Goal: Task Accomplishment & Management: Complete application form

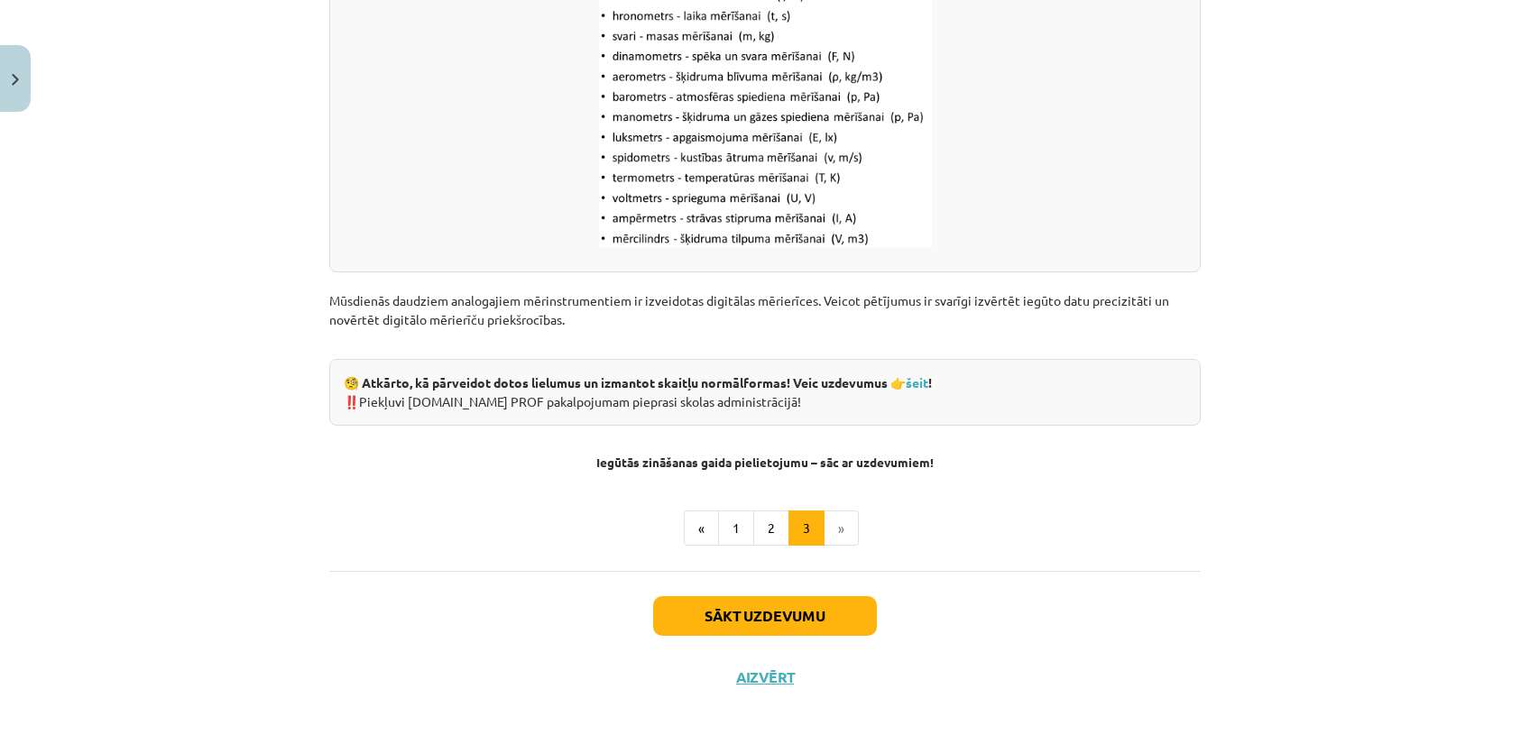
scroll to position [2303, 0]
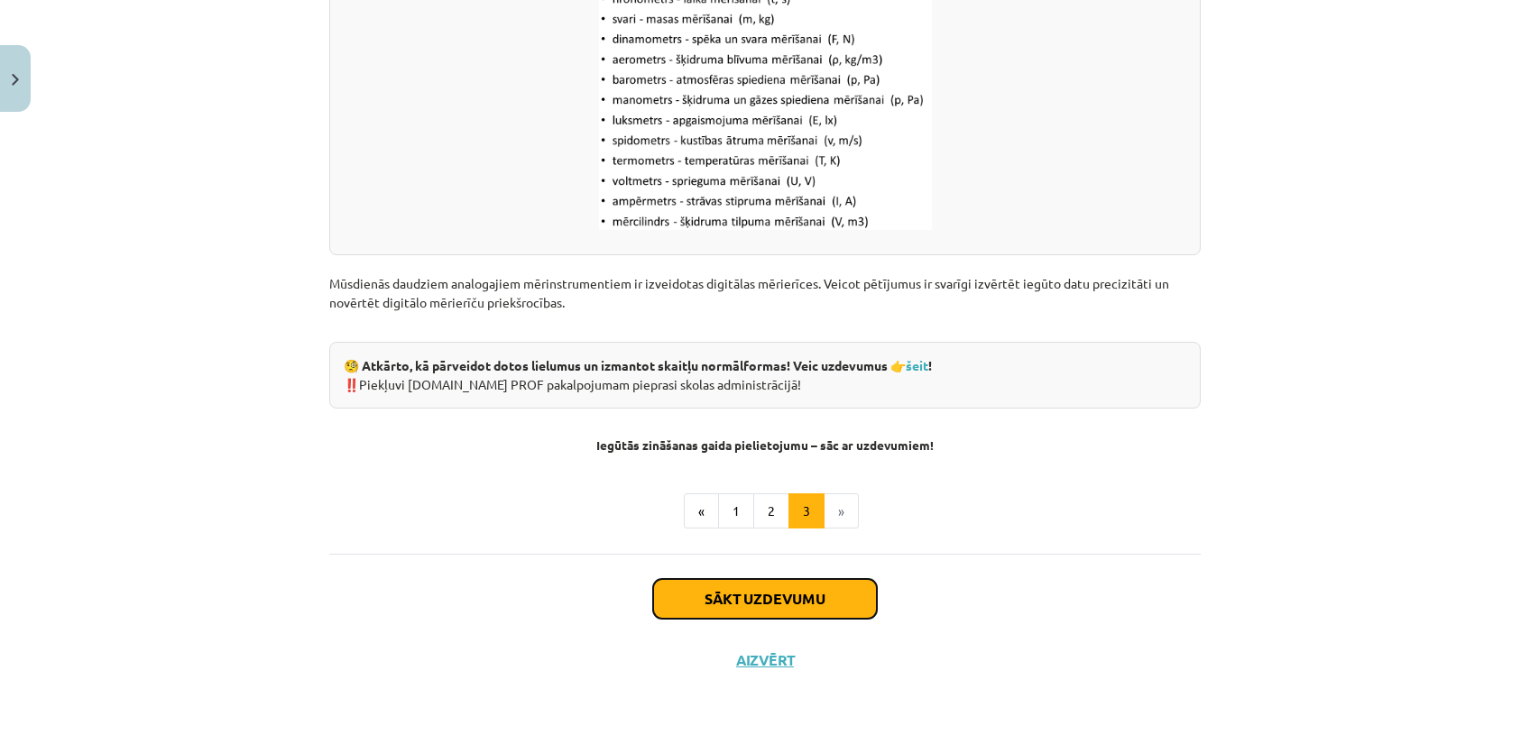
click at [799, 608] on button "Sākt uzdevumu" at bounding box center [765, 599] width 224 height 40
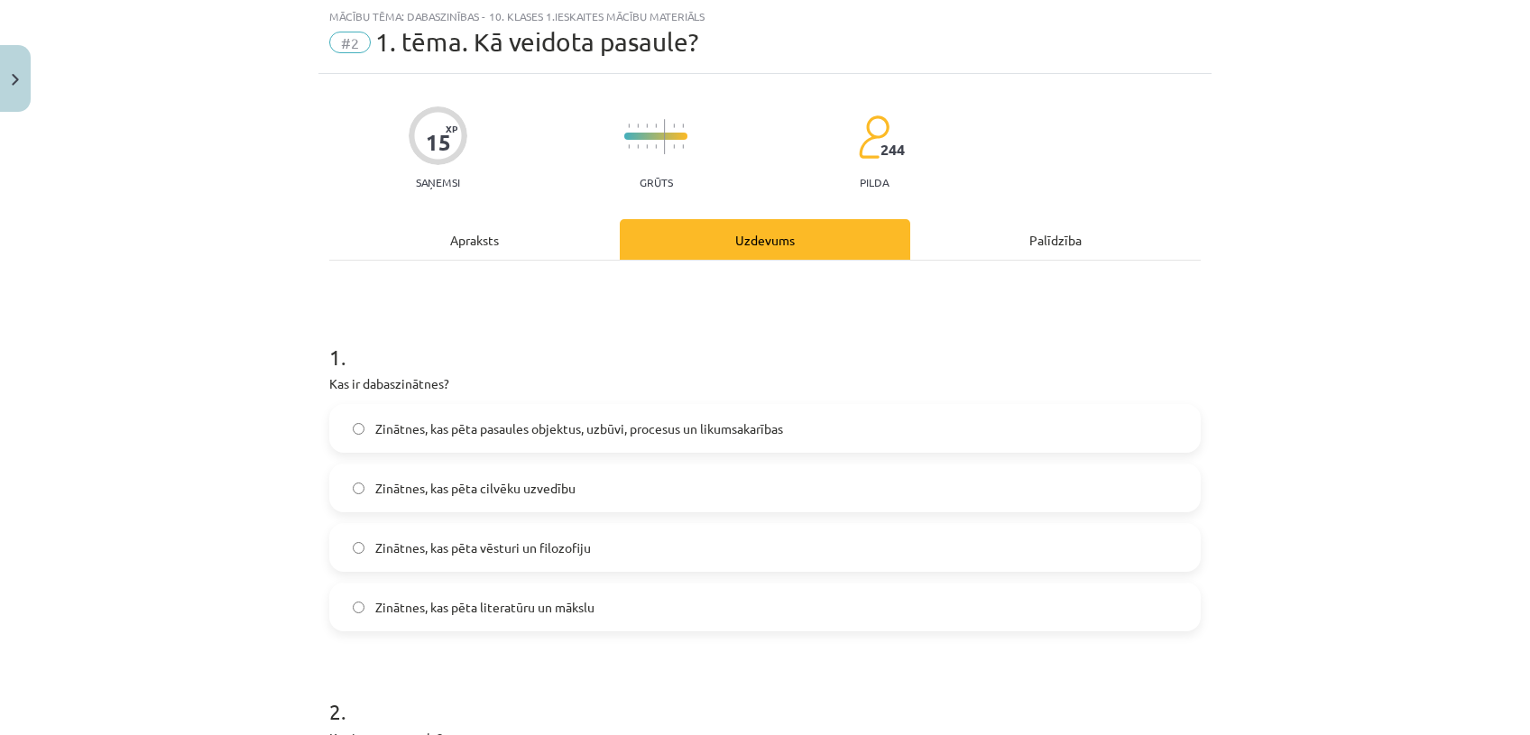
scroll to position [44, 0]
click at [538, 426] on span "Zinātnes, kas pēta pasaules objektus, uzbūvi, procesus un likumsakarības" at bounding box center [579, 430] width 408 height 19
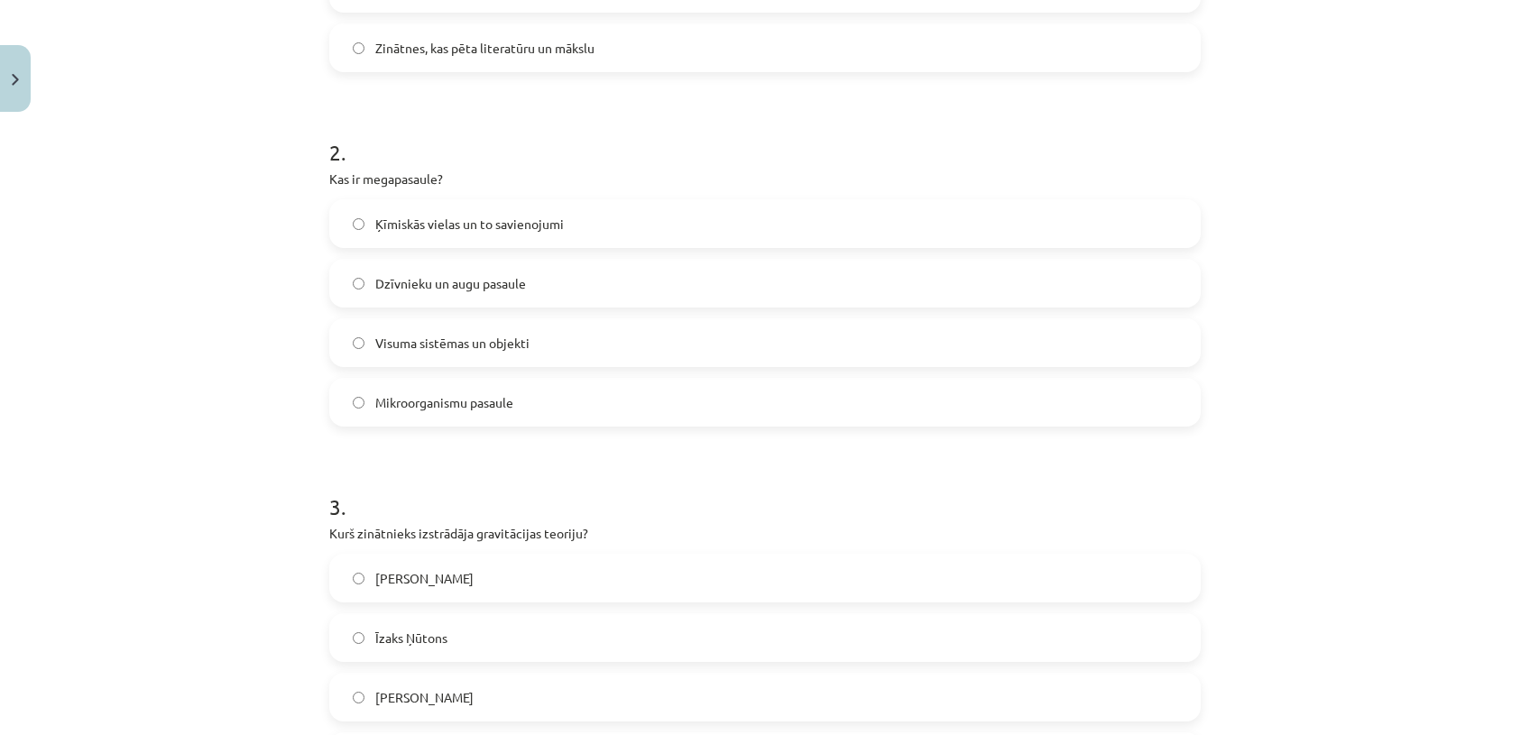
scroll to position [607, 0]
click at [523, 329] on label "Visuma sistēmas un objekti" at bounding box center [765, 340] width 868 height 45
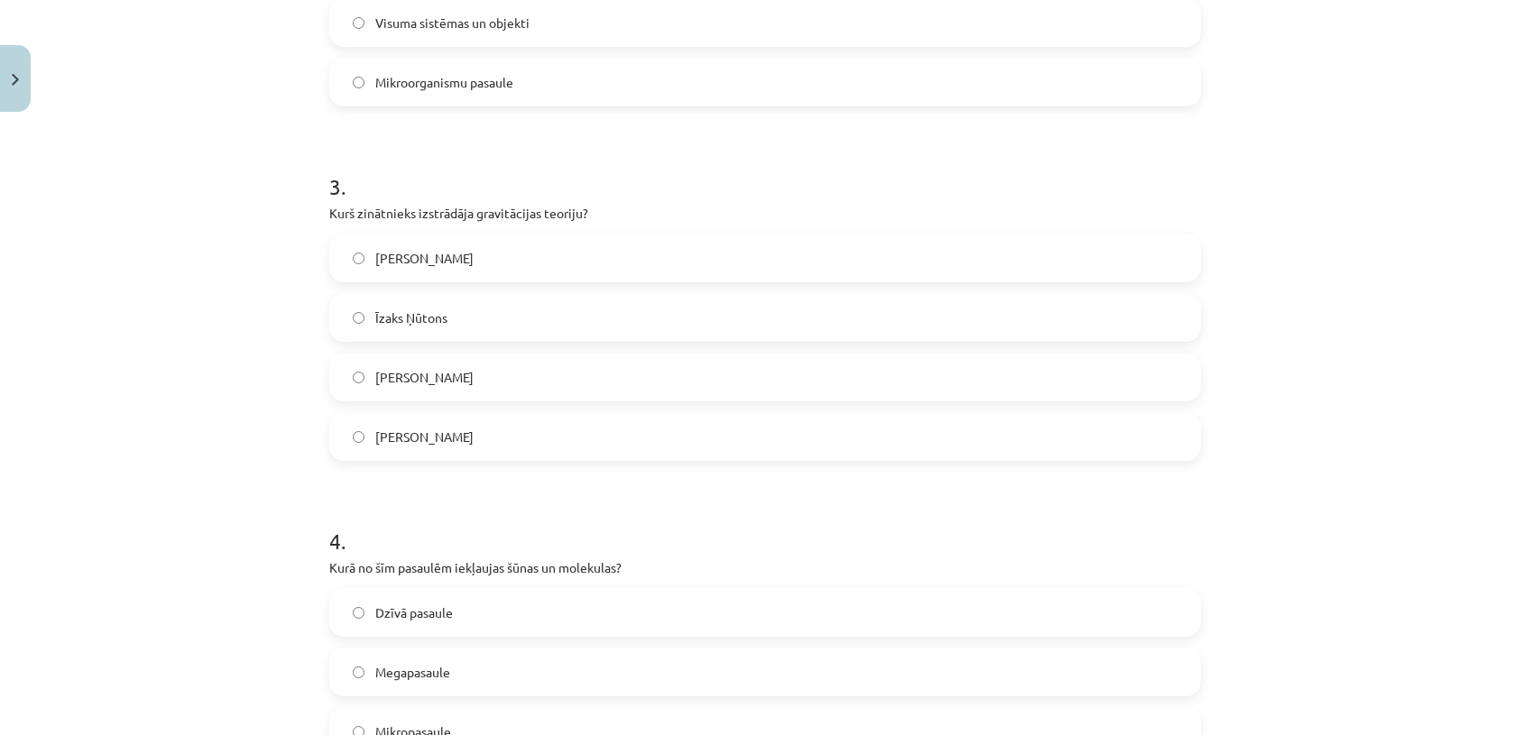
scroll to position [996, 0]
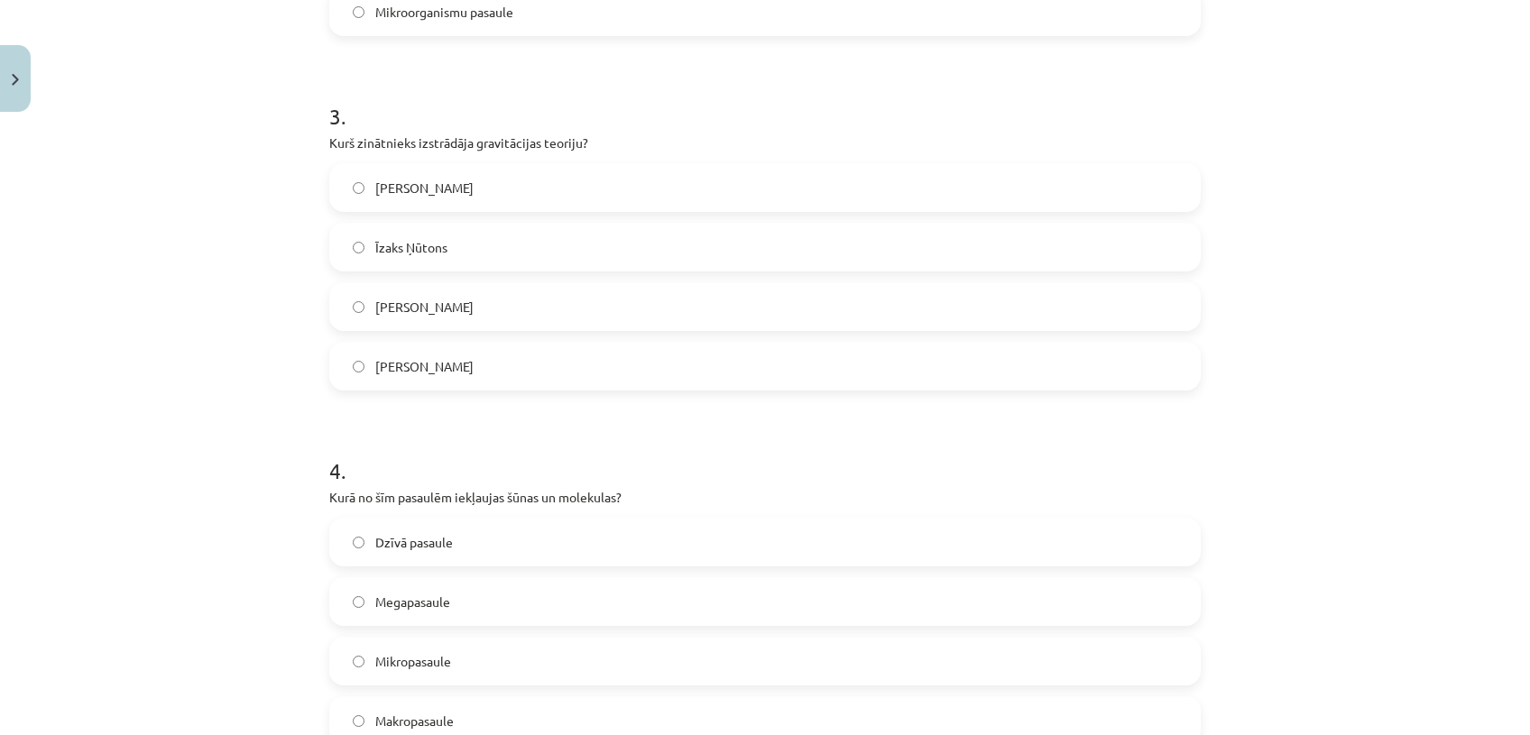
click at [613, 232] on label "Īzaks Ņūtons" at bounding box center [765, 247] width 868 height 45
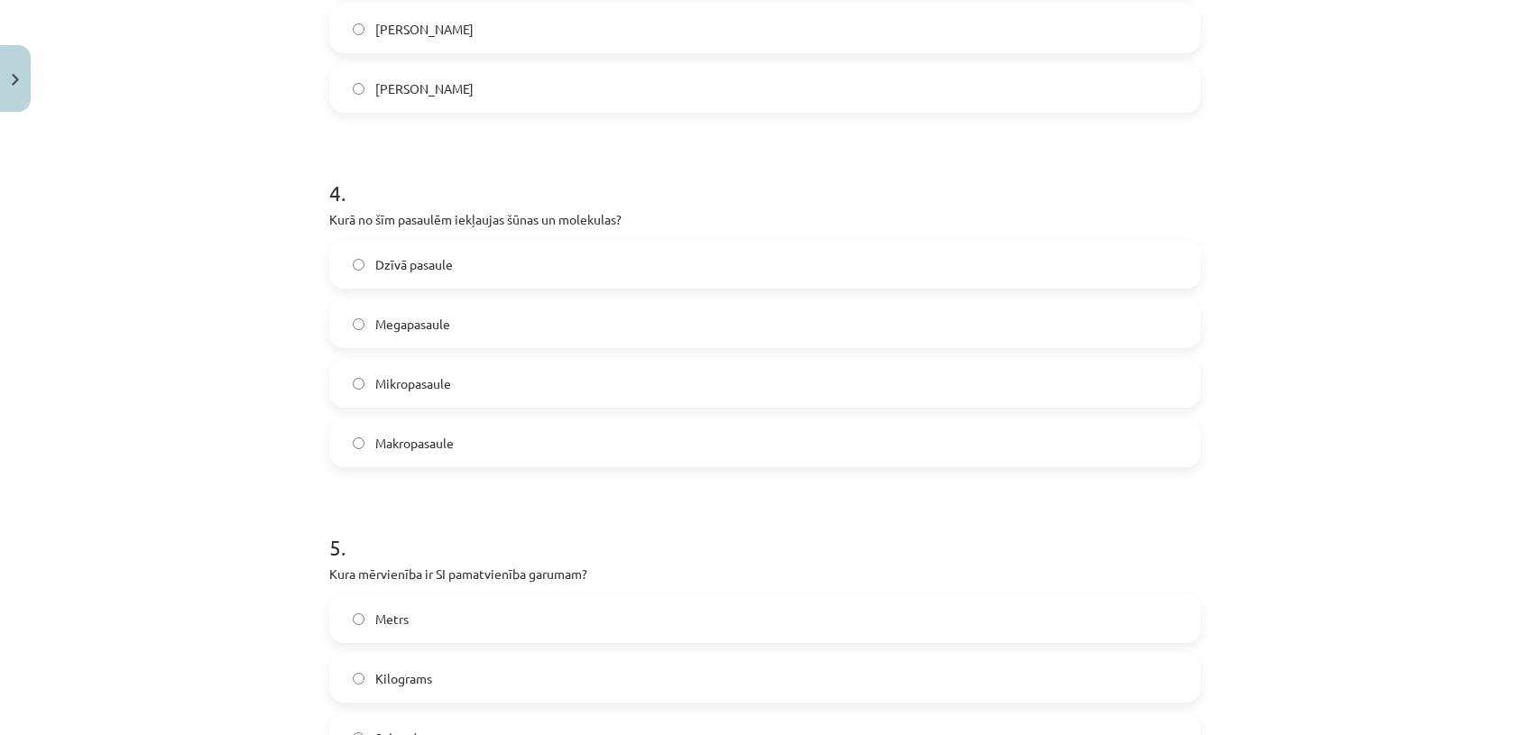
scroll to position [1279, 0]
click at [478, 256] on label "Dzīvā pasaule" at bounding box center [765, 258] width 868 height 45
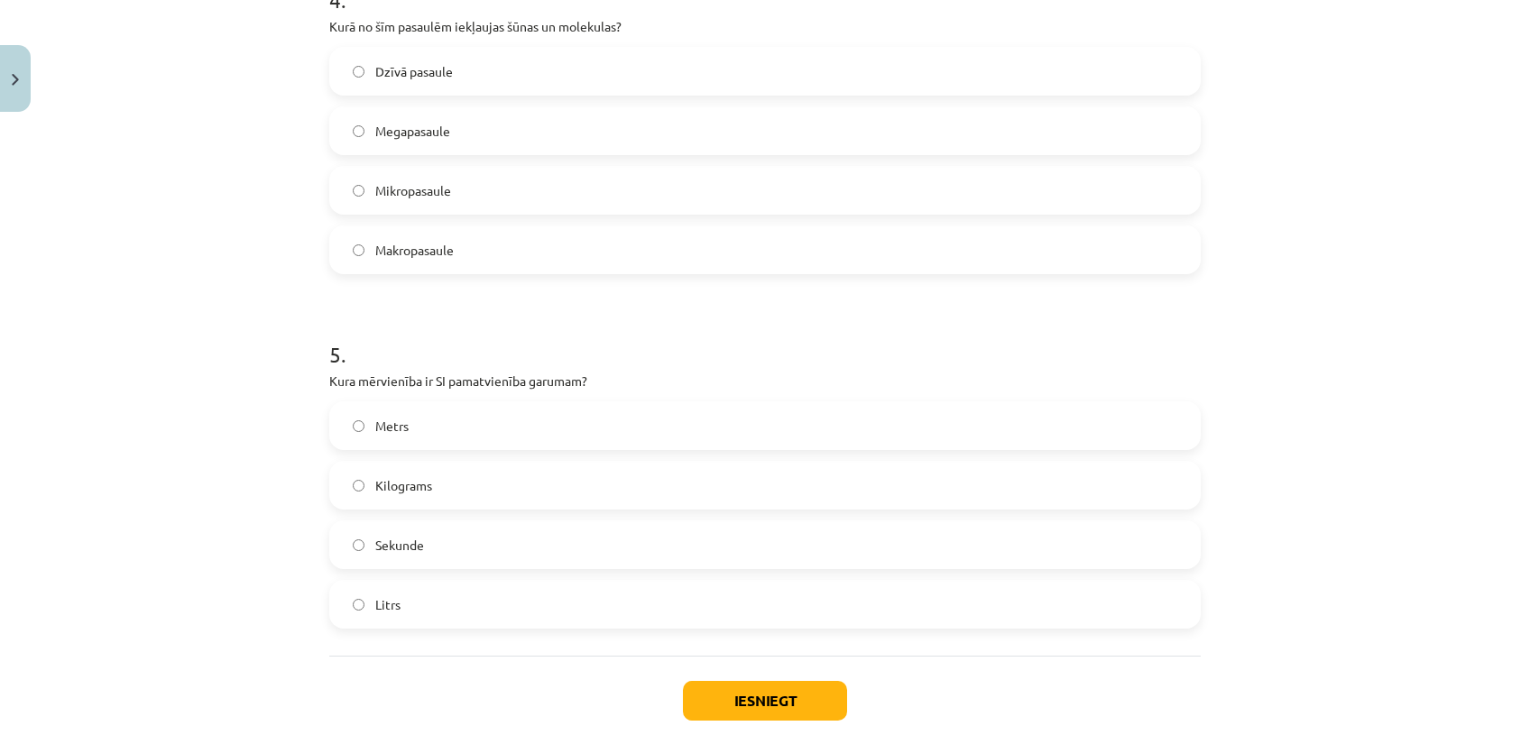
scroll to position [1568, 0]
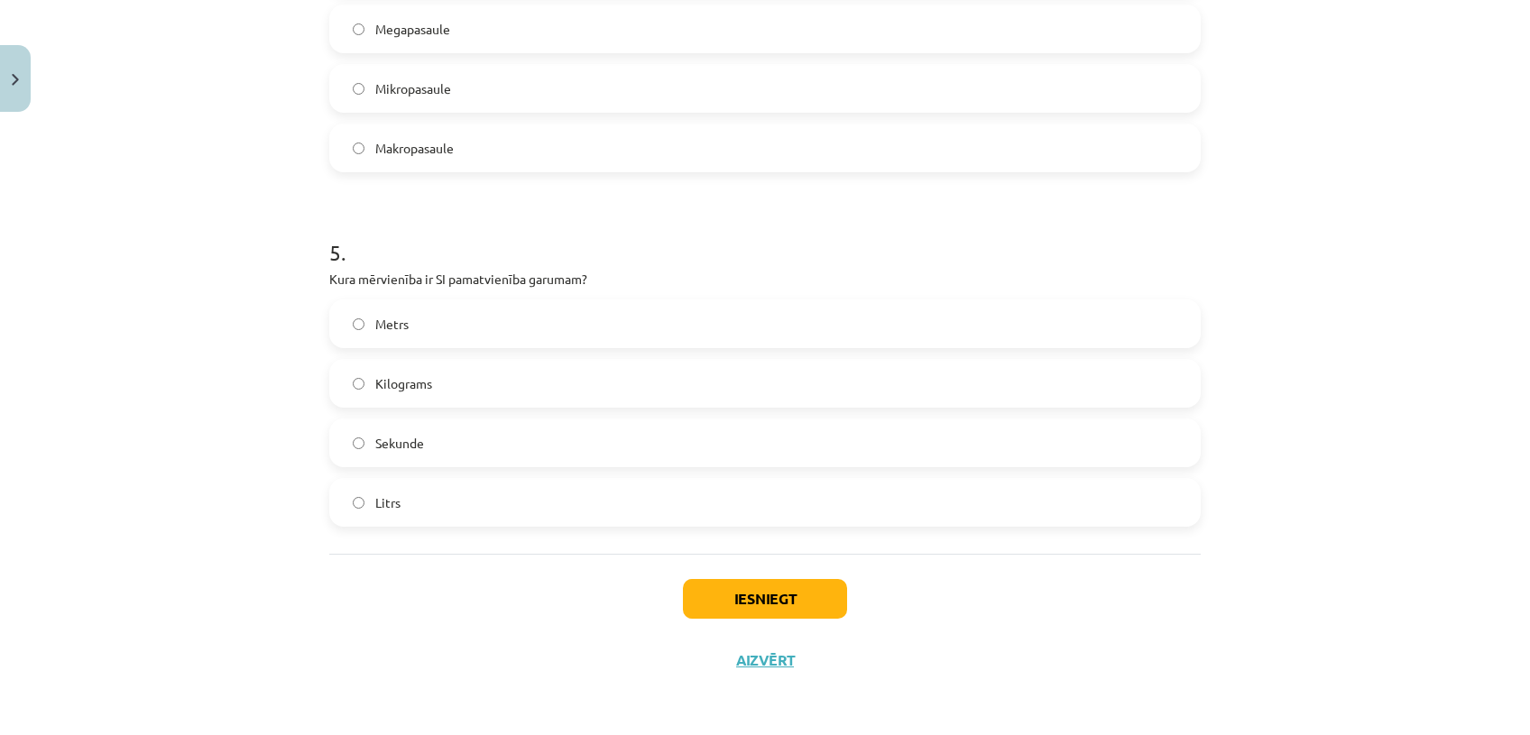
click at [542, 325] on label "Metrs" at bounding box center [765, 323] width 868 height 45
click at [737, 597] on button "Iesniegt" at bounding box center [765, 599] width 164 height 40
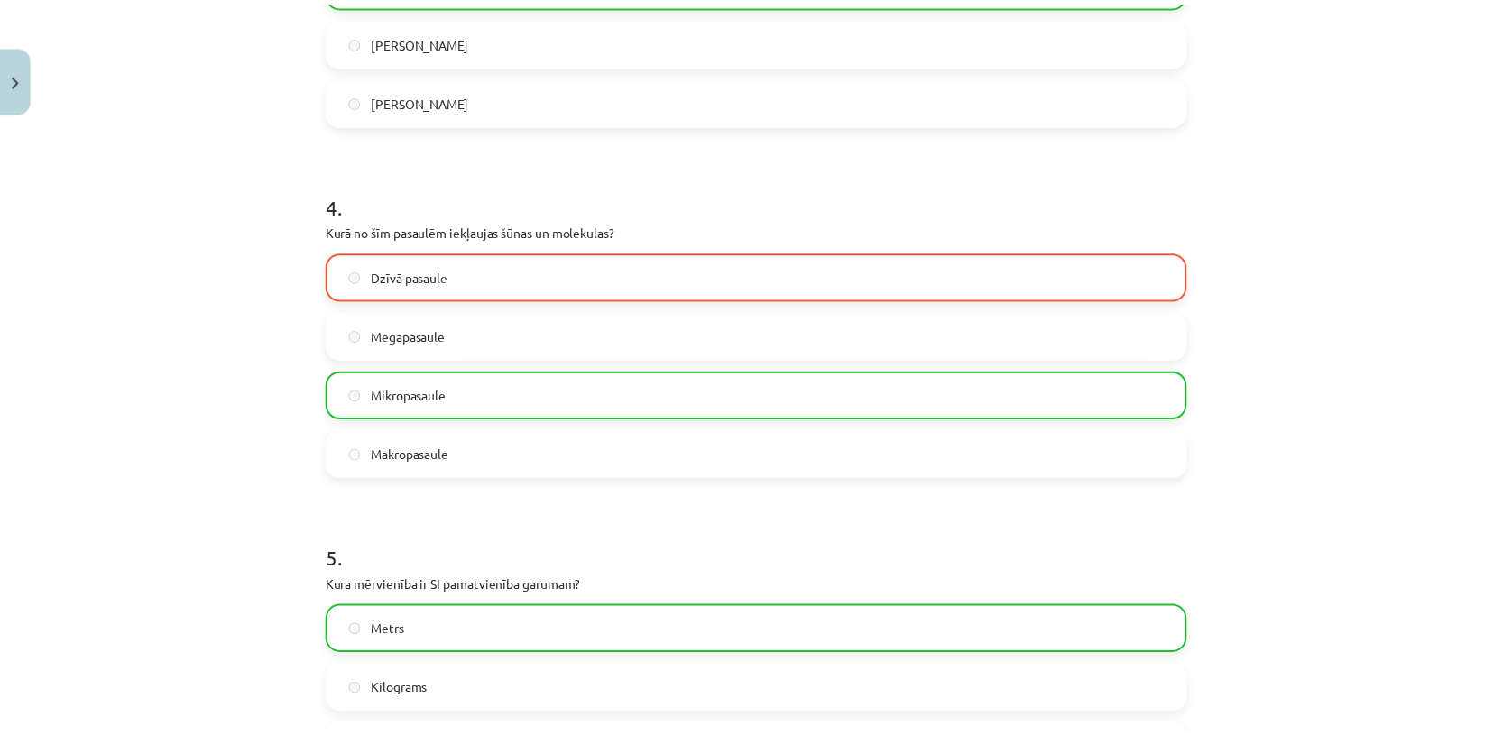
scroll to position [1625, 0]
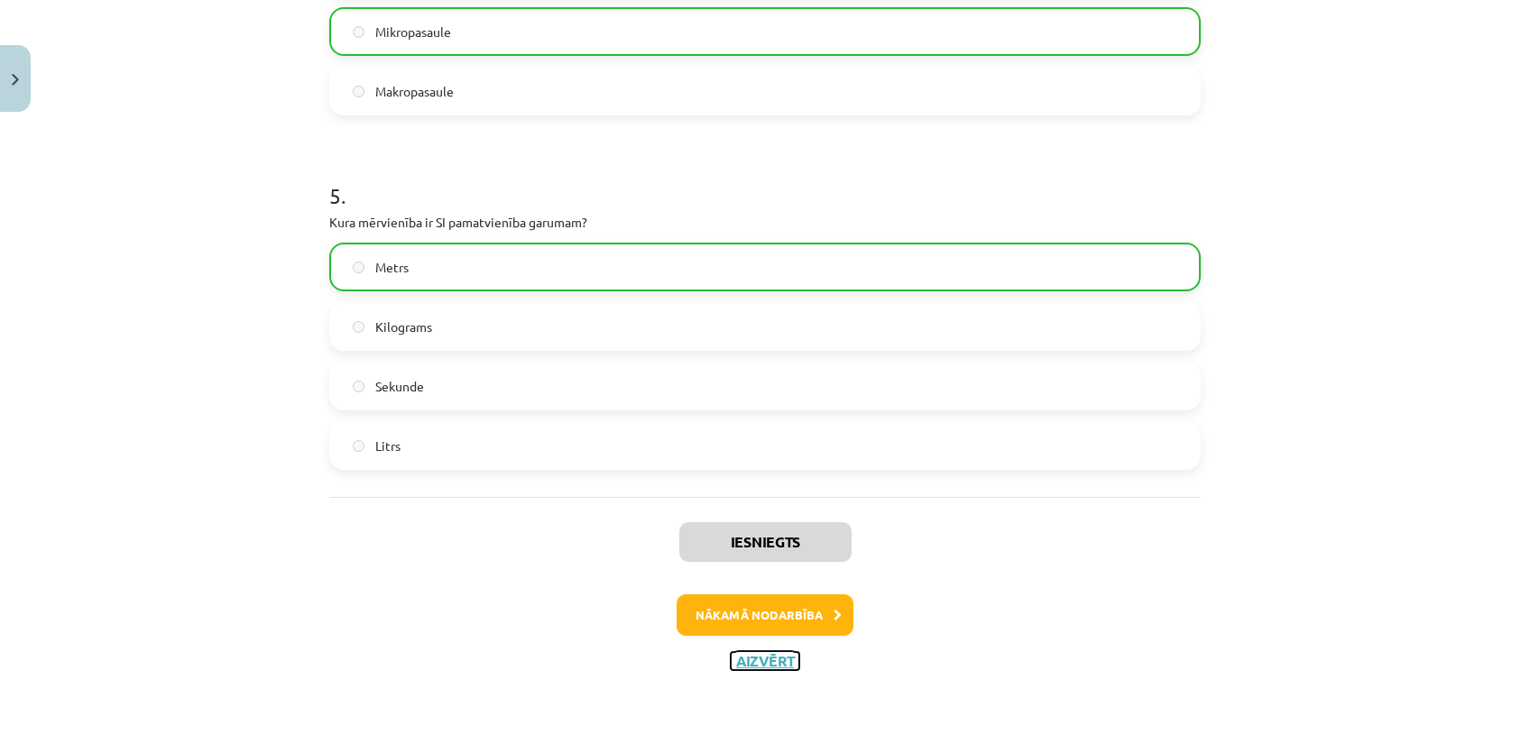
click at [743, 663] on button "Aizvērt" at bounding box center [765, 661] width 69 height 18
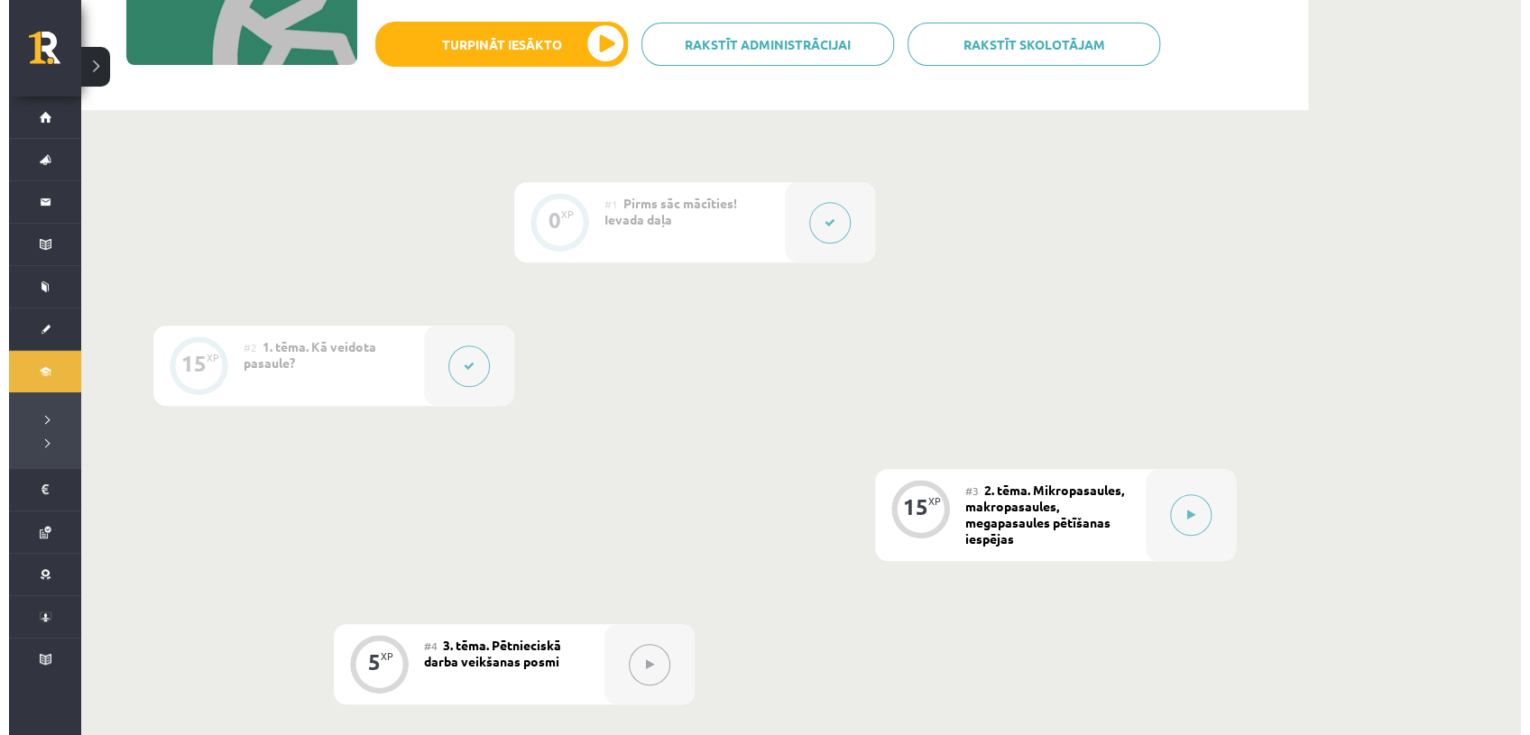
scroll to position [347, 0]
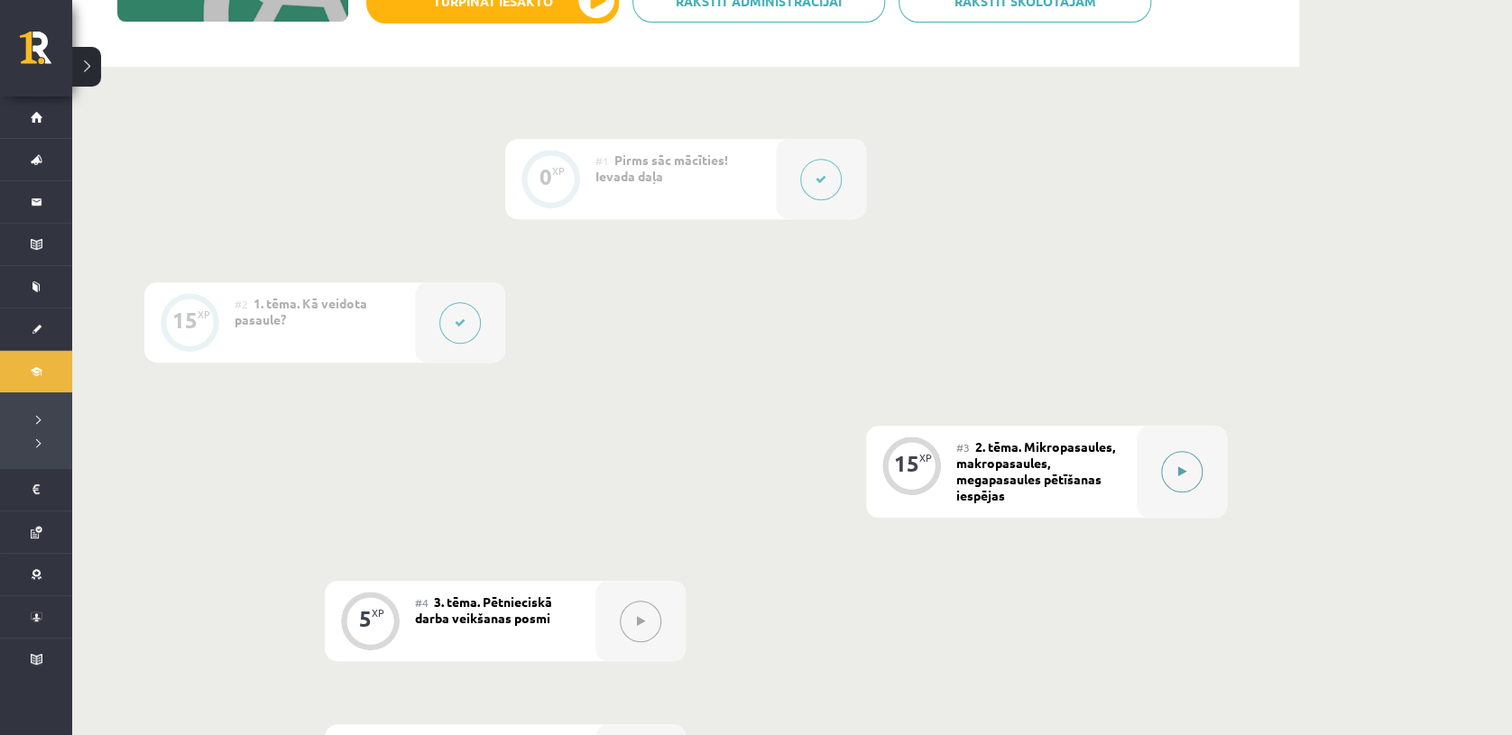
click at [1197, 476] on button at bounding box center [1181, 471] width 41 height 41
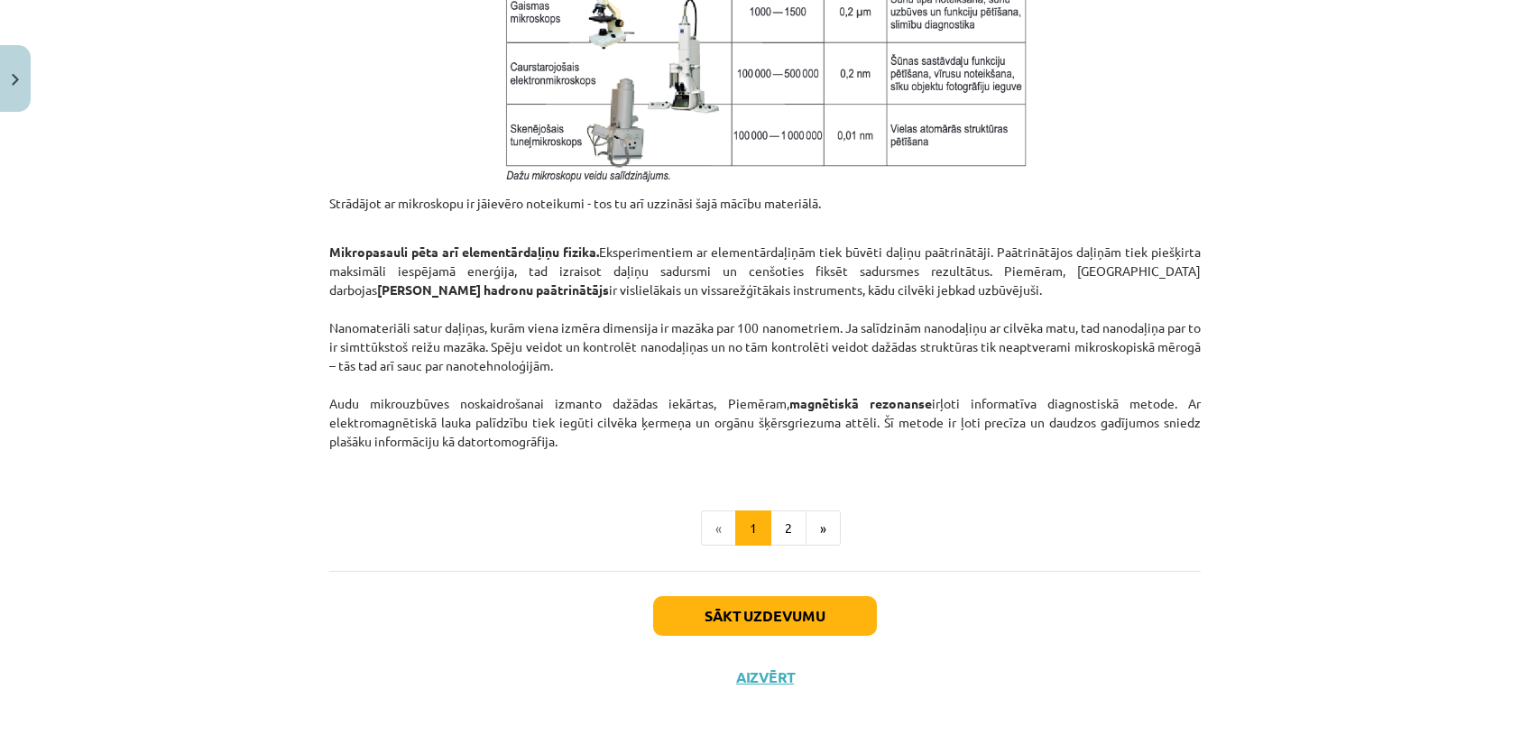
scroll to position [1466, 0]
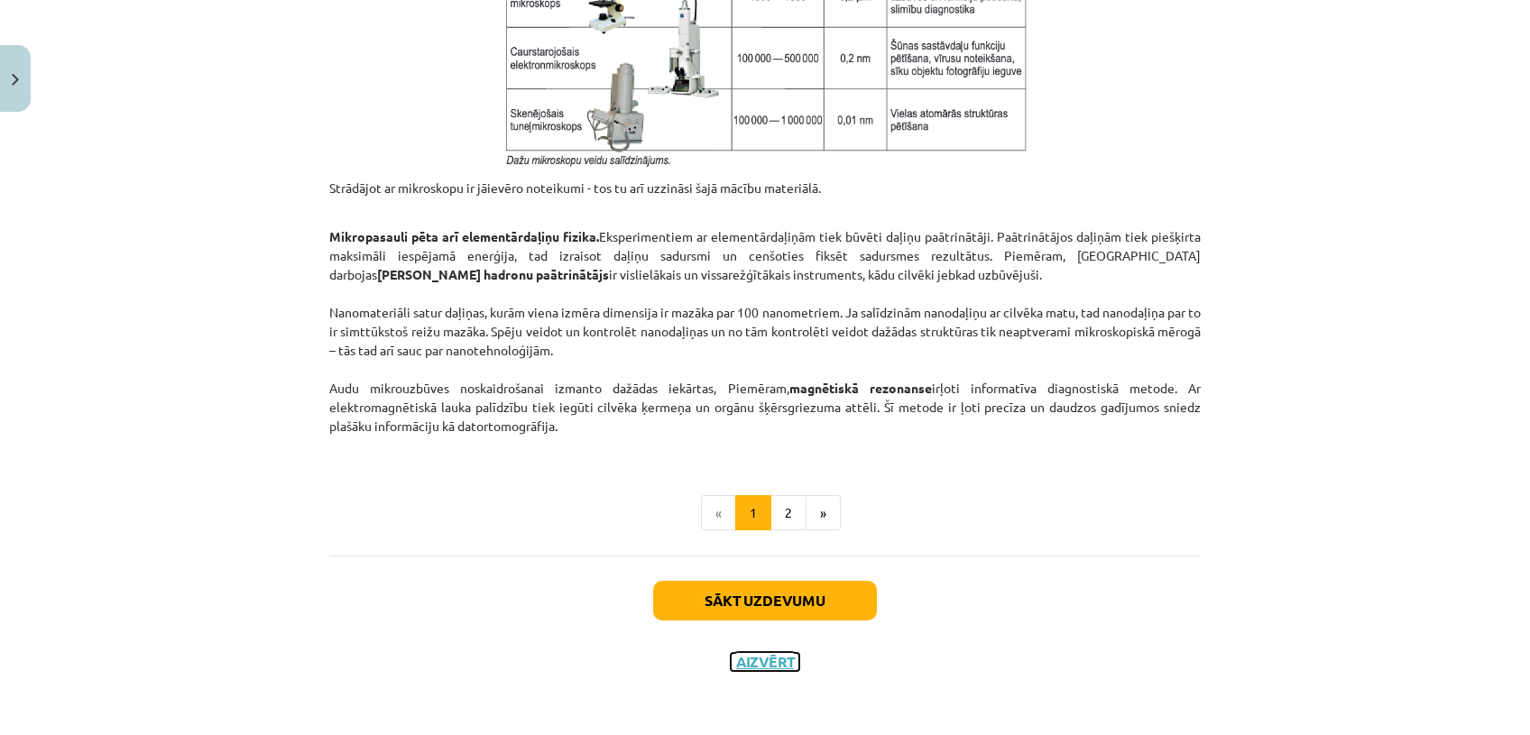
click at [774, 656] on button "Aizvērt" at bounding box center [765, 662] width 69 height 18
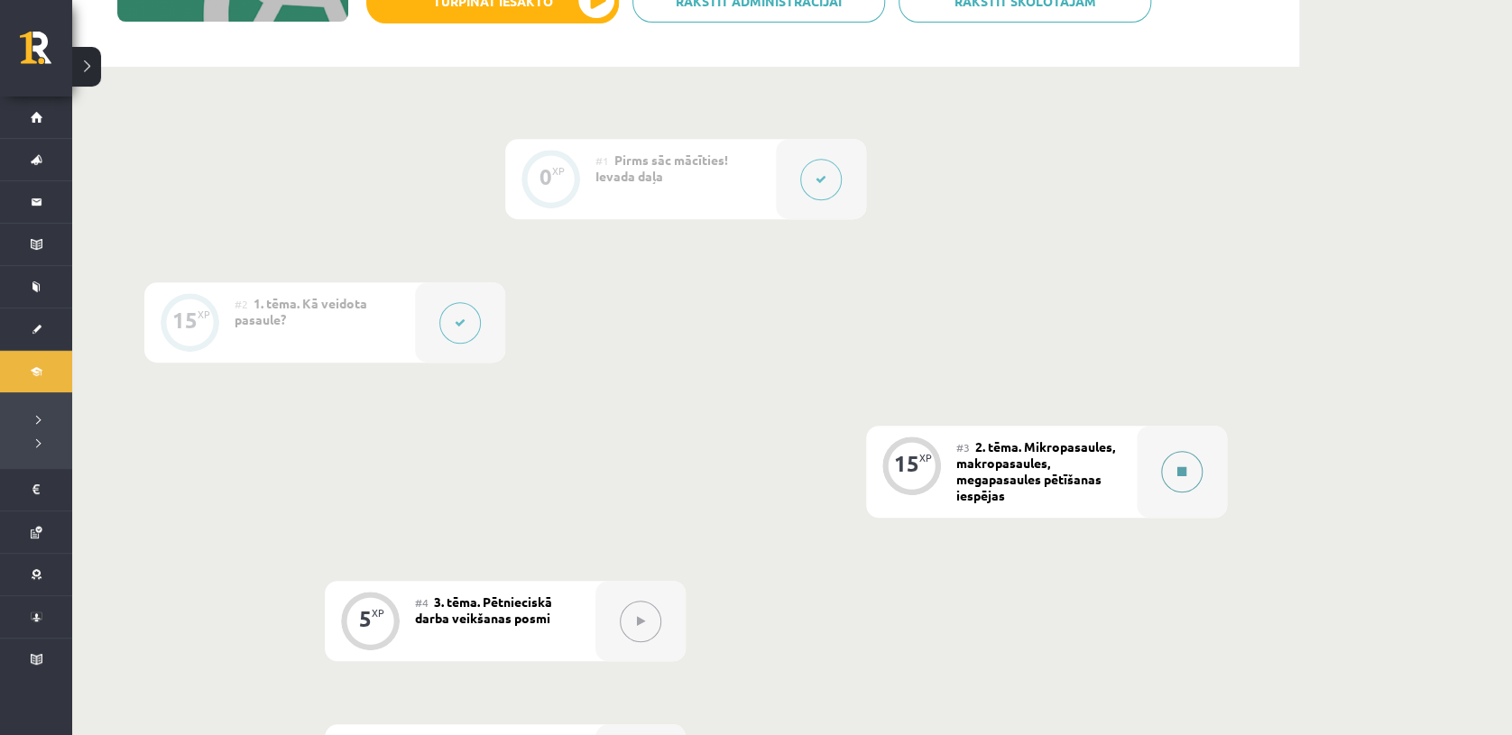
click at [1171, 472] on button at bounding box center [1181, 471] width 41 height 41
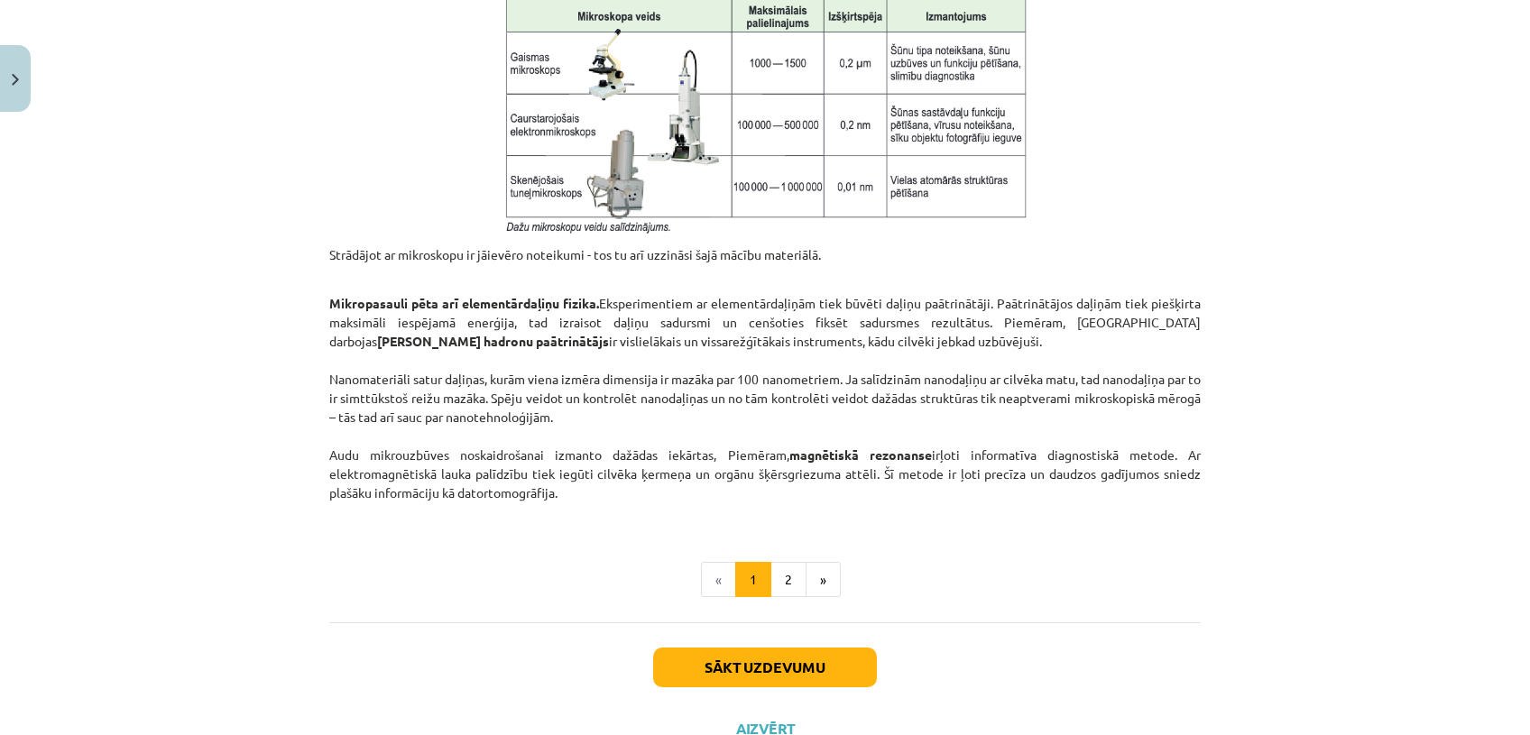
scroll to position [1421, 0]
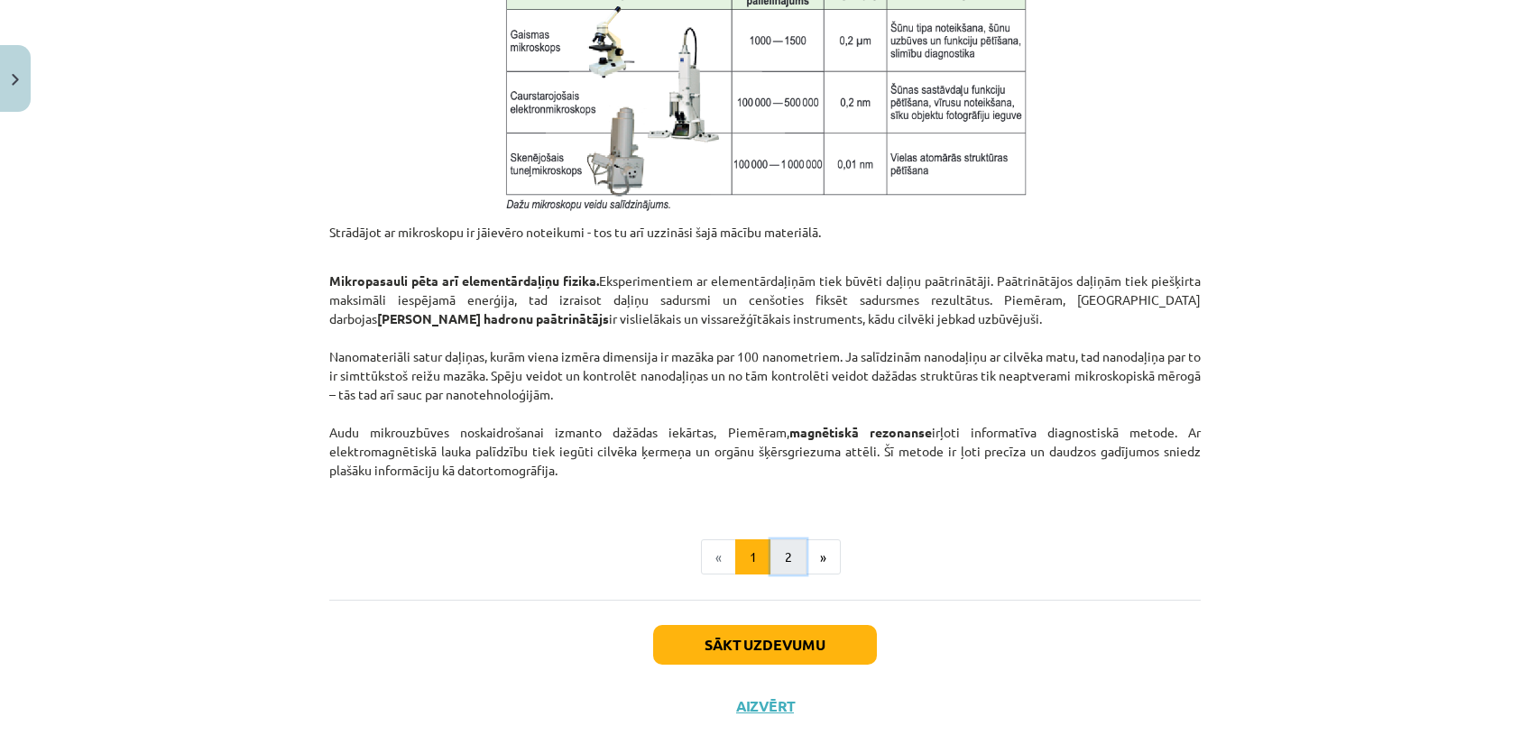
click at [786, 559] on button "2" at bounding box center [788, 557] width 36 height 36
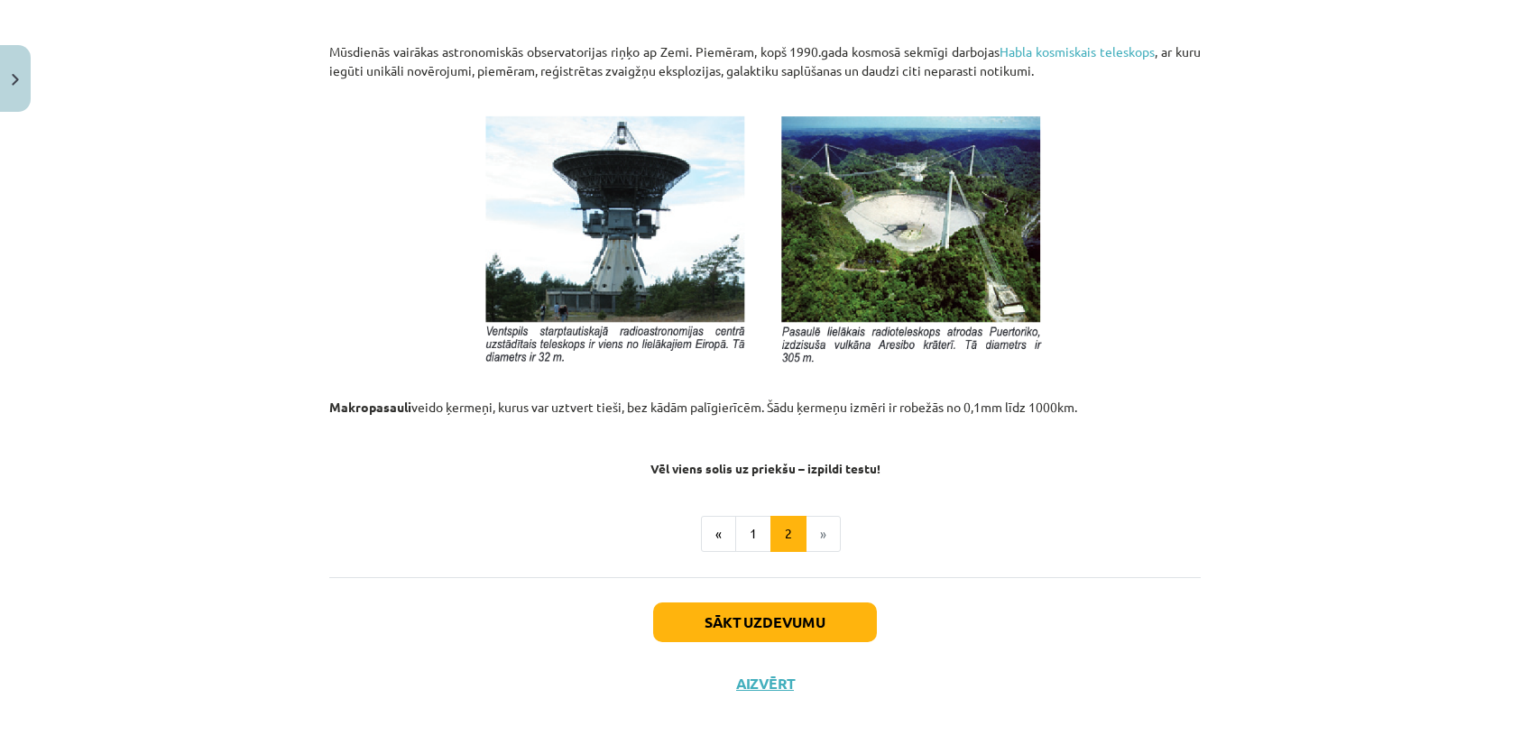
scroll to position [1917, 0]
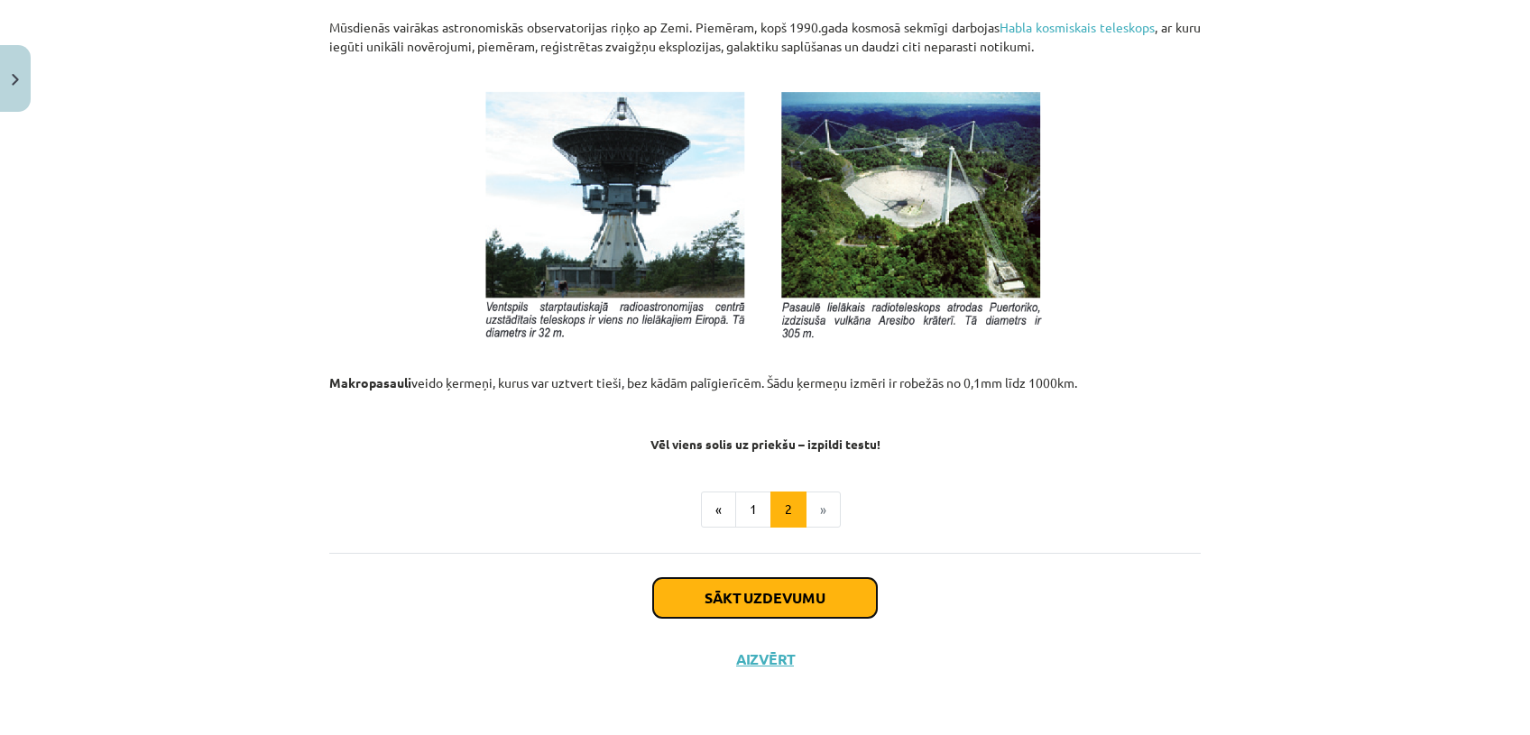
click at [740, 590] on button "Sākt uzdevumu" at bounding box center [765, 598] width 224 height 40
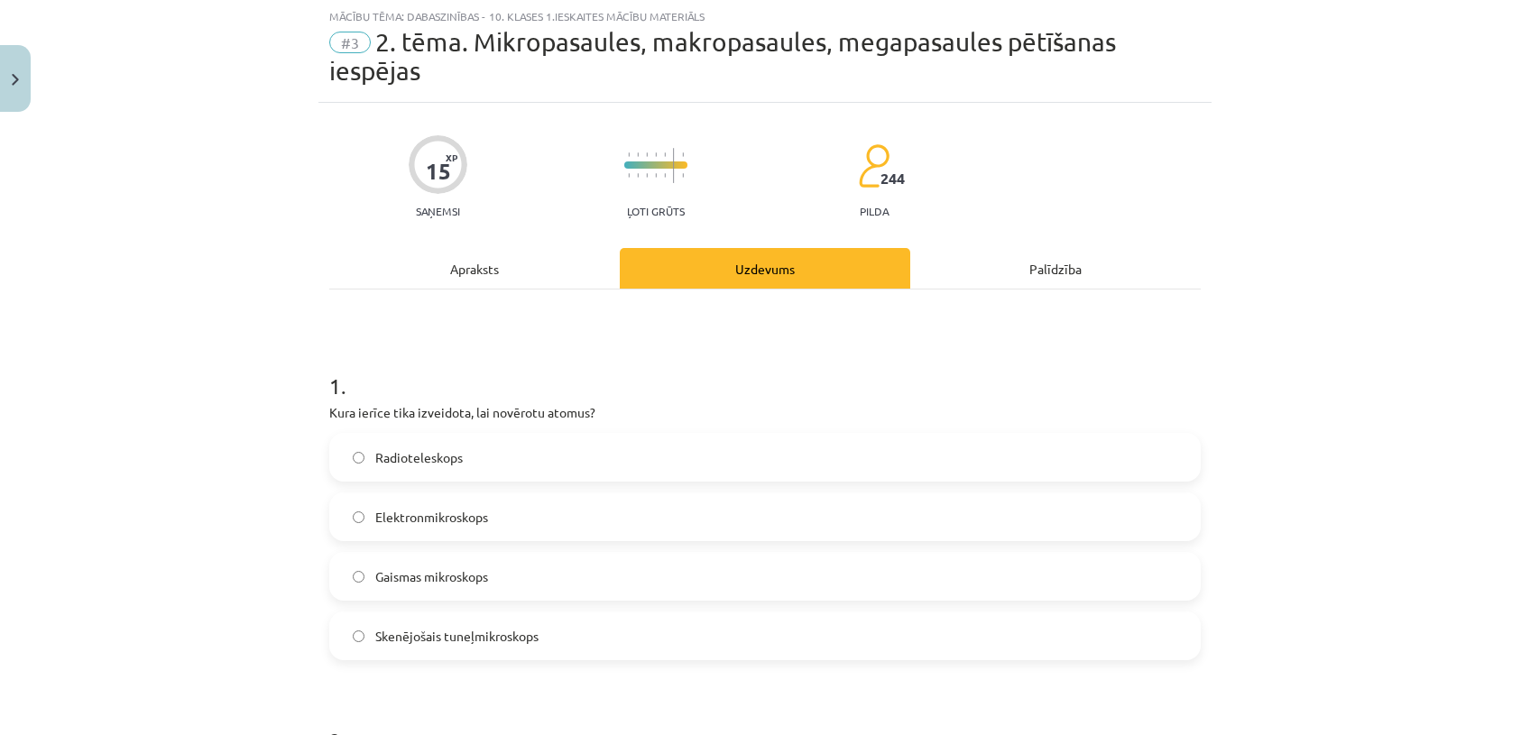
scroll to position [44, 0]
click at [471, 632] on span "Skenējošais tuneļmikroskops" at bounding box center [456, 638] width 163 height 19
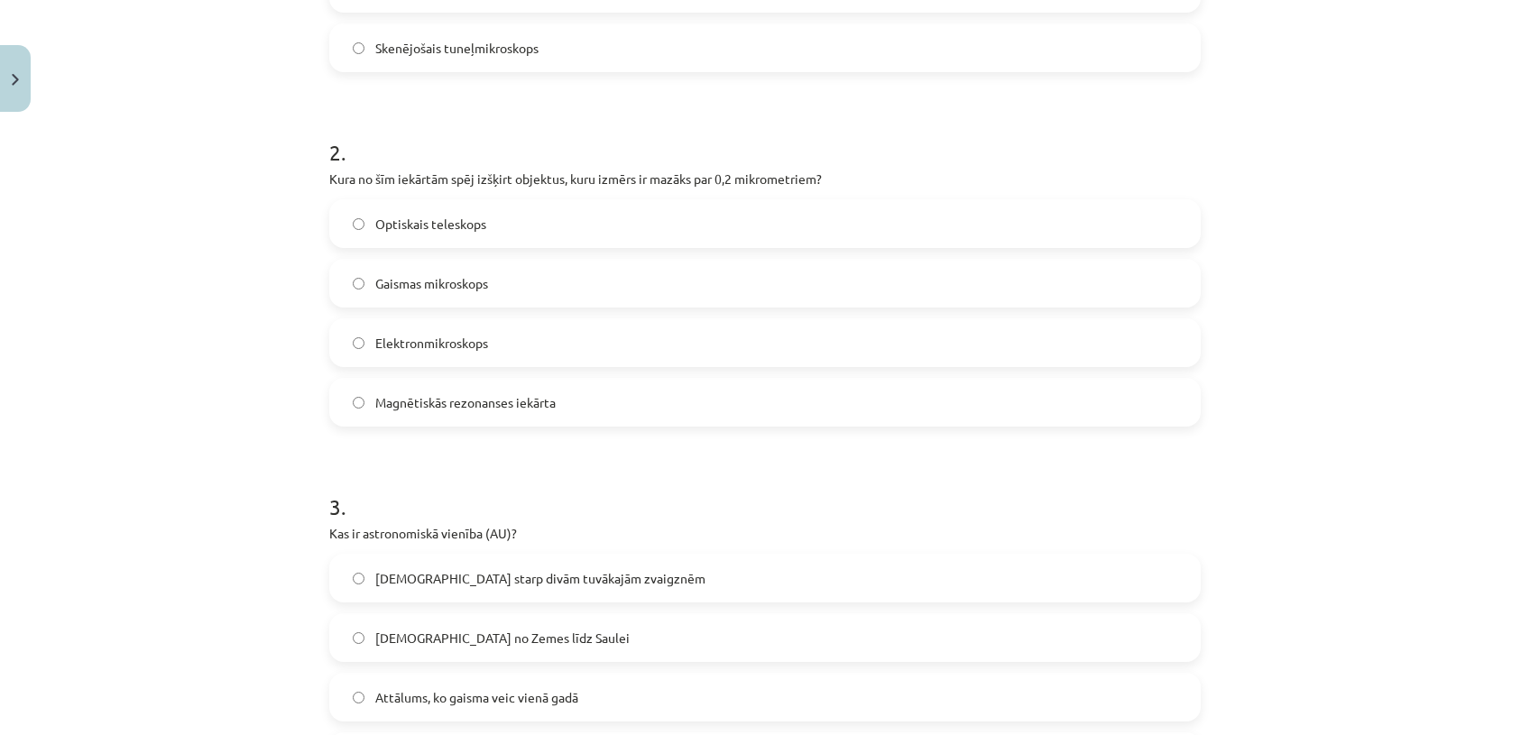
scroll to position [634, 0]
click at [839, 277] on label "Gaismas mikroskops" at bounding box center [765, 283] width 868 height 45
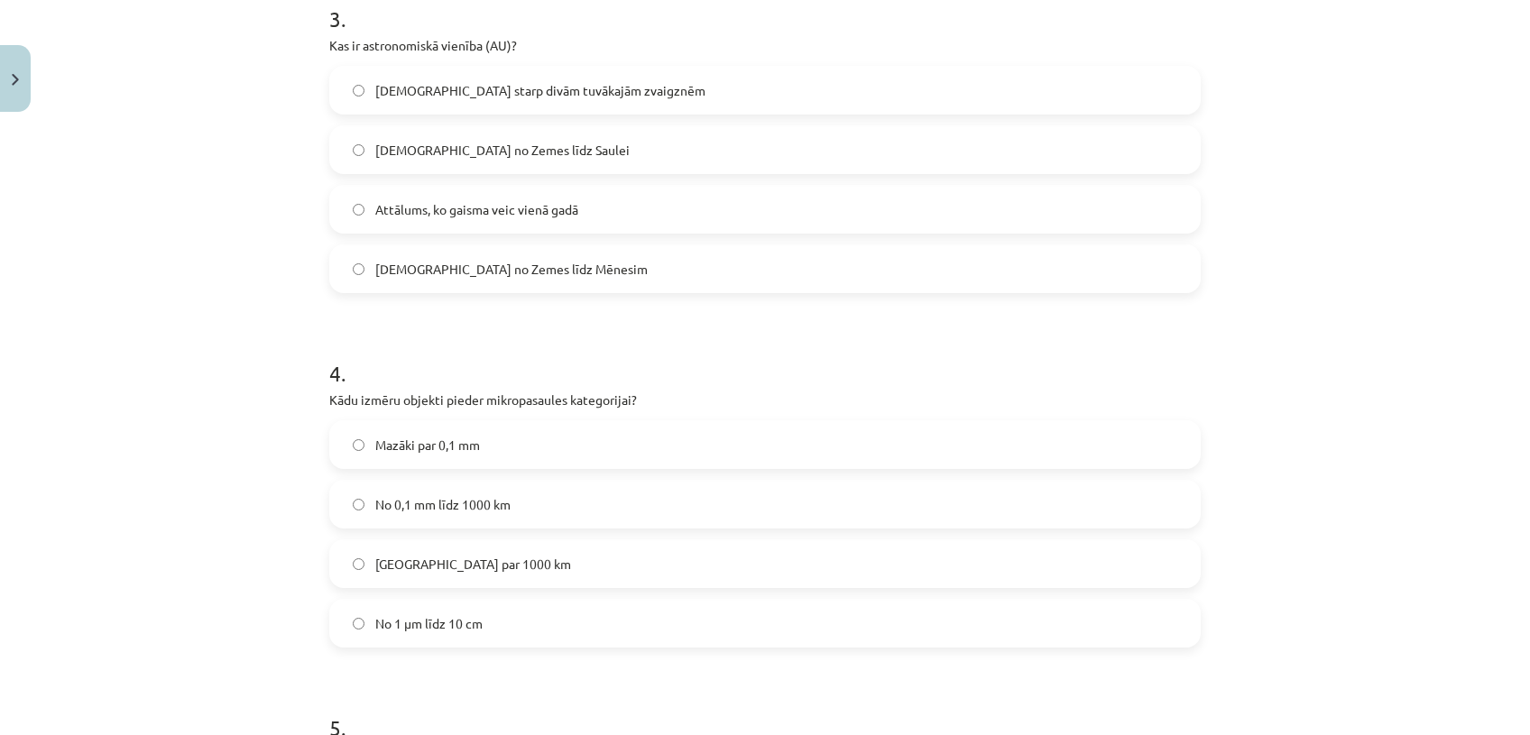
scroll to position [1082, 0]
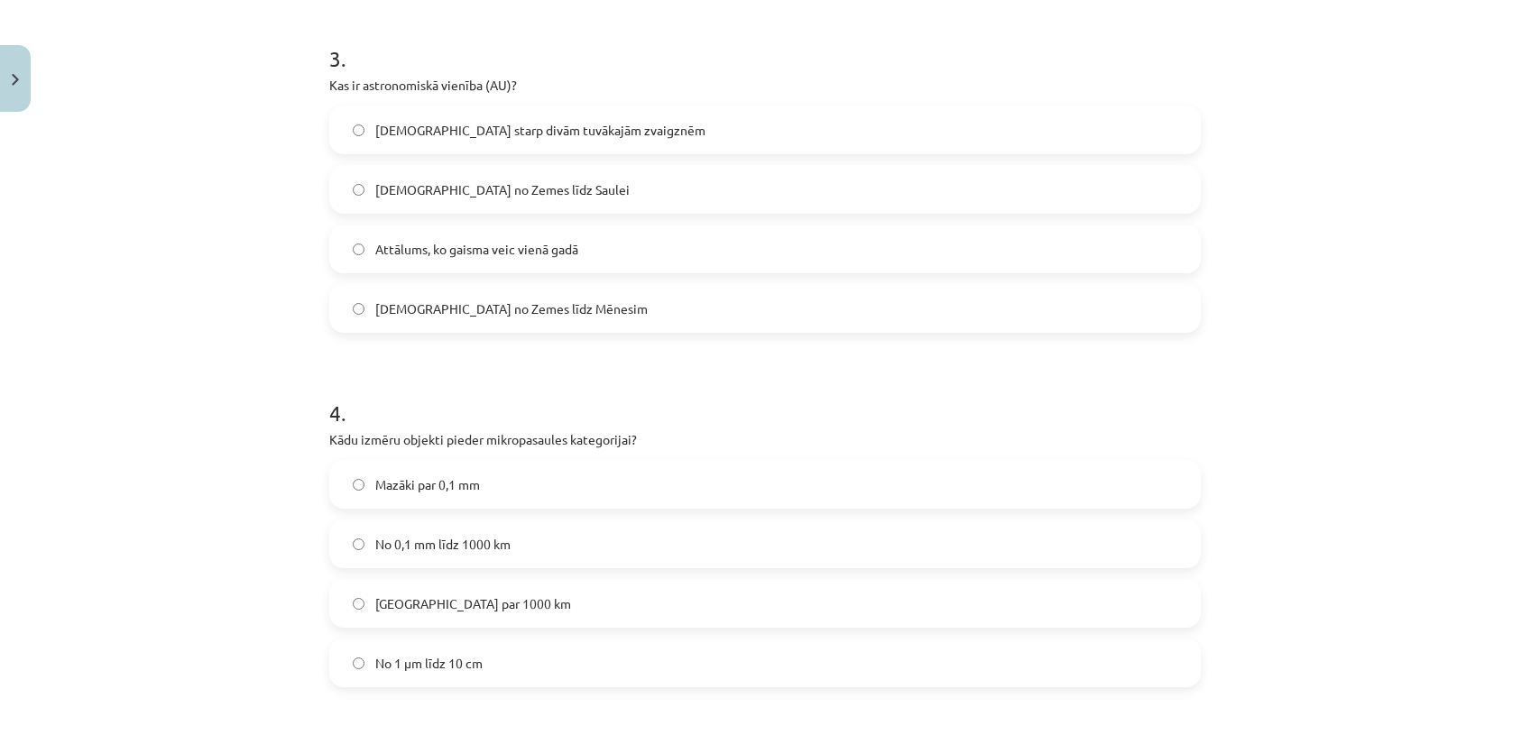
click at [711, 184] on label "Attālums no Zemes līdz Saulei" at bounding box center [765, 189] width 868 height 45
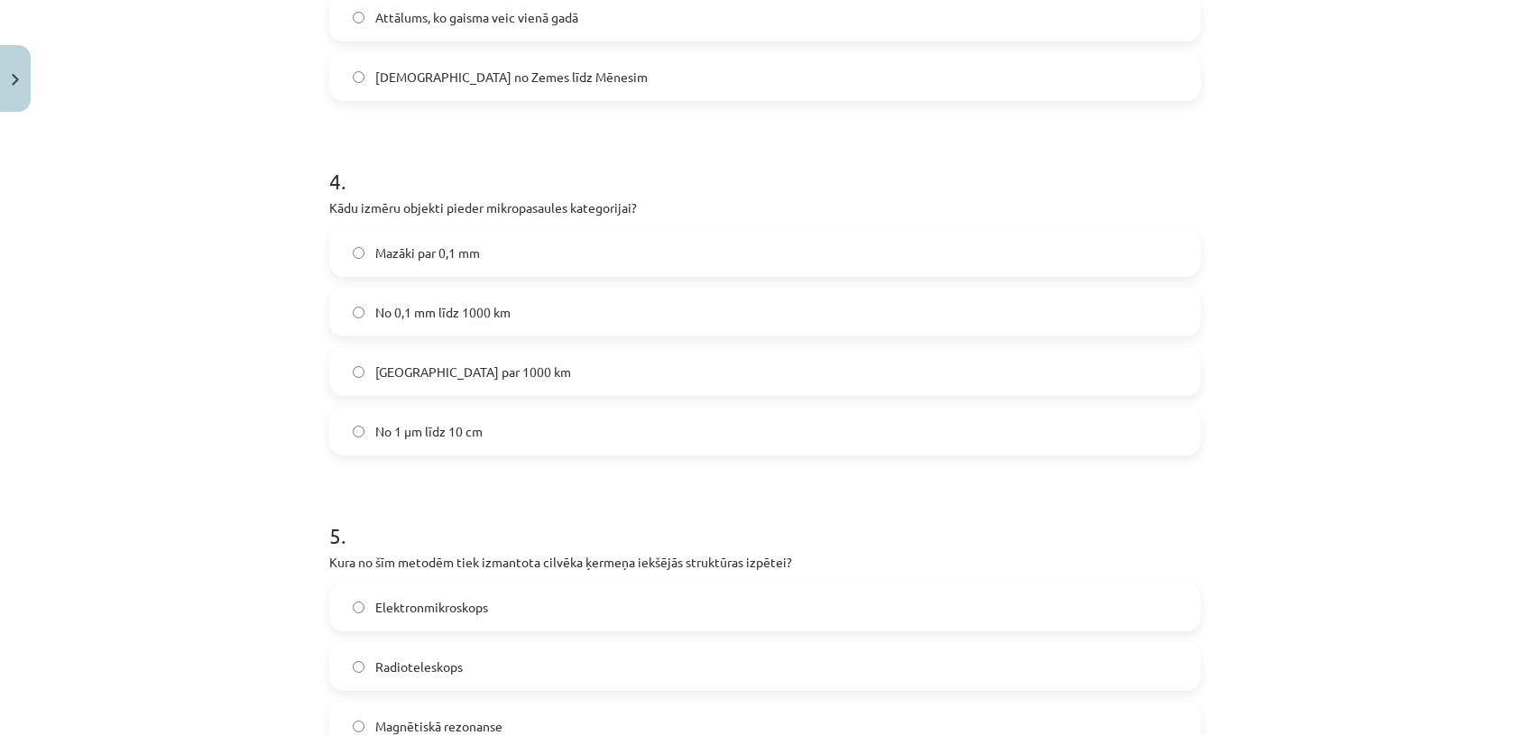
scroll to position [1312, 0]
click at [547, 267] on label "Mazāki par 0,1 mm" at bounding box center [765, 254] width 868 height 45
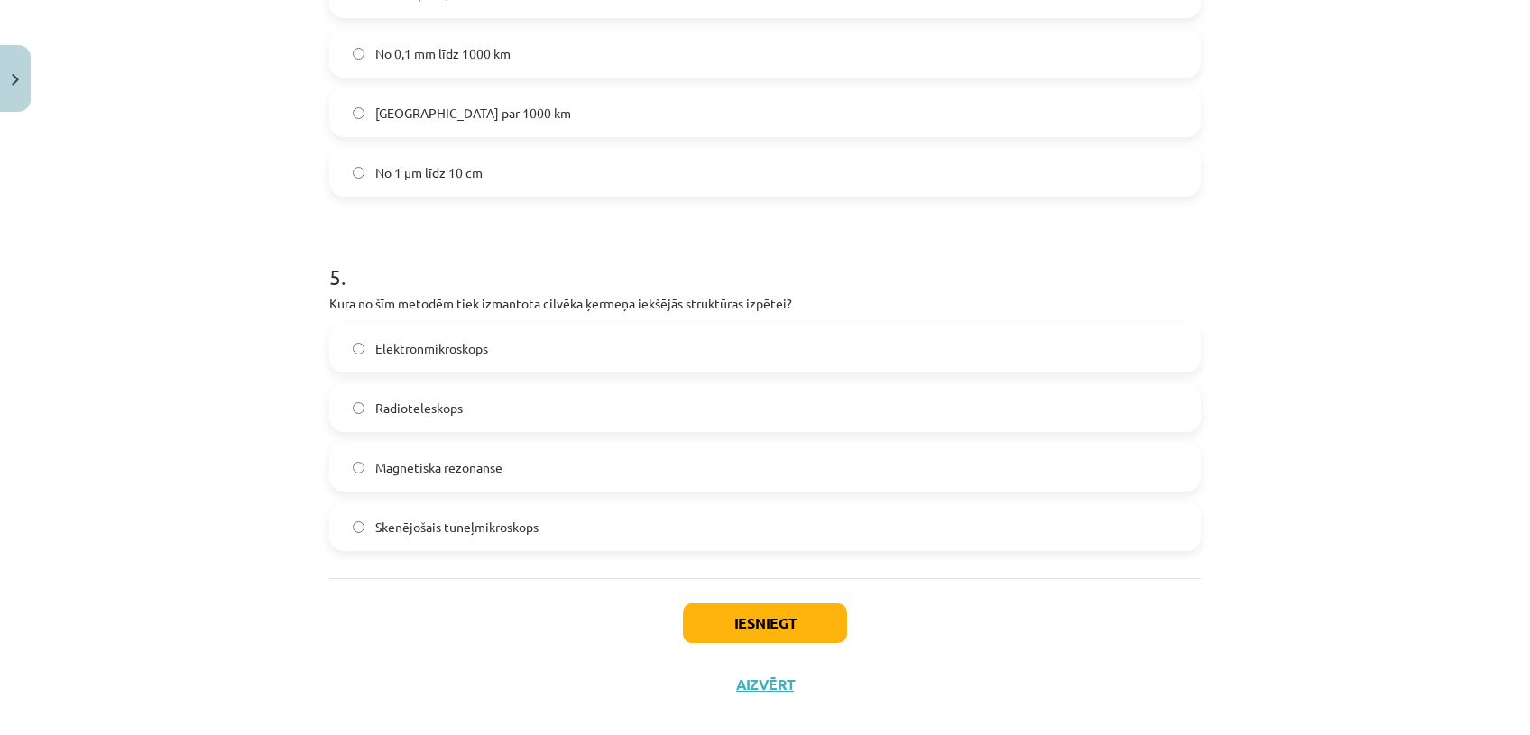
scroll to position [1579, 0]
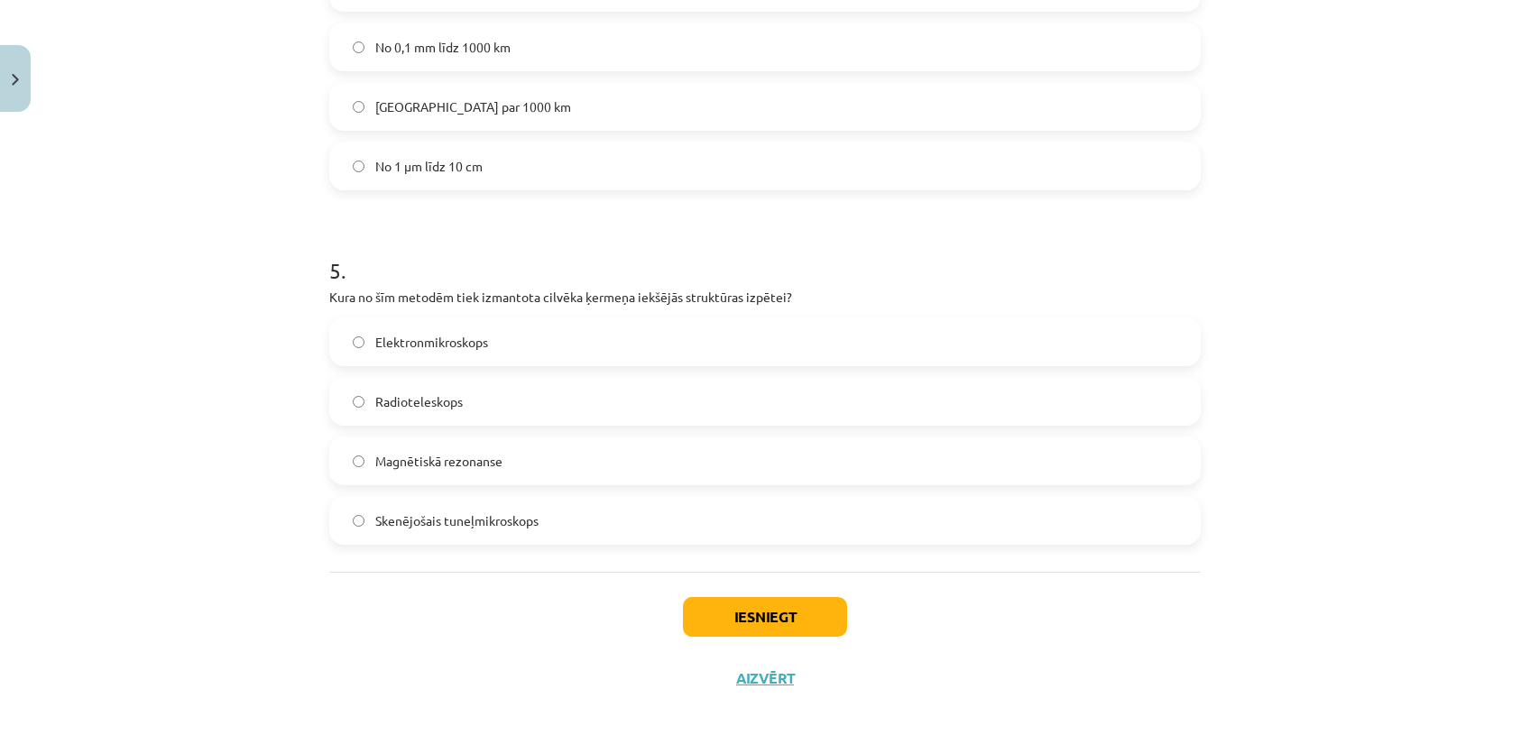
click at [790, 466] on label "Magnētiskā rezonanse" at bounding box center [765, 460] width 868 height 45
click at [751, 627] on button "Iesniegt" at bounding box center [765, 617] width 164 height 40
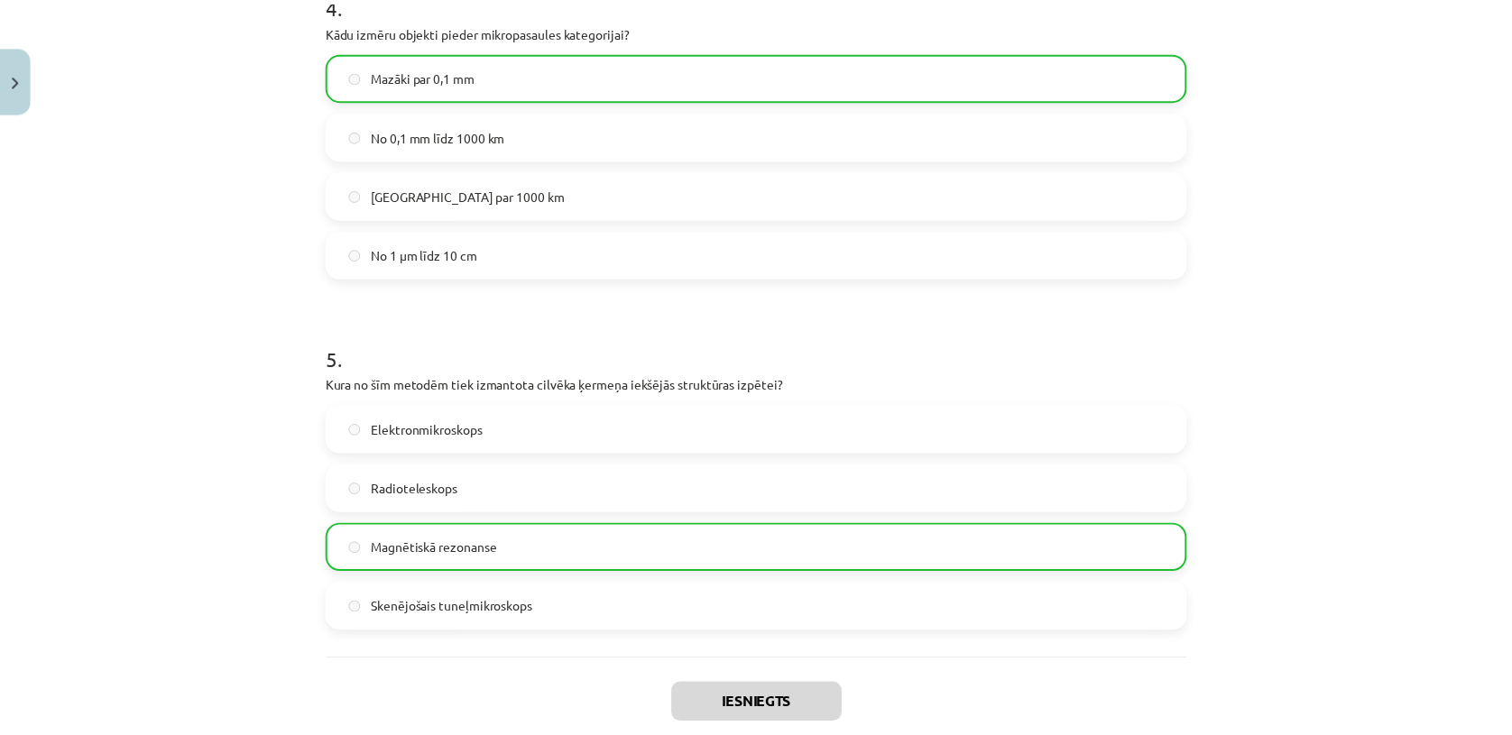
scroll to position [1654, 0]
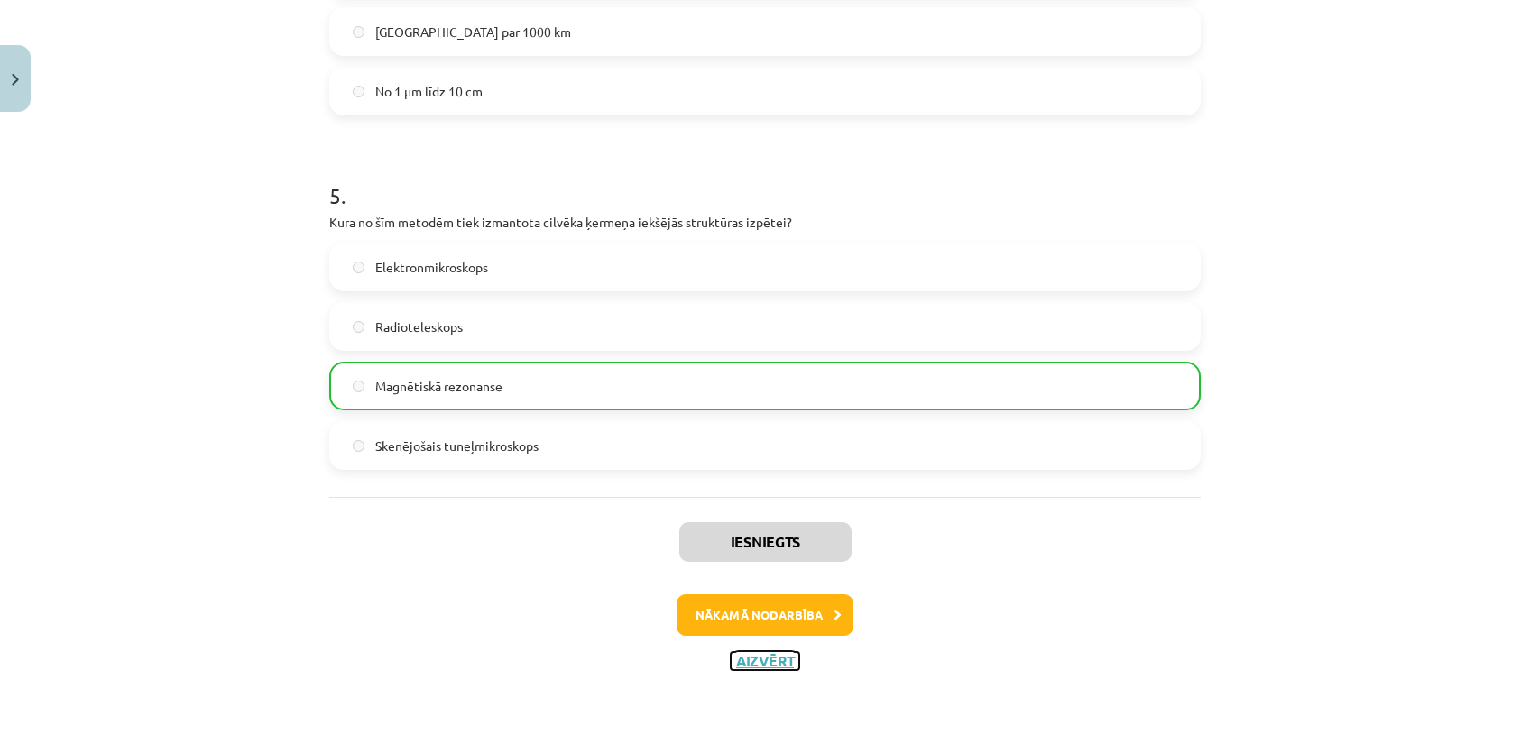
click at [743, 659] on button "Aizvērt" at bounding box center [765, 661] width 69 height 18
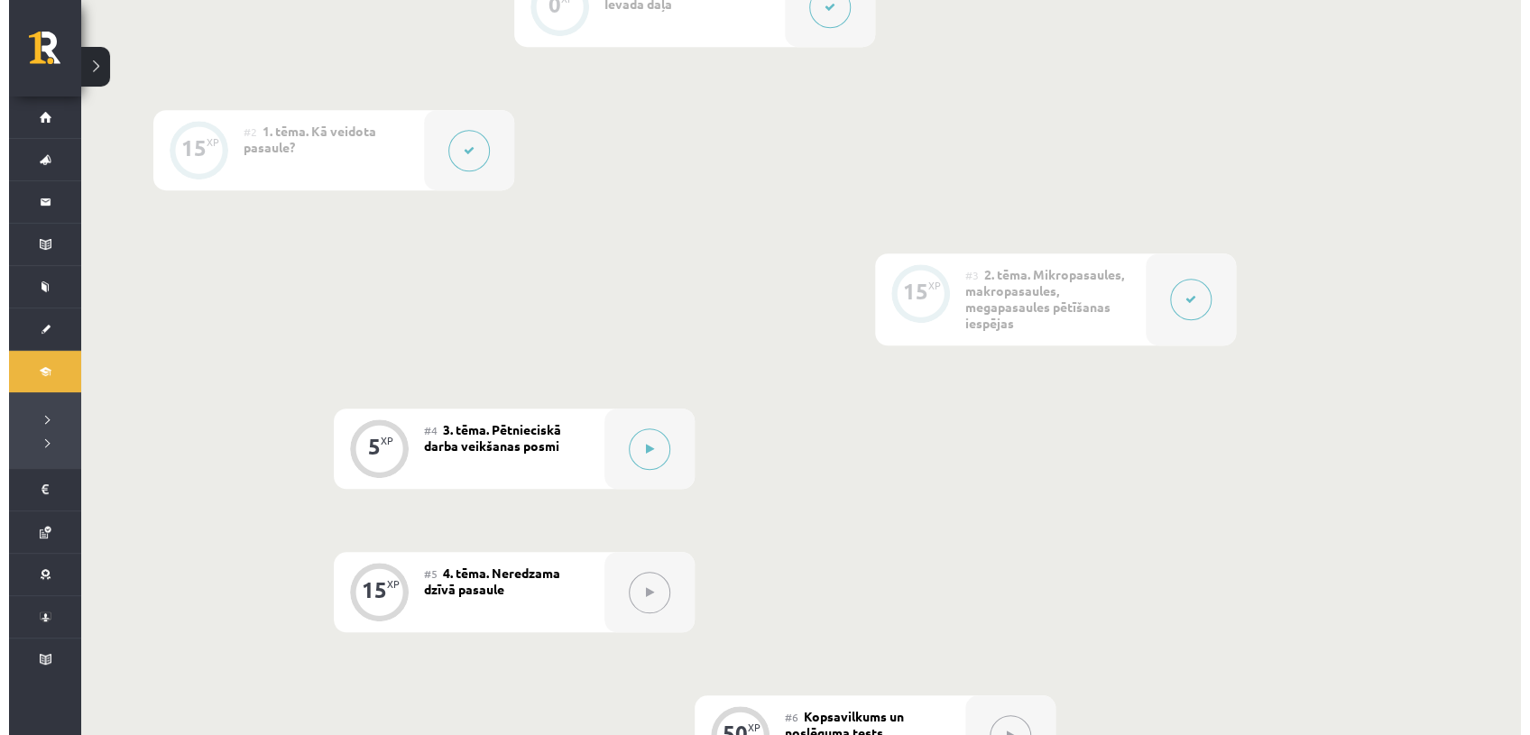
scroll to position [505, 0]
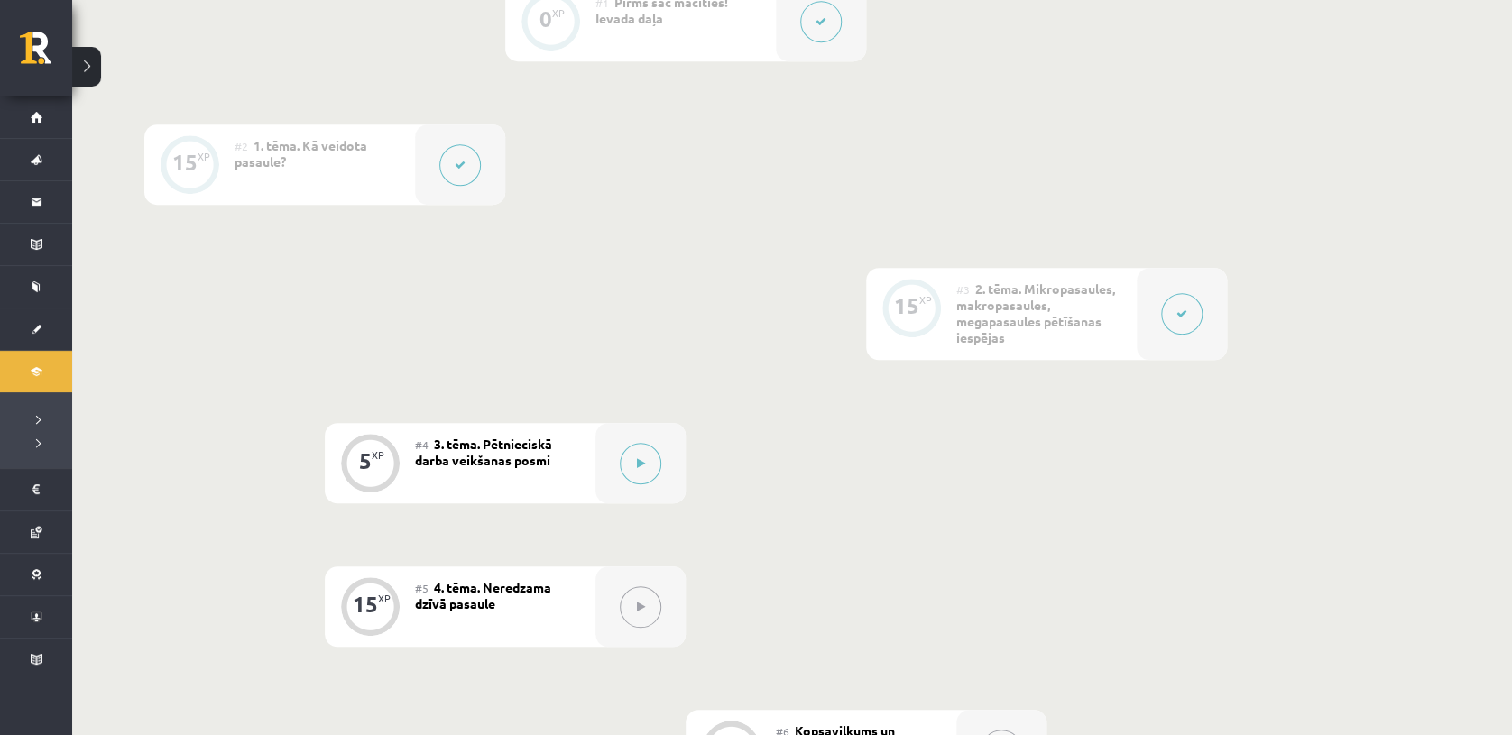
click at [584, 454] on div "#4 3. tēma. Pētnieciskā darba veikšanas posmi" at bounding box center [505, 463] width 180 height 80
click at [638, 470] on button at bounding box center [640, 463] width 41 height 41
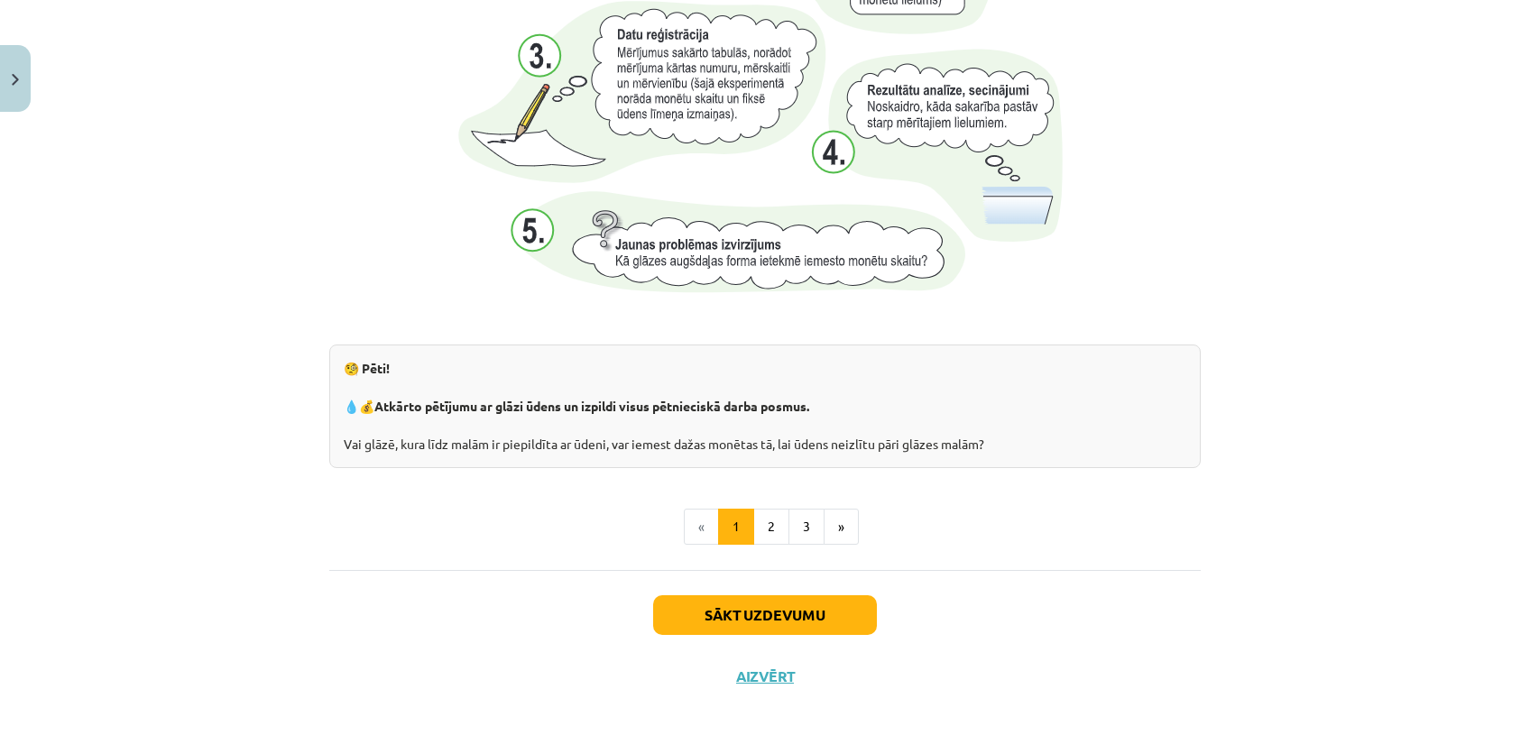
scroll to position [1854, 0]
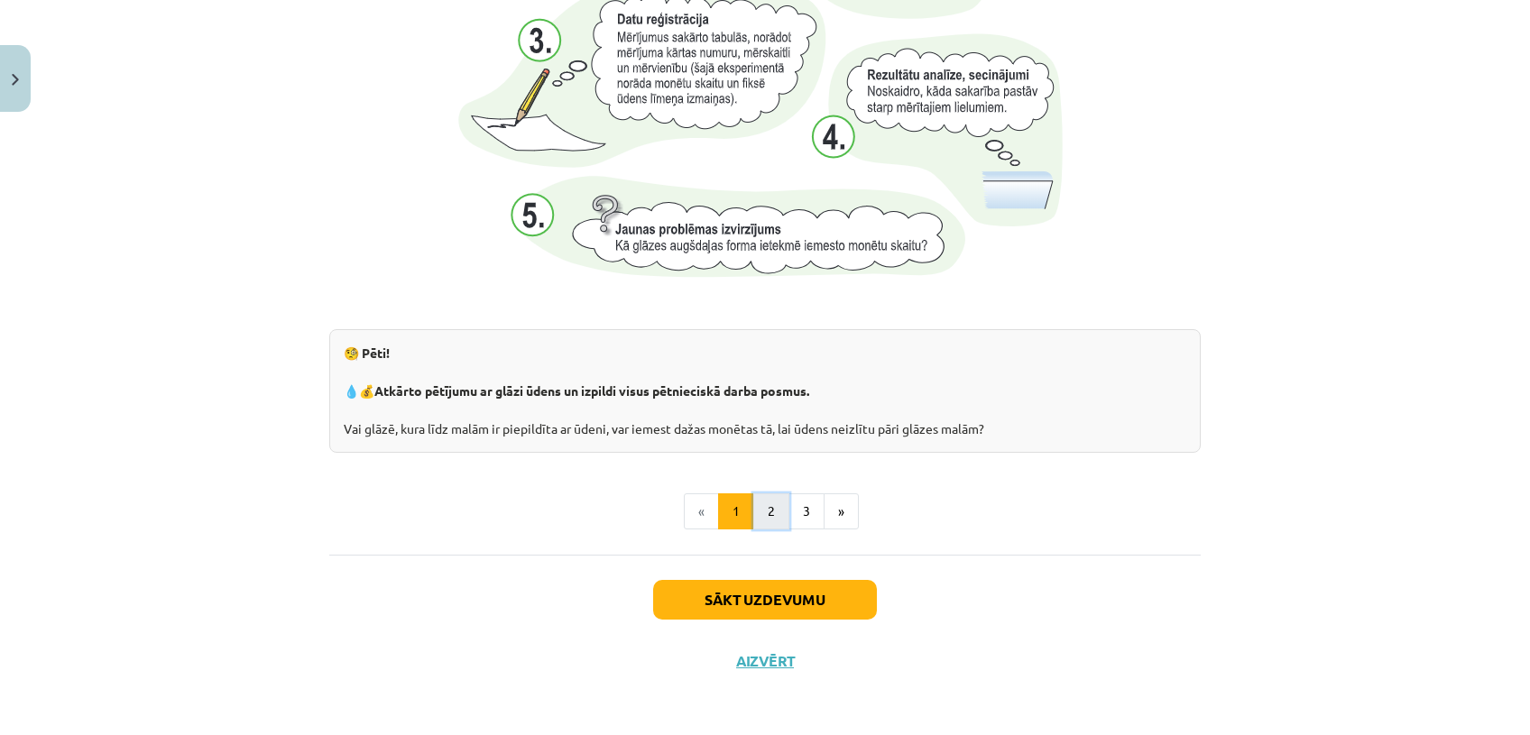
click at [771, 514] on button "2" at bounding box center [771, 511] width 36 height 36
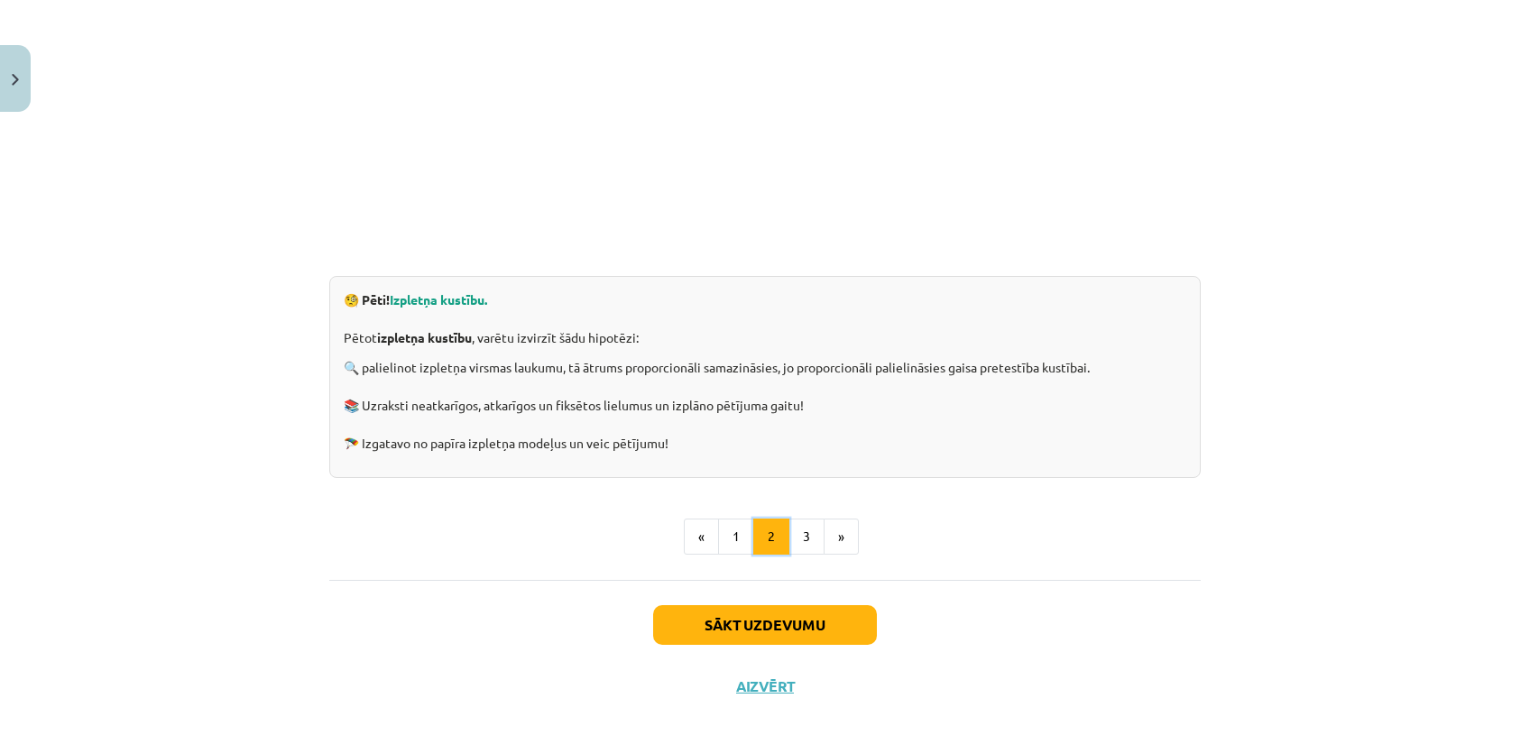
scroll to position [323, 0]
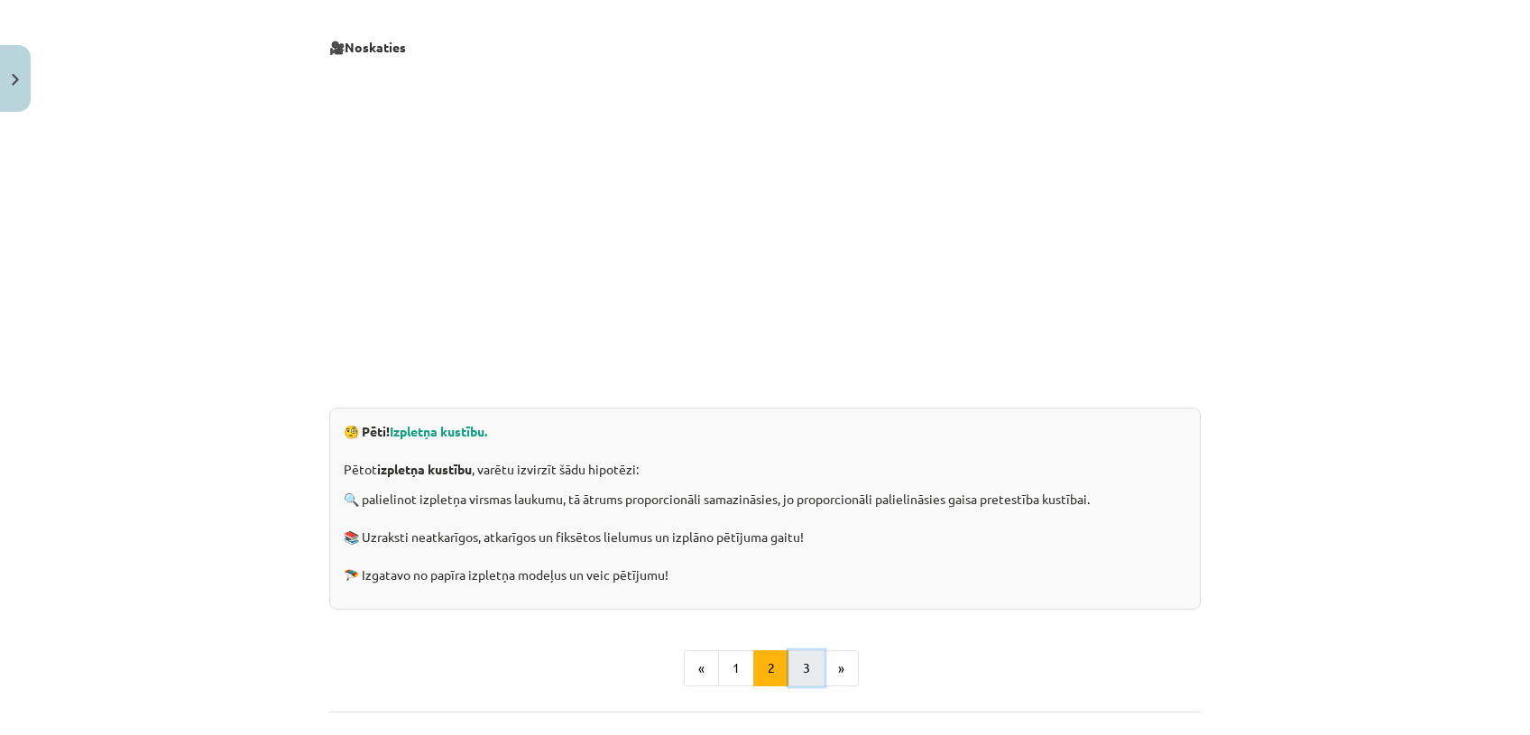
click at [798, 668] on button "3" at bounding box center [806, 668] width 36 height 36
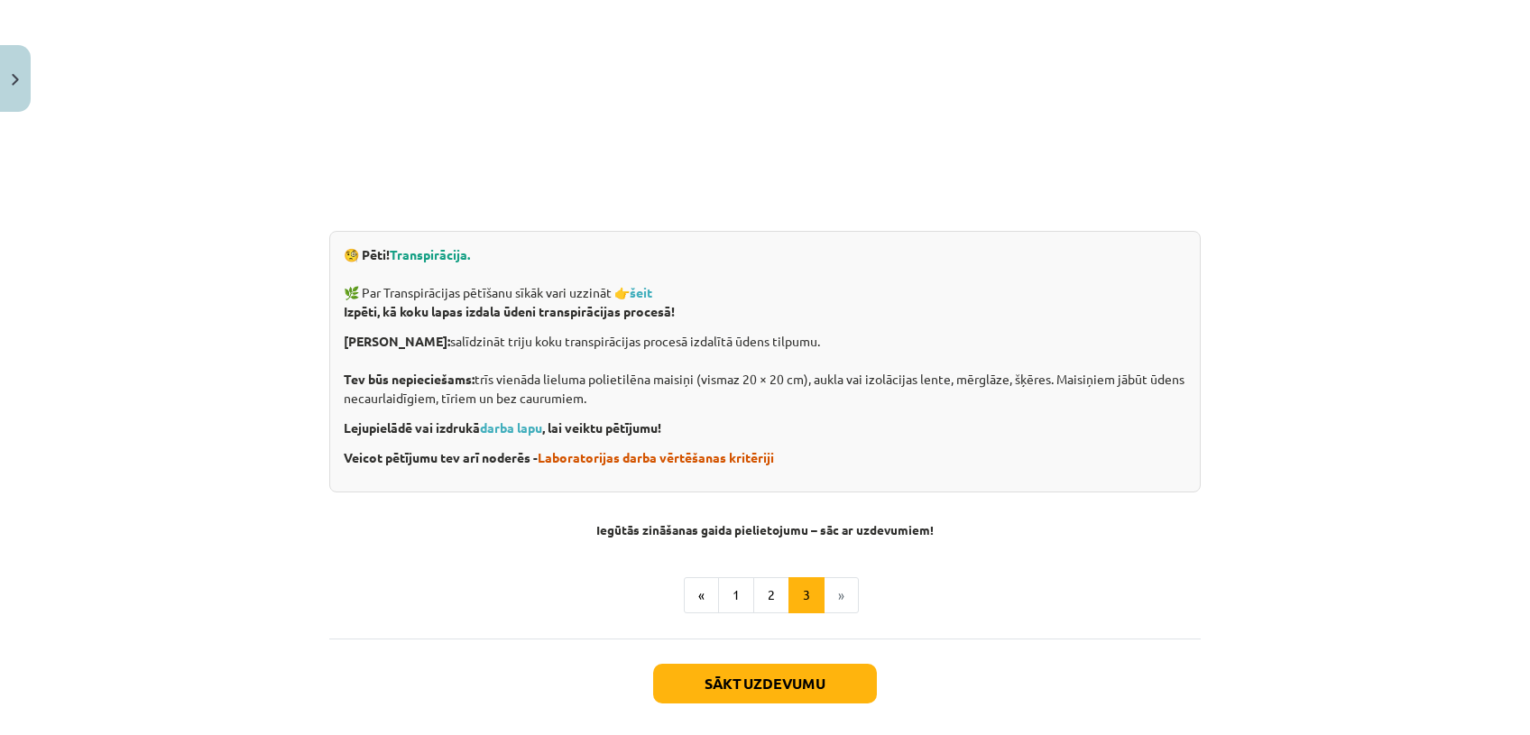
scroll to position [584, 0]
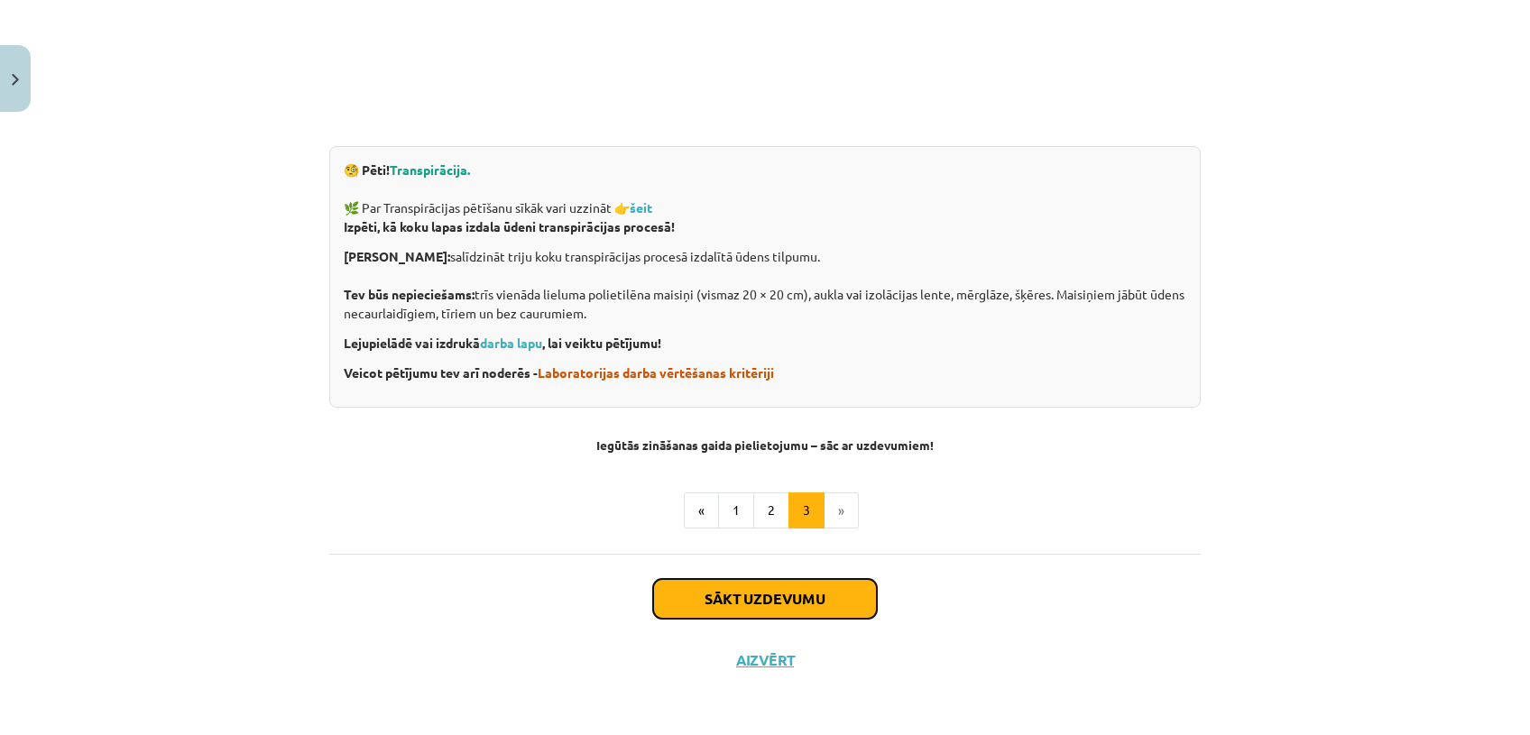
click at [747, 602] on button "Sākt uzdevumu" at bounding box center [765, 599] width 224 height 40
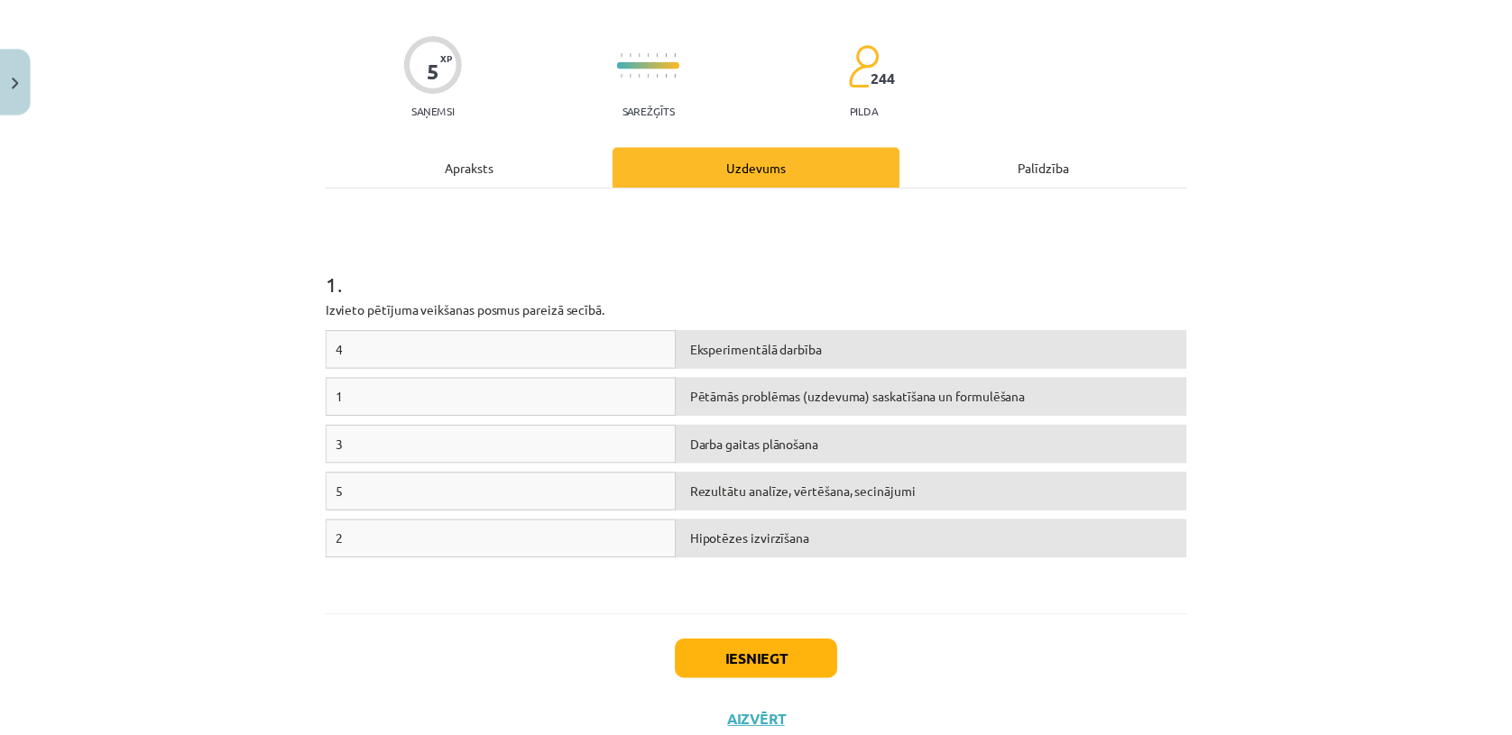
scroll to position [183, 0]
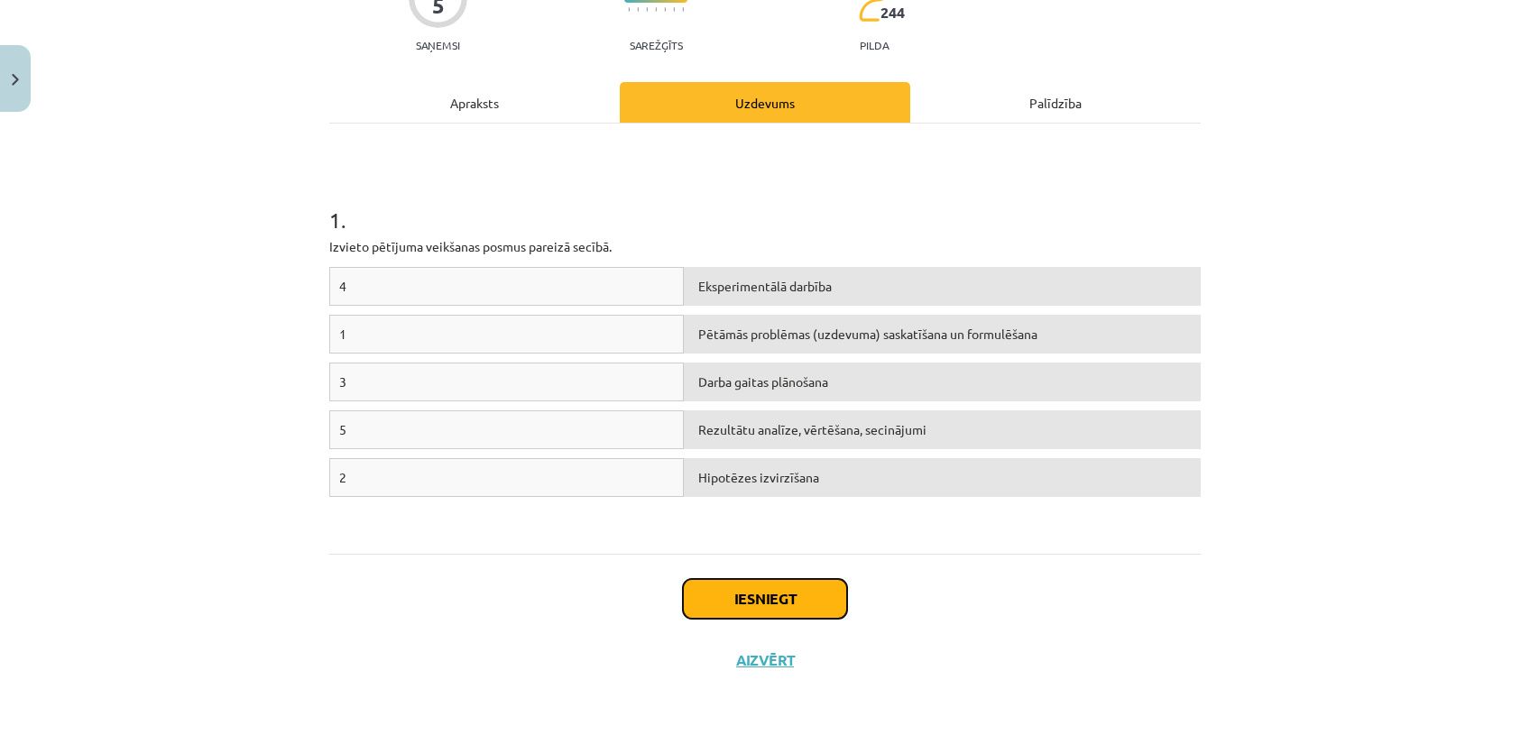
click at [779, 592] on button "Iesniegt" at bounding box center [765, 599] width 164 height 40
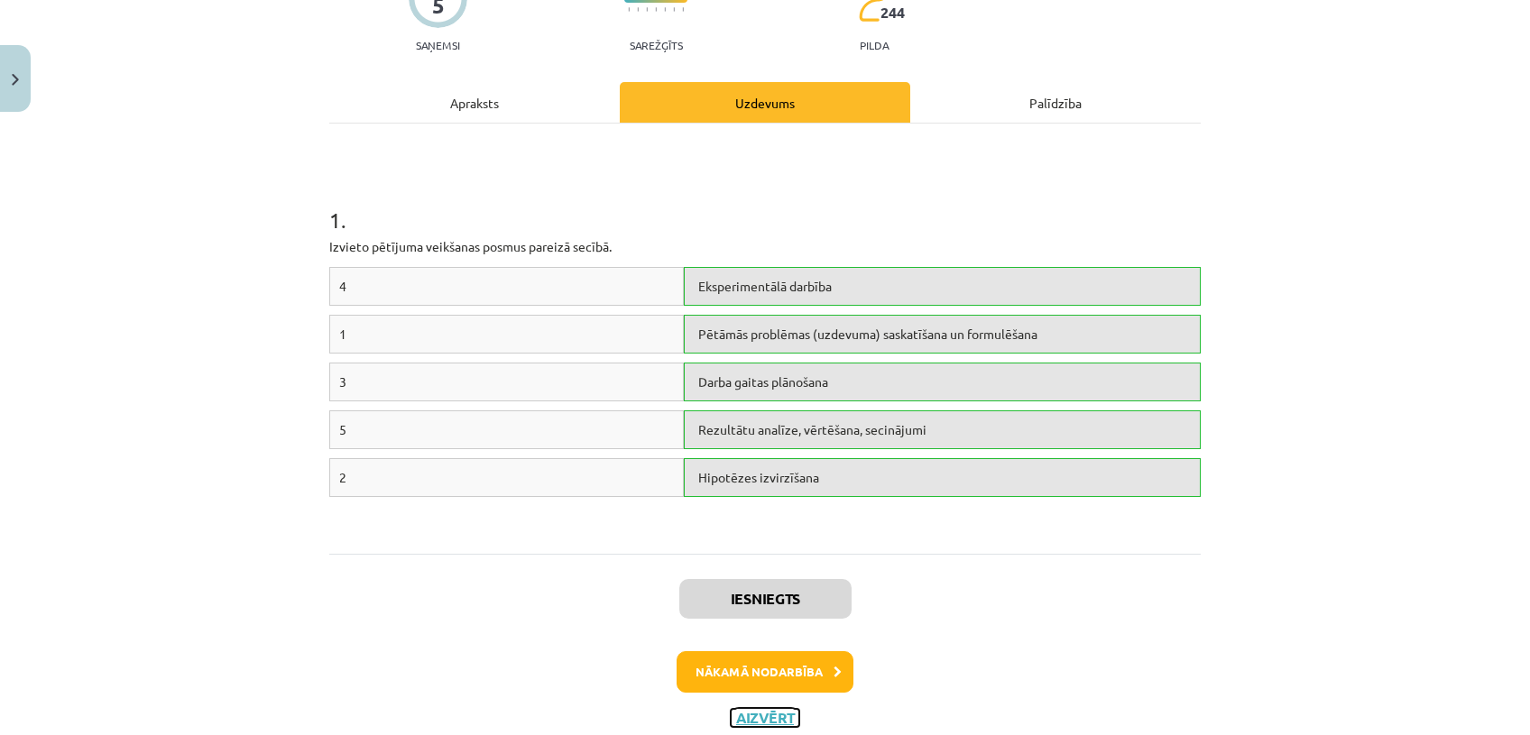
click at [758, 712] on button "Aizvērt" at bounding box center [765, 718] width 69 height 18
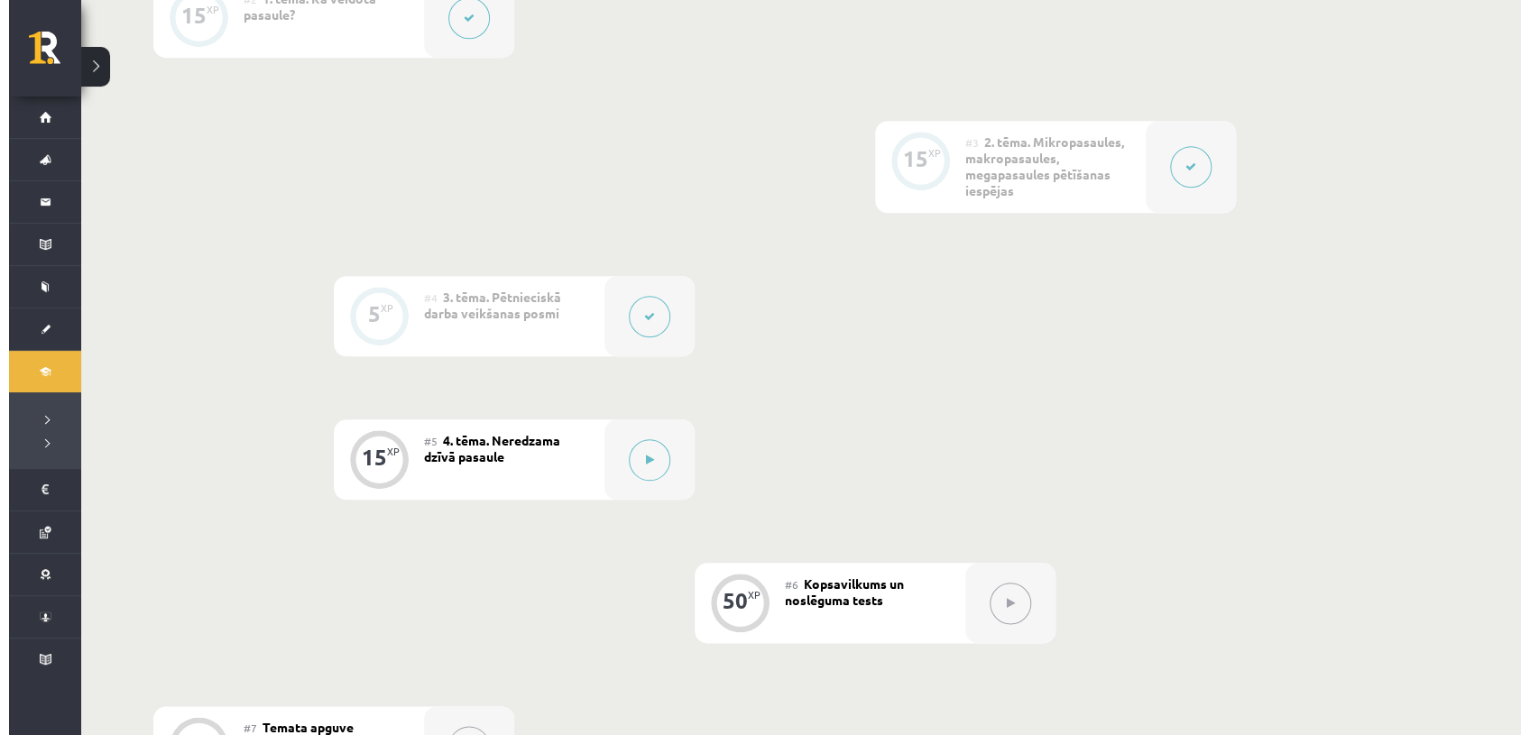
scroll to position [633, 0]
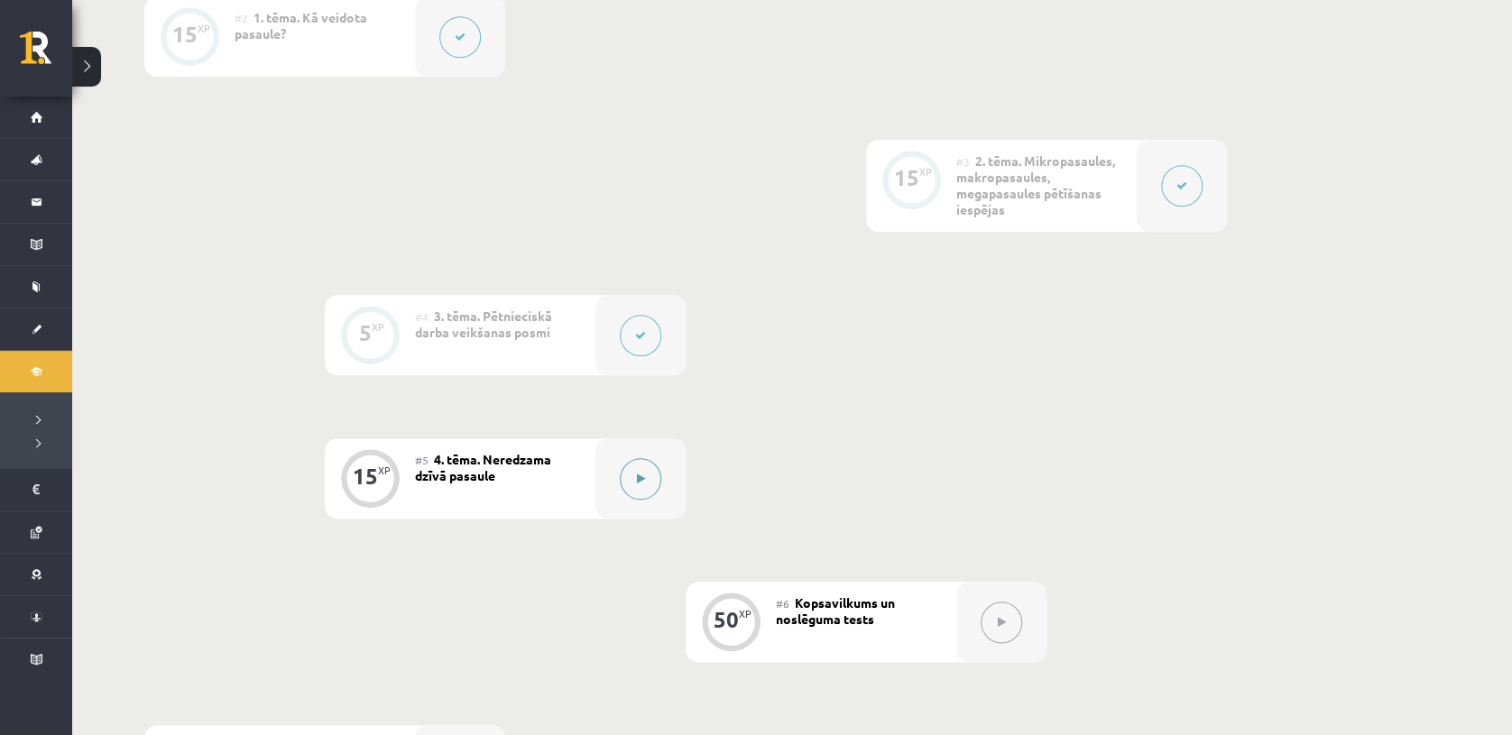
click at [620, 477] on button at bounding box center [640, 478] width 41 height 41
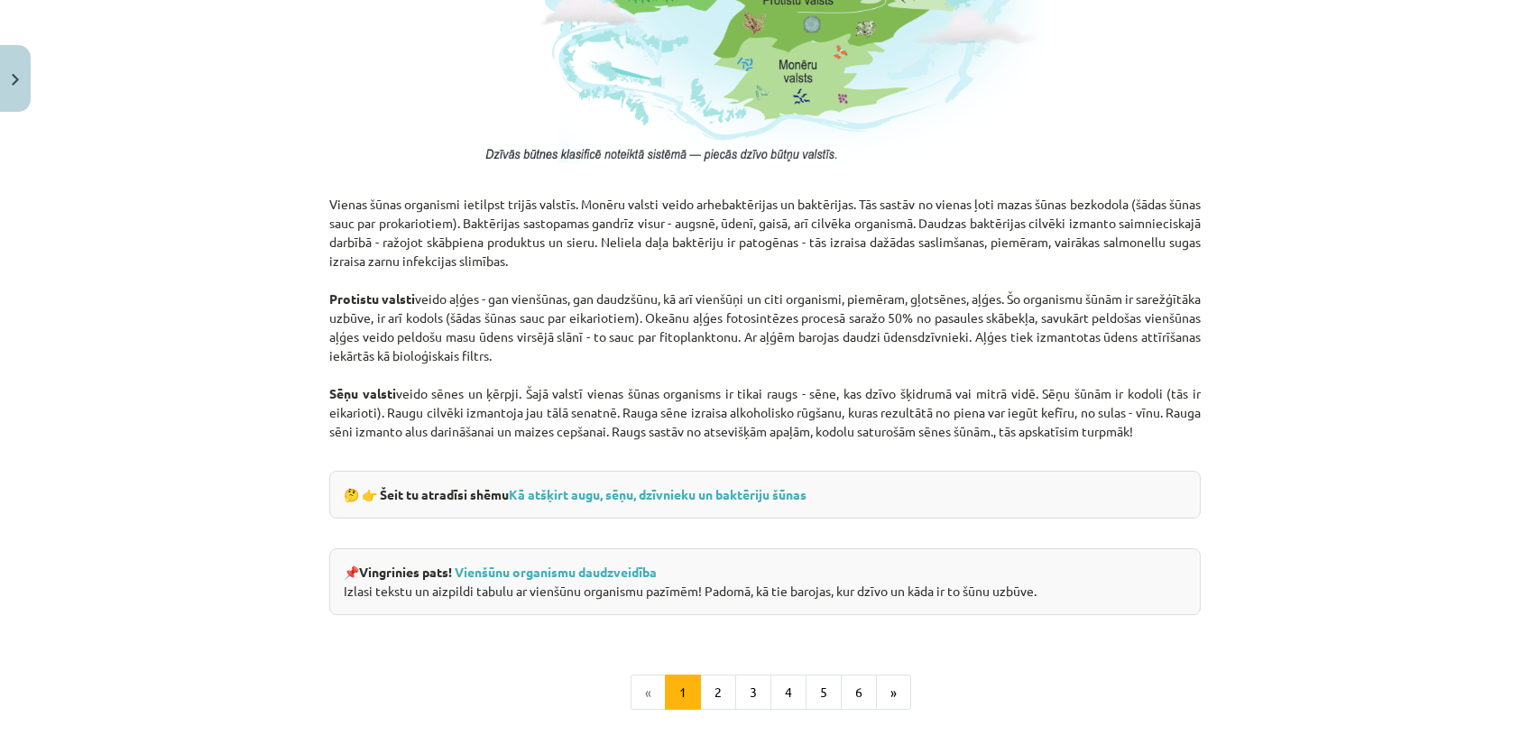
scroll to position [1502, 0]
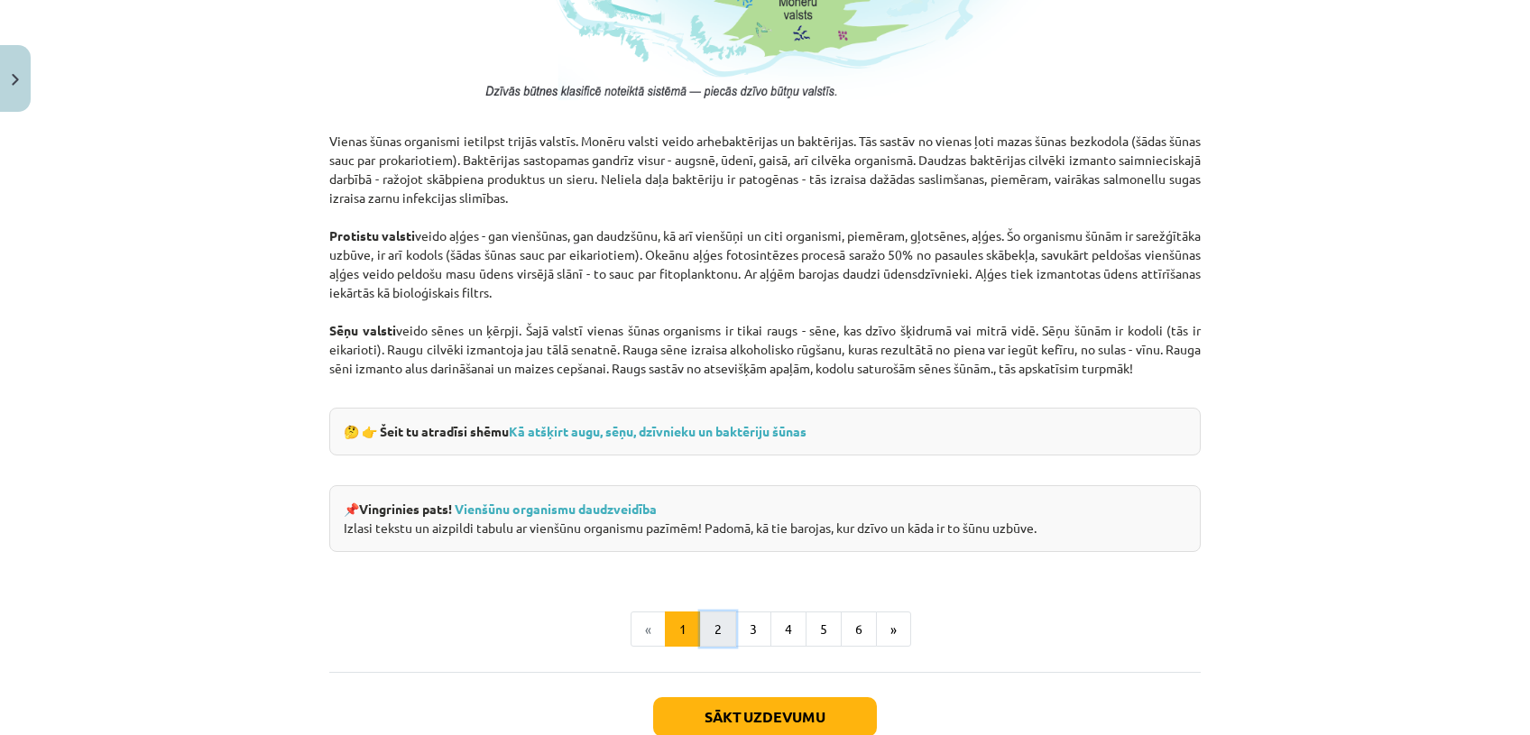
click at [700, 642] on button "2" at bounding box center [718, 629] width 36 height 36
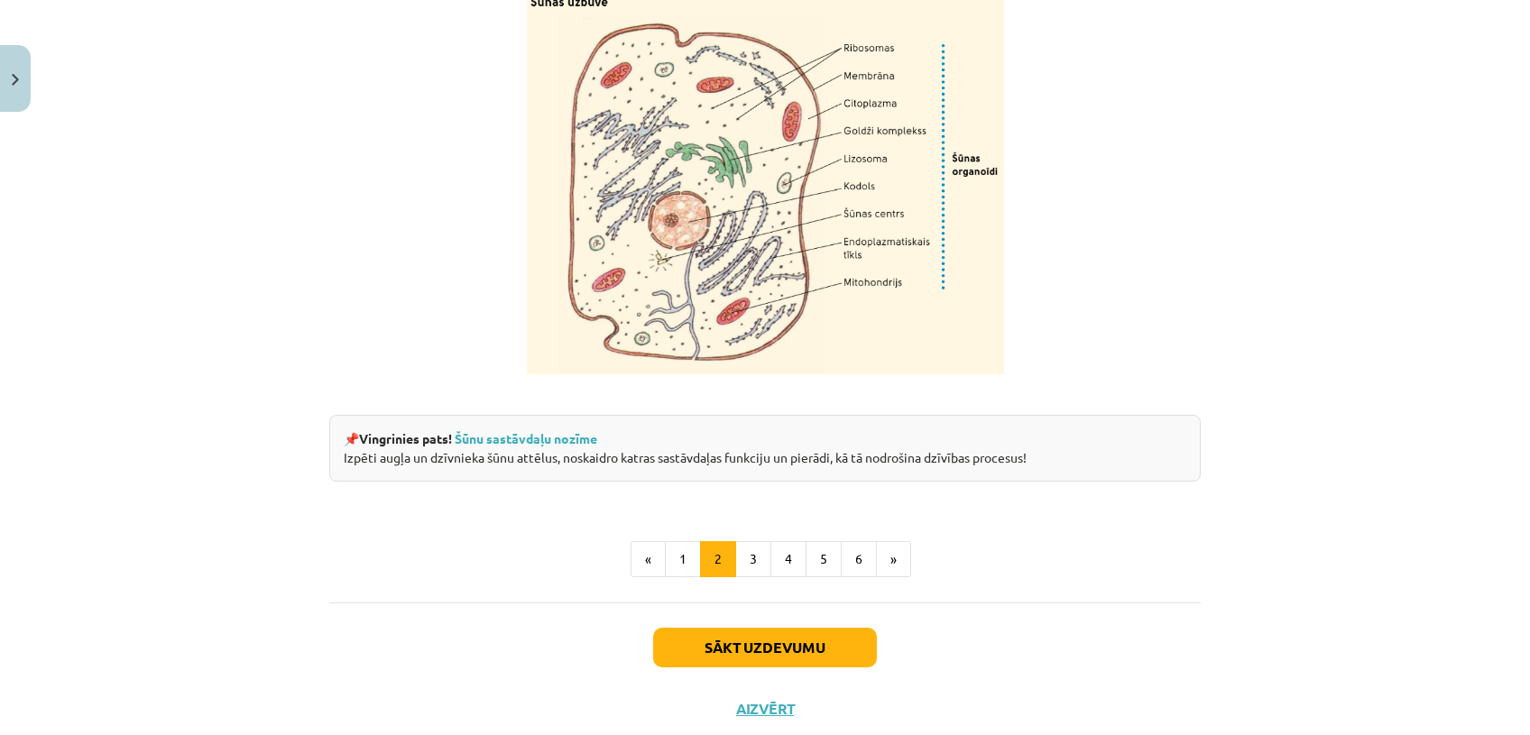
scroll to position [2187, 0]
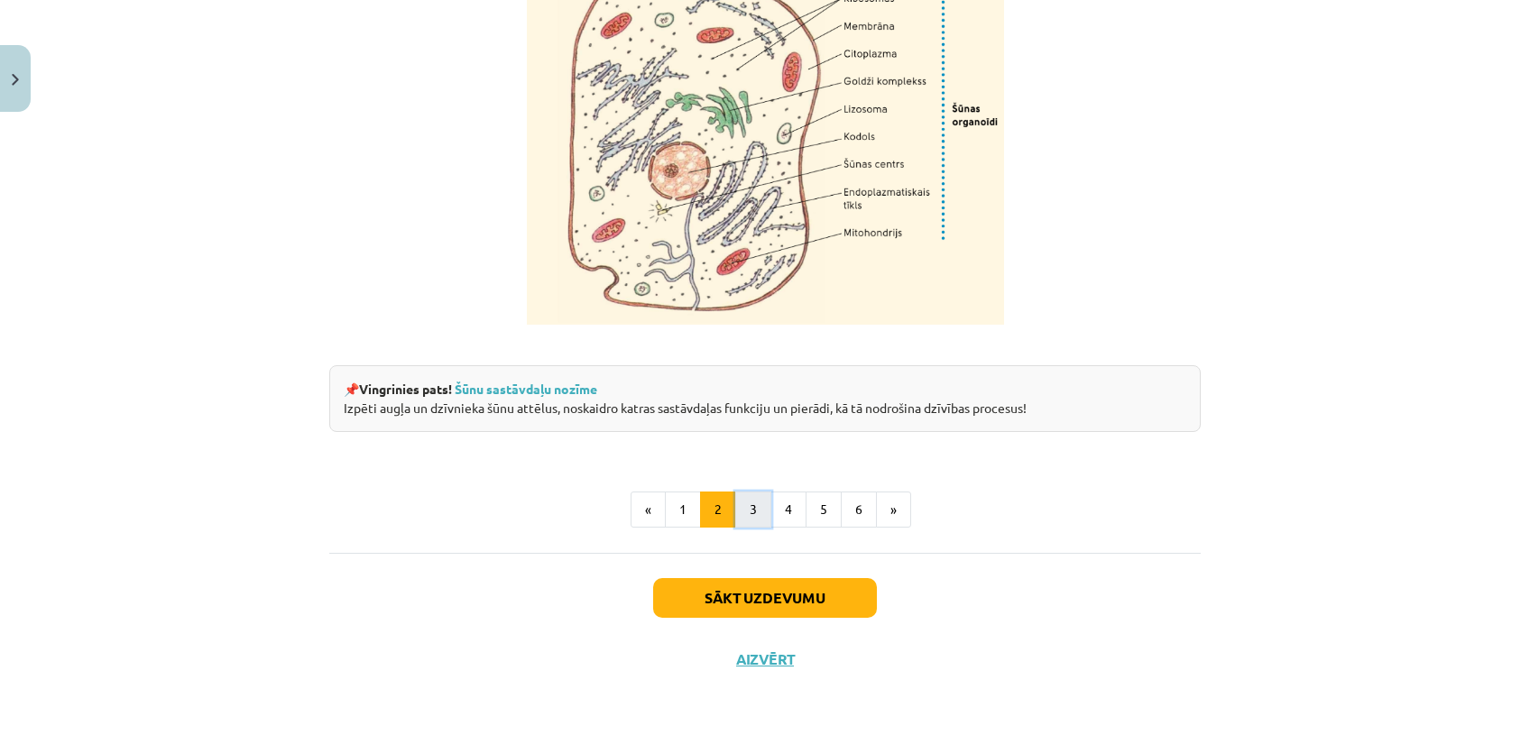
click at [756, 510] on button "3" at bounding box center [753, 510] width 36 height 36
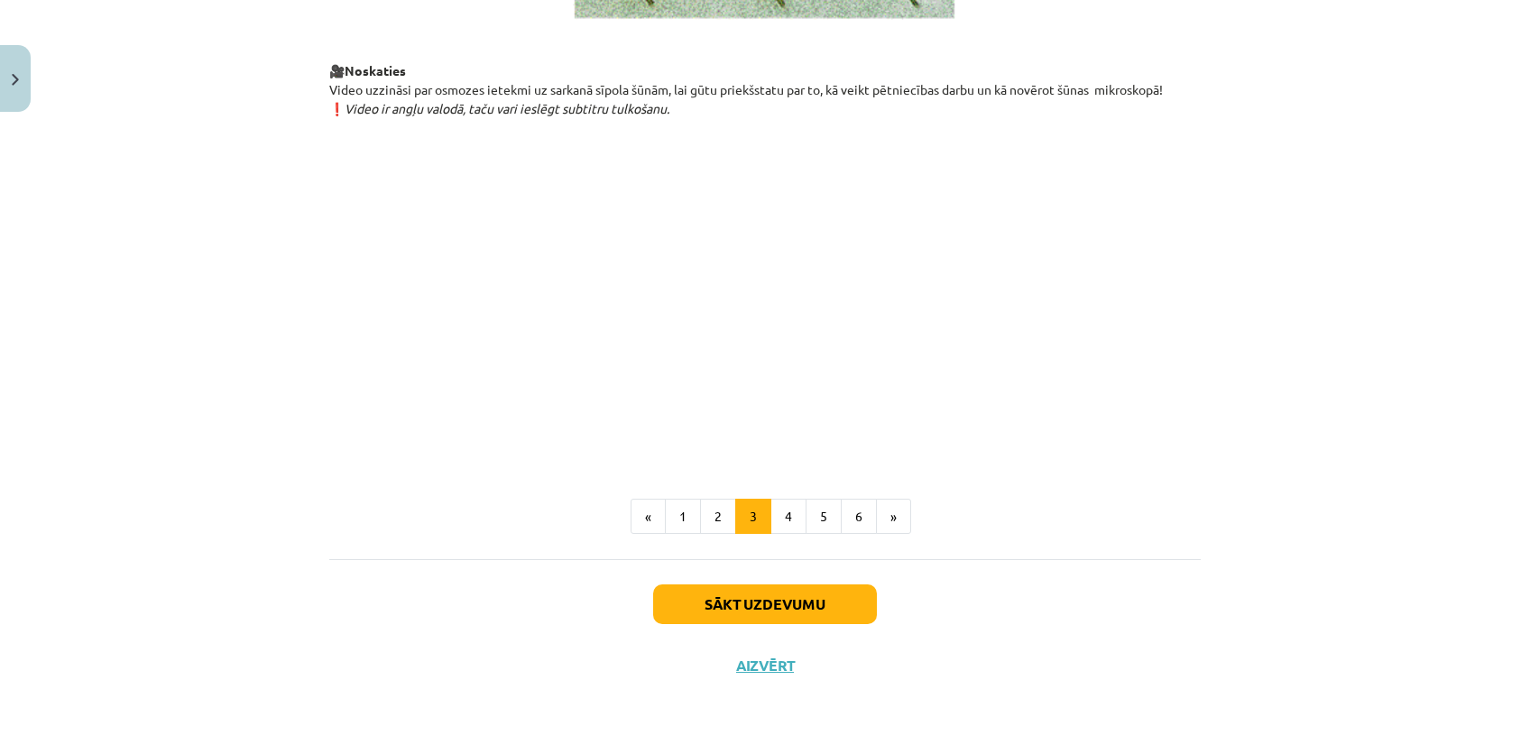
scroll to position [2038, 0]
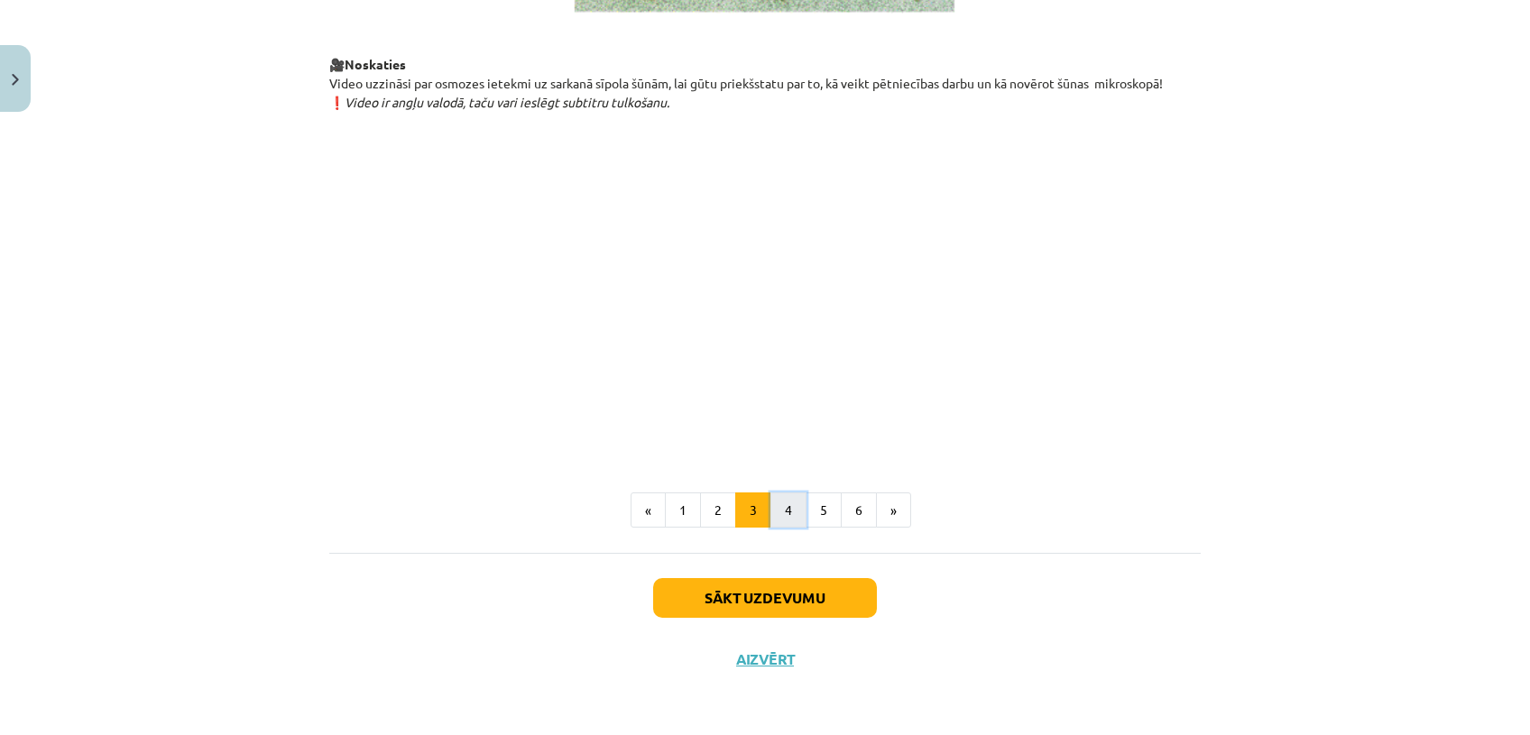
click at [779, 510] on button "4" at bounding box center [788, 510] width 36 height 36
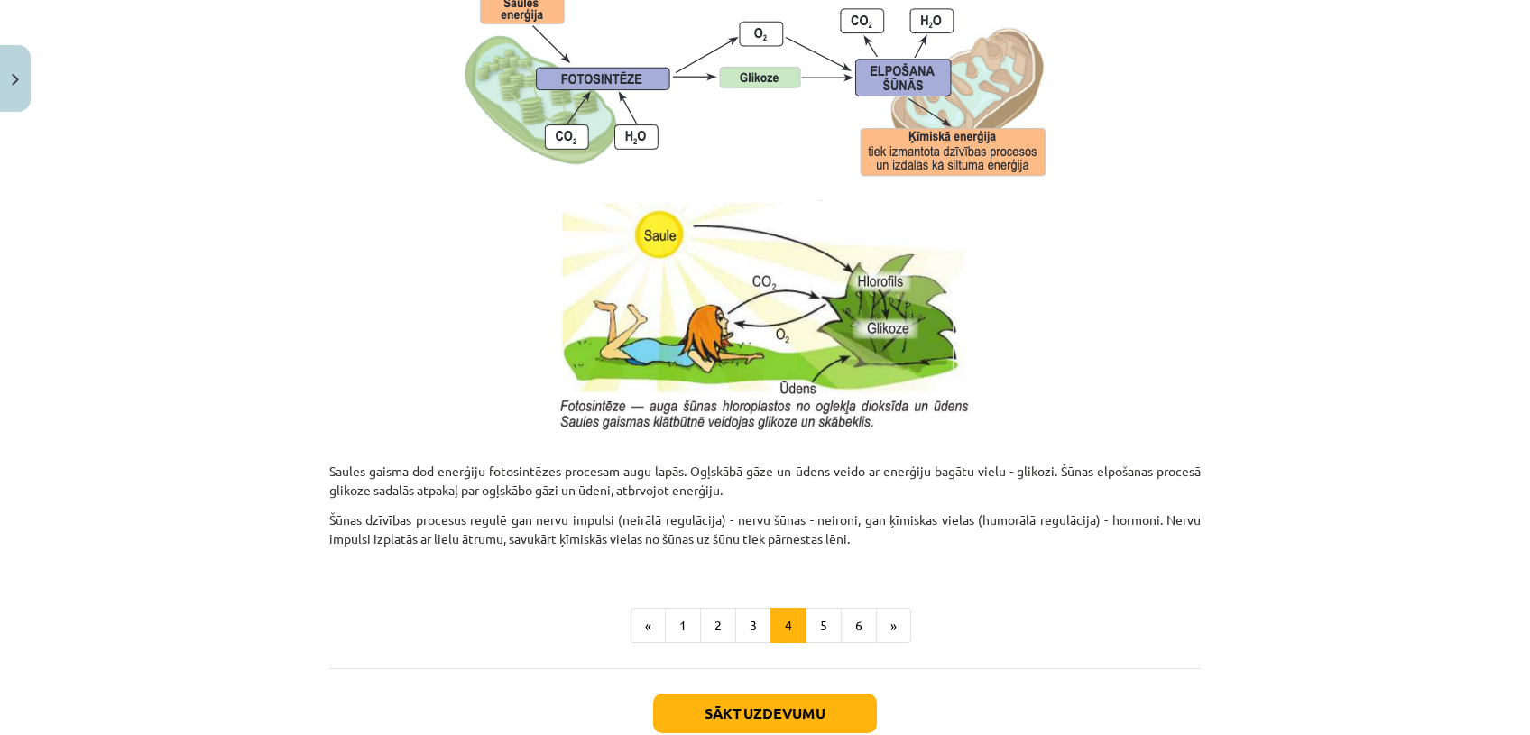
scroll to position [1798, 0]
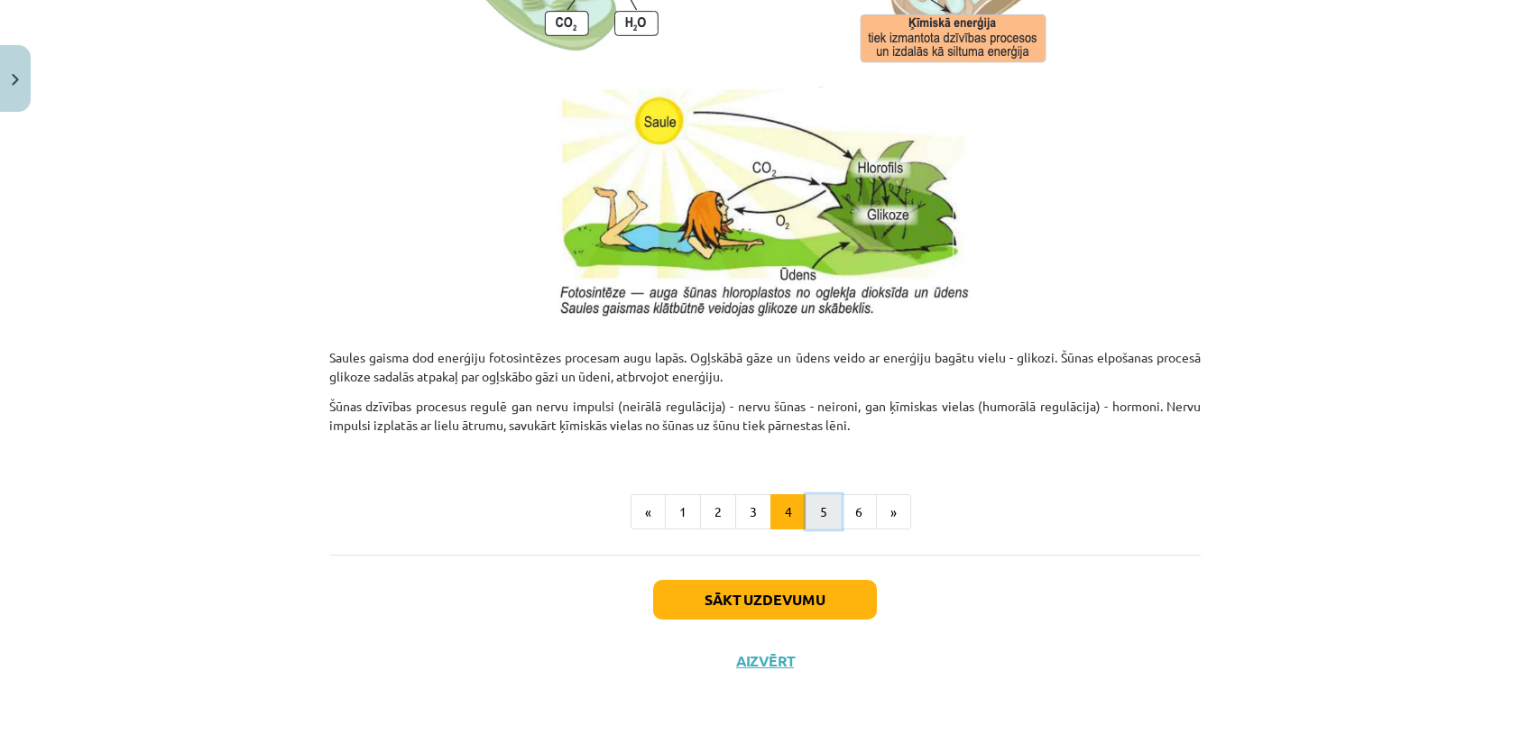
click at [808, 504] on button "5" at bounding box center [823, 512] width 36 height 36
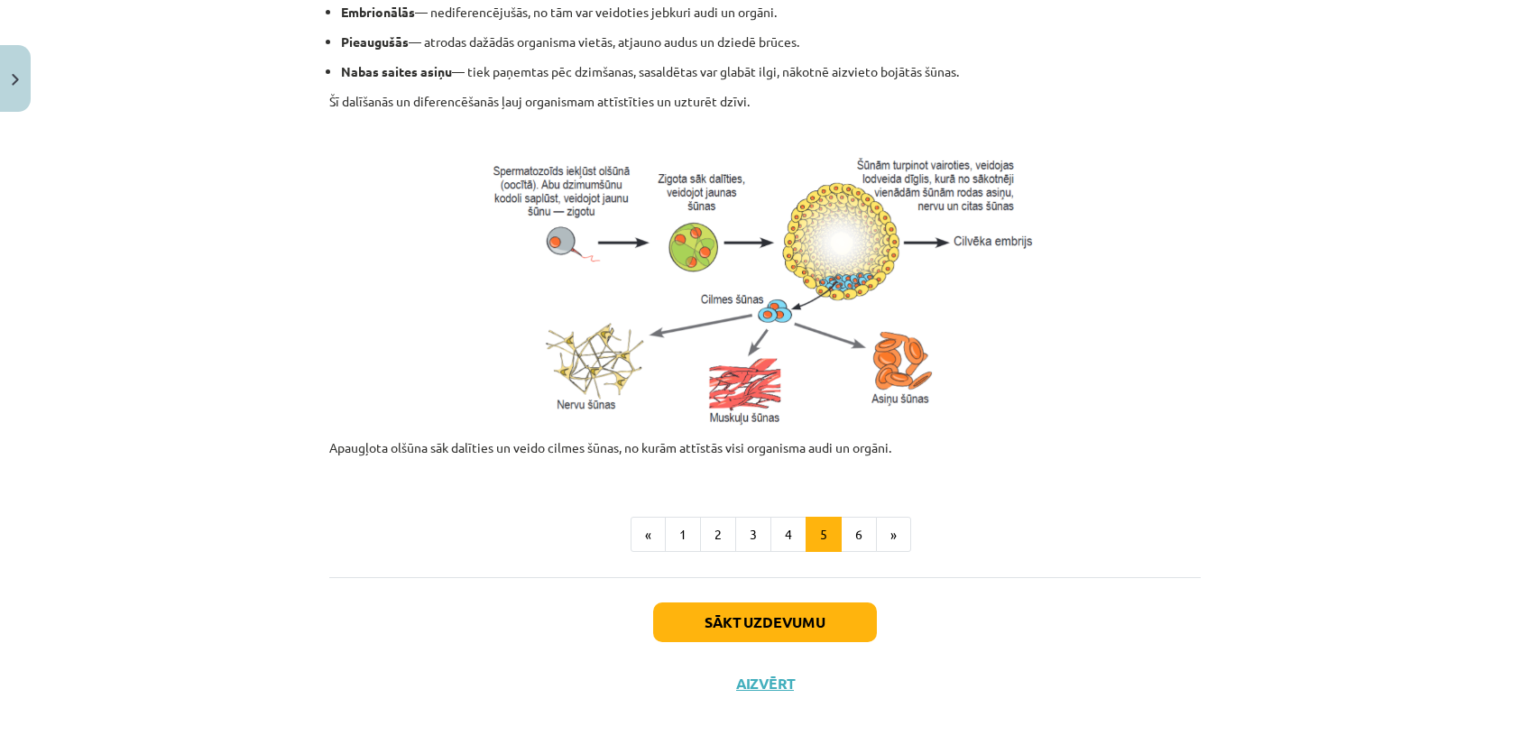
scroll to position [759, 0]
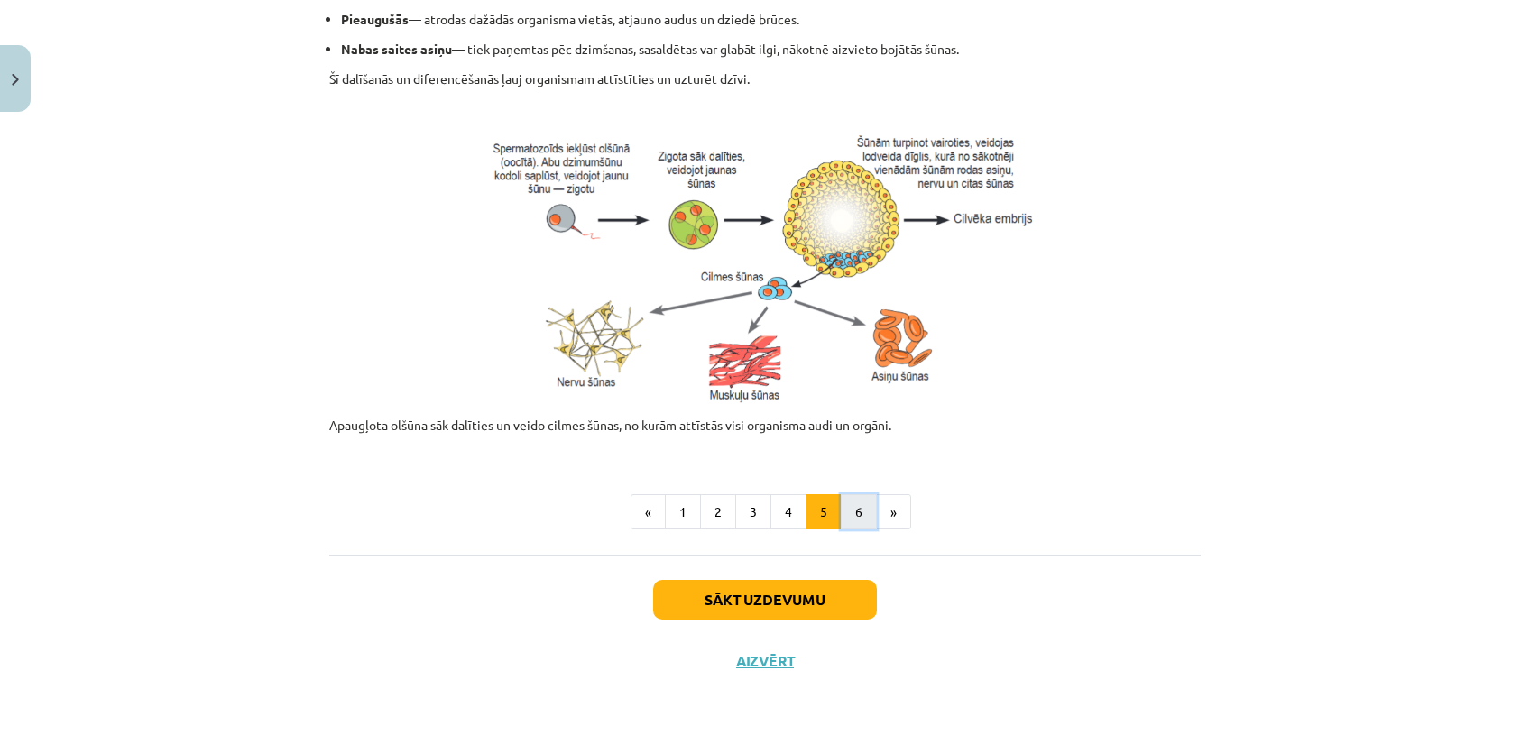
click at [846, 521] on button "6" at bounding box center [859, 512] width 36 height 36
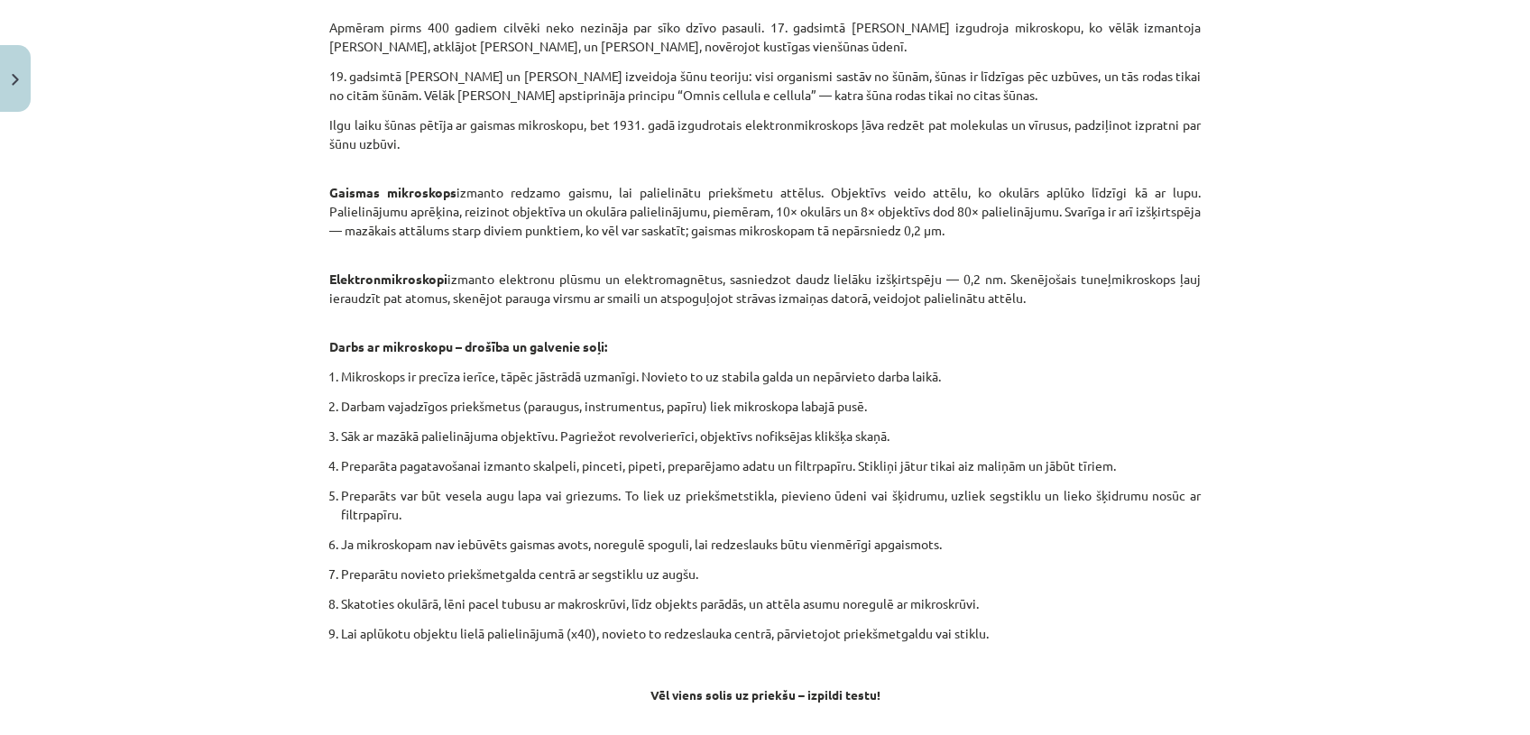
scroll to position [993, 0]
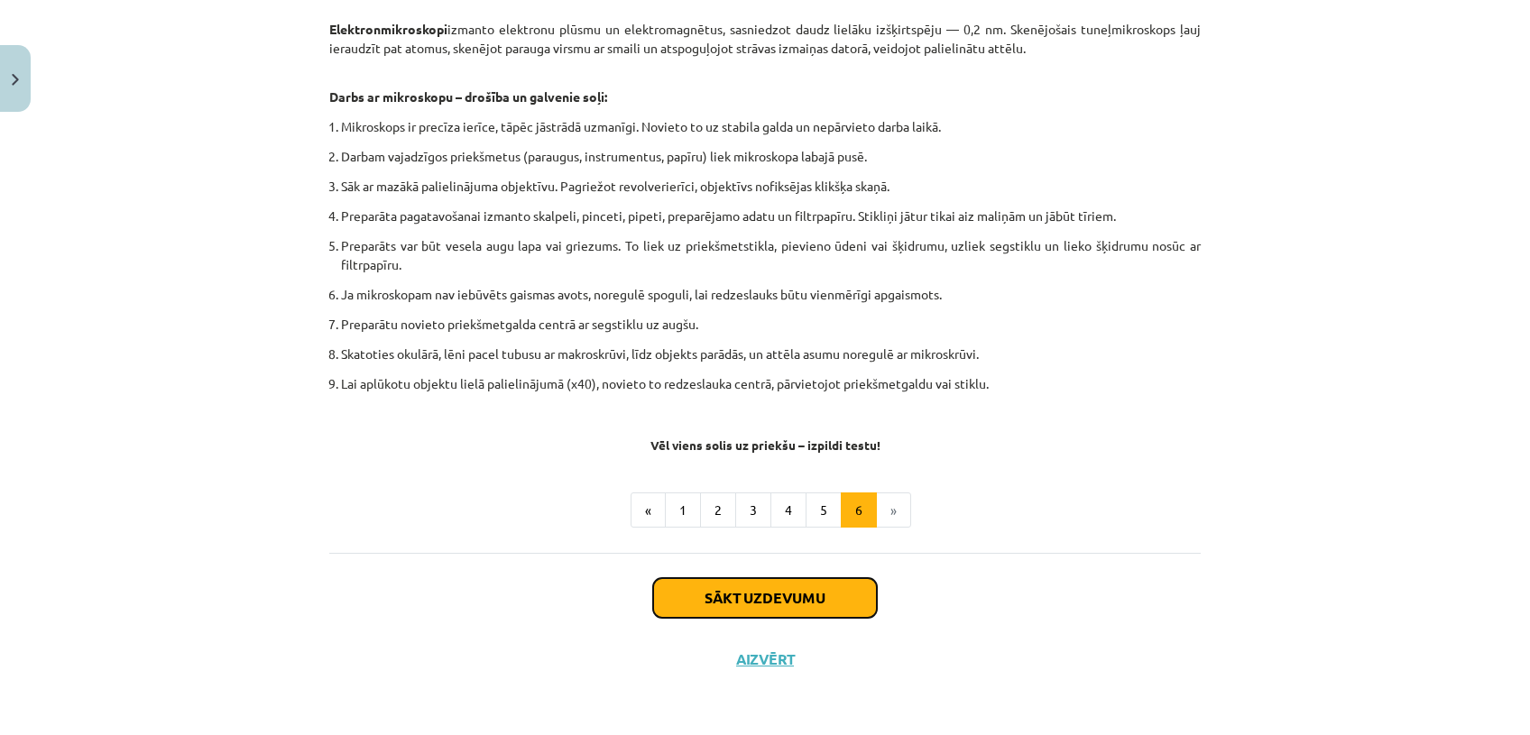
click at [786, 596] on button "Sākt uzdevumu" at bounding box center [765, 598] width 224 height 40
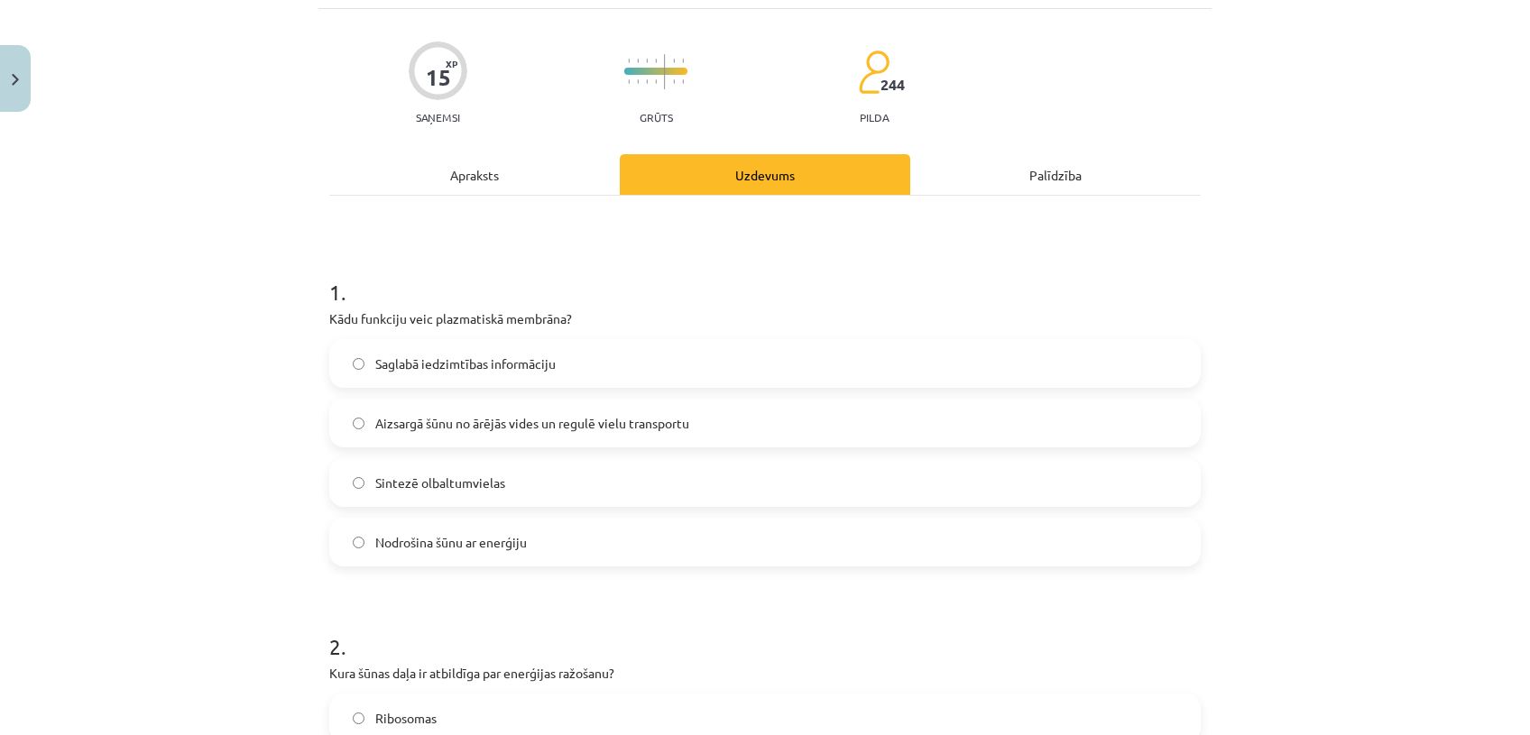
scroll to position [44, 0]
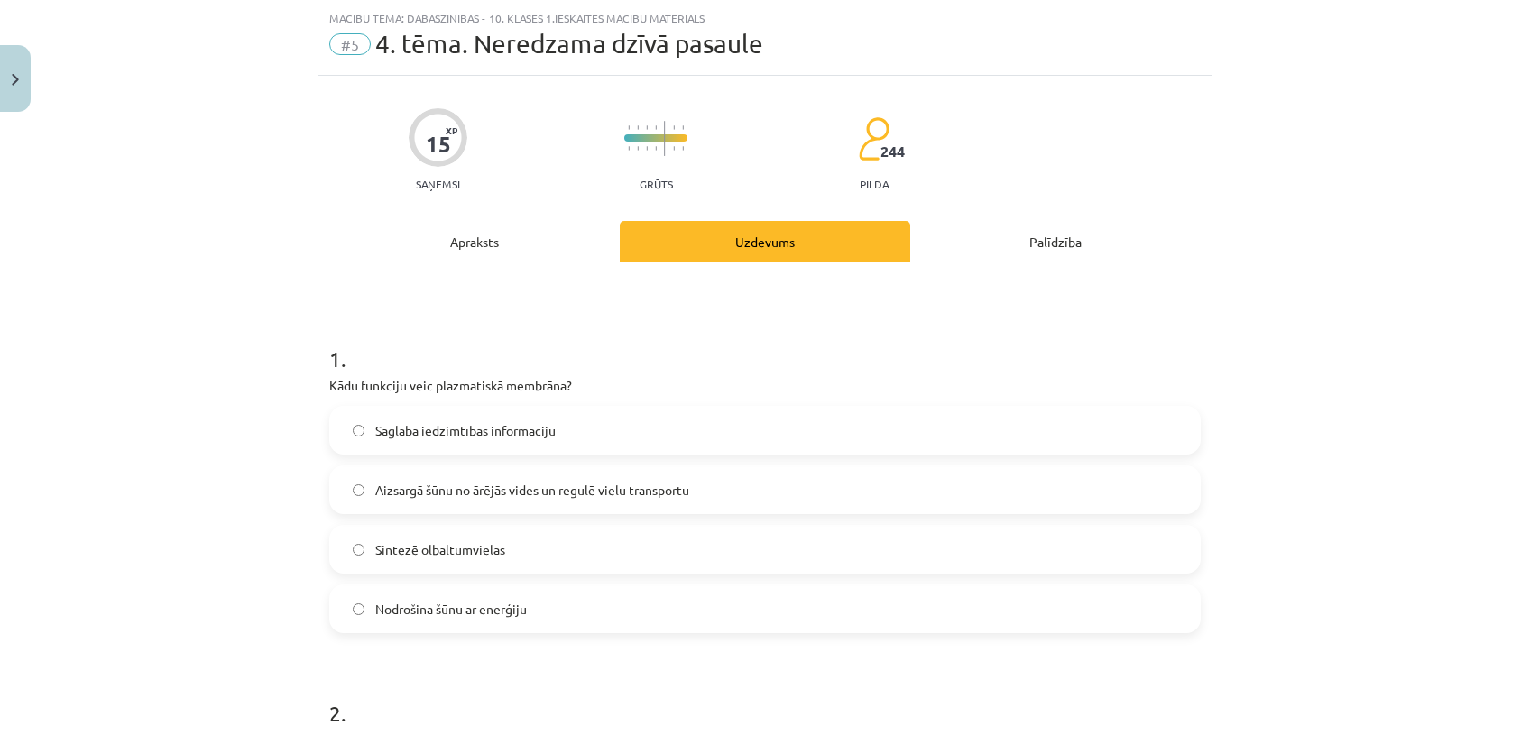
click at [478, 534] on label "Sintezē olbaltumvielas" at bounding box center [765, 549] width 868 height 45
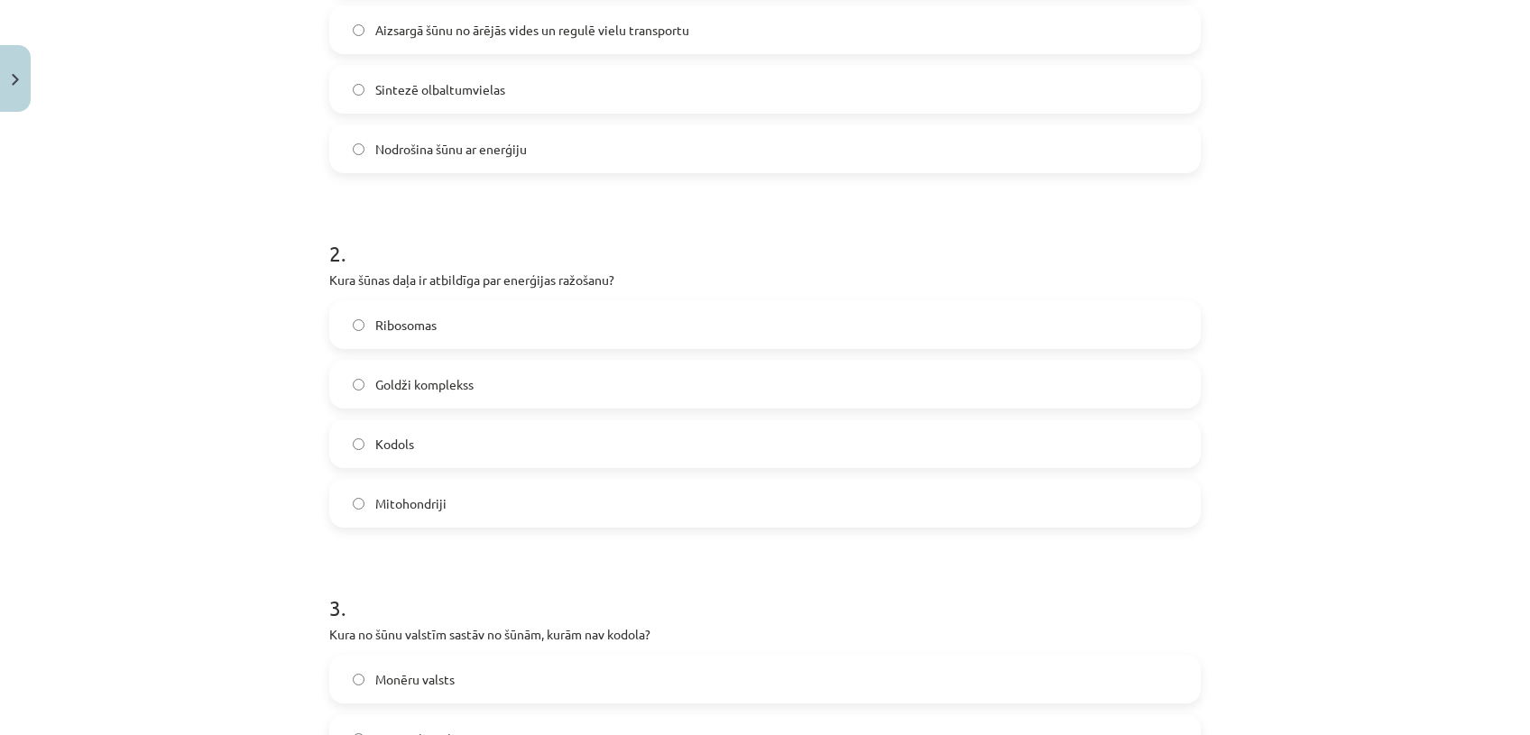
scroll to position [518, 0]
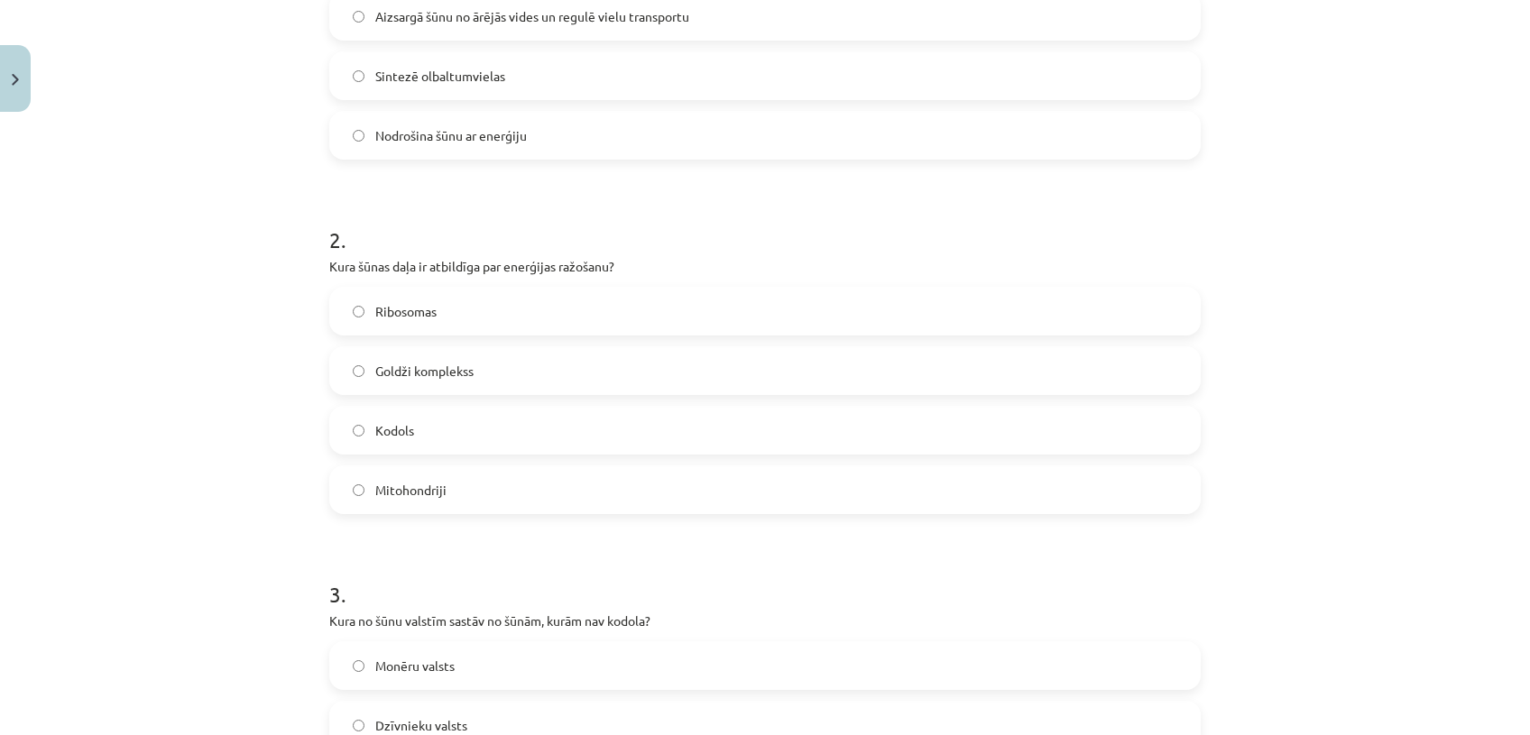
click at [437, 306] on label "Ribosomas" at bounding box center [765, 311] width 868 height 45
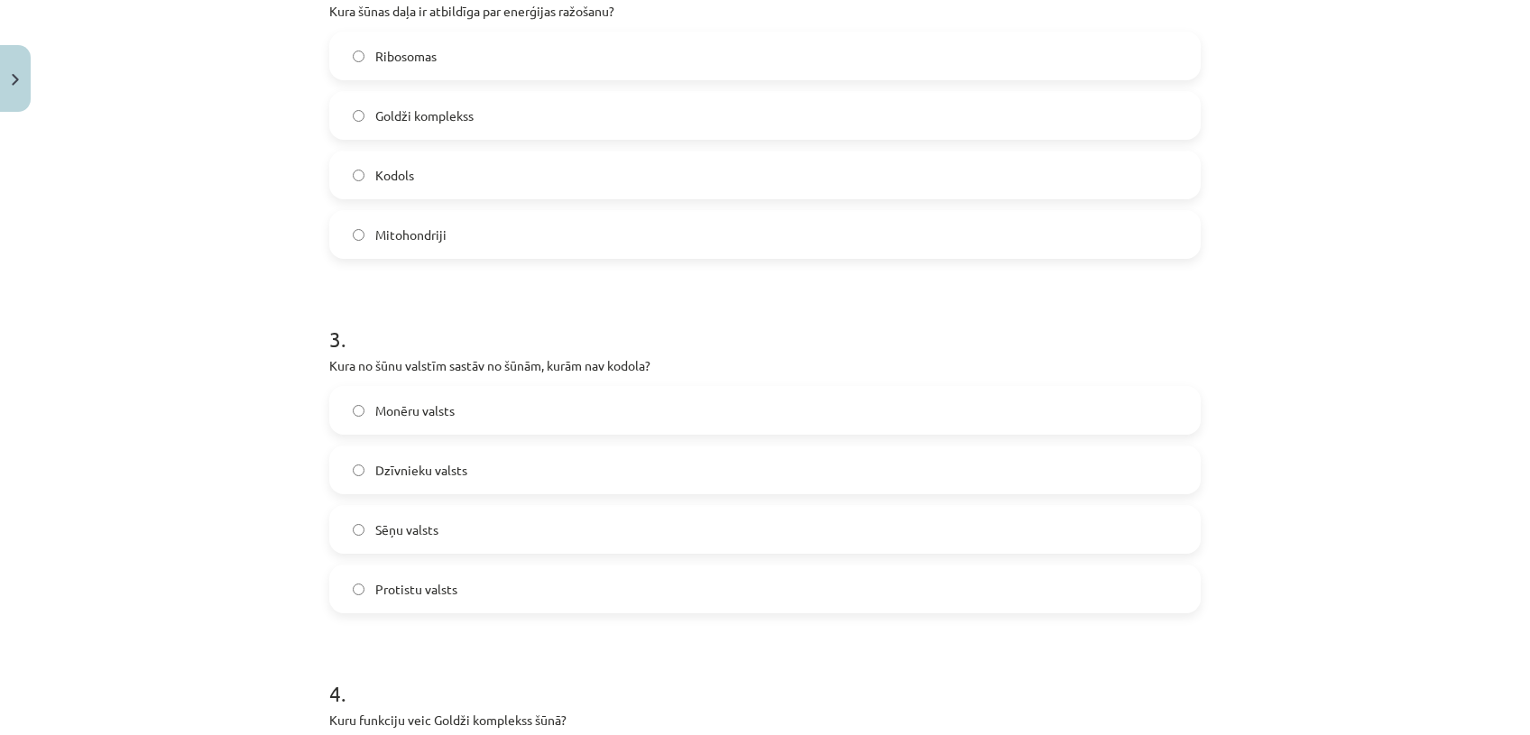
scroll to position [851, 0]
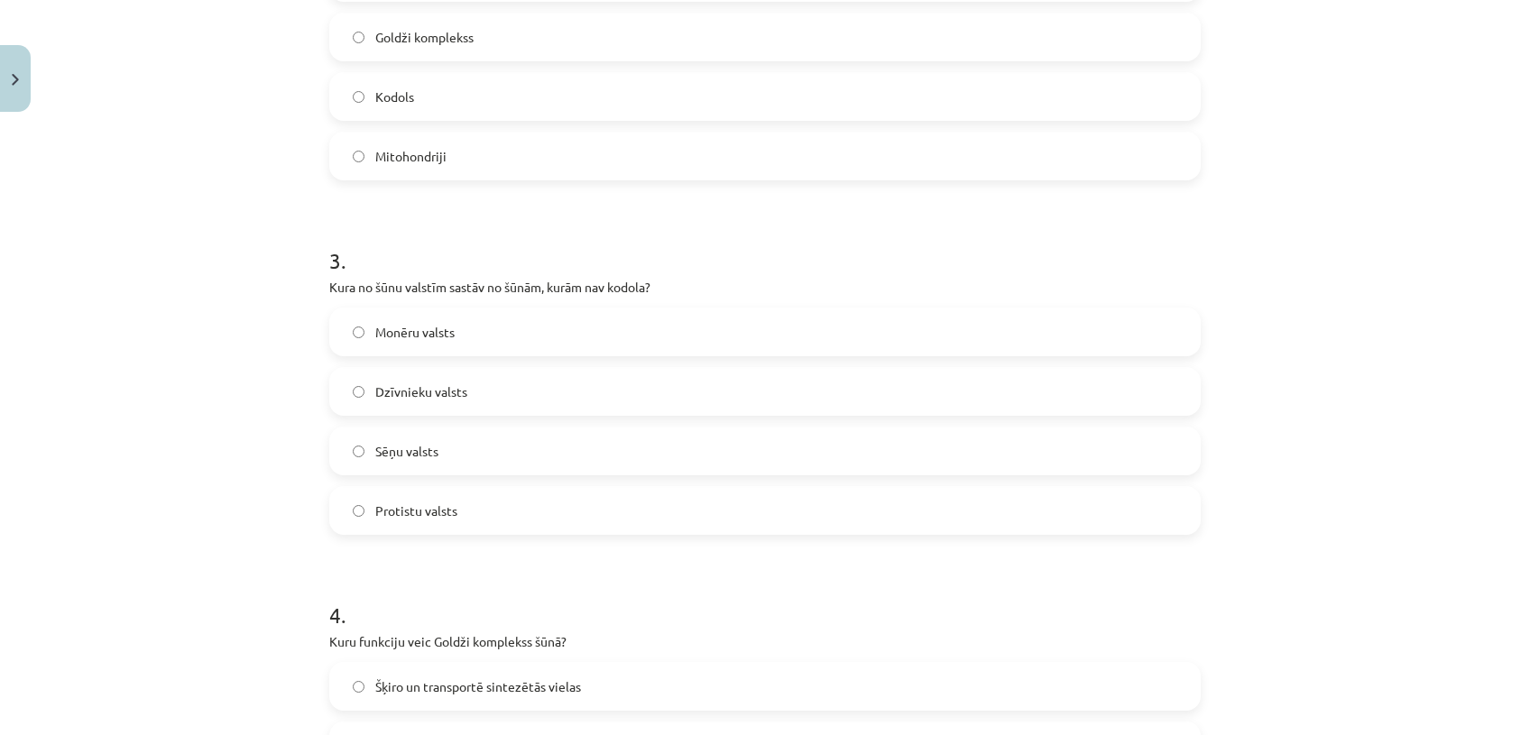
click at [436, 445] on label "Sēņu valsts" at bounding box center [765, 450] width 868 height 45
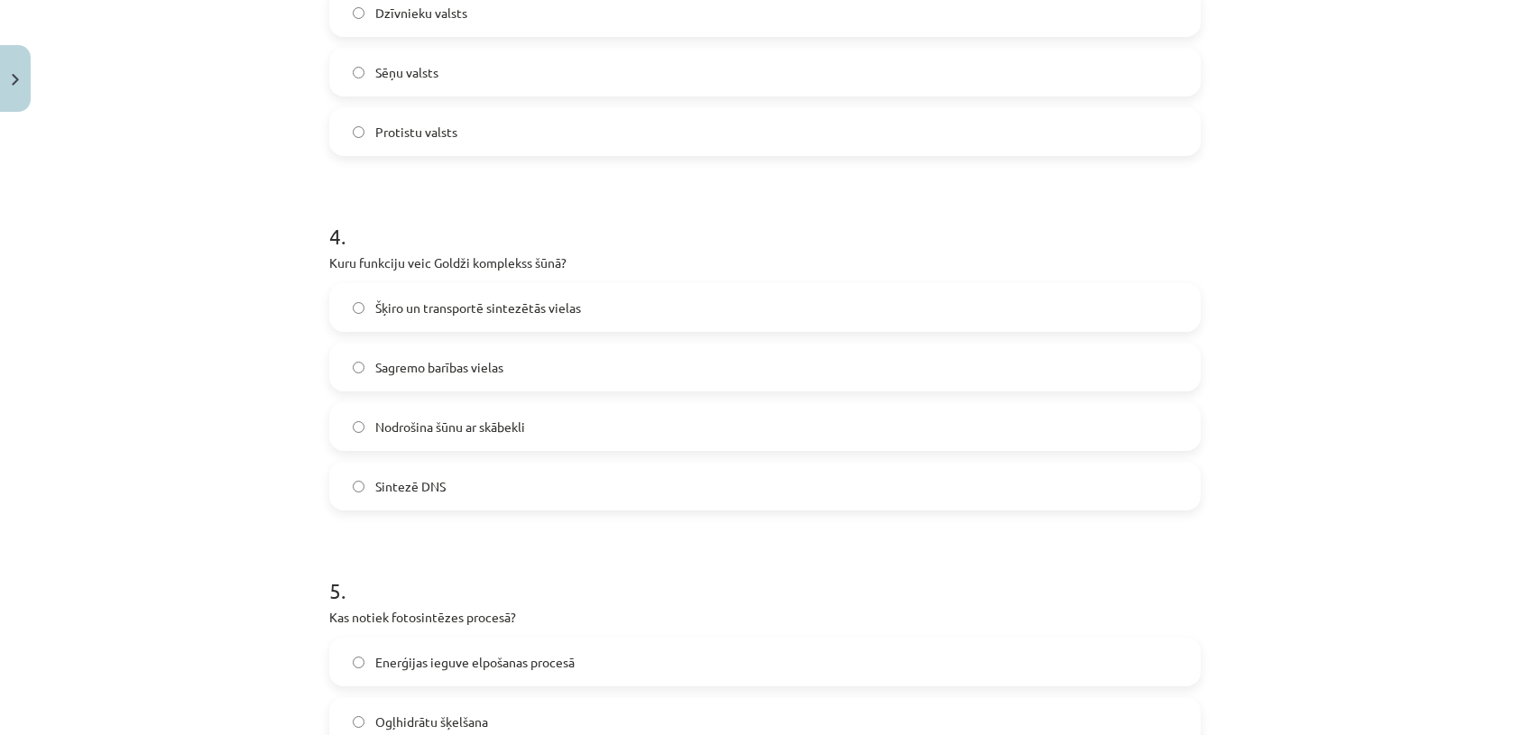
scroll to position [1249, 0]
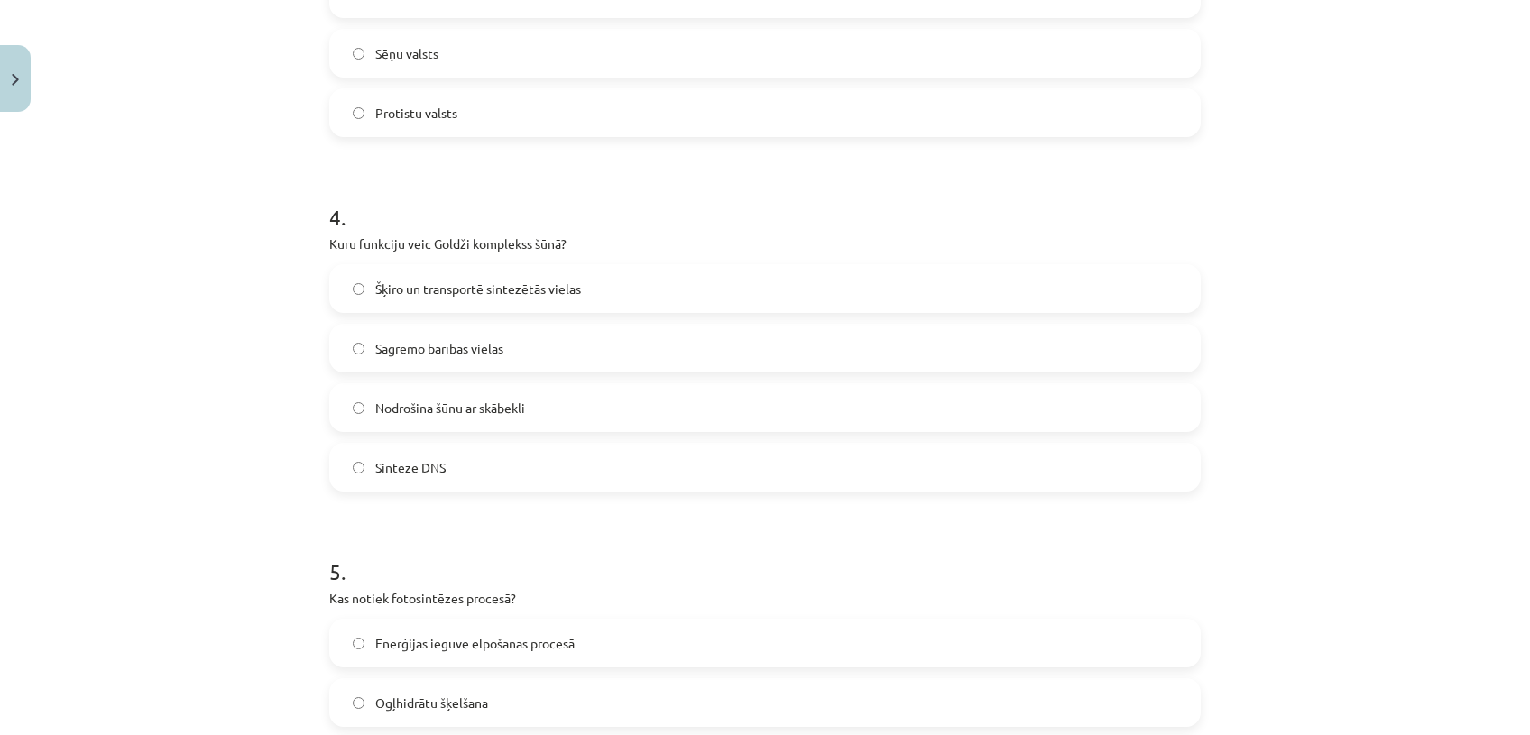
click at [556, 326] on label "Sagremo barības vielas" at bounding box center [765, 348] width 868 height 45
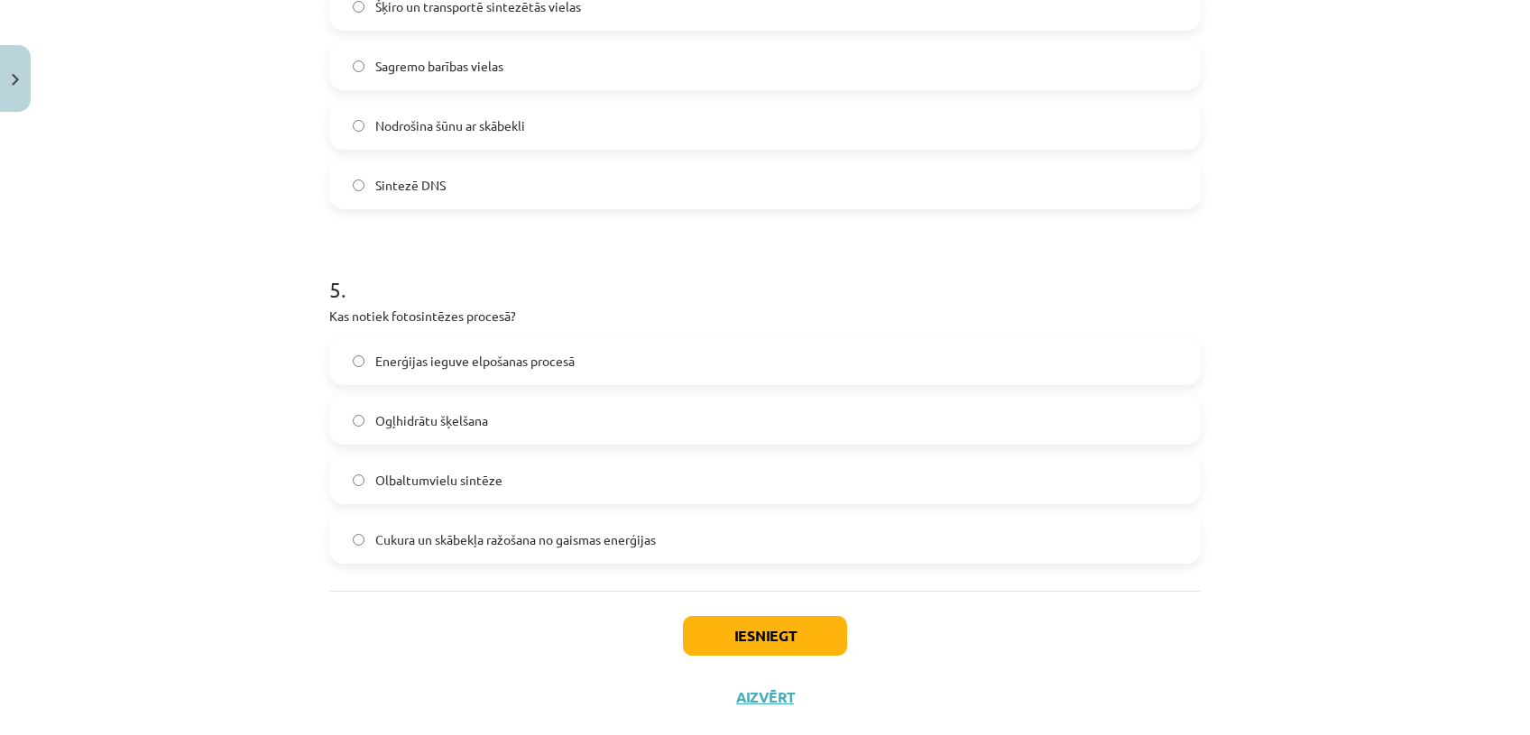
scroll to position [1568, 0]
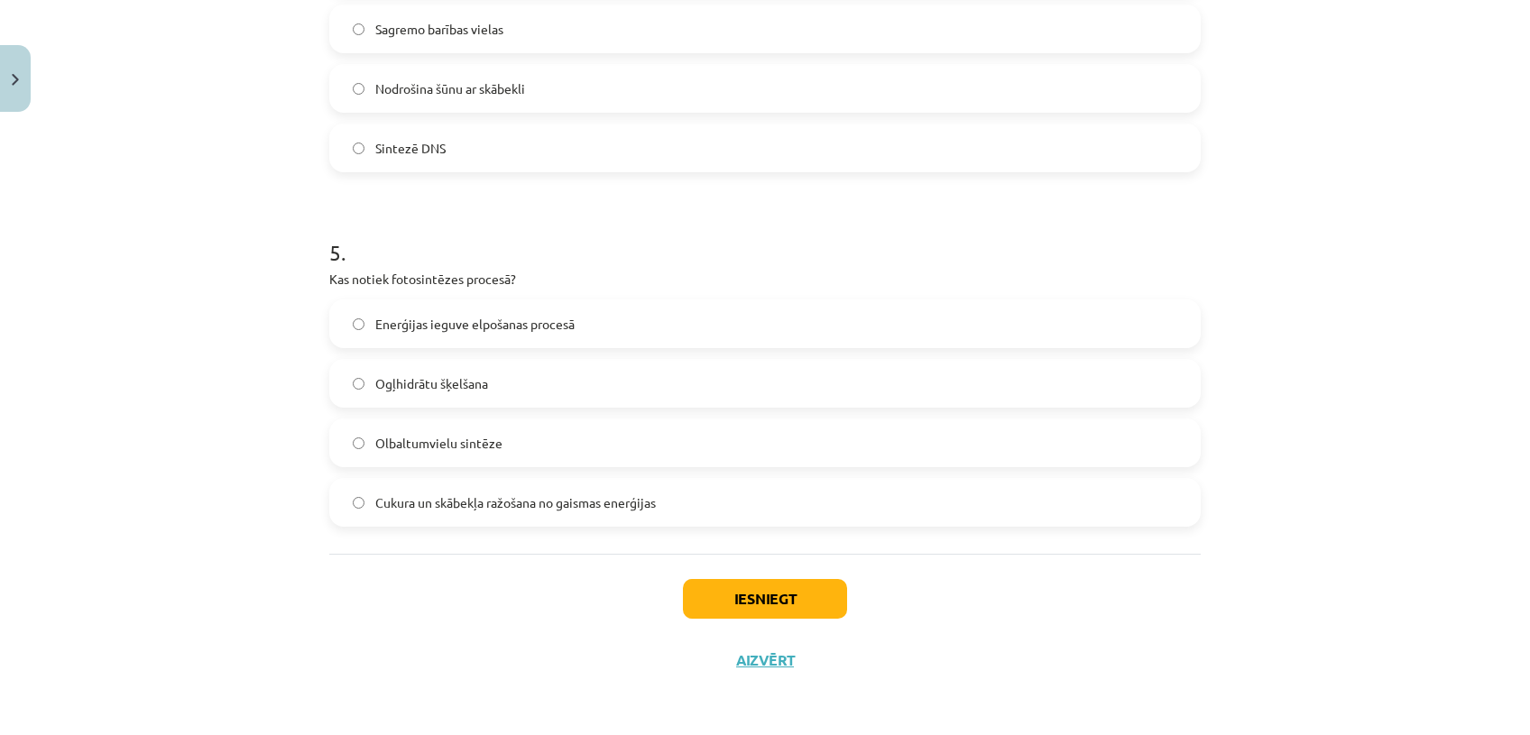
click at [703, 324] on label "Enerģijas ieguve elpošanas procesā" at bounding box center [765, 323] width 868 height 45
click at [768, 593] on button "Iesniegt" at bounding box center [765, 599] width 164 height 40
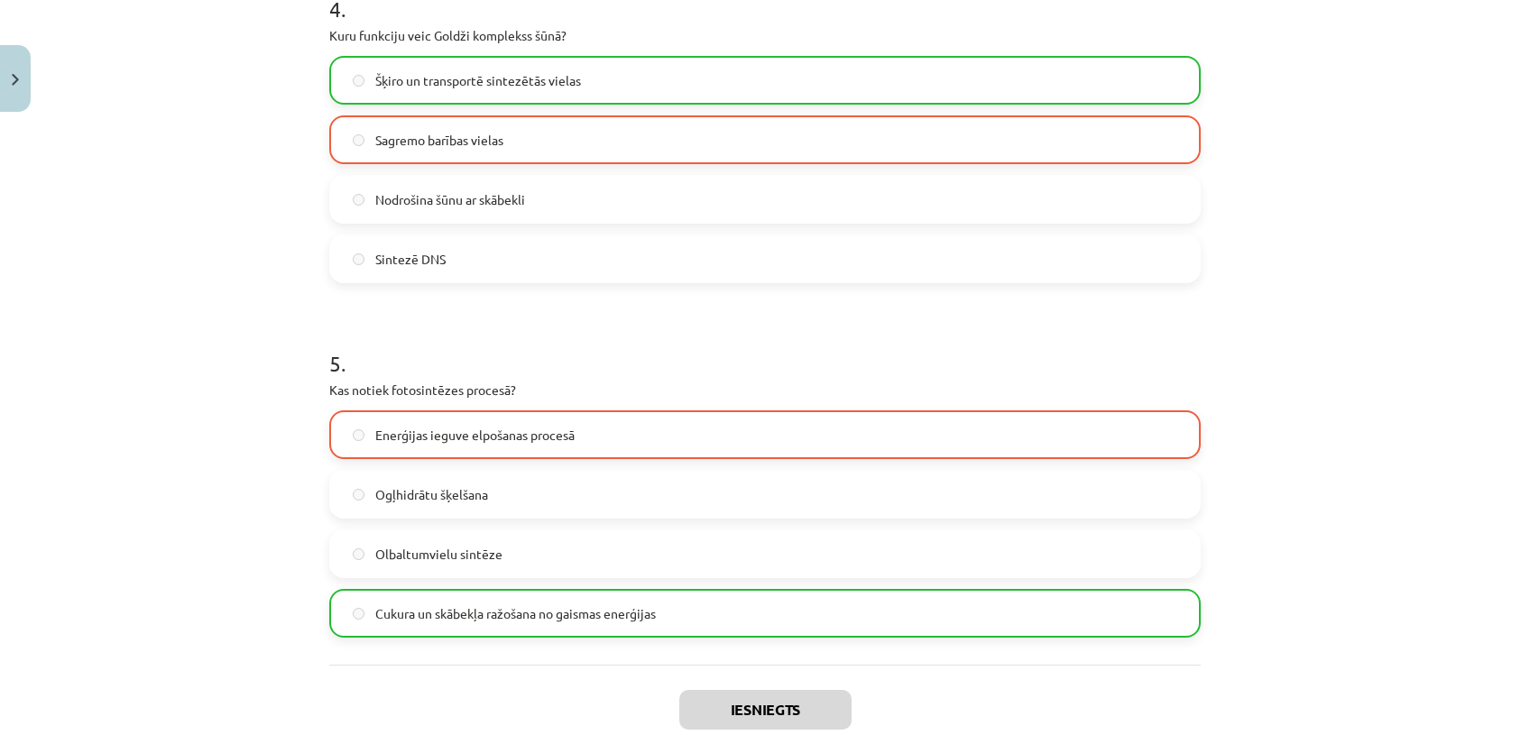
scroll to position [1625, 0]
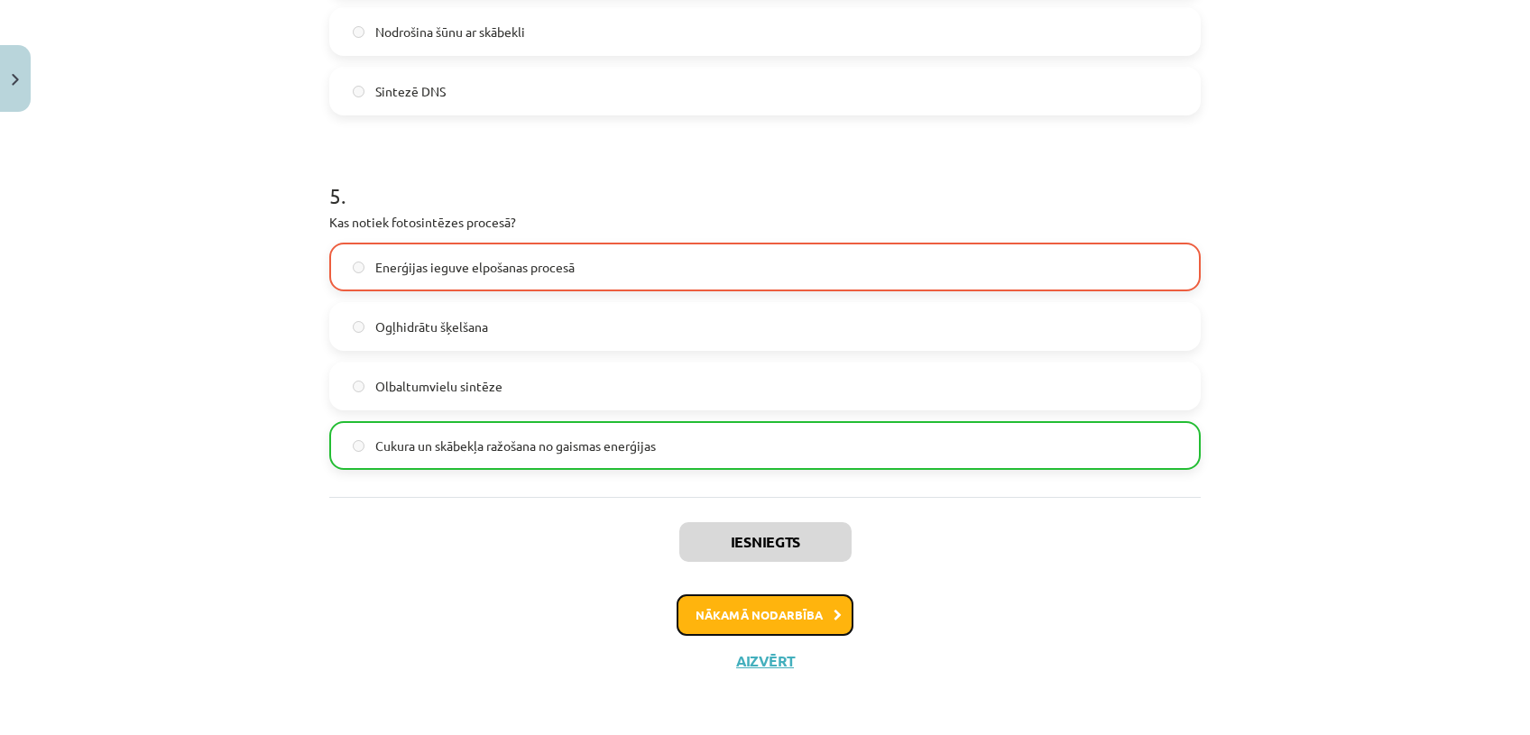
click at [808, 600] on button "Nākamā nodarbība" at bounding box center [764, 614] width 177 height 41
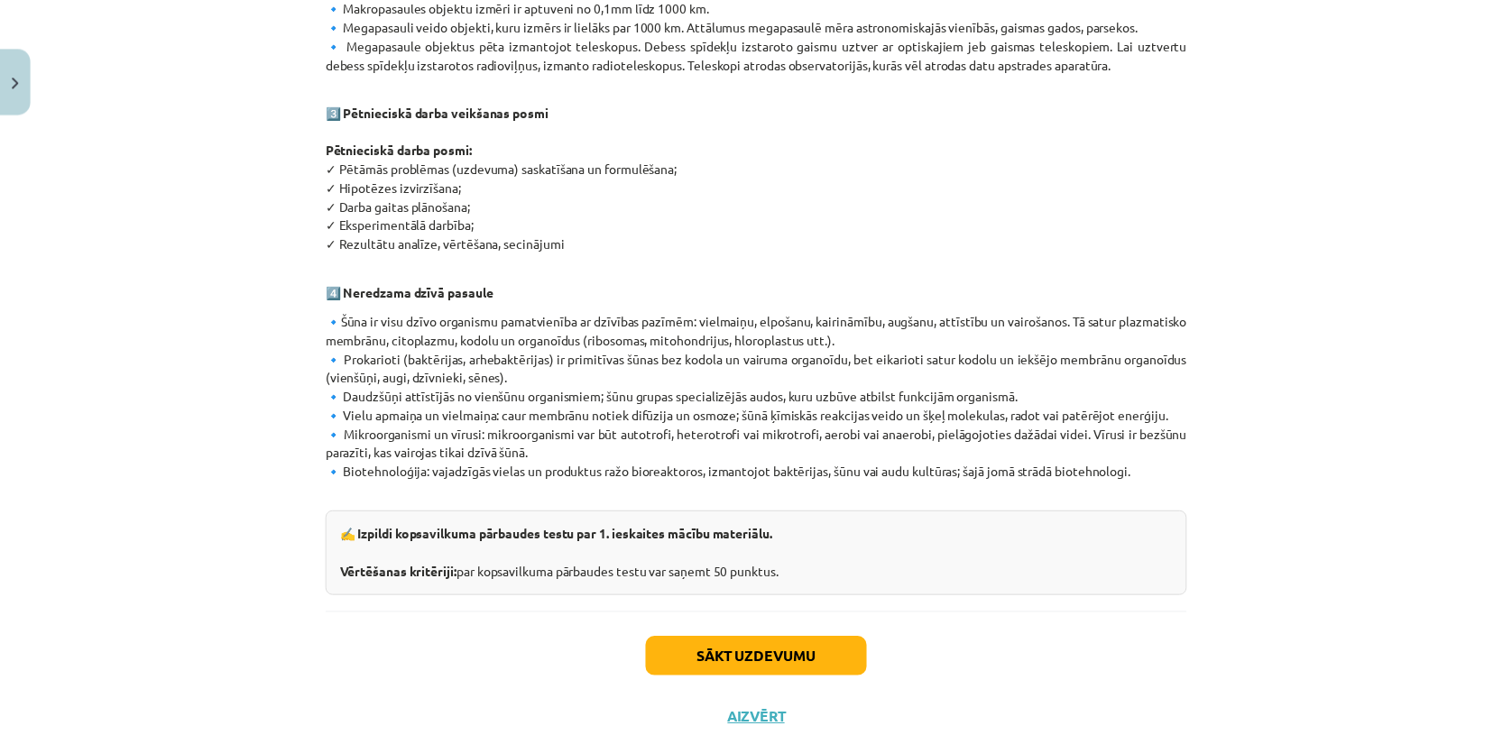
scroll to position [998, 0]
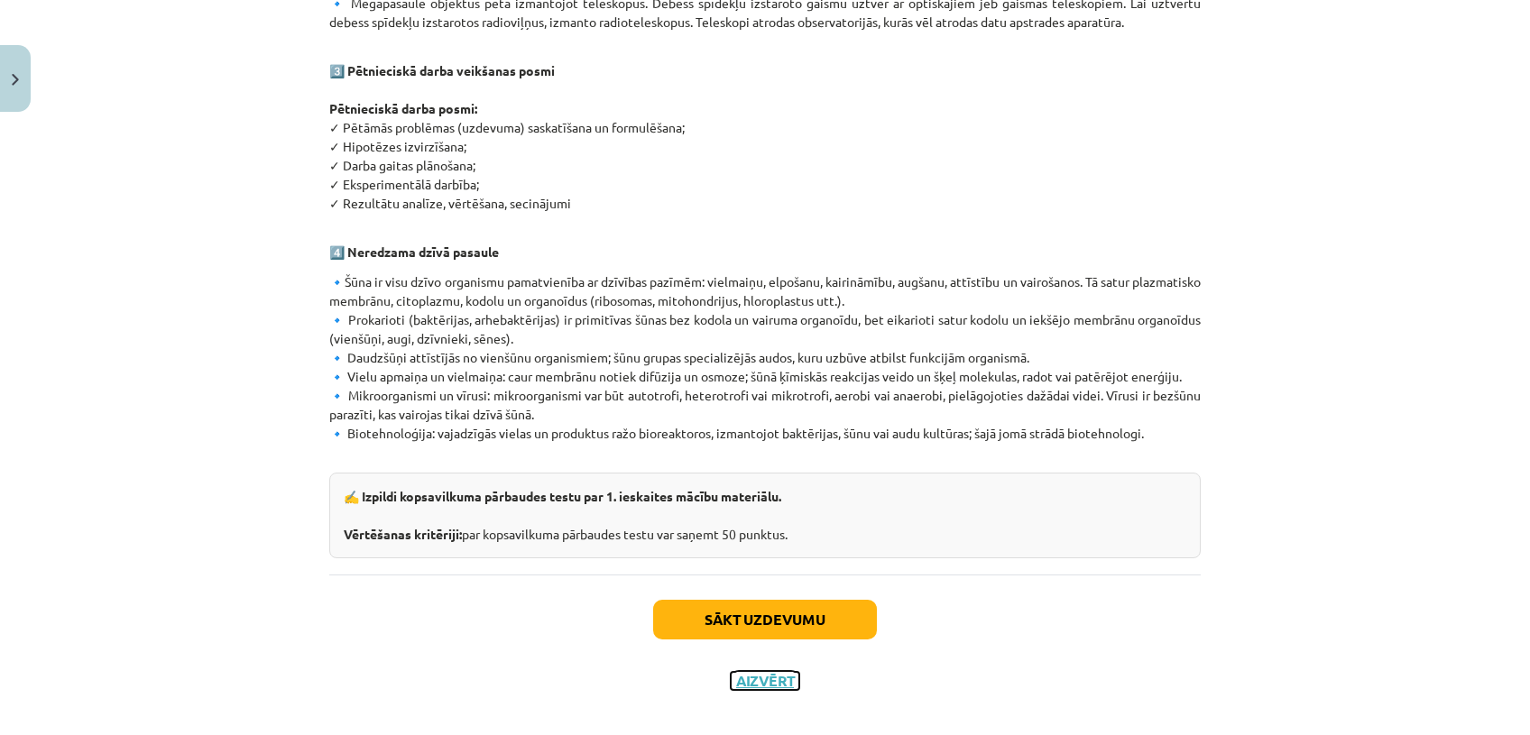
click at [743, 672] on button "Aizvērt" at bounding box center [765, 681] width 69 height 18
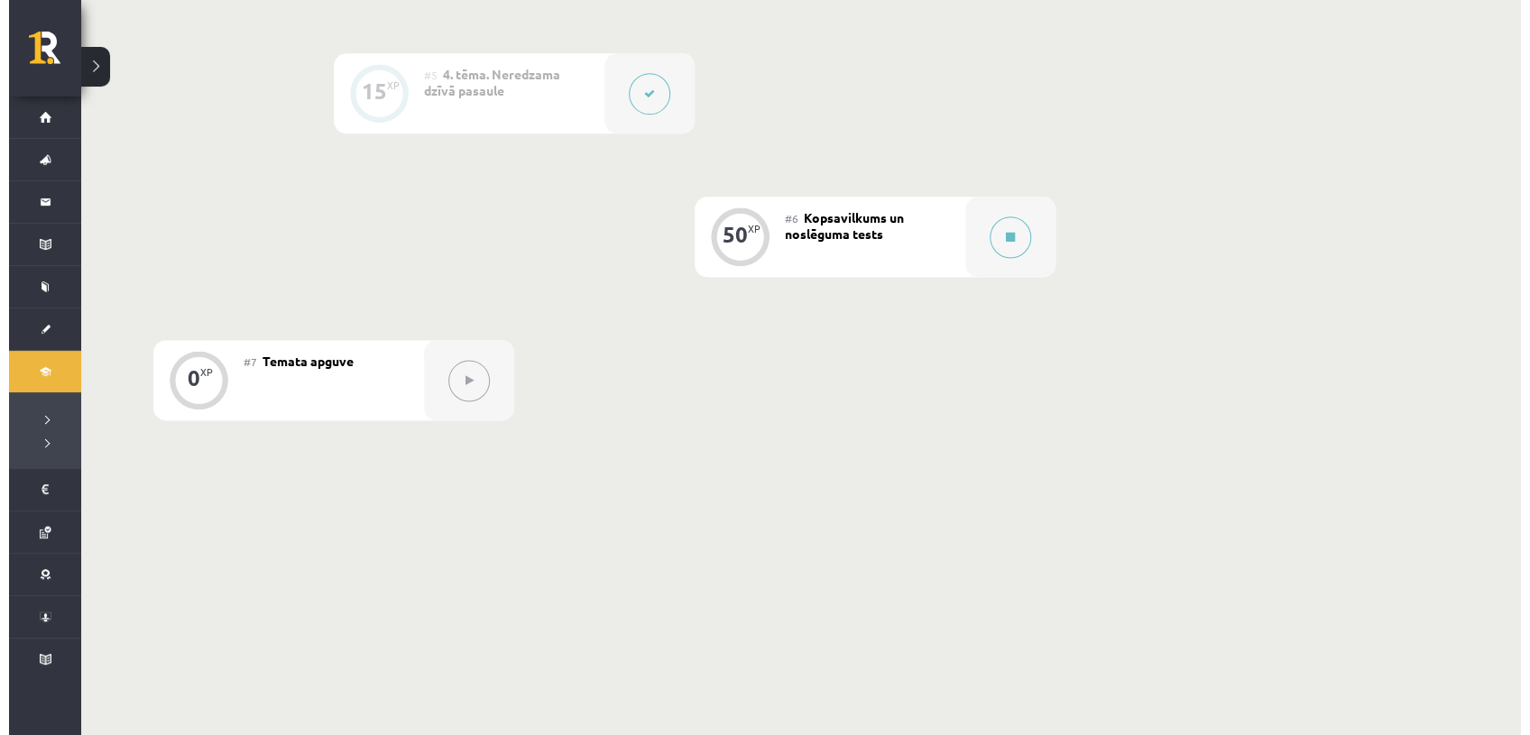
scroll to position [675, 0]
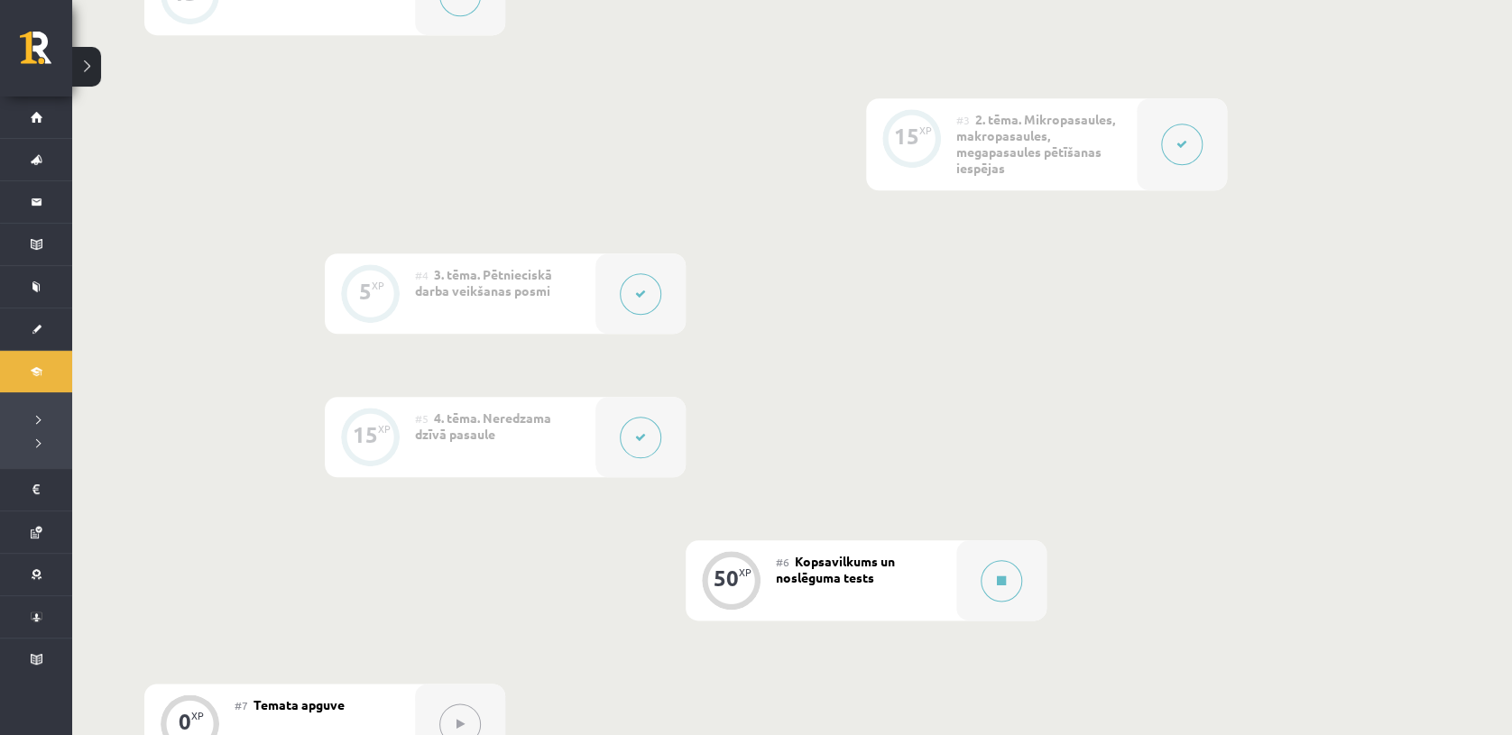
click at [624, 446] on button at bounding box center [640, 437] width 41 height 41
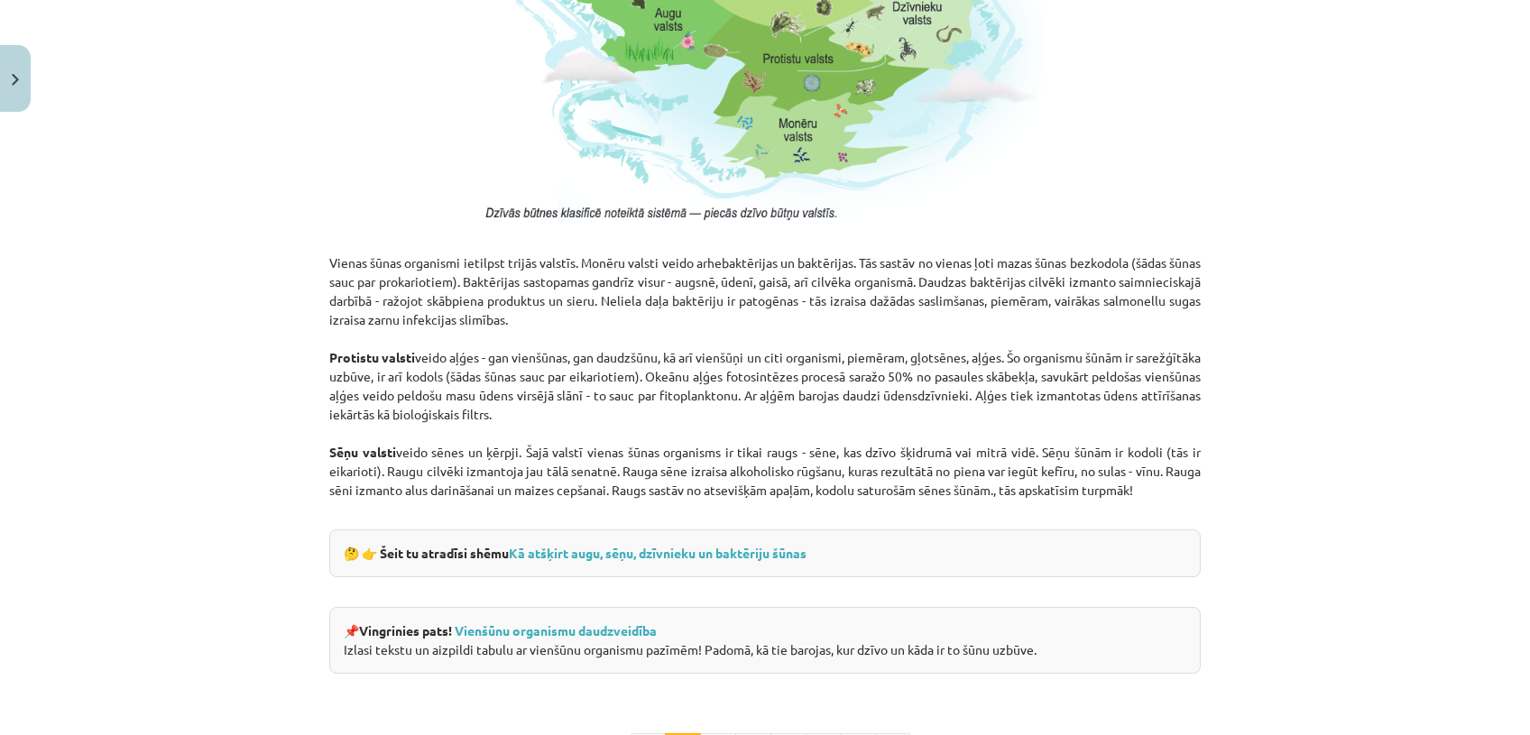
scroll to position [1676, 0]
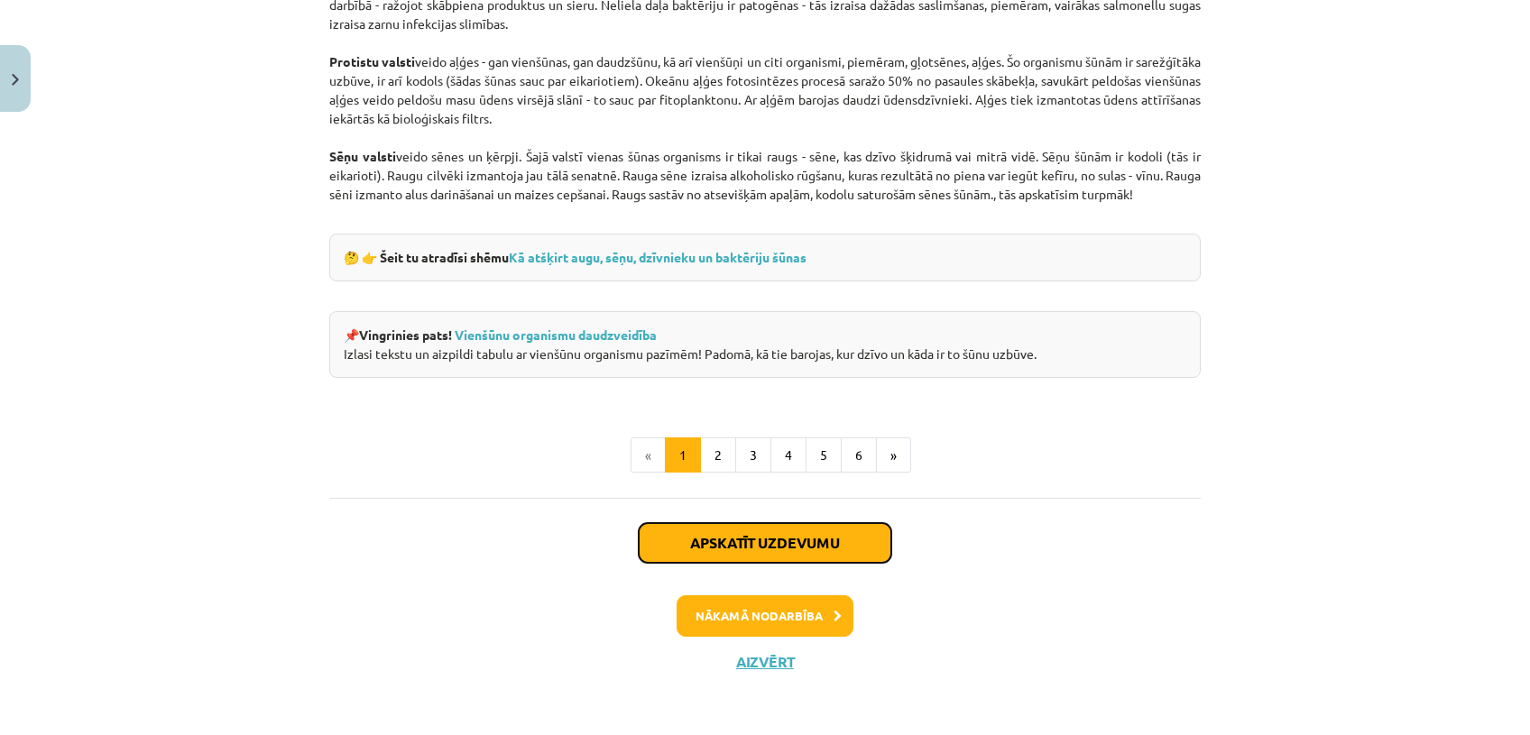
click at [830, 545] on button "Apskatīt uzdevumu" at bounding box center [765, 543] width 253 height 40
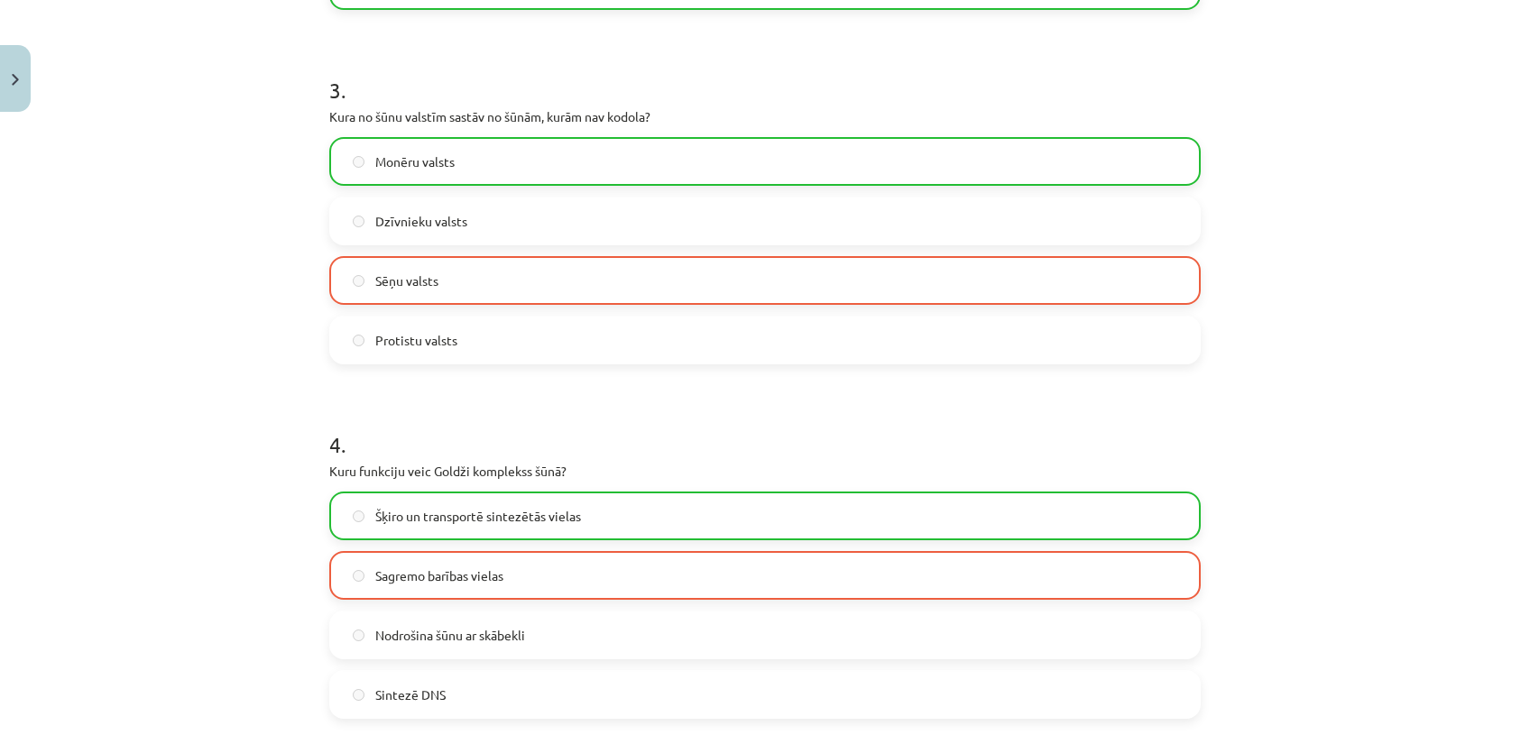
scroll to position [1625, 0]
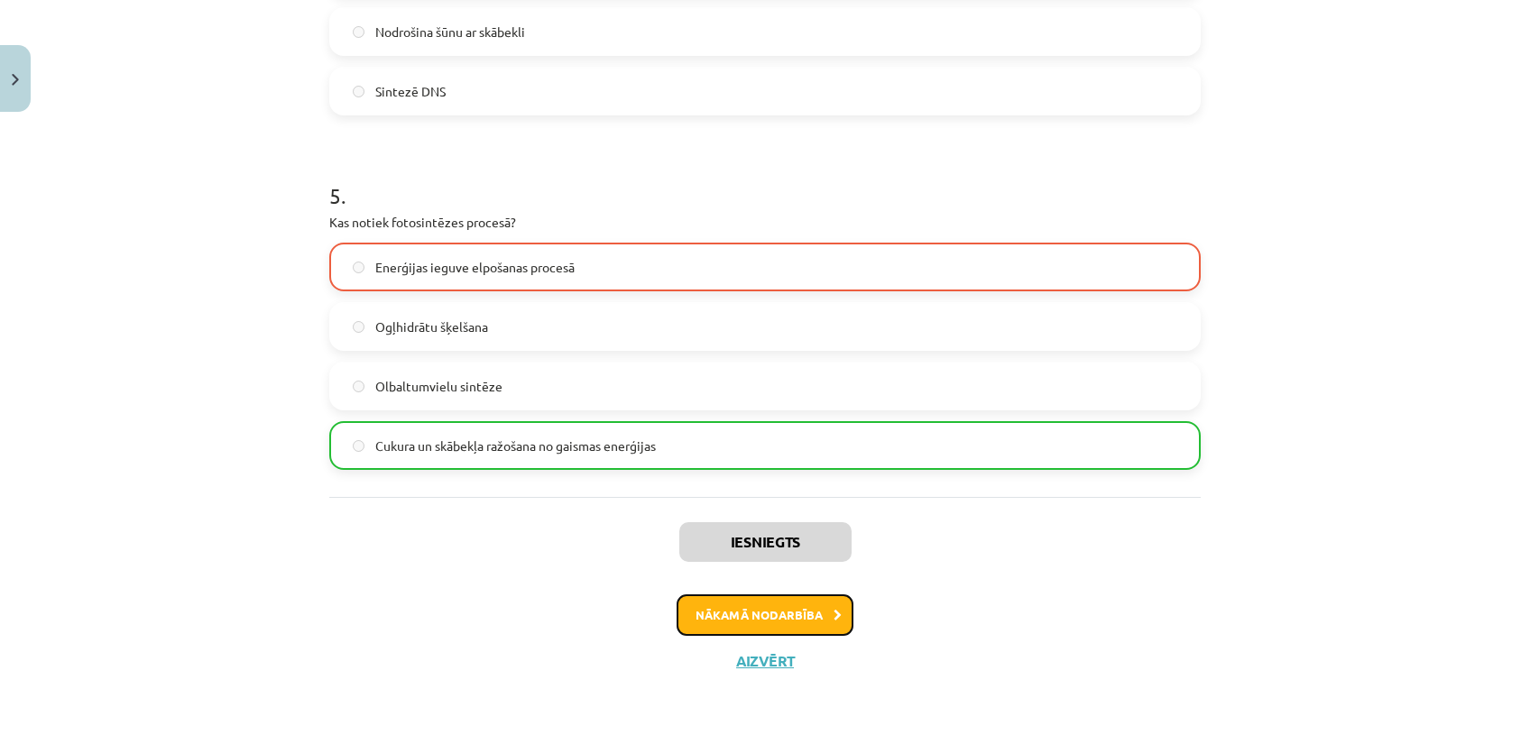
click at [804, 618] on button "Nākamā nodarbība" at bounding box center [764, 614] width 177 height 41
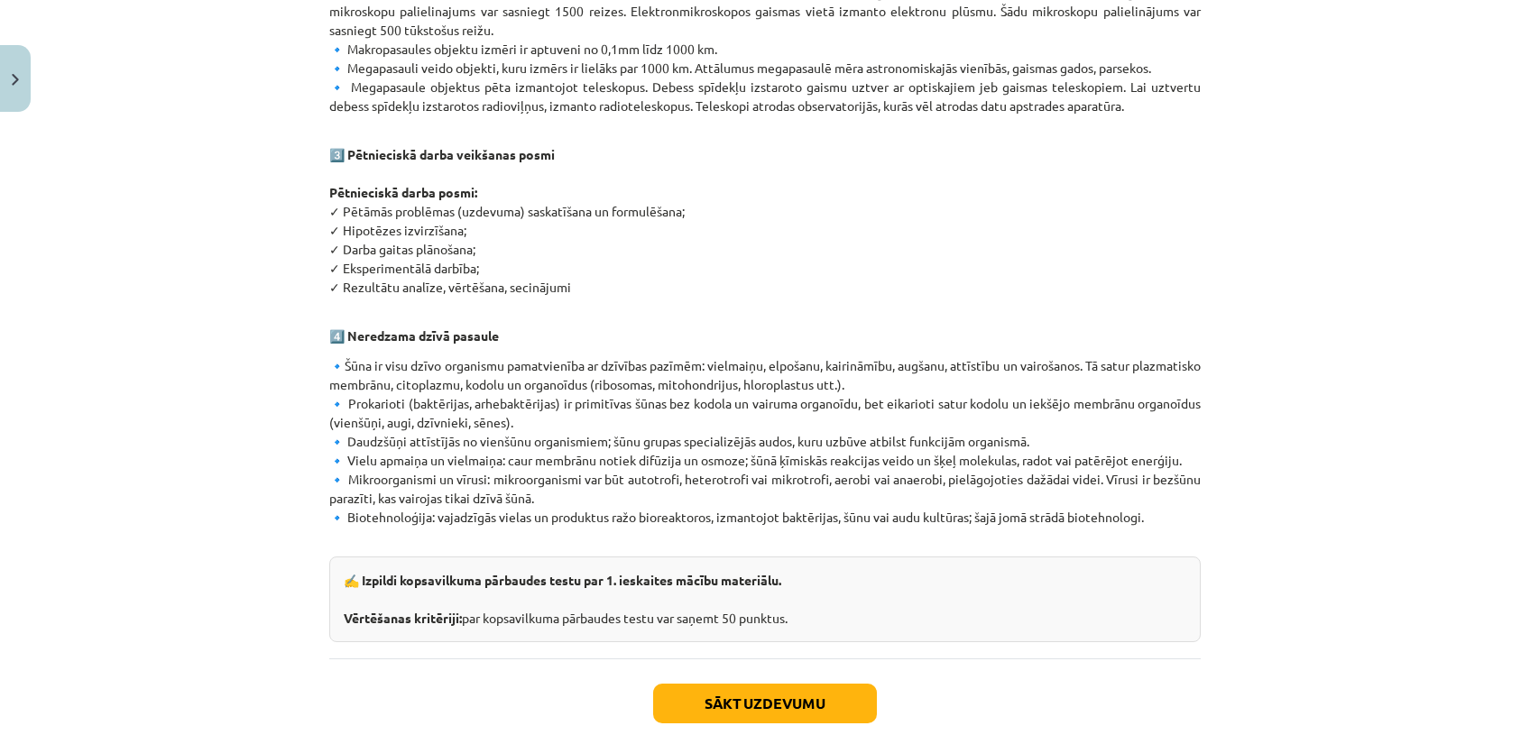
scroll to position [998, 0]
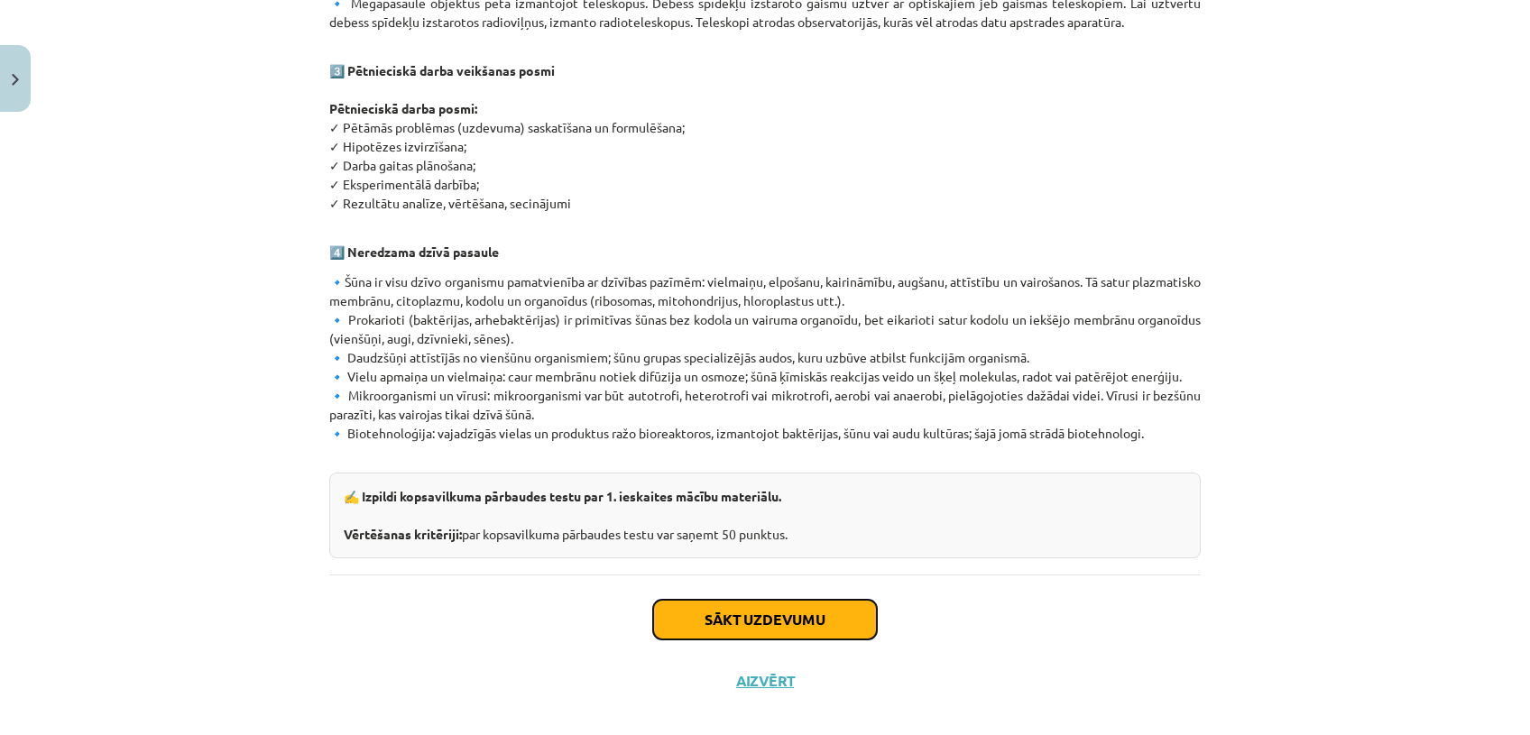
click at [772, 602] on button "Sākt uzdevumu" at bounding box center [765, 620] width 224 height 40
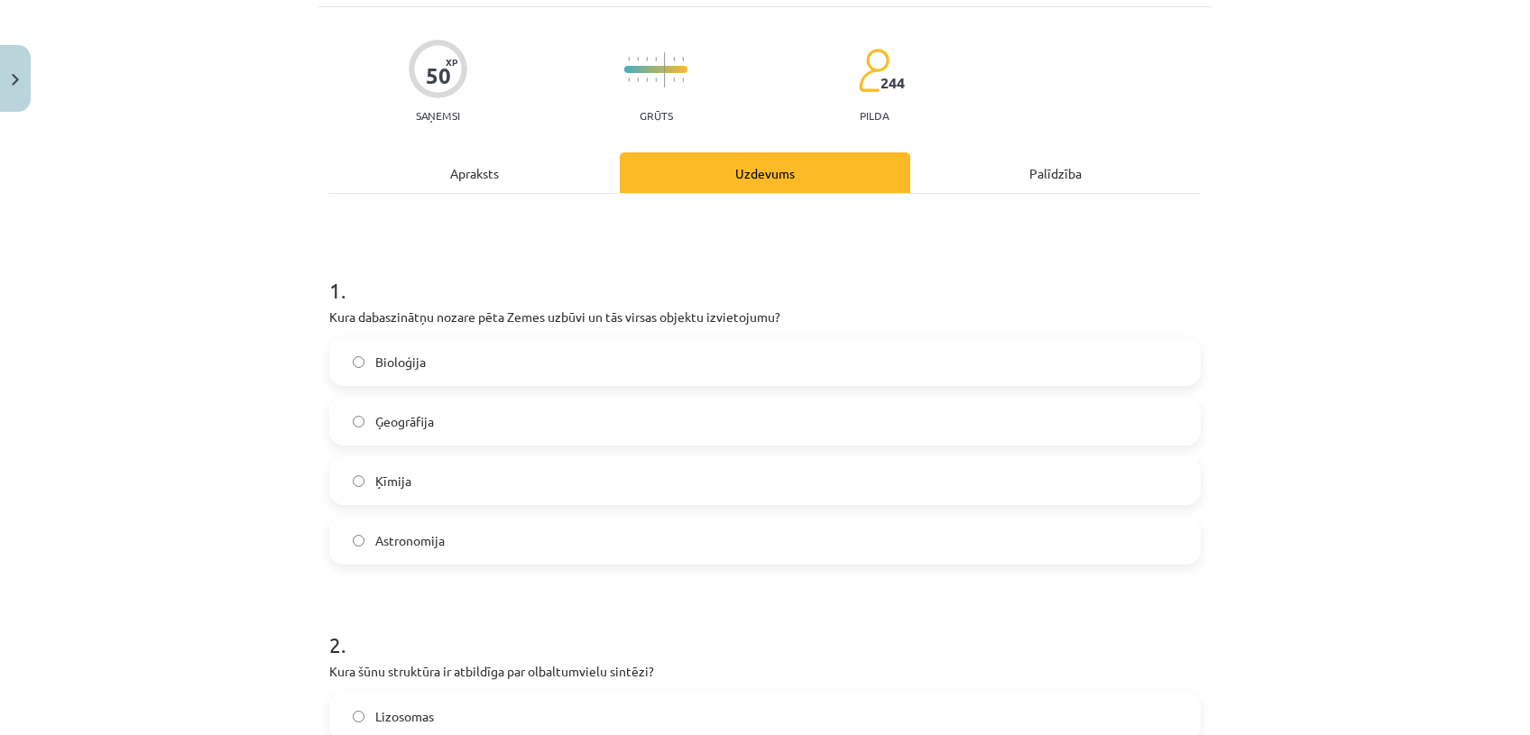
scroll to position [44, 0]
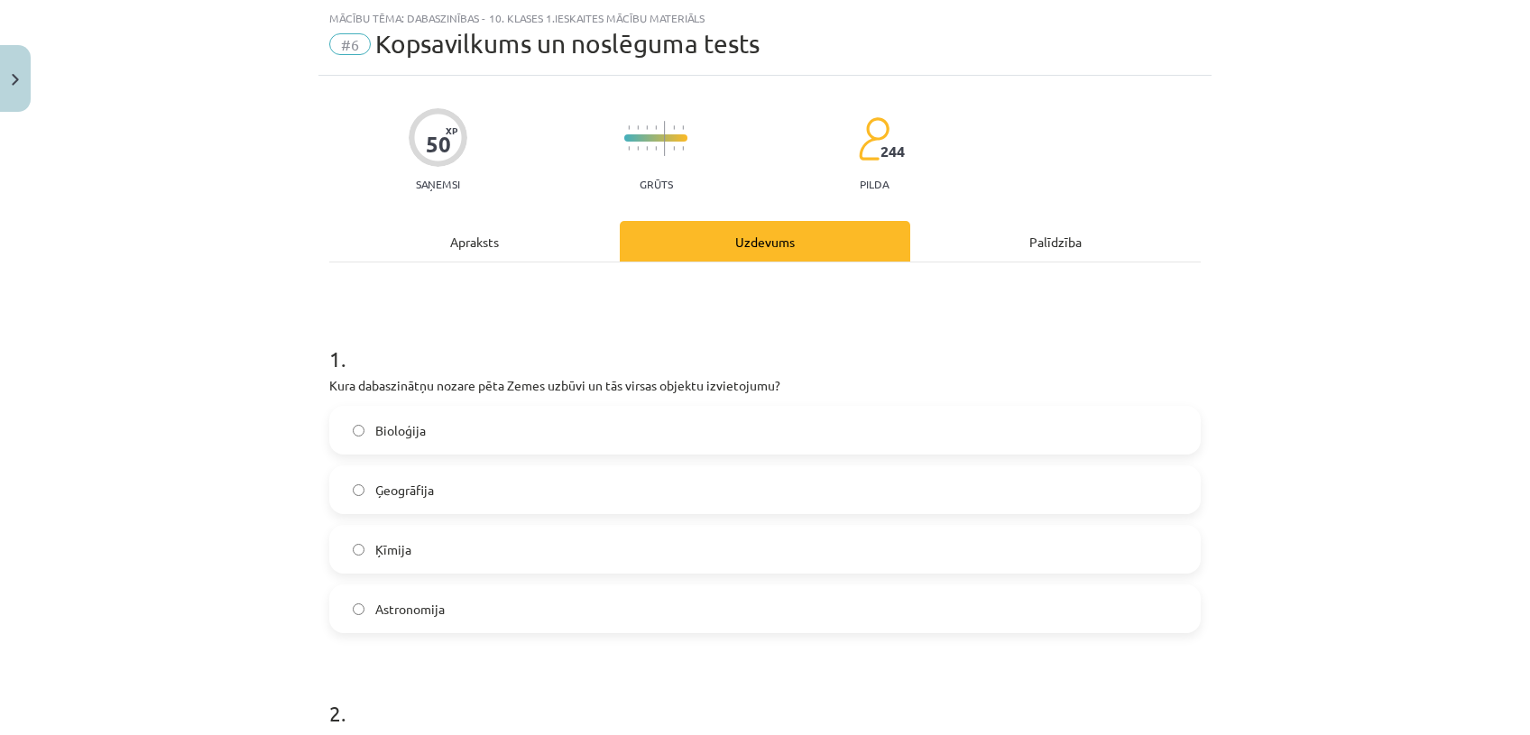
click at [390, 494] on span "Ģeogrāfija" at bounding box center [404, 490] width 59 height 19
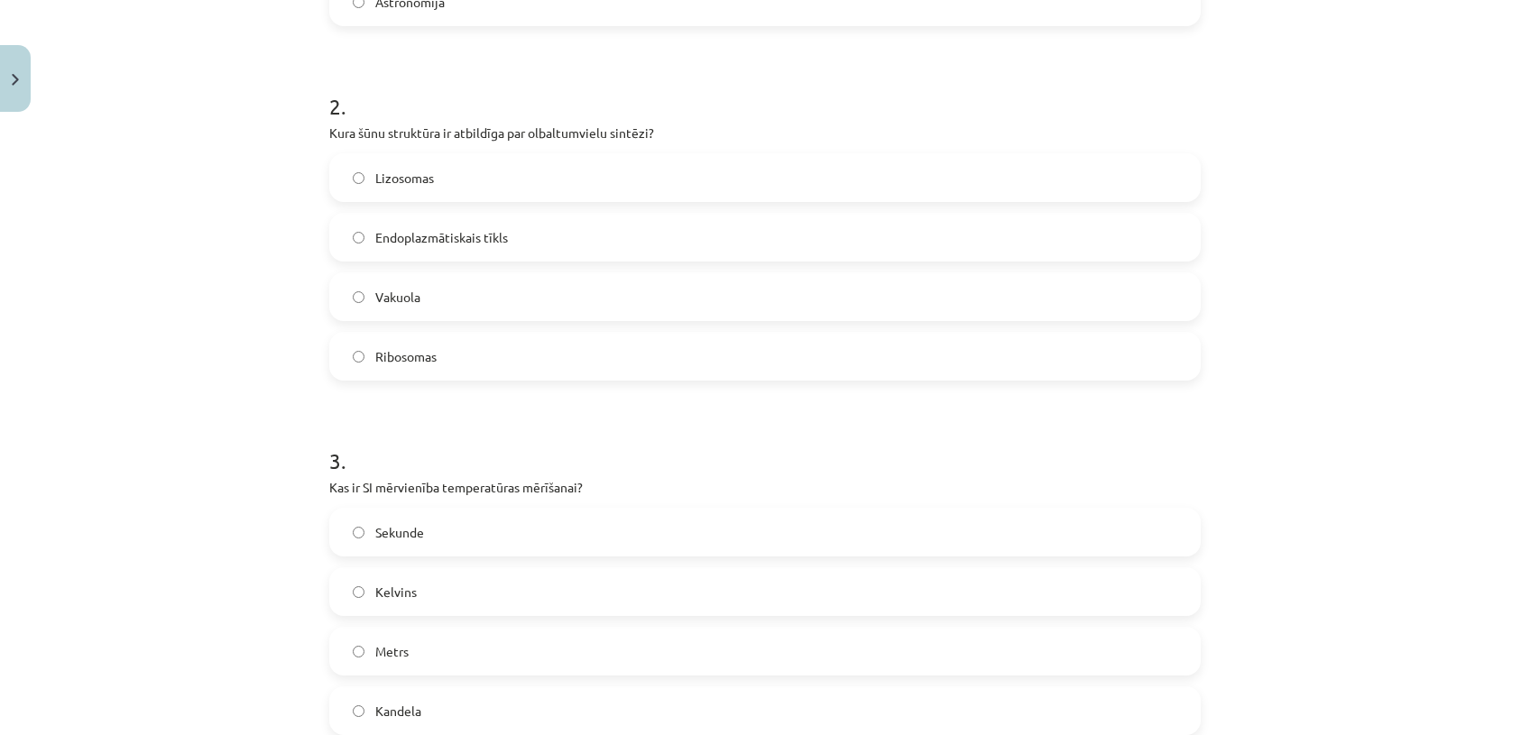
scroll to position [657, 0]
click at [397, 357] on span "Ribosomas" at bounding box center [405, 351] width 61 height 19
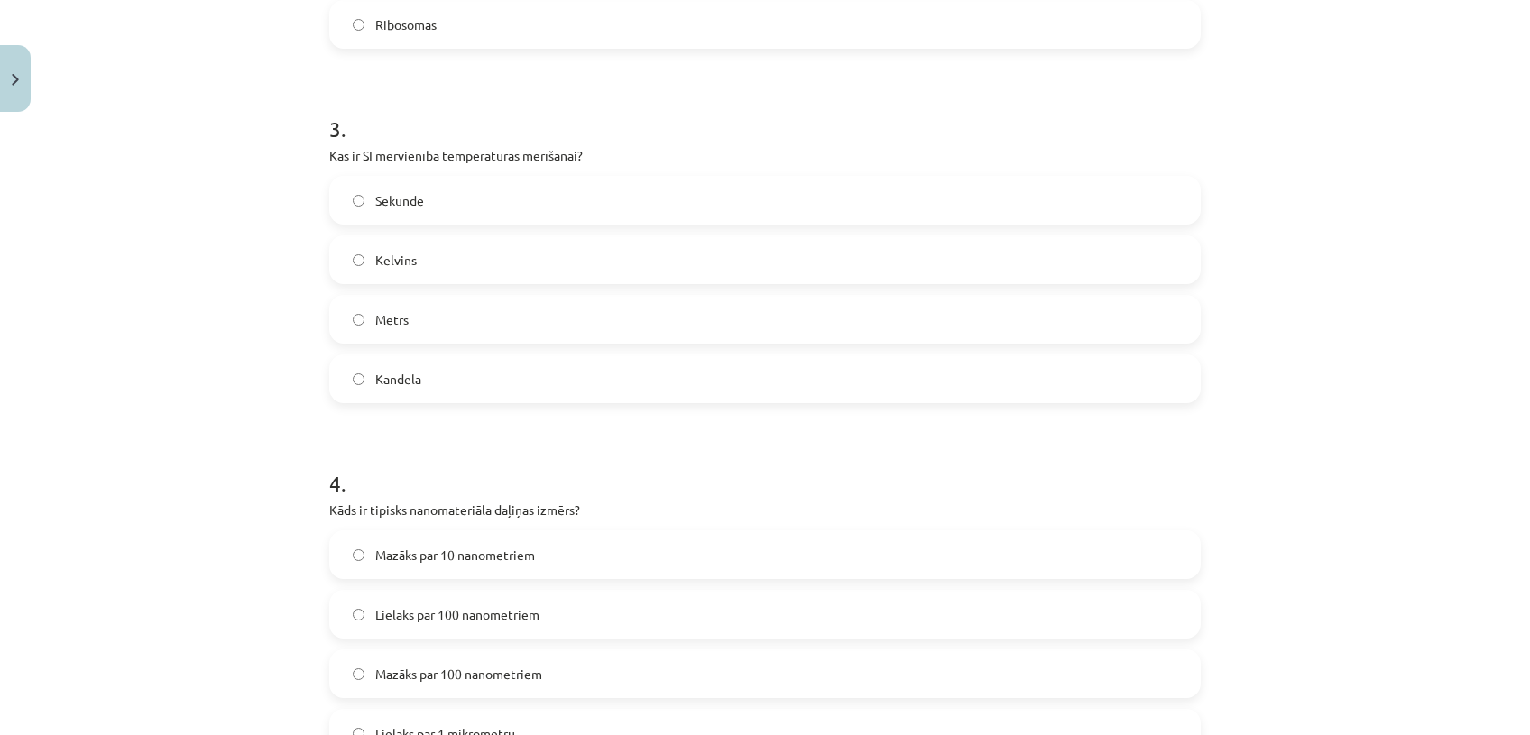
scroll to position [1012, 0]
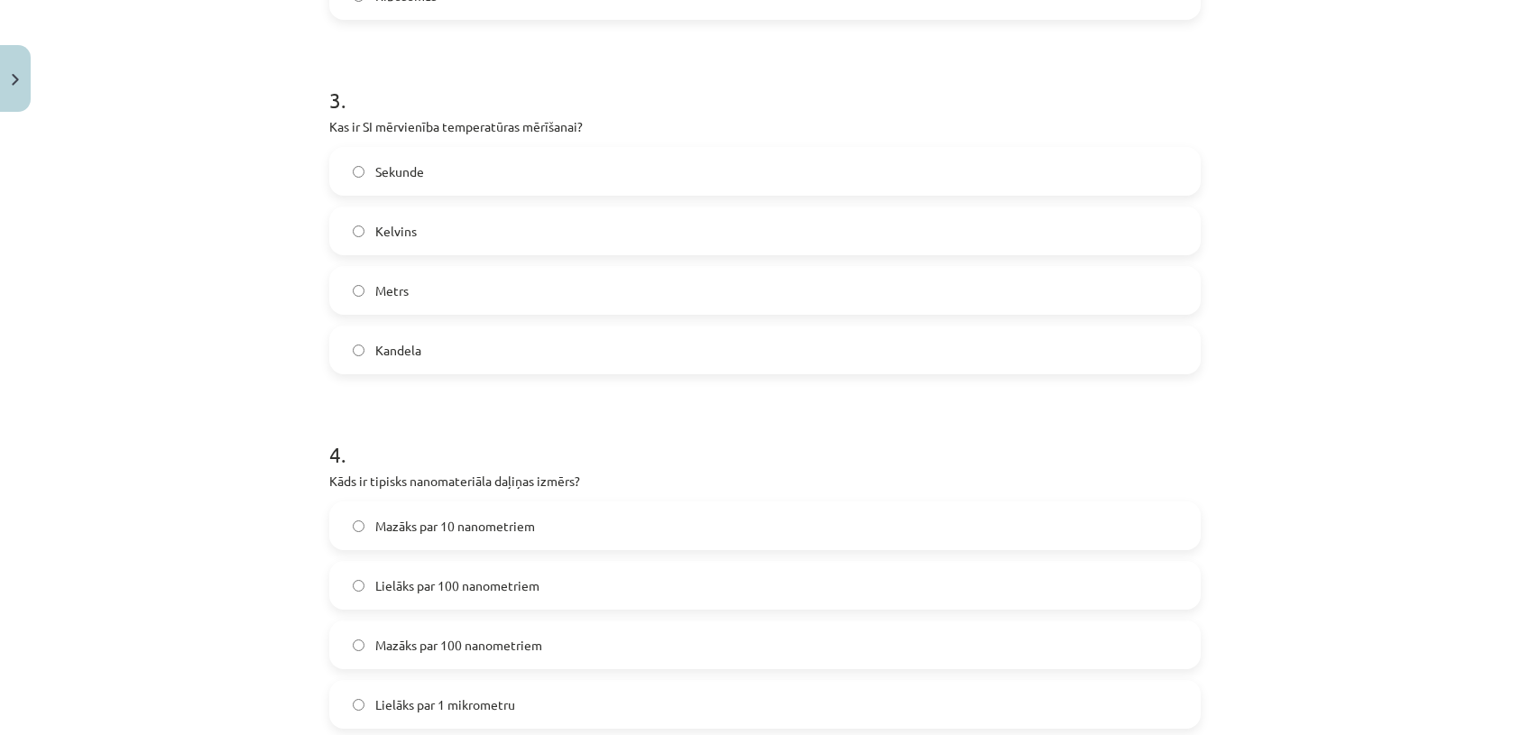
click at [601, 282] on label "Metrs" at bounding box center [765, 290] width 868 height 45
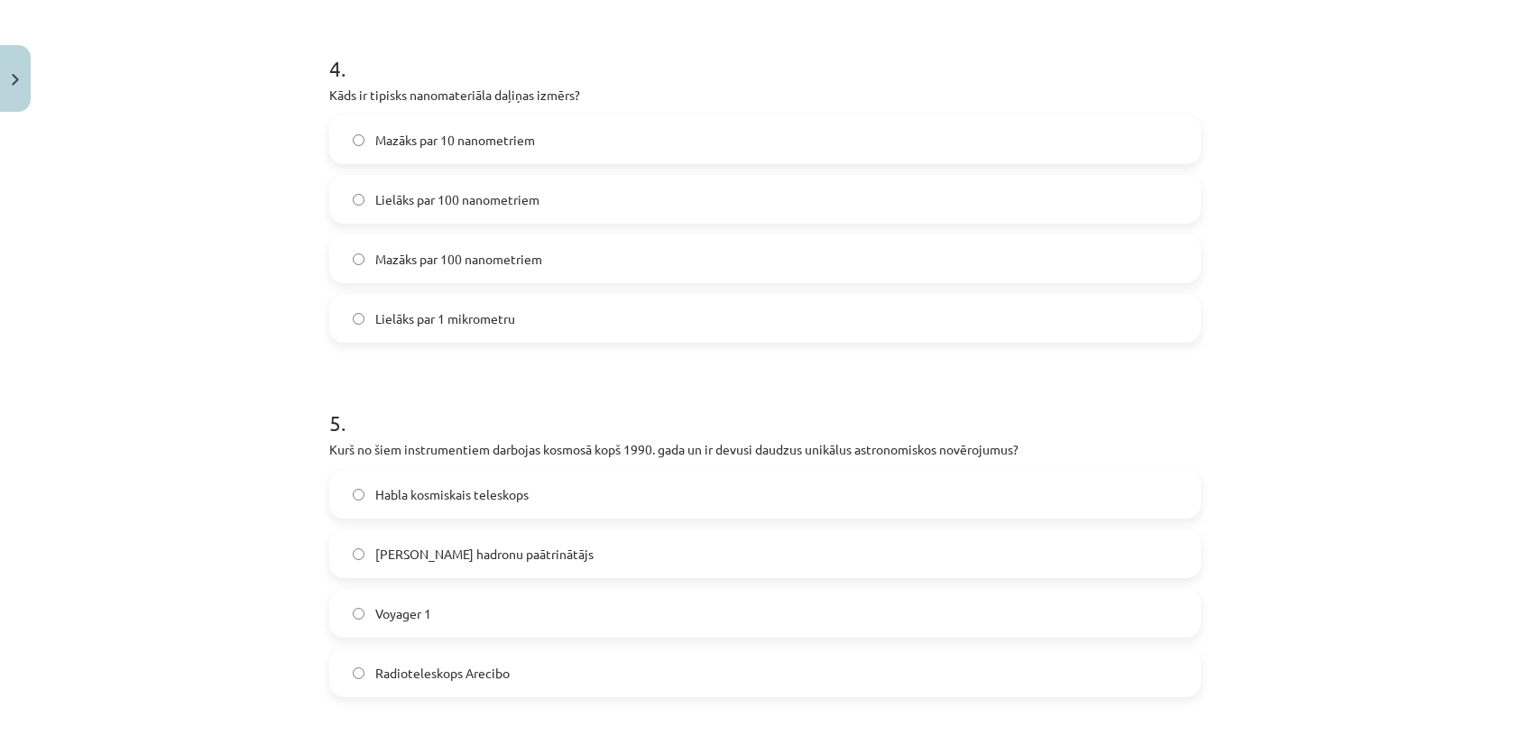
scroll to position [1316, 0]
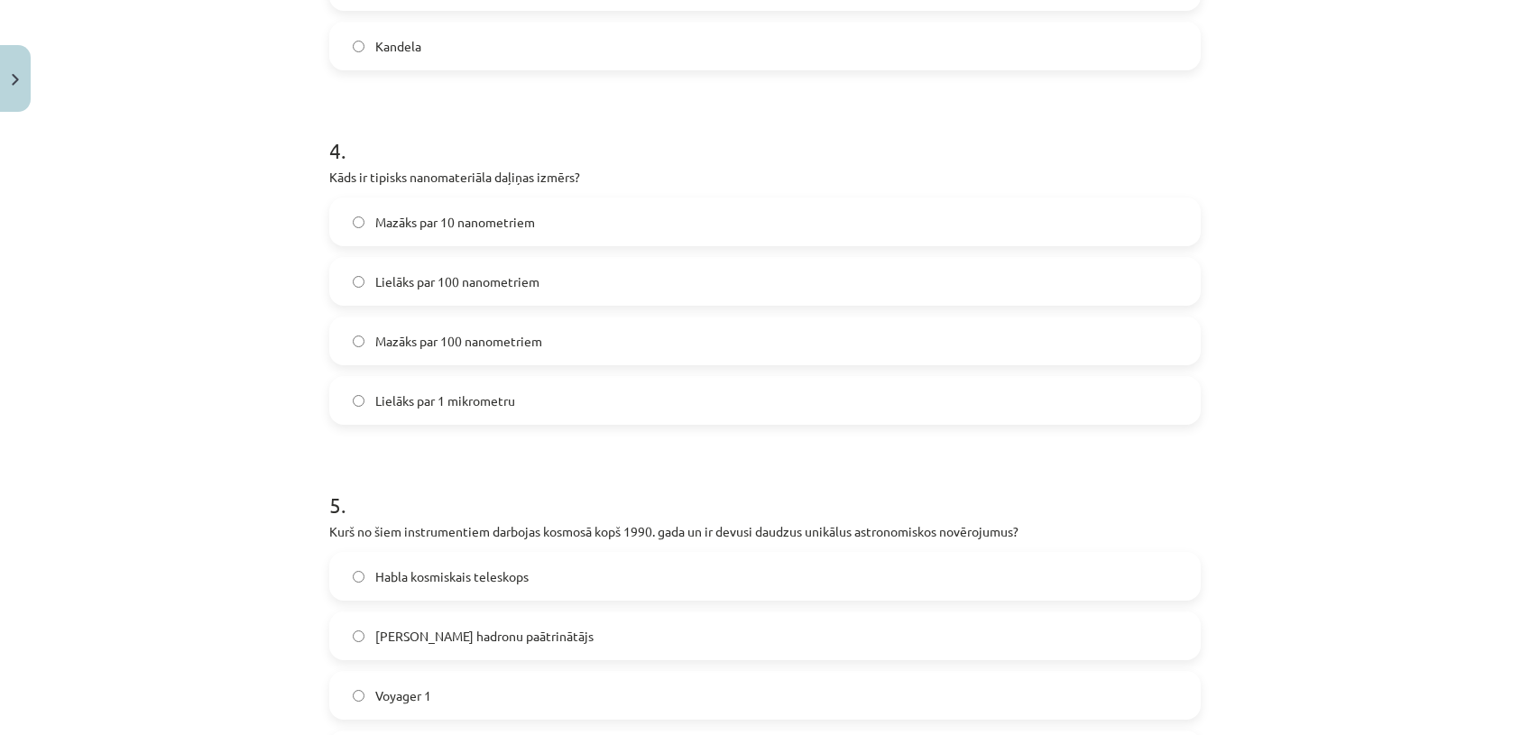
click at [599, 206] on label "Mazāks par 10 nanometriem" at bounding box center [765, 221] width 868 height 45
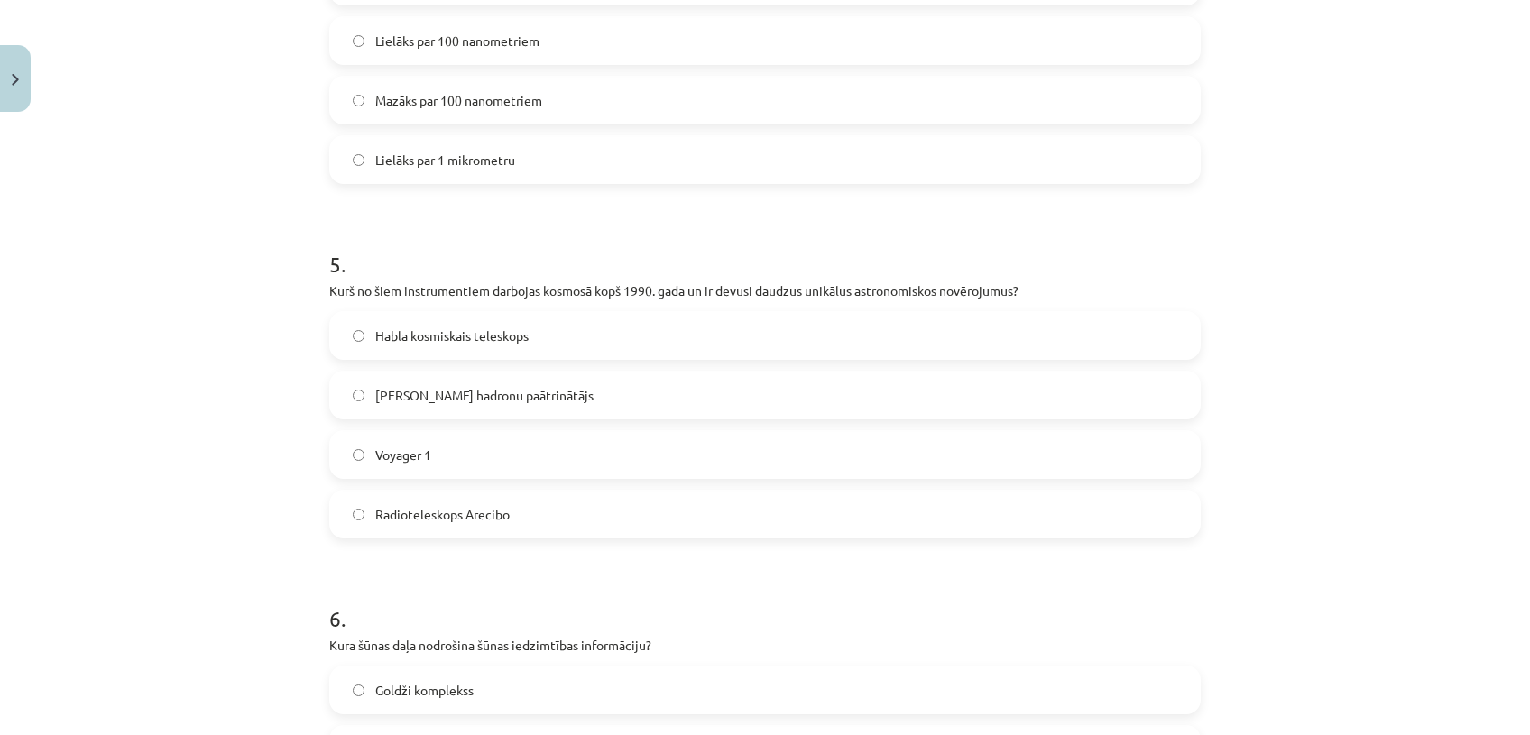
scroll to position [1571, 0]
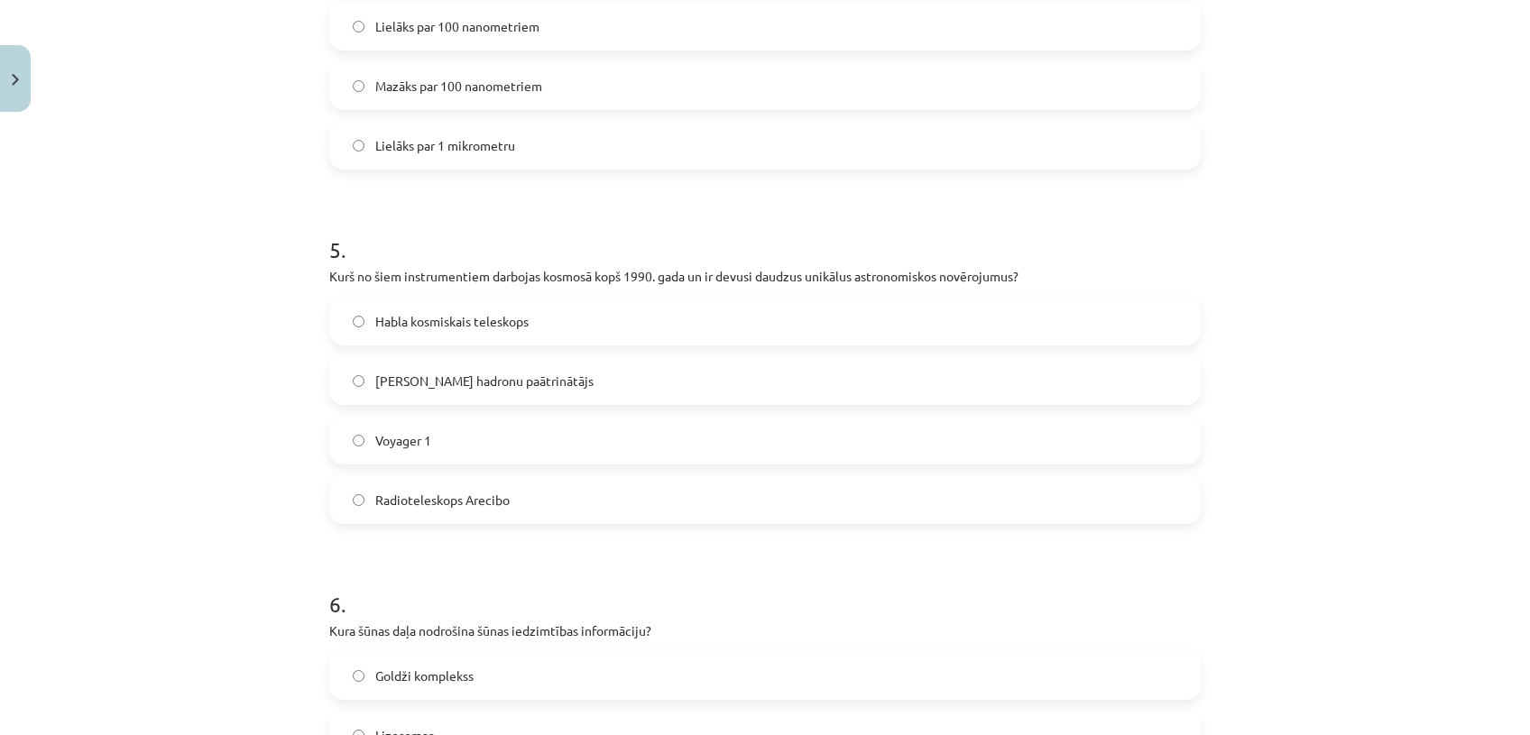
click at [540, 498] on label "Radioteleskops Arecibo" at bounding box center [765, 499] width 868 height 45
click at [729, 307] on label "Habla kosmiskais teleskops" at bounding box center [765, 321] width 868 height 45
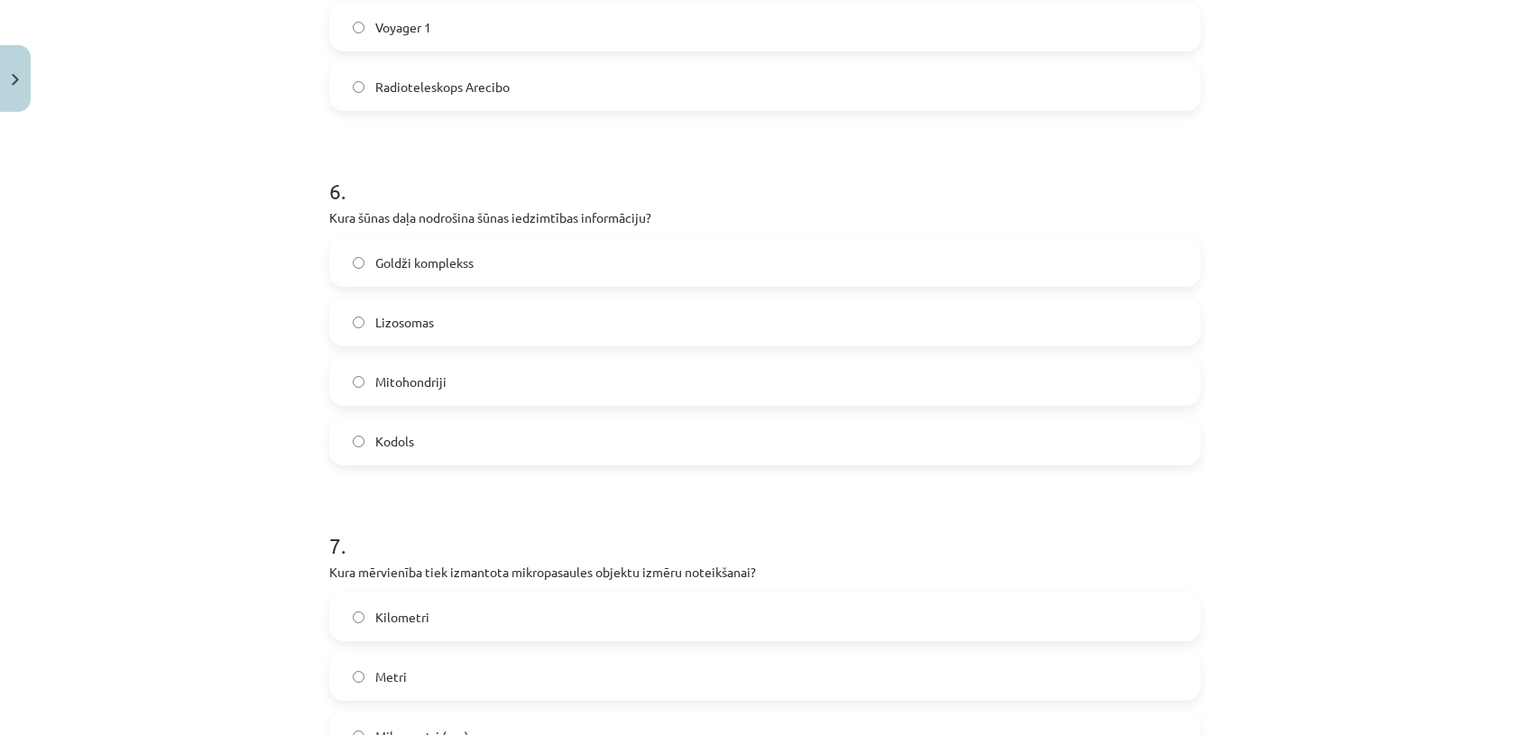
scroll to position [2023, 0]
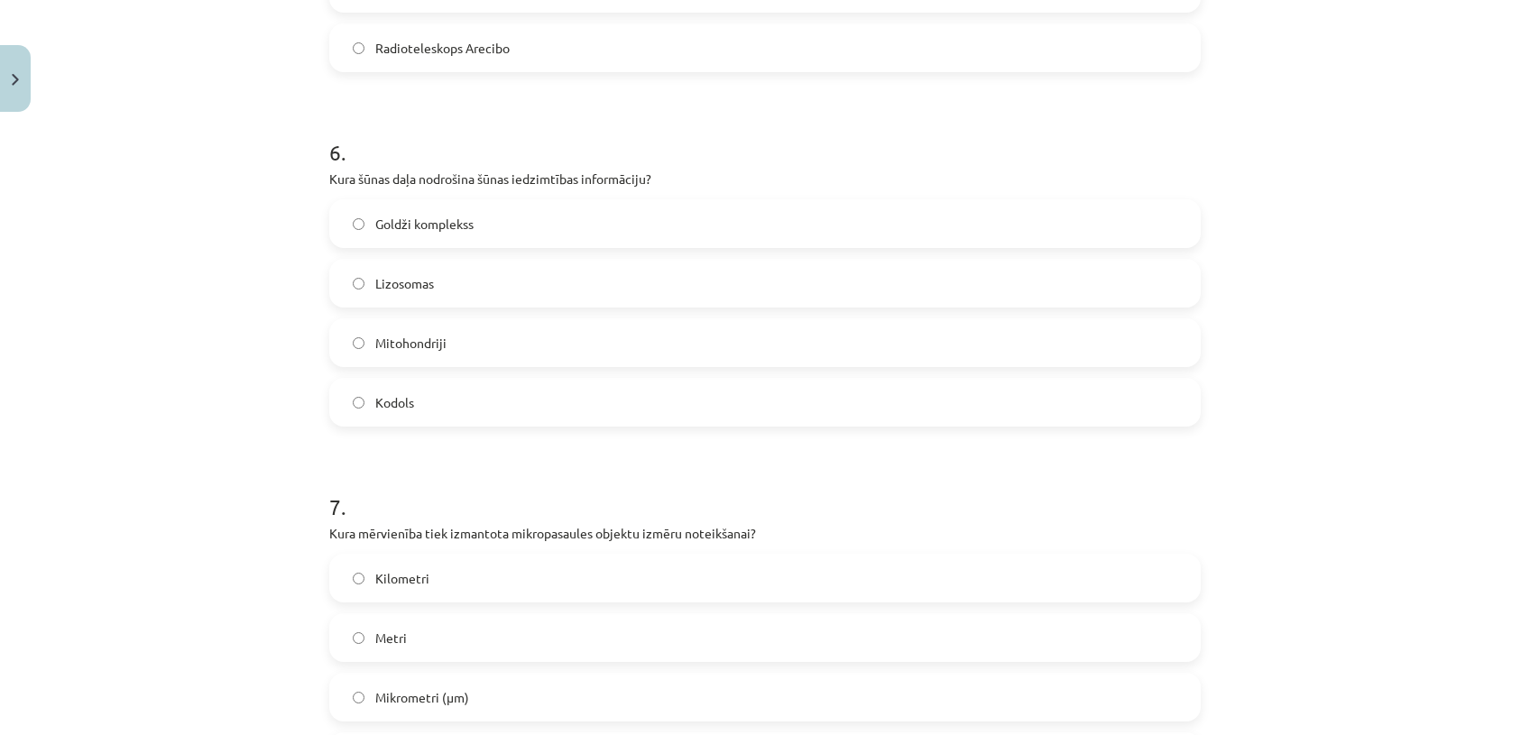
click at [576, 271] on label "Lizosomas" at bounding box center [765, 283] width 868 height 45
click at [523, 404] on label "Kodols" at bounding box center [765, 402] width 868 height 45
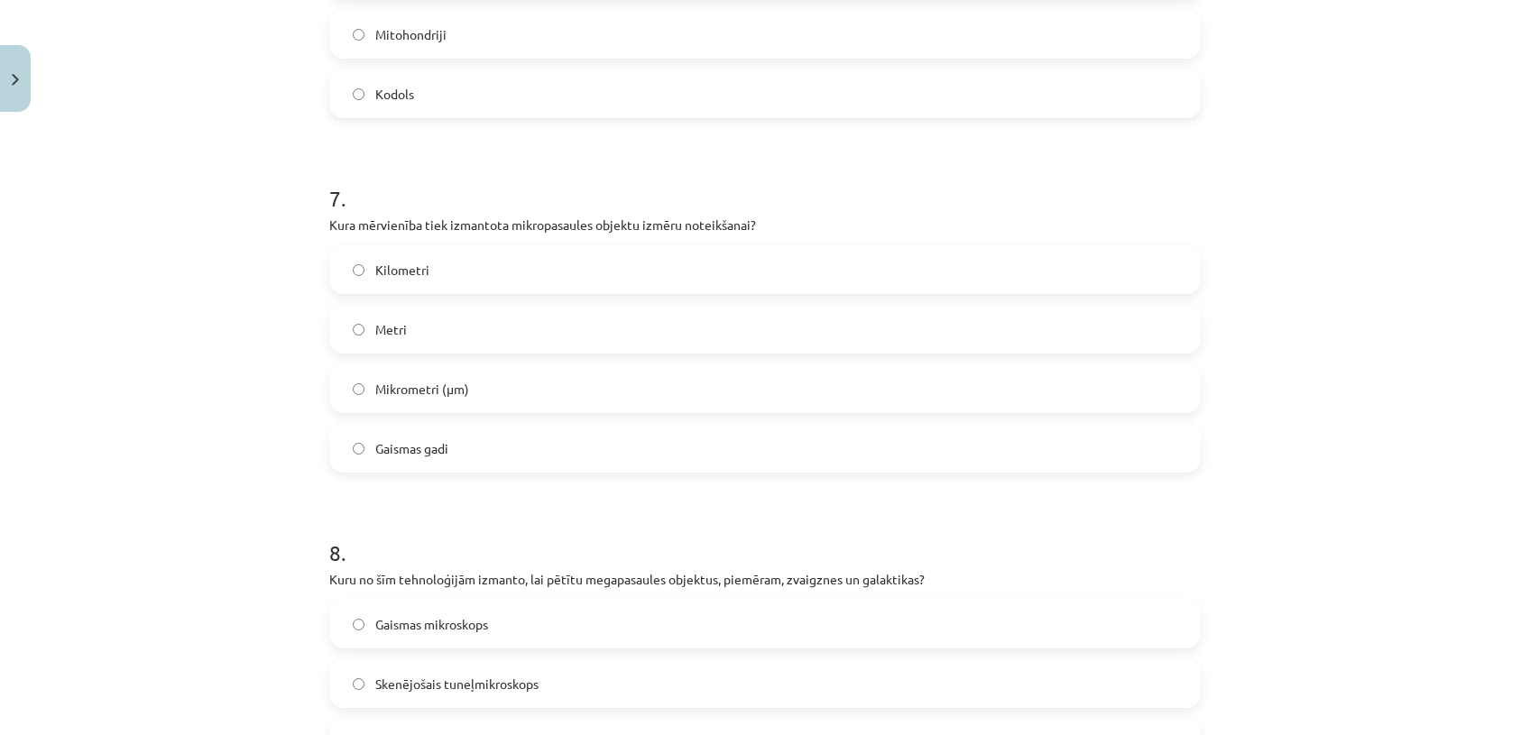
scroll to position [2380, 0]
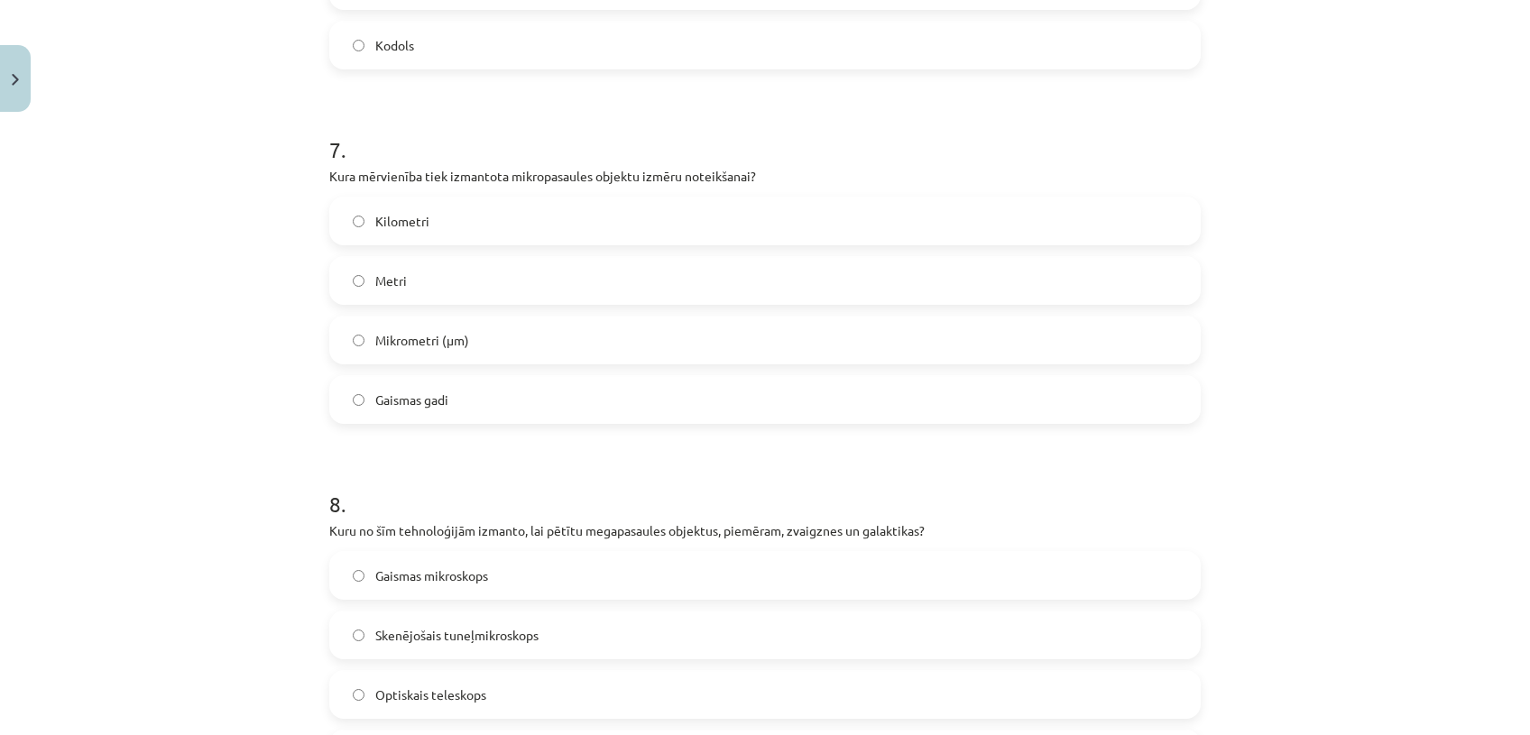
click at [452, 341] on span "Mikrometri (μm)" at bounding box center [422, 340] width 94 height 19
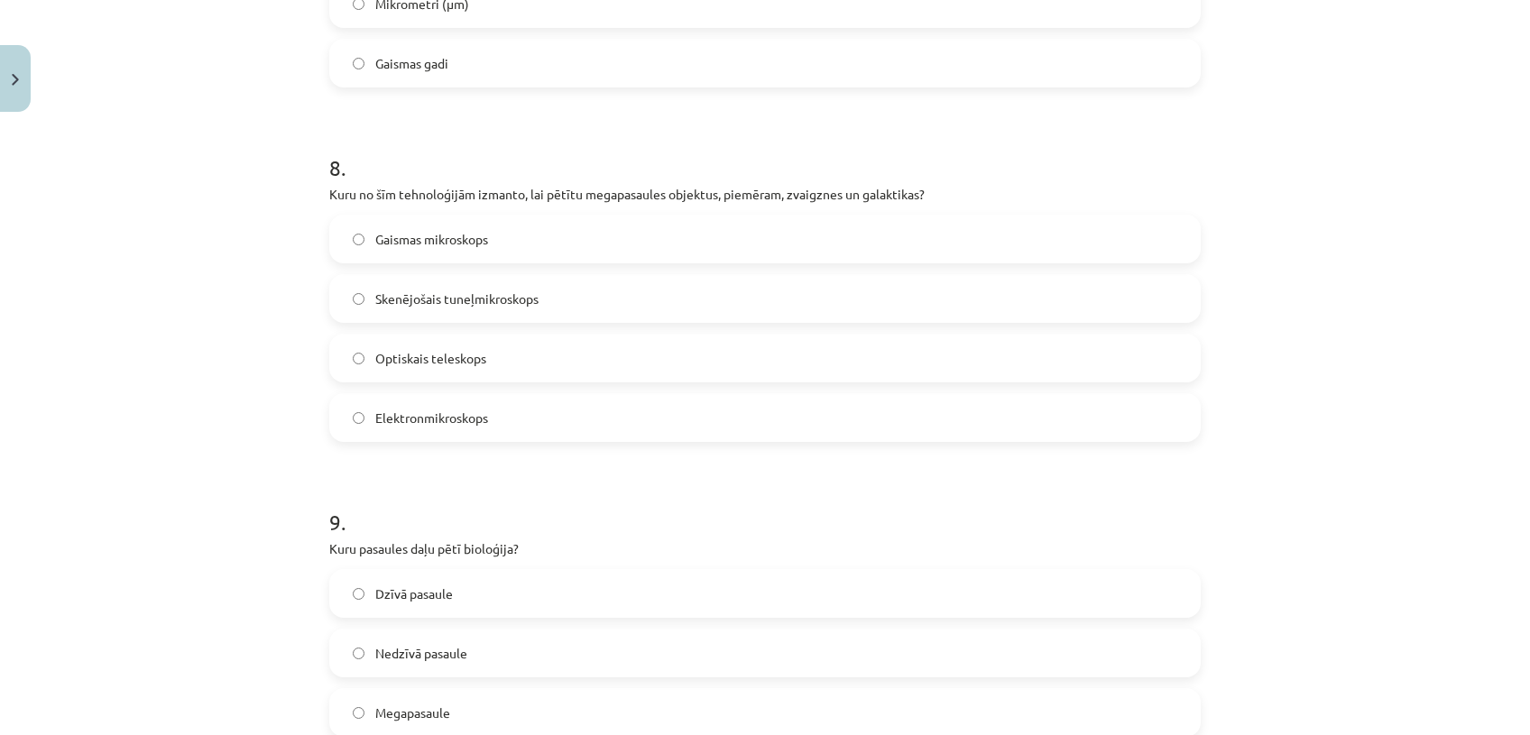
scroll to position [2721, 0]
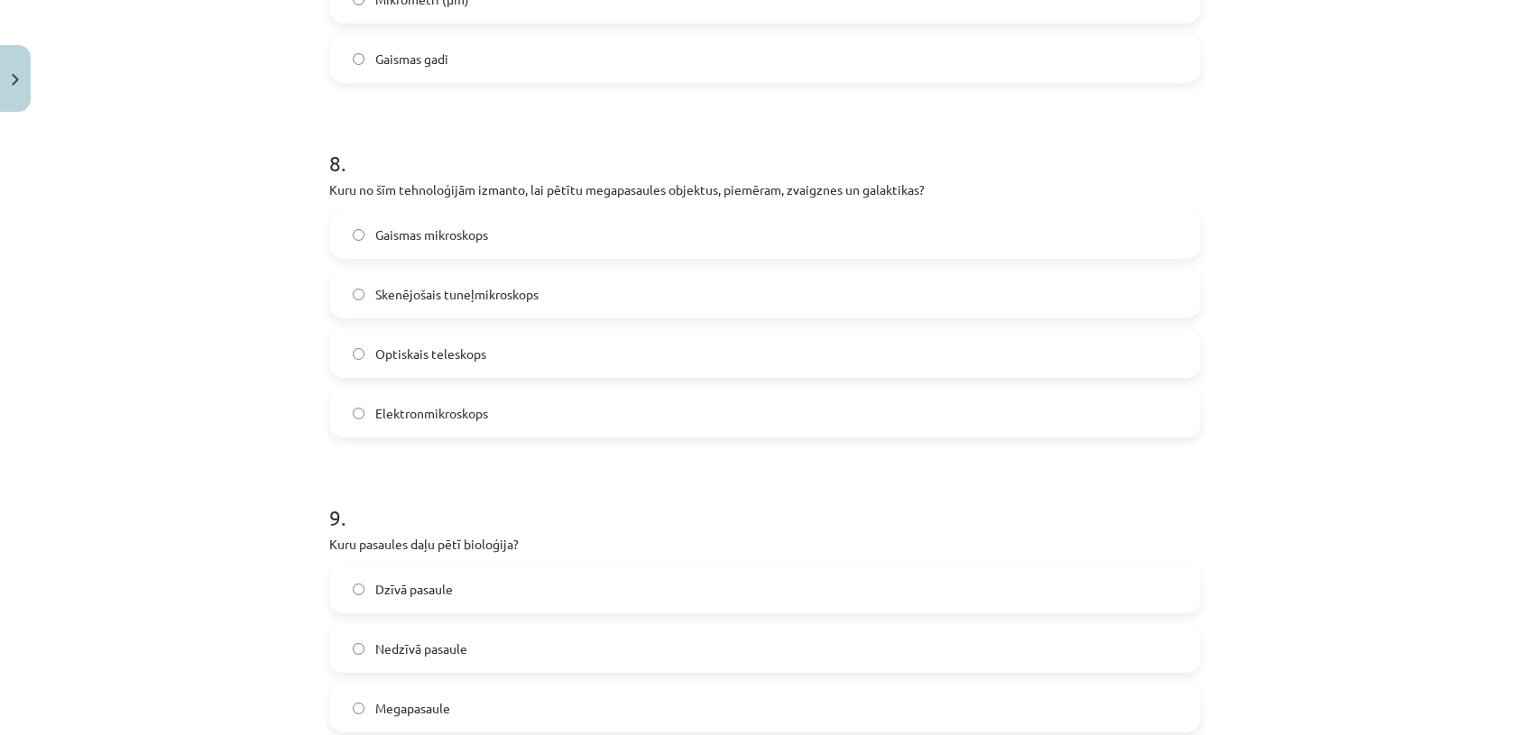
click at [540, 336] on label "Optiskais teleskops" at bounding box center [765, 353] width 868 height 45
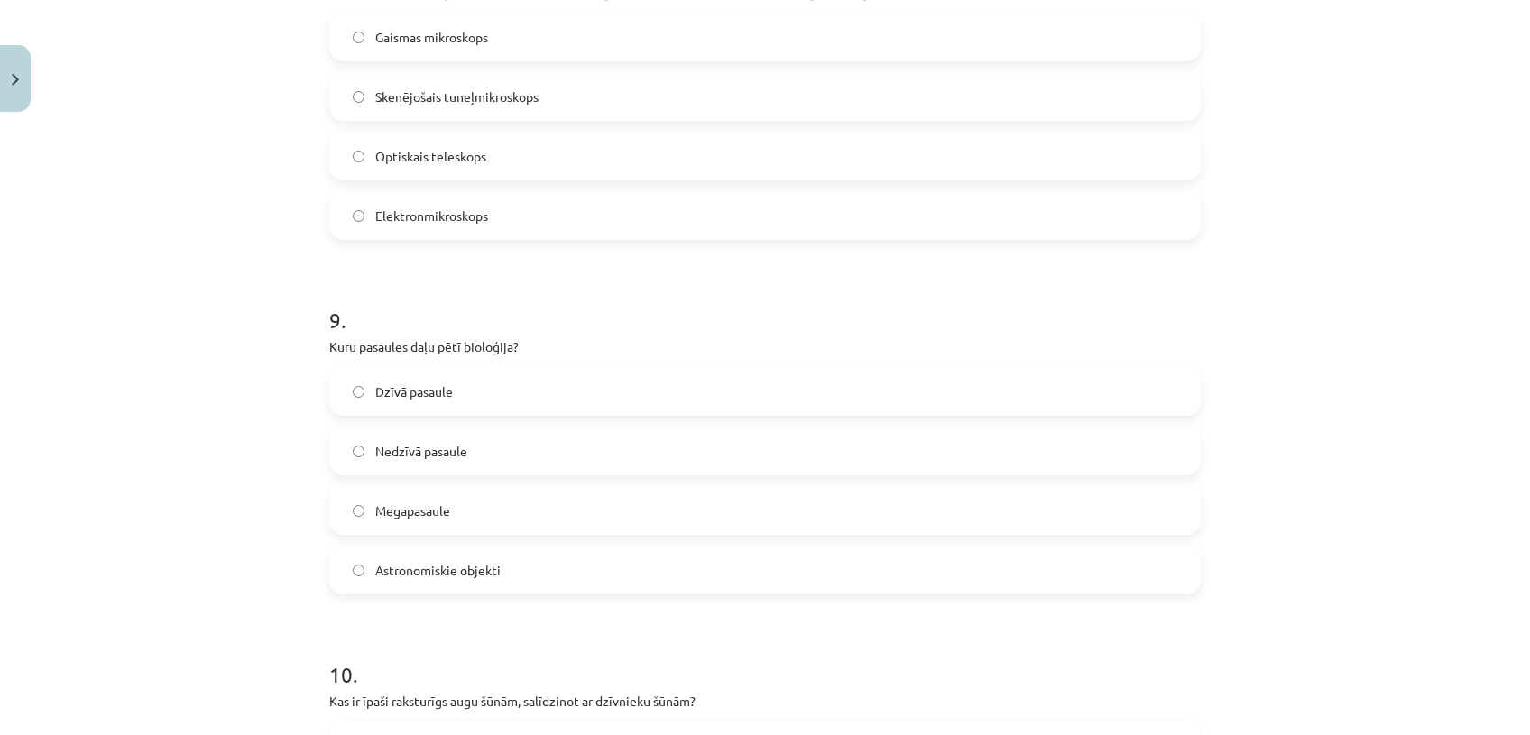
scroll to position [3002, 0]
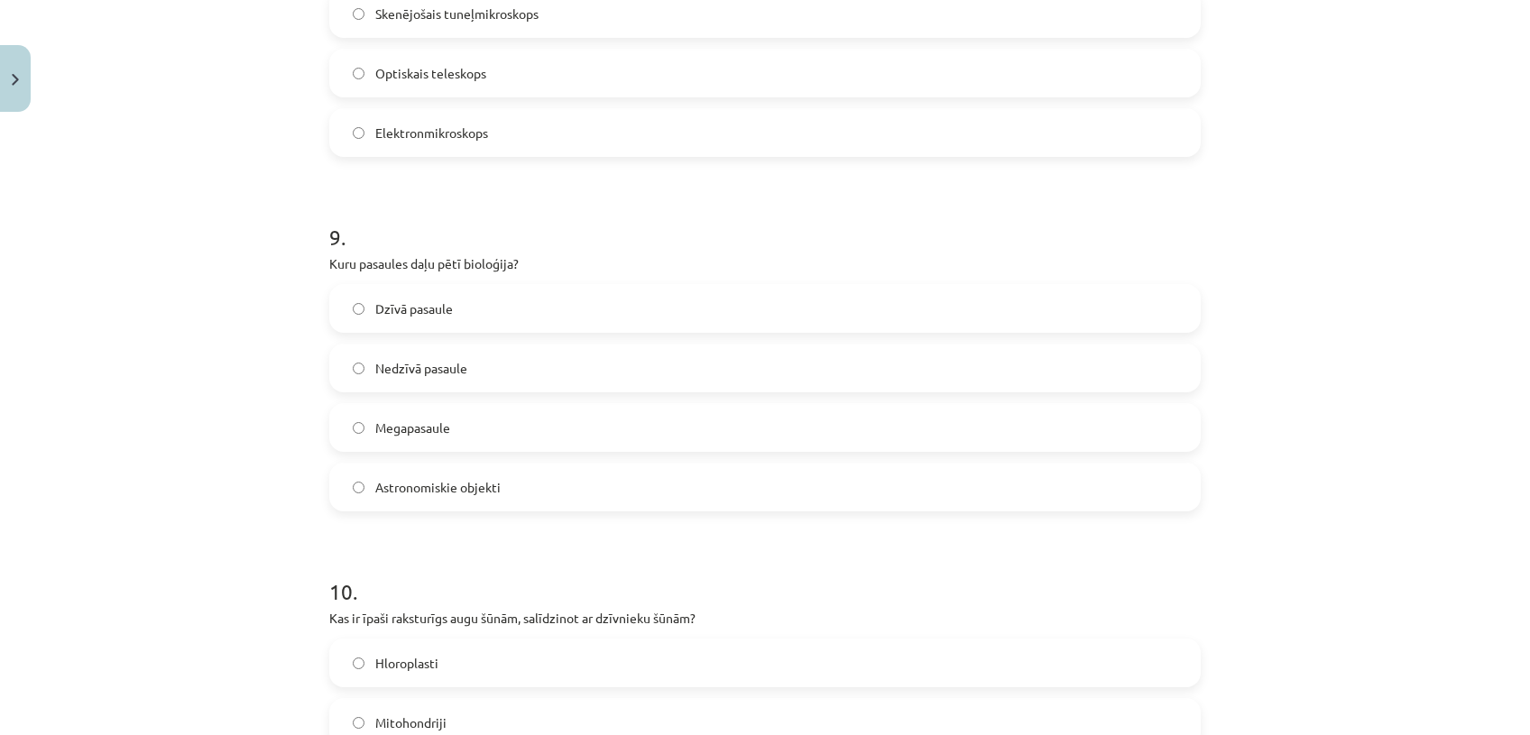
click at [560, 306] on label "Dzīvā pasaule" at bounding box center [765, 308] width 868 height 45
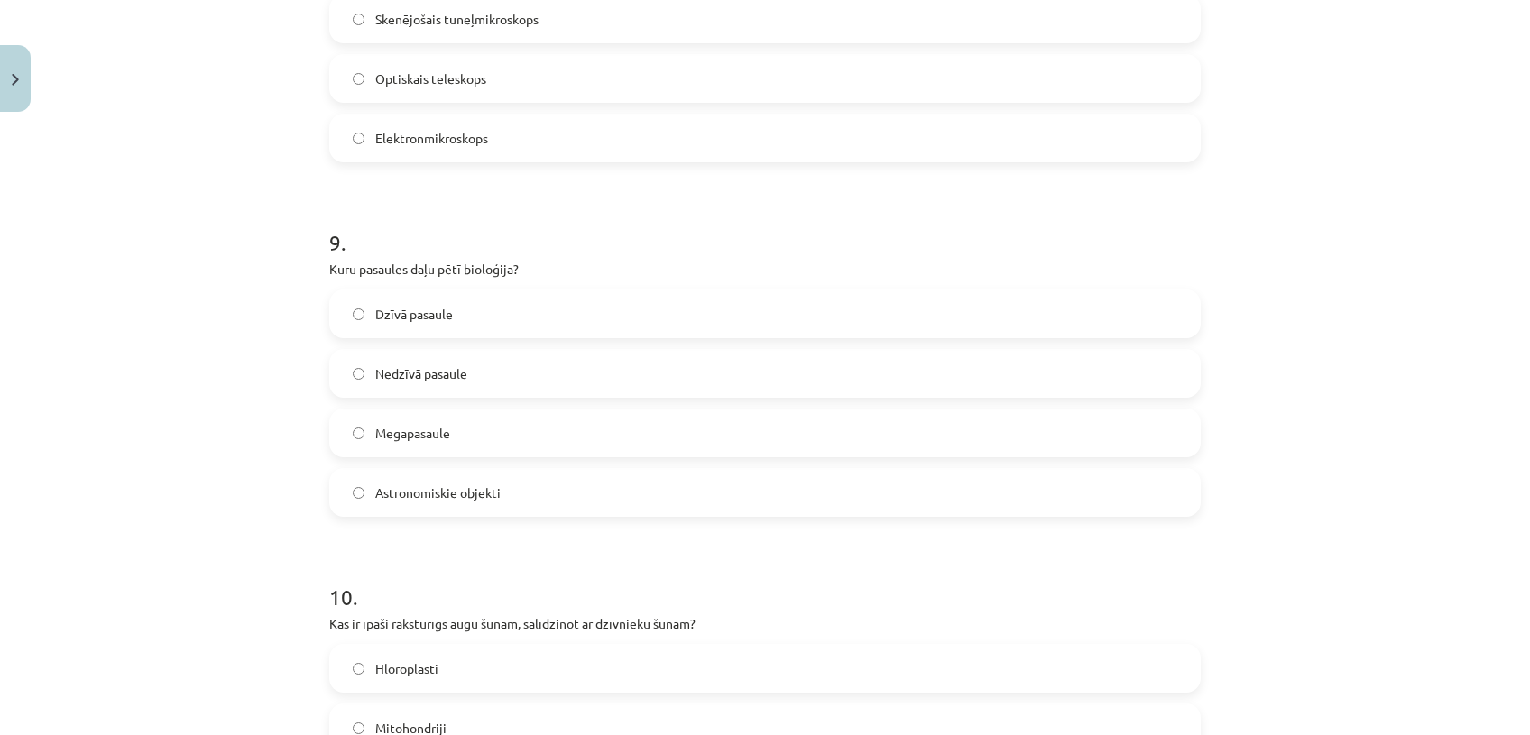
click at [1415, 376] on div "Mācību tēma: Dabaszinības - 10. klases 1.ieskaites mācību materiāls #6 Kopsavil…" at bounding box center [765, 367] width 1530 height 735
click at [1491, 368] on div "Mācību tēma: Dabaszinības - 10. klases 1.ieskaites mācību materiāls #6 Kopsavil…" at bounding box center [765, 367] width 1530 height 735
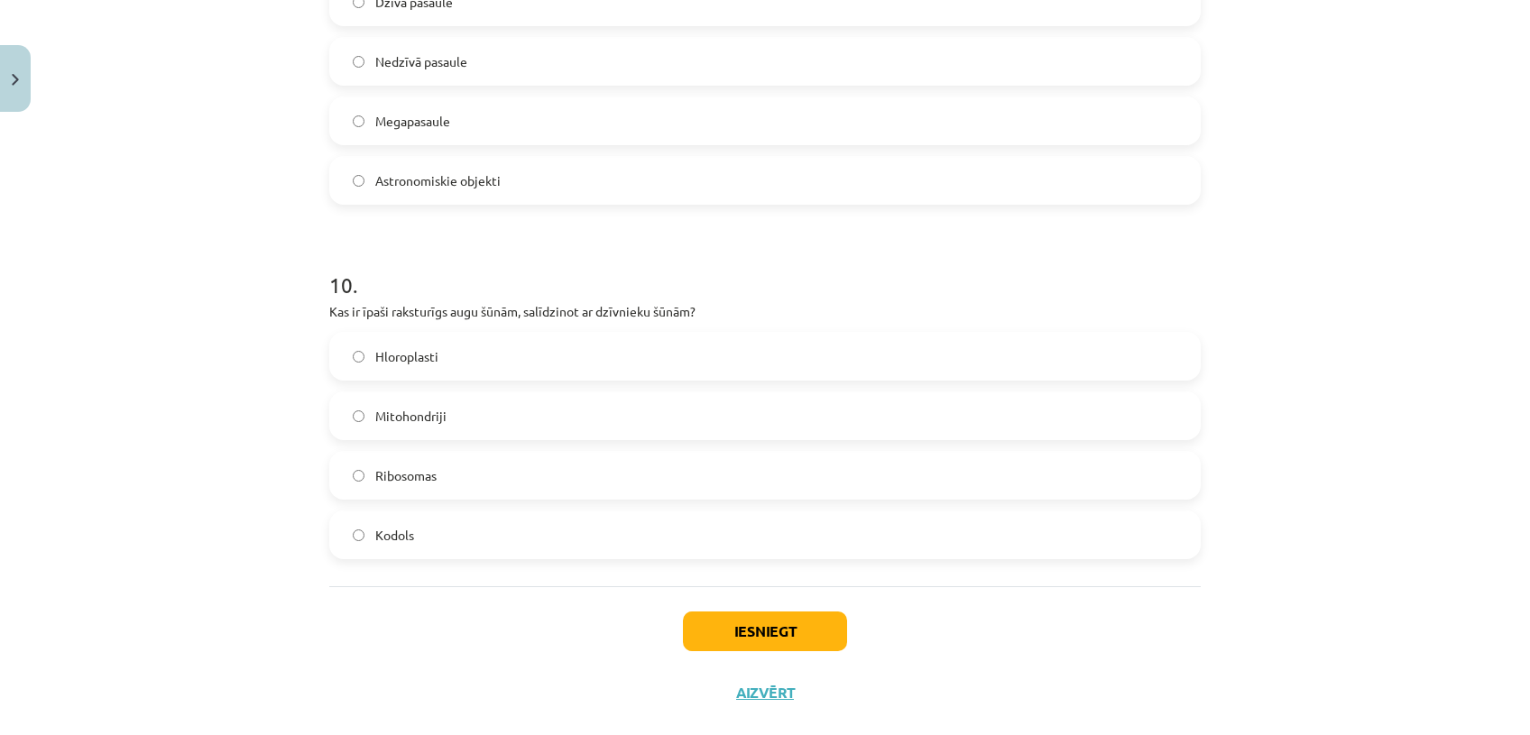
scroll to position [3313, 0]
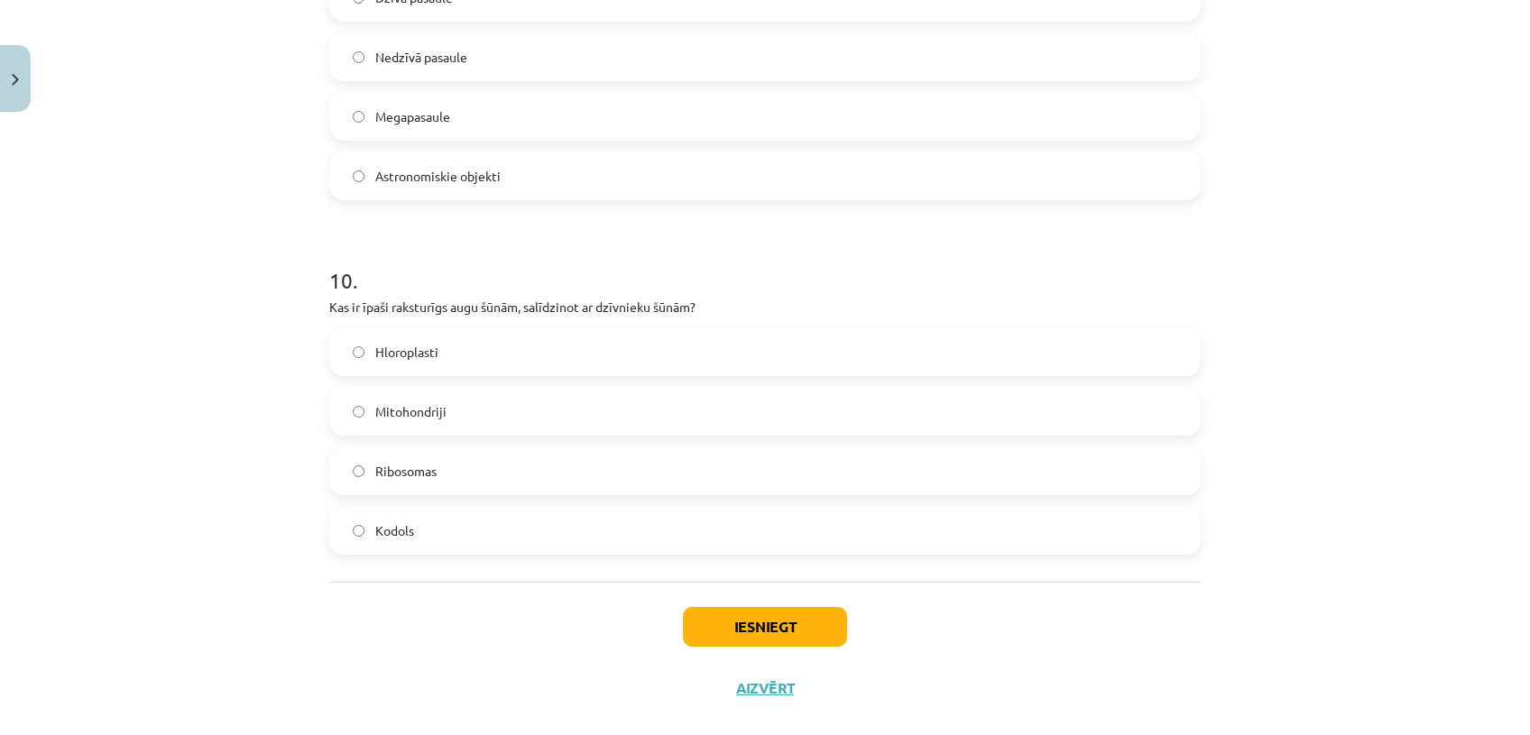
click at [501, 464] on label "Ribosomas" at bounding box center [765, 470] width 868 height 45
click at [708, 621] on button "Iesniegt" at bounding box center [765, 627] width 164 height 40
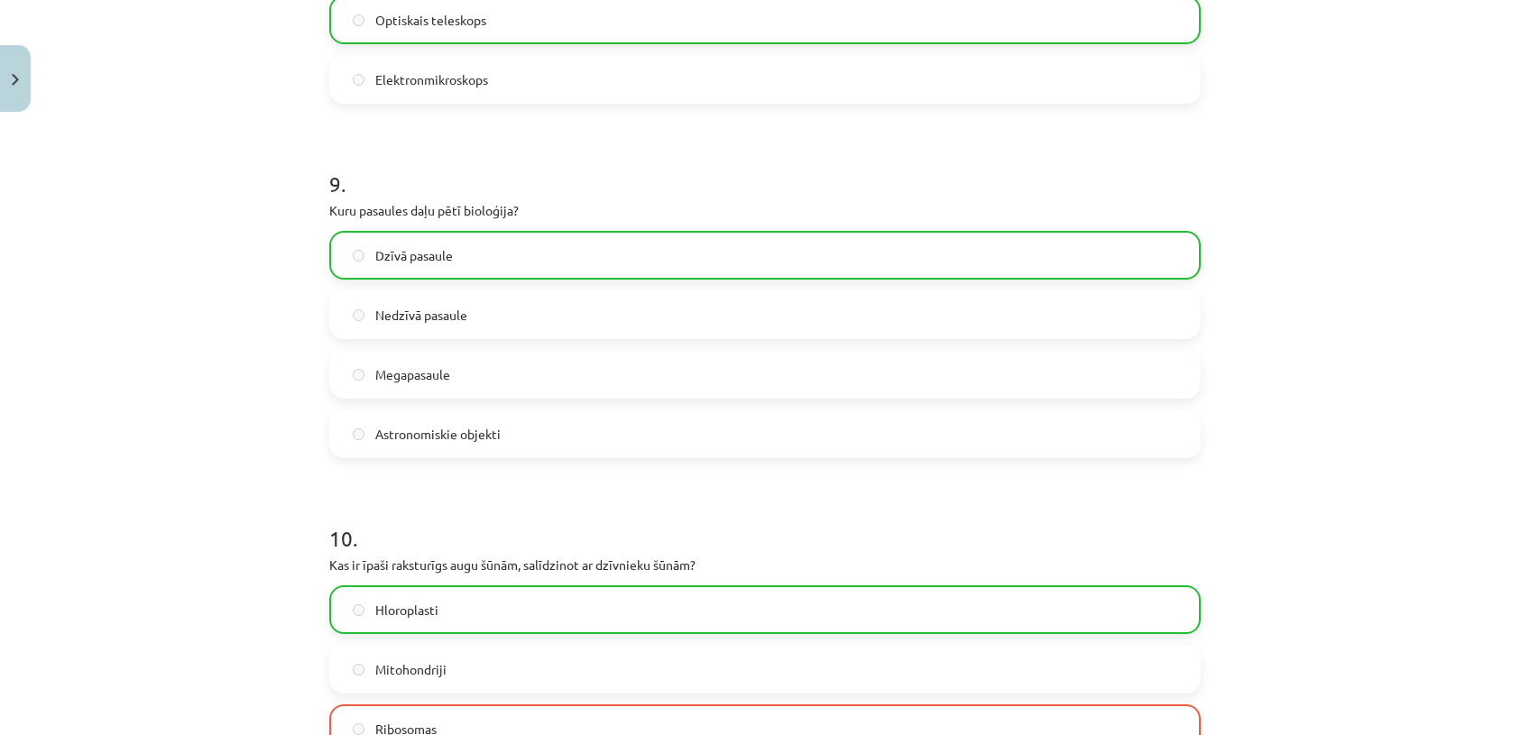
scroll to position [3398, 0]
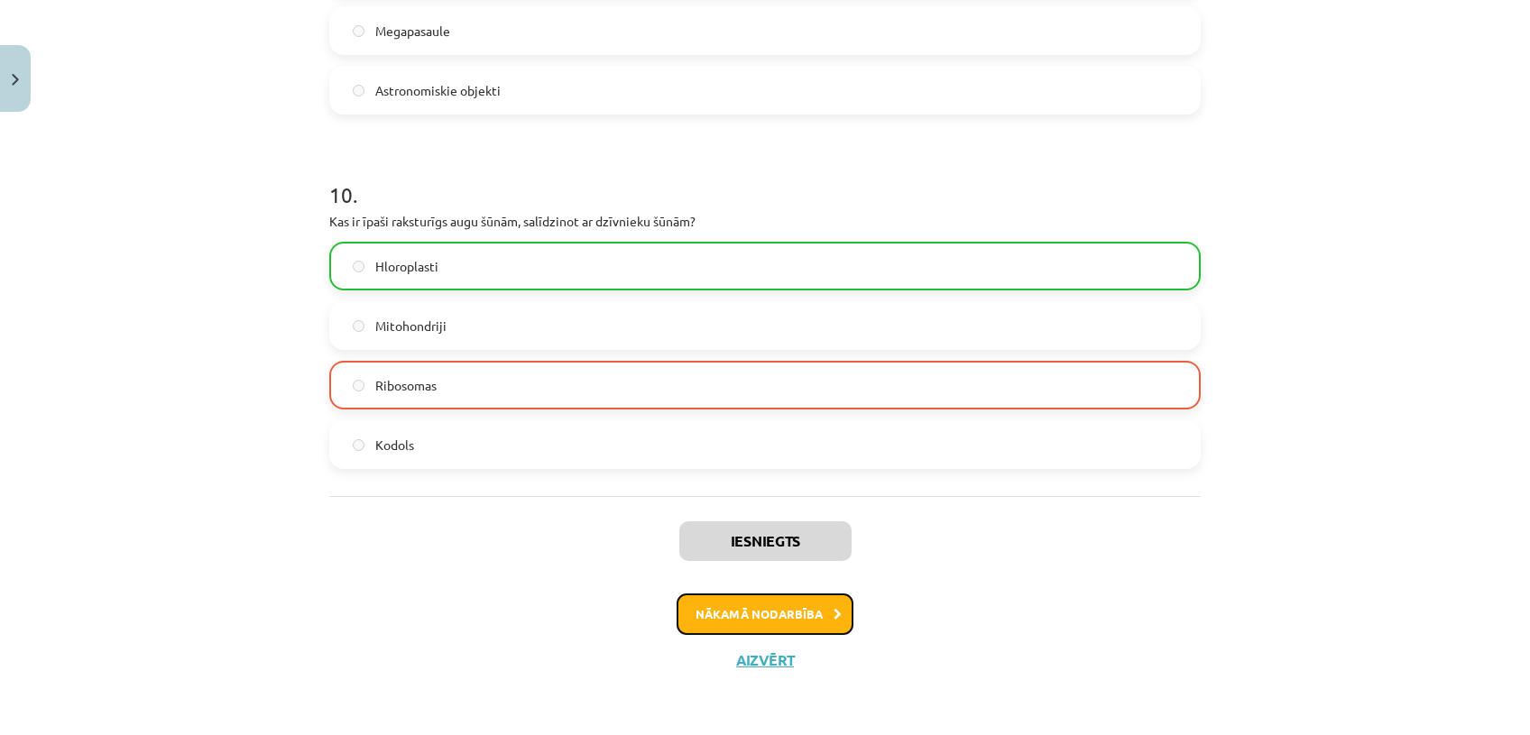
click at [740, 621] on button "Nākamā nodarbība" at bounding box center [764, 613] width 177 height 41
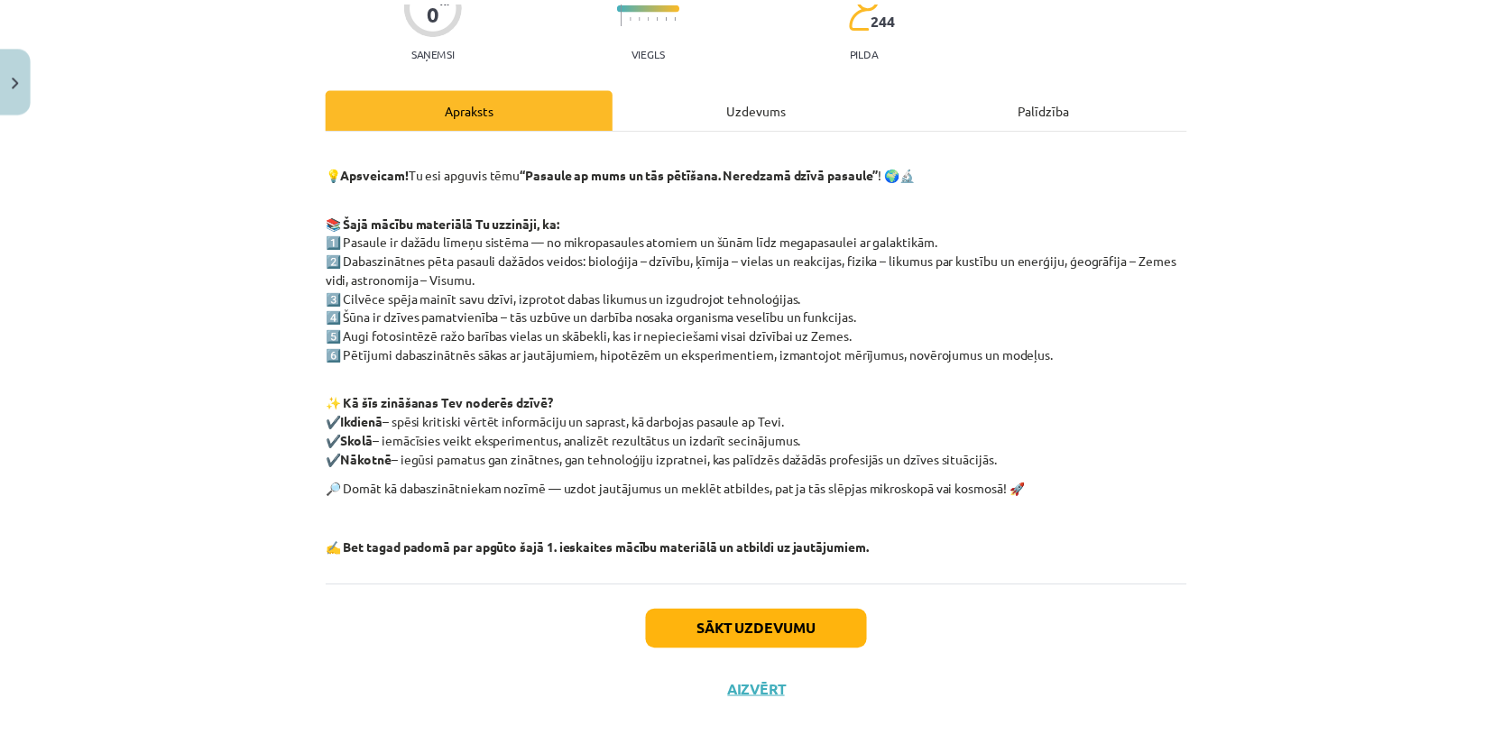
scroll to position [210, 0]
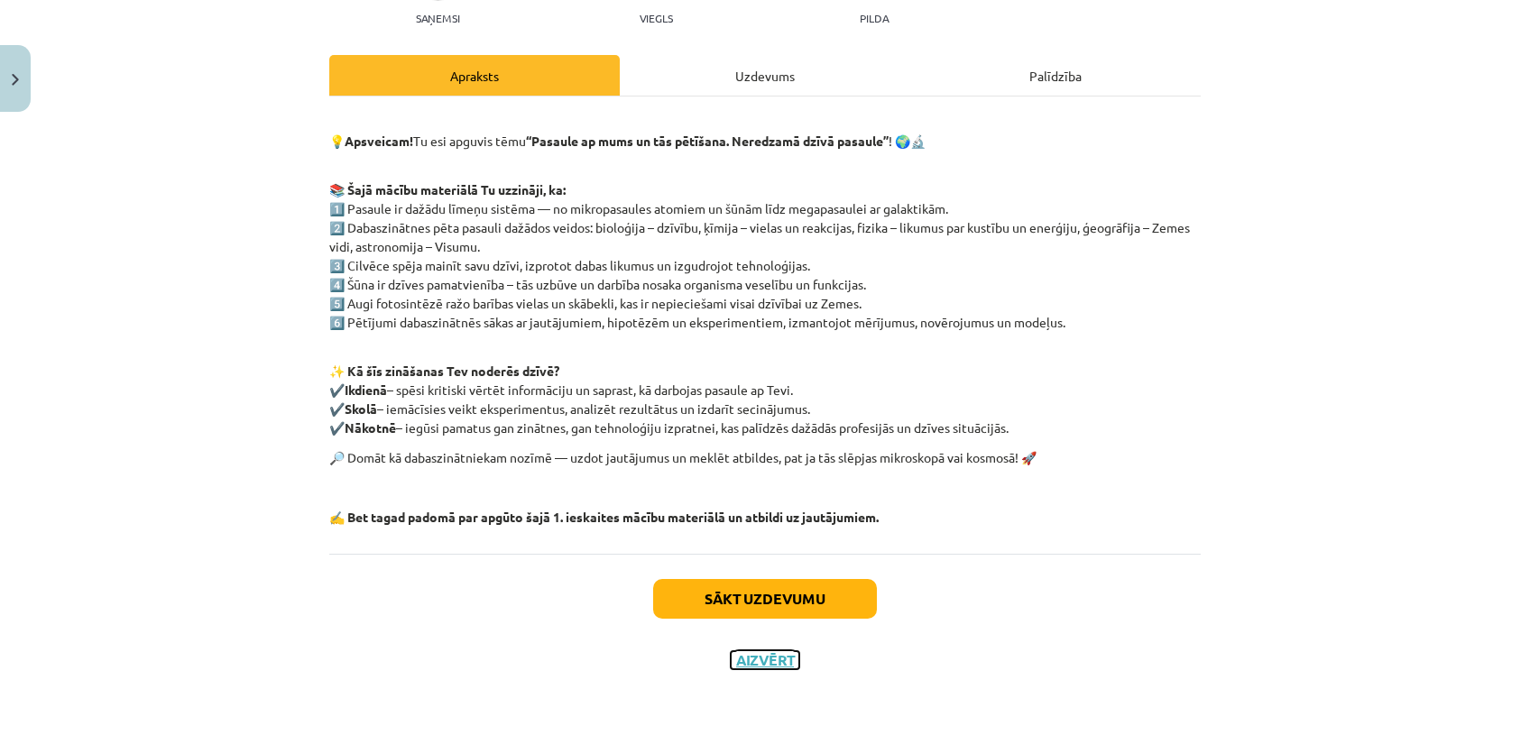
click at [754, 655] on button "Aizvērt" at bounding box center [765, 660] width 69 height 18
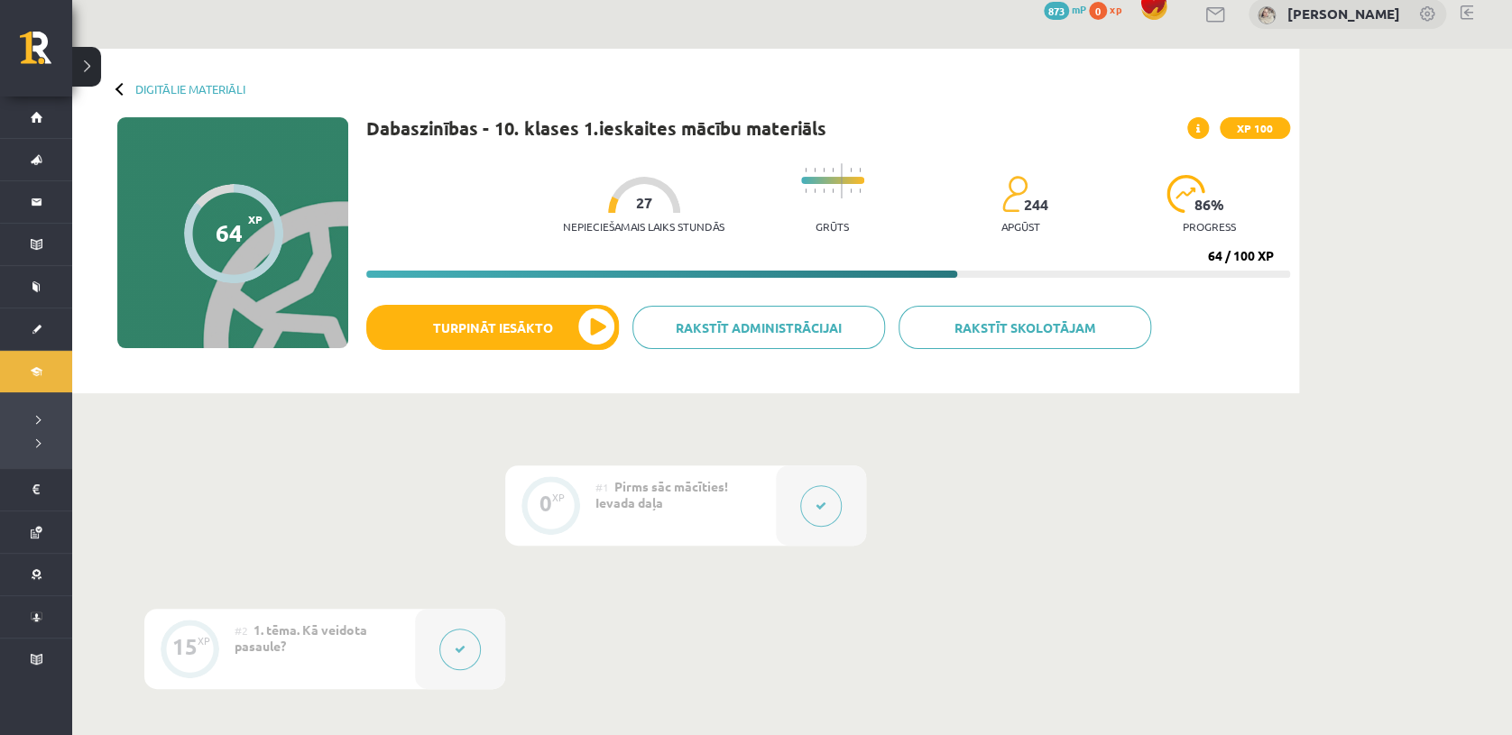
scroll to position [0, 0]
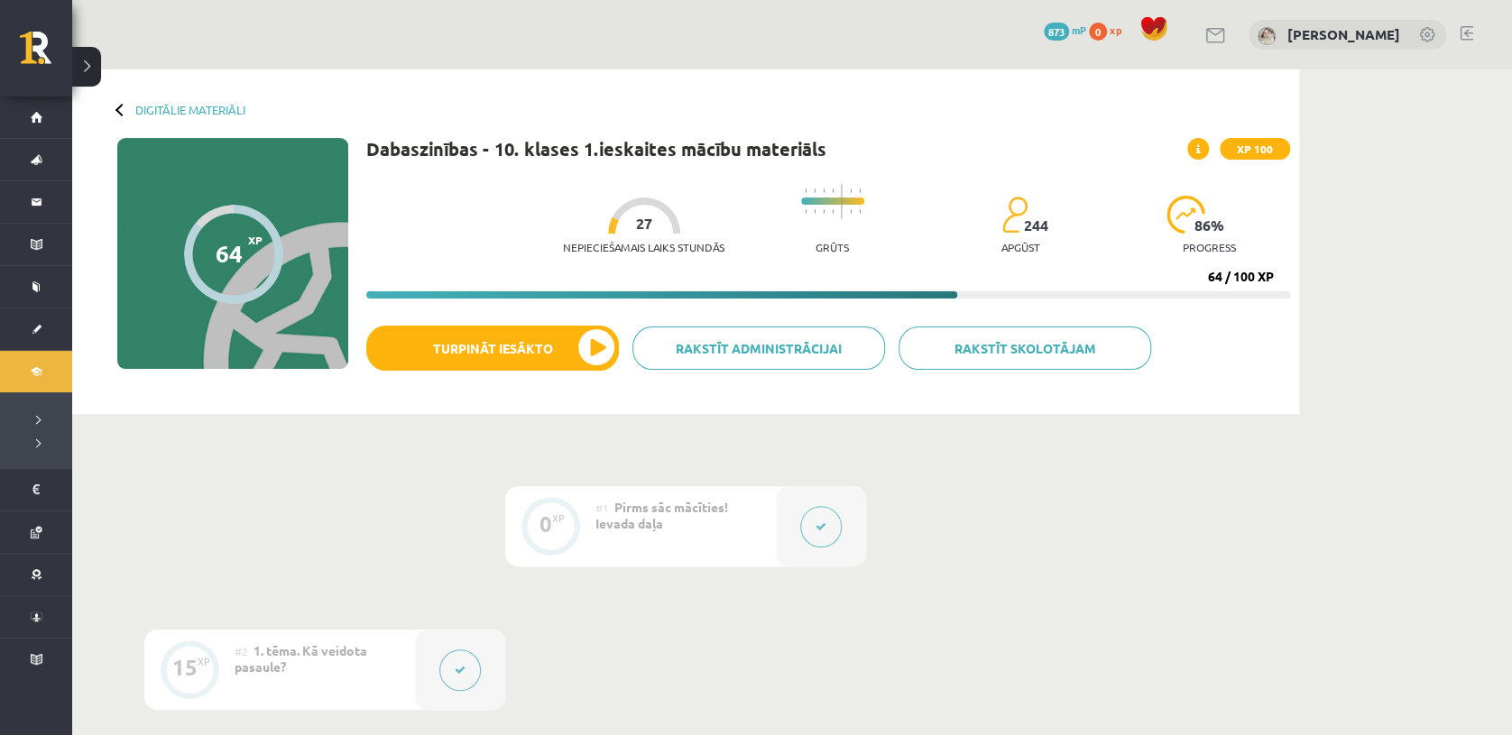
click at [1198, 144] on icon at bounding box center [1198, 149] width 4 height 11
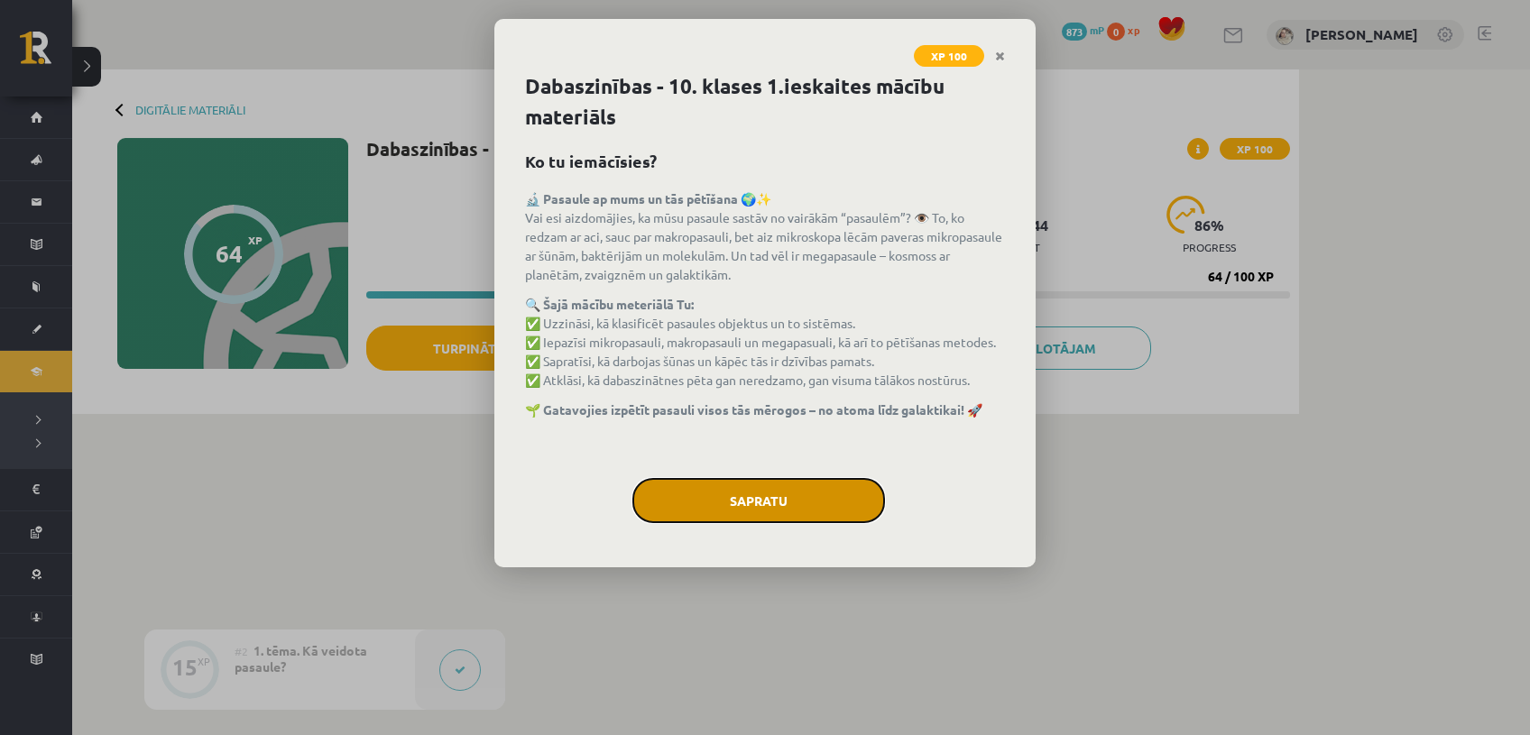
click at [748, 489] on button "Sapratu" at bounding box center [758, 500] width 253 height 45
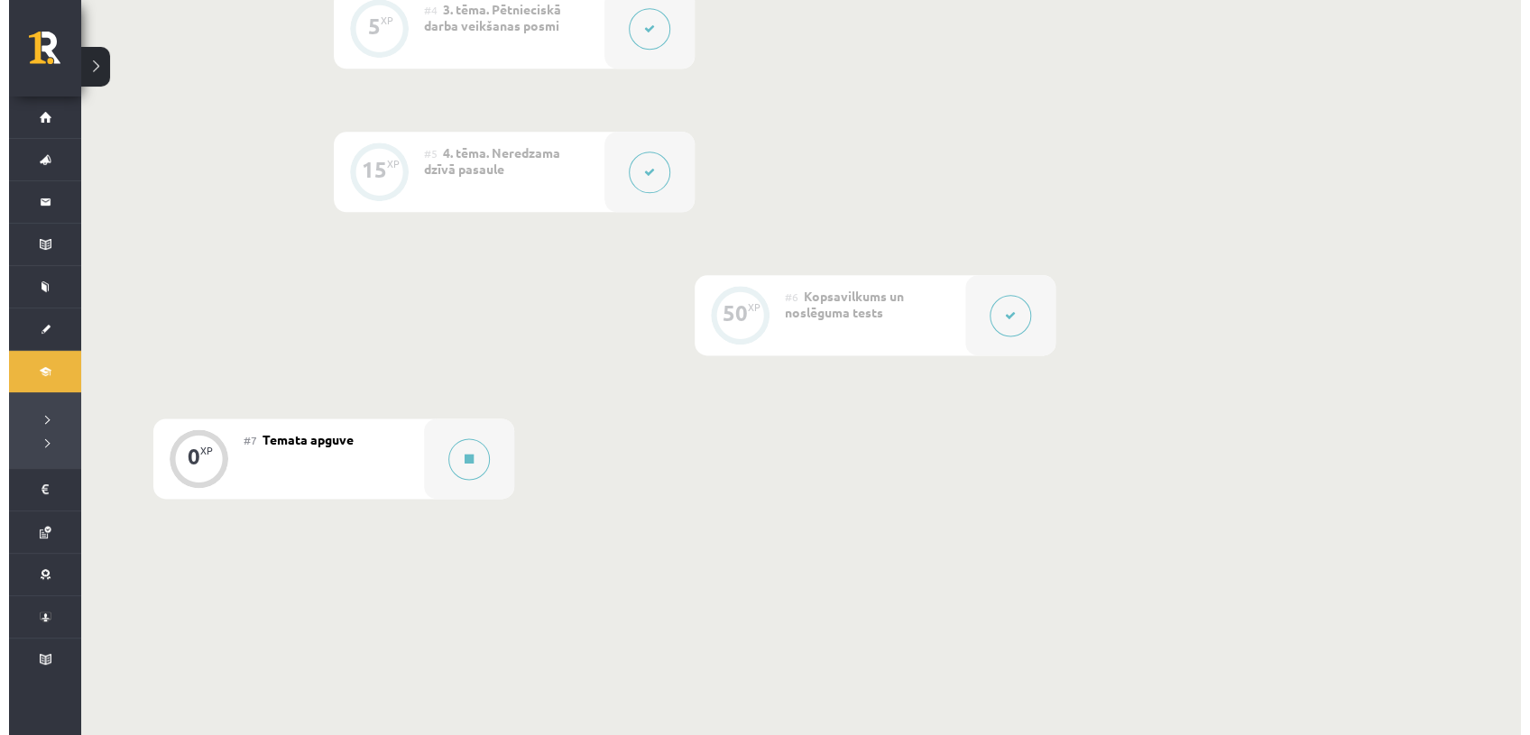
scroll to position [1018, 0]
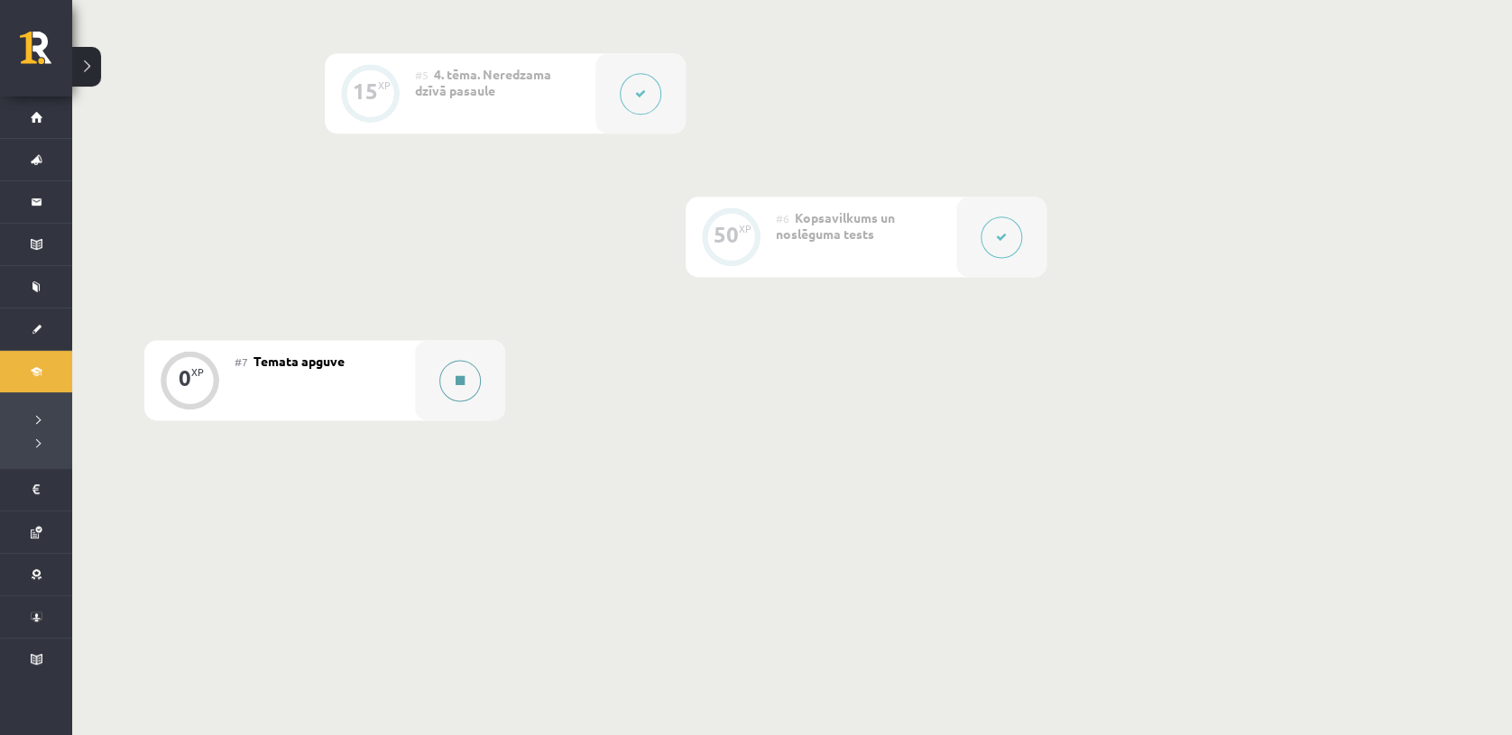
click at [459, 396] on button at bounding box center [459, 380] width 41 height 41
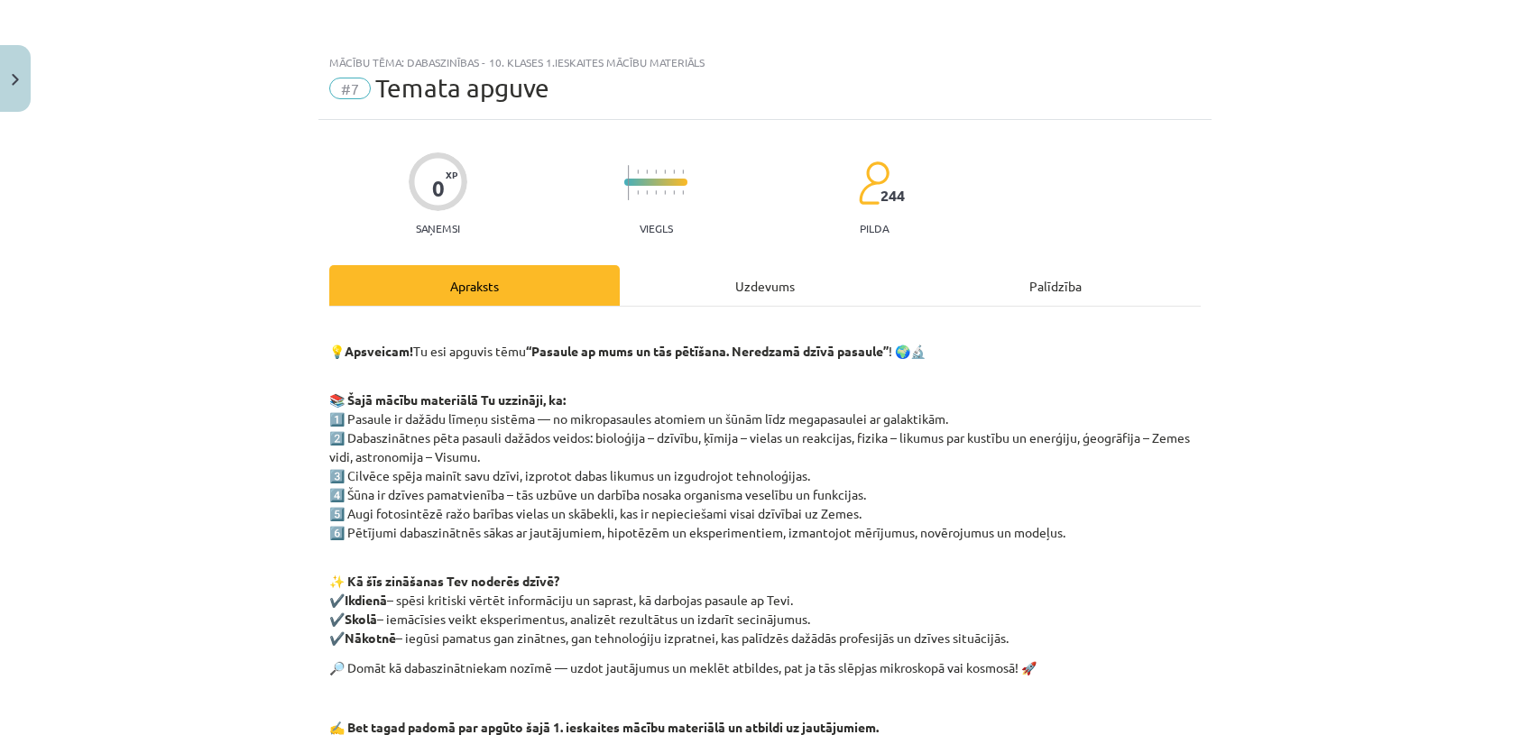
scroll to position [210, 0]
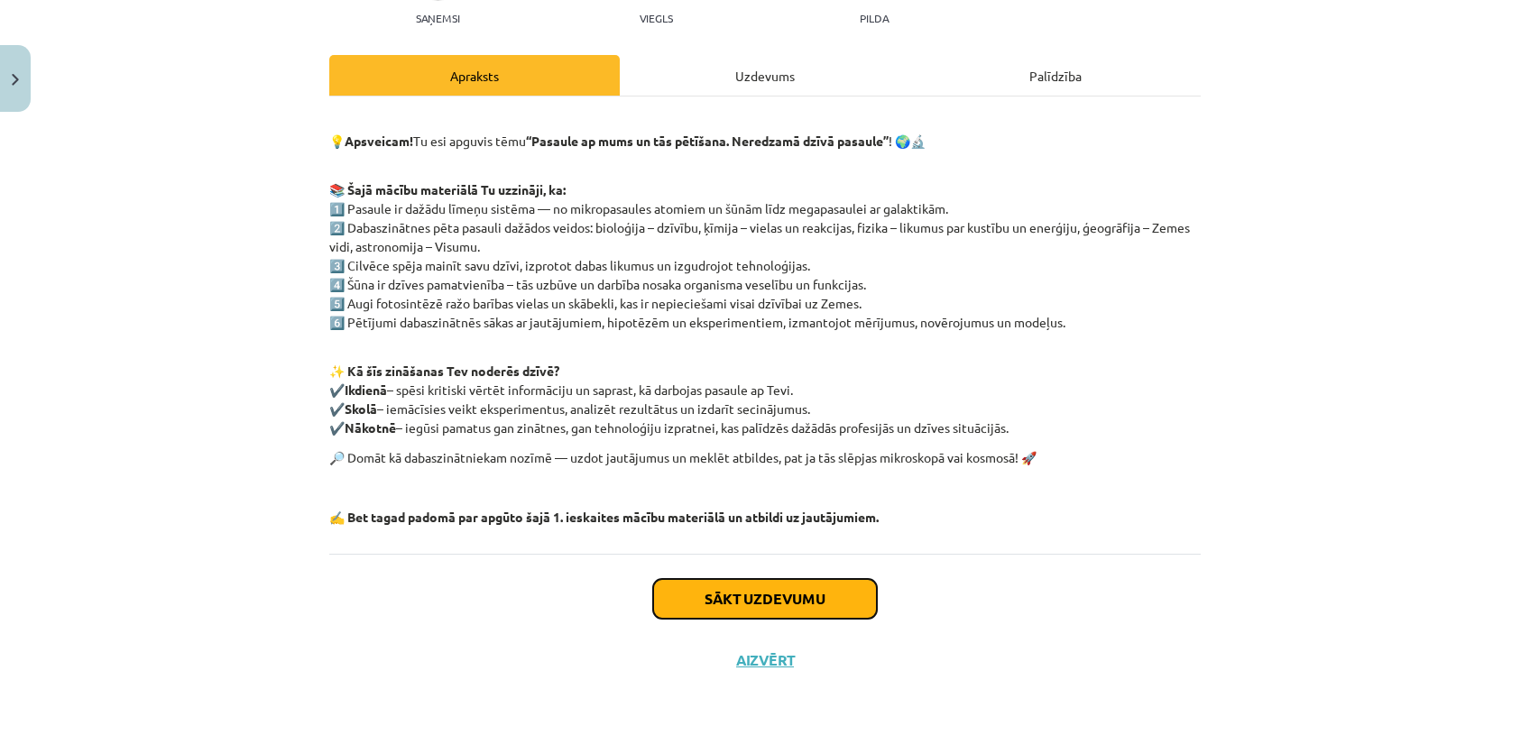
click at [773, 601] on button "Sākt uzdevumu" at bounding box center [765, 599] width 224 height 40
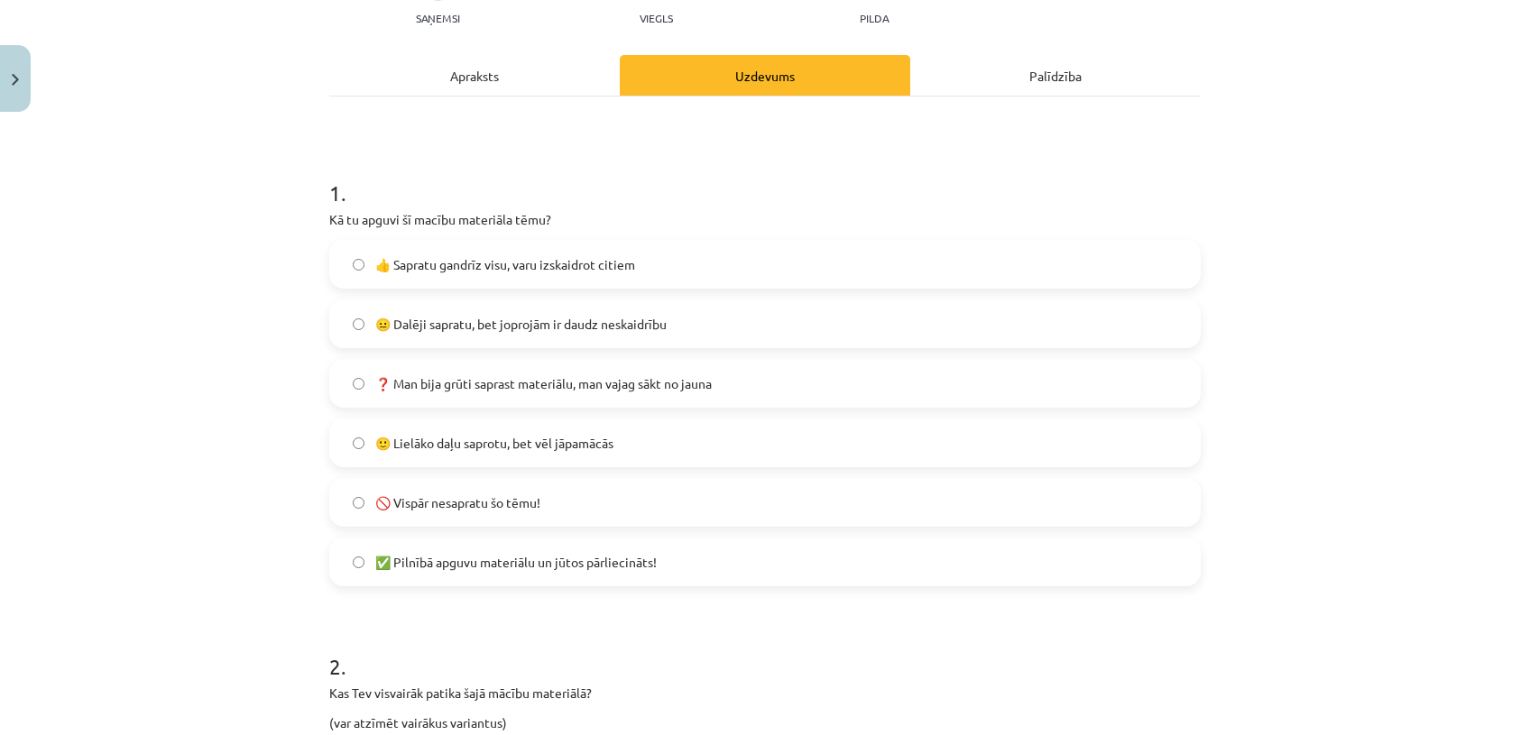
scroll to position [44, 0]
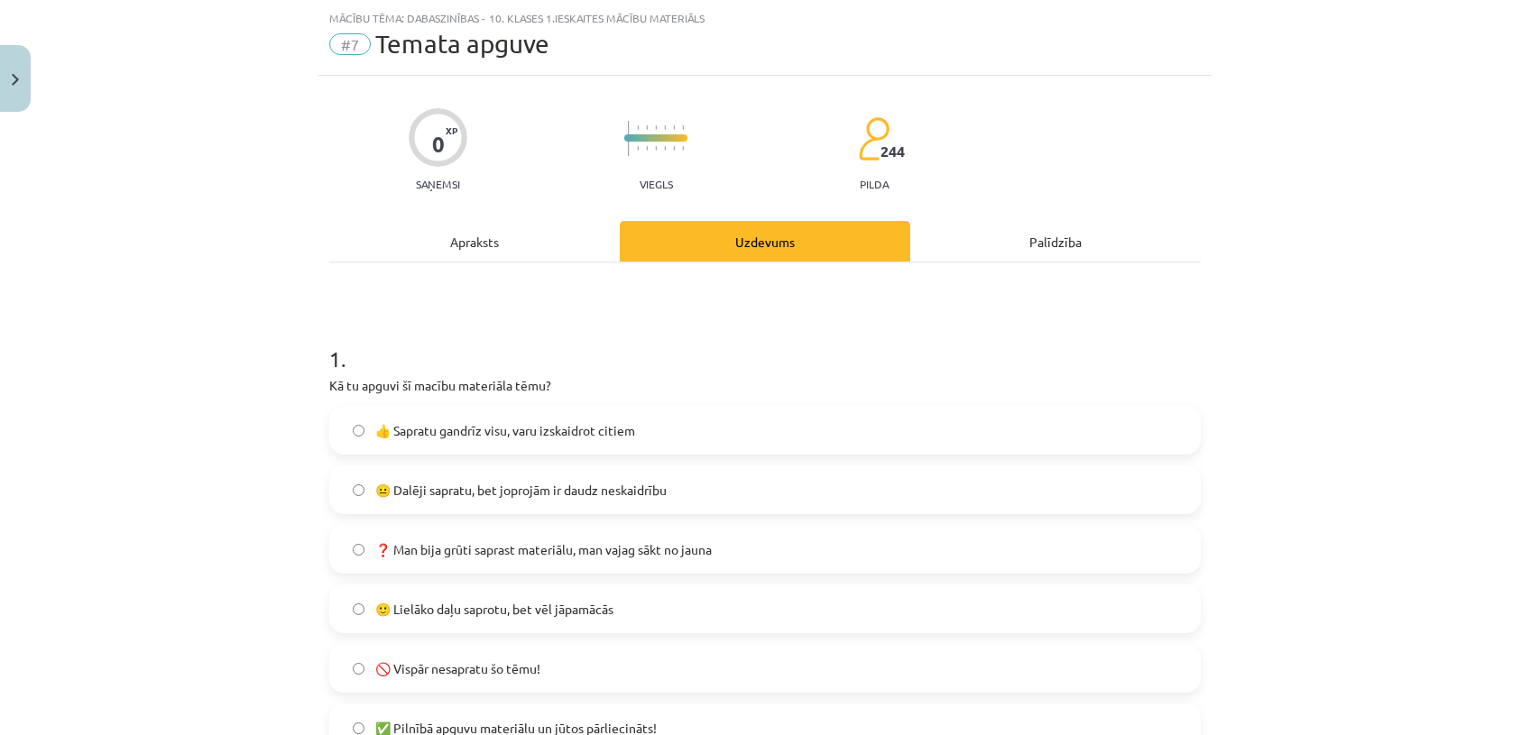
click at [483, 498] on label "😐 Dalēji sapratu, bet joprojām ir daudz neskaidrību" at bounding box center [765, 489] width 868 height 45
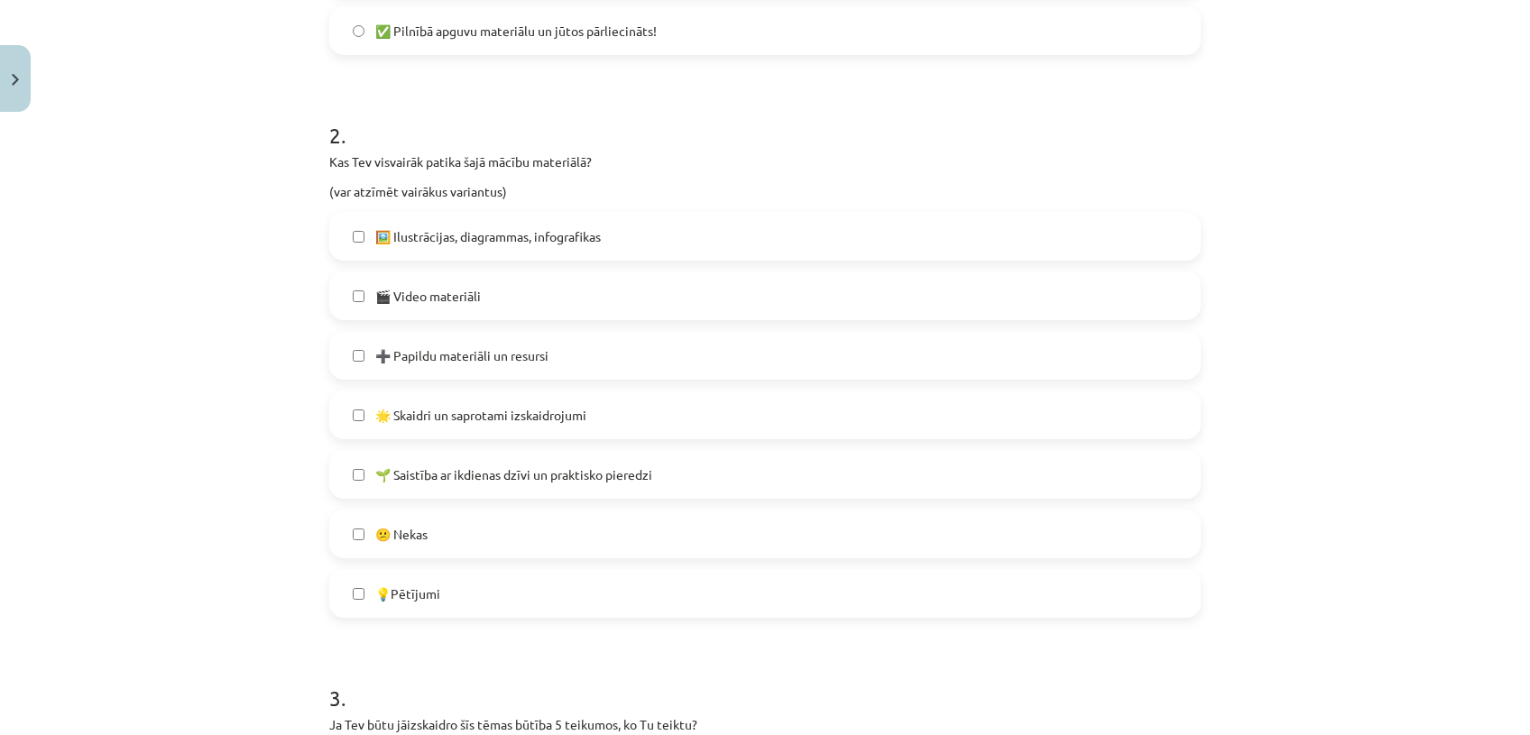
scroll to position [743, 0]
click at [624, 407] on label "🌟 Skaidri un saprotami izskaidrojumi" at bounding box center [765, 413] width 868 height 45
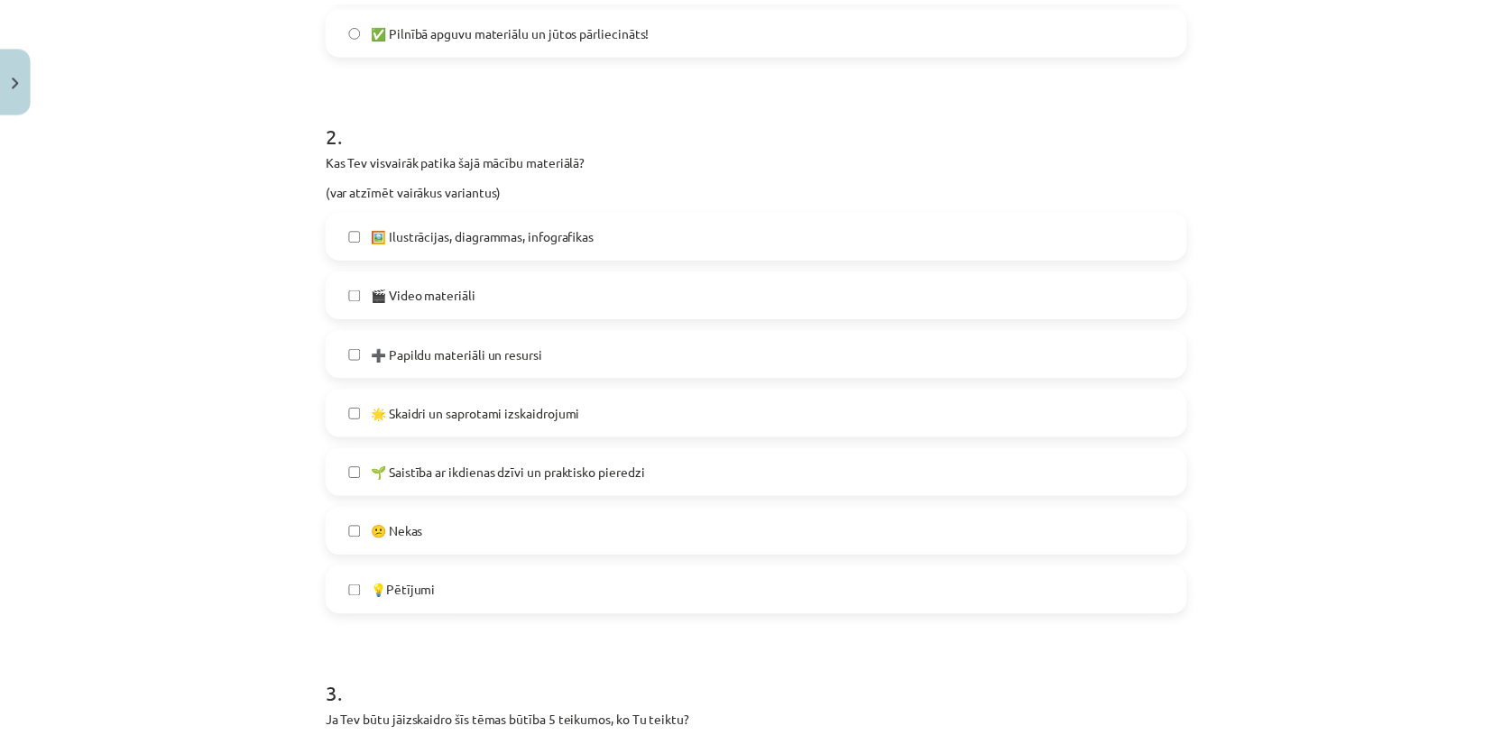
scroll to position [1150, 0]
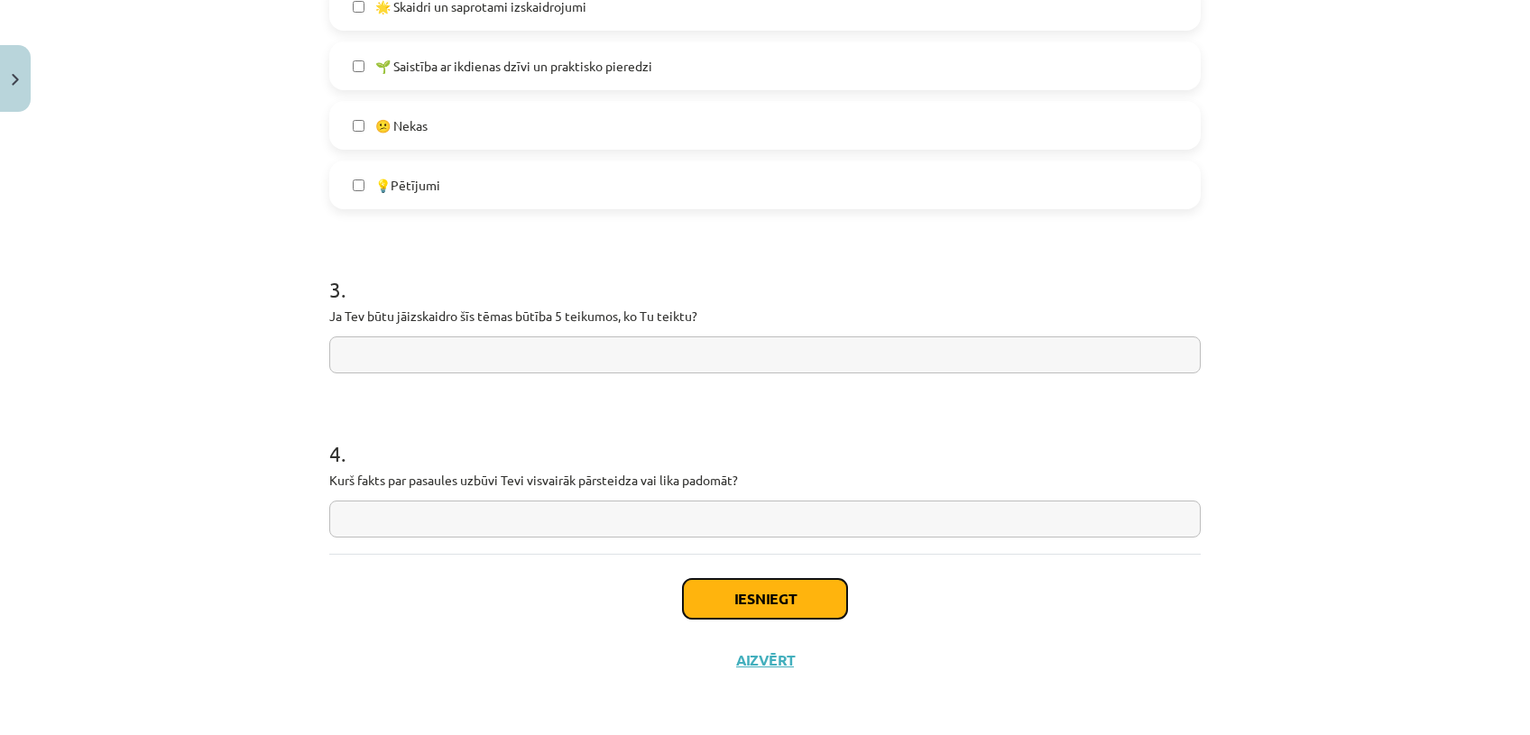
click at [799, 594] on button "Iesniegt" at bounding box center [765, 599] width 164 height 40
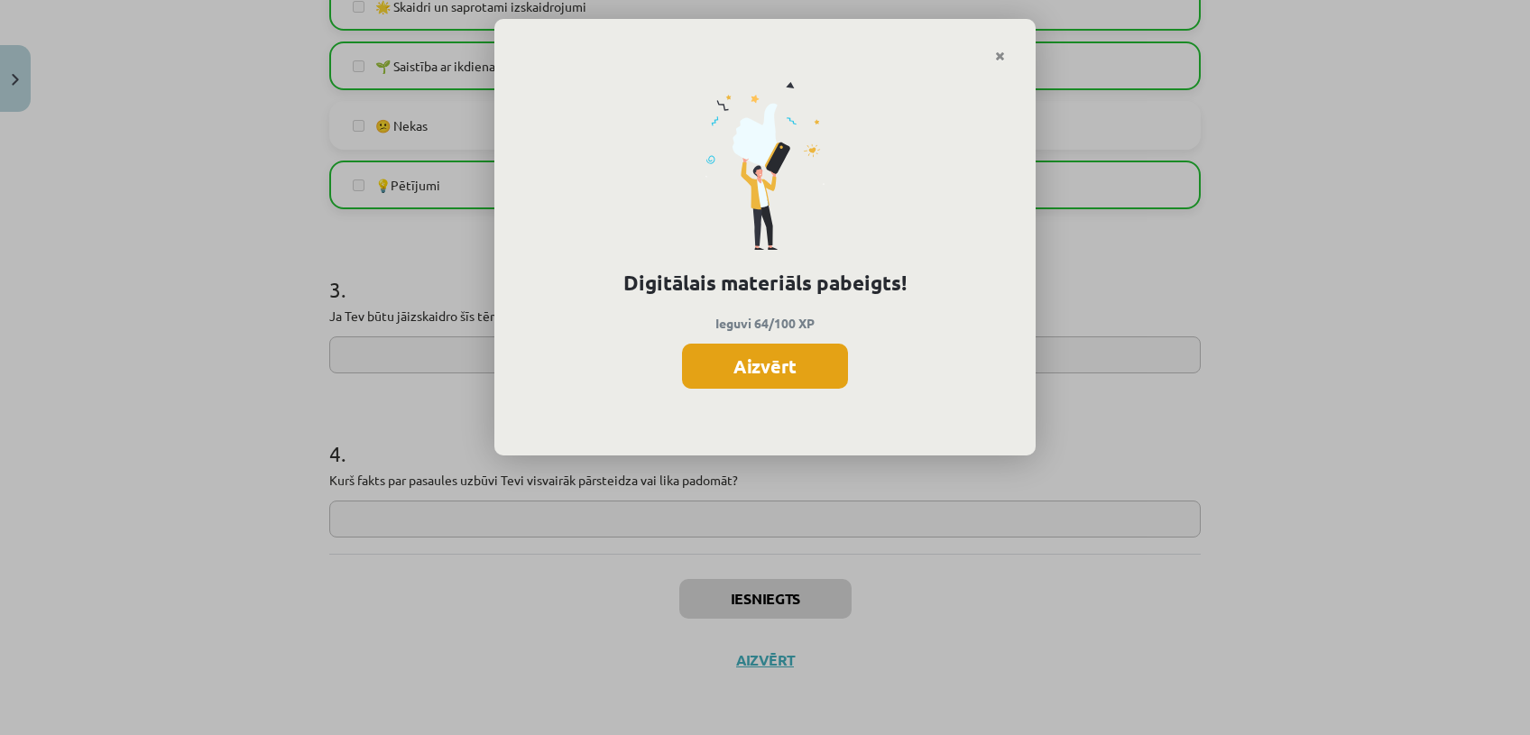
click at [768, 385] on button "Aizvērt" at bounding box center [765, 366] width 166 height 45
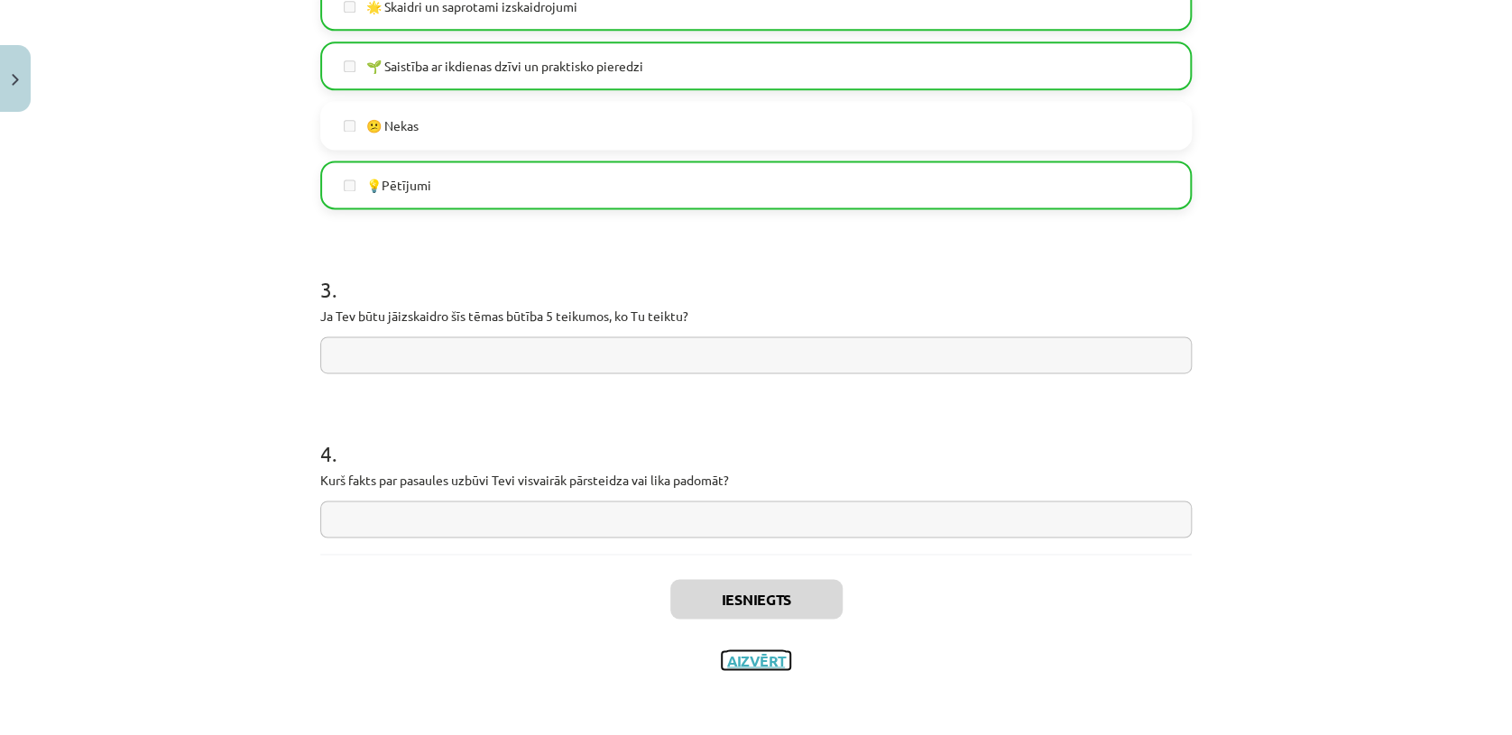
click at [737, 663] on button "Aizvērt" at bounding box center [756, 660] width 69 height 18
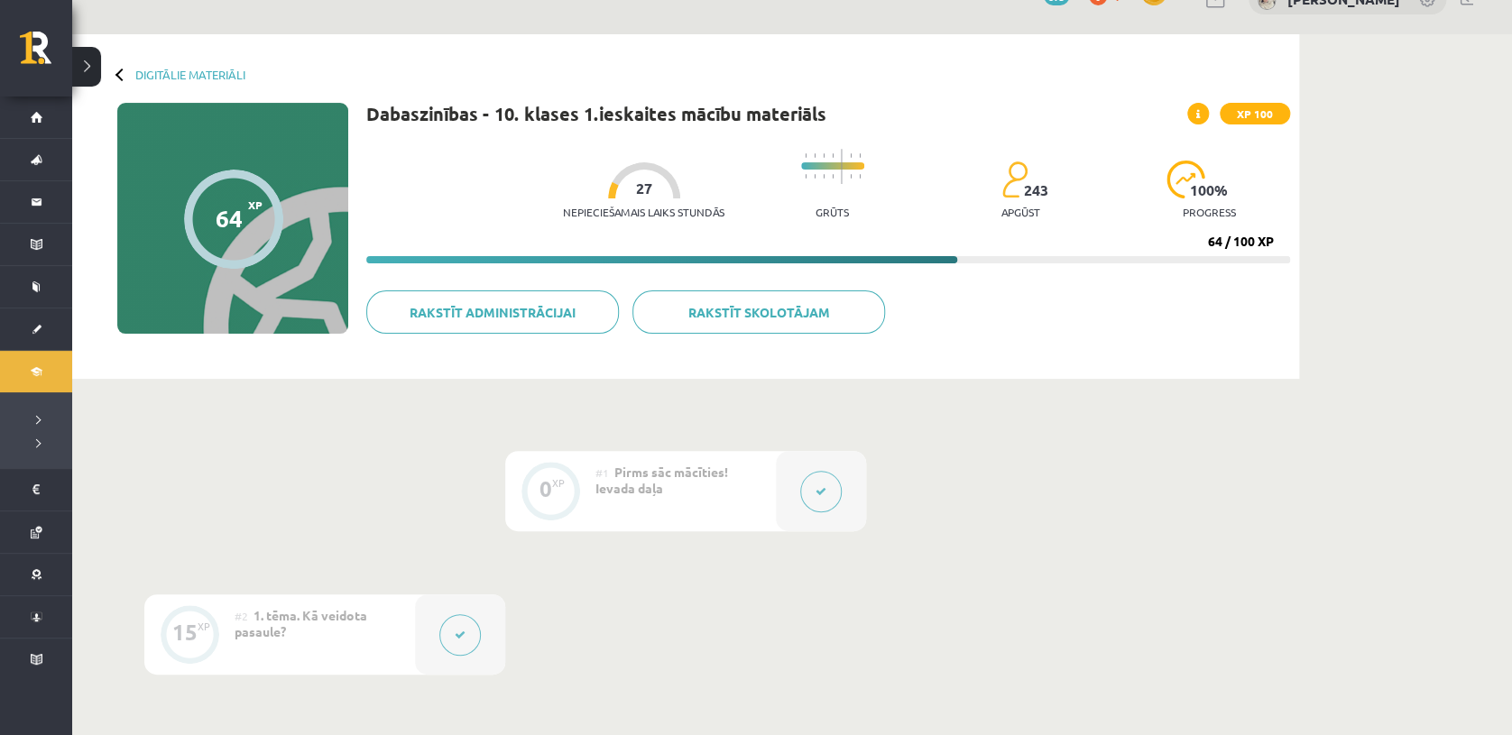
scroll to position [37, 0]
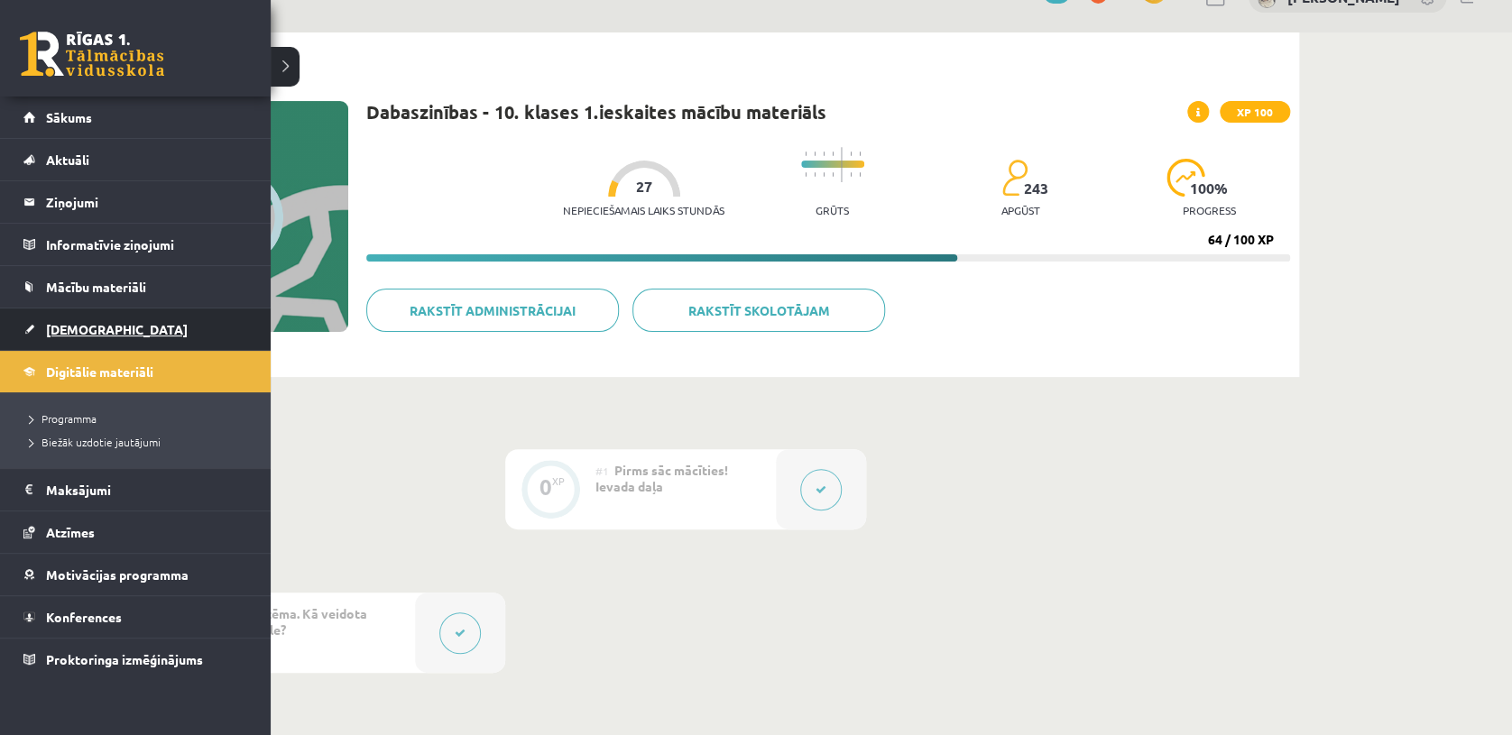
click at [57, 326] on span "[DEMOGRAPHIC_DATA]" at bounding box center [117, 329] width 142 height 16
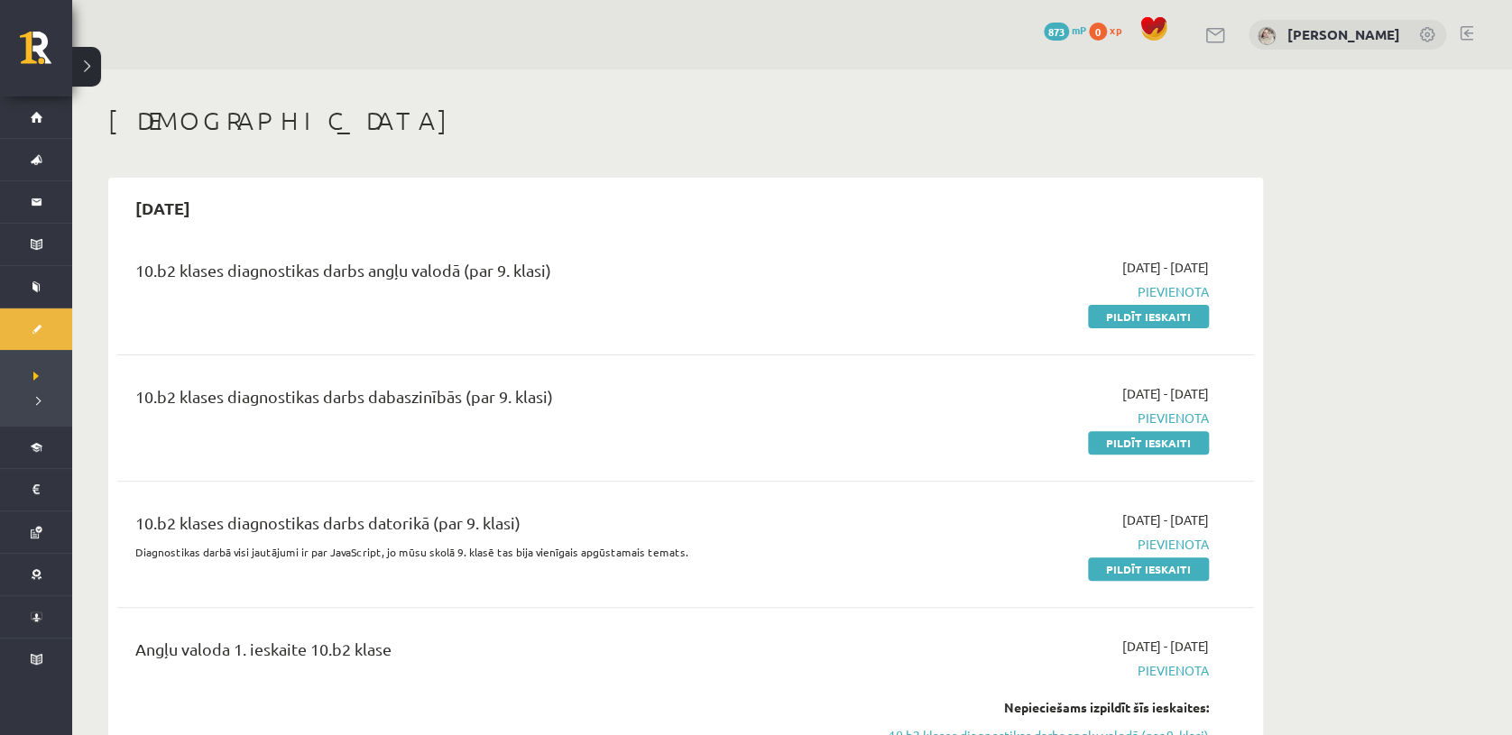
scroll to position [51, 0]
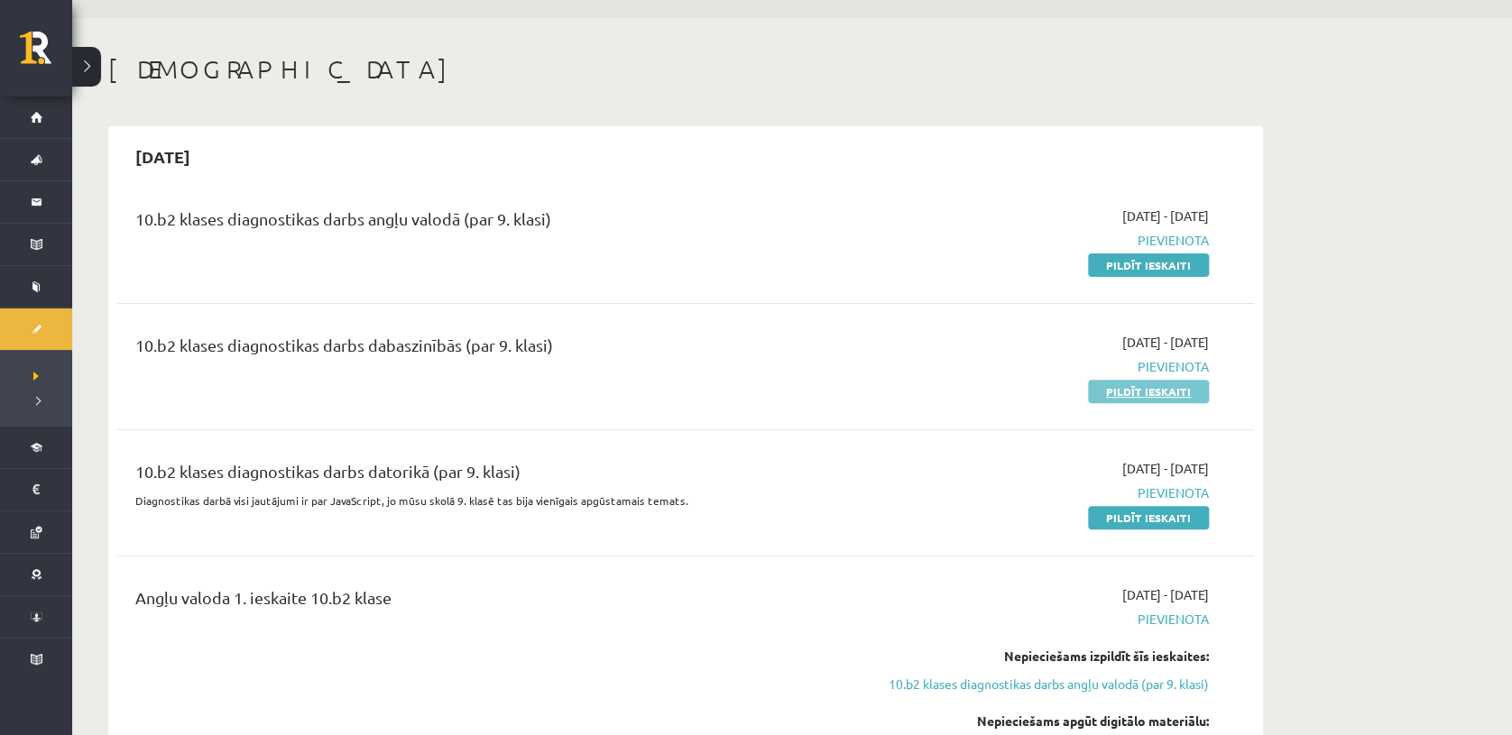
click at [1118, 391] on link "Pildīt ieskaiti" at bounding box center [1148, 391] width 121 height 23
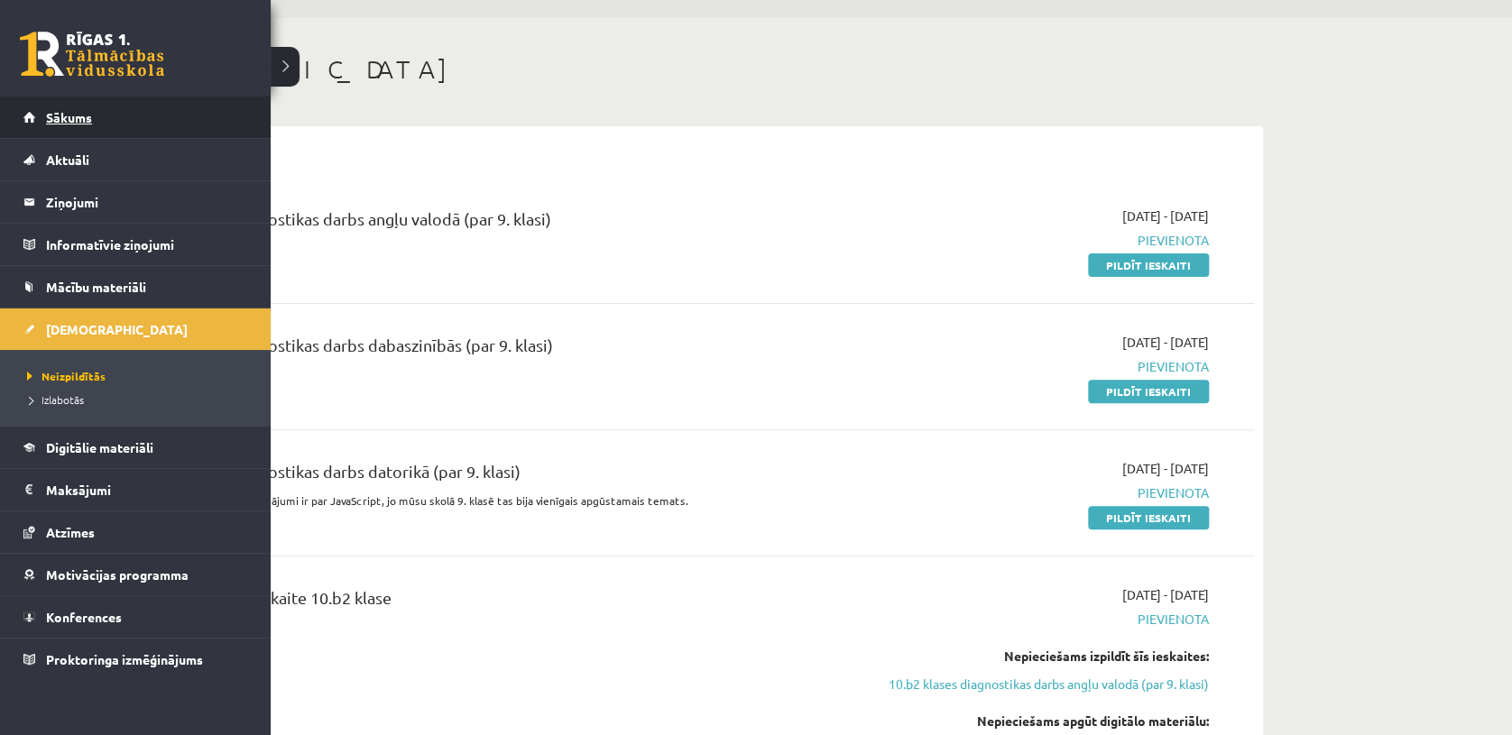
click at [51, 108] on link "Sākums" at bounding box center [135, 117] width 225 height 41
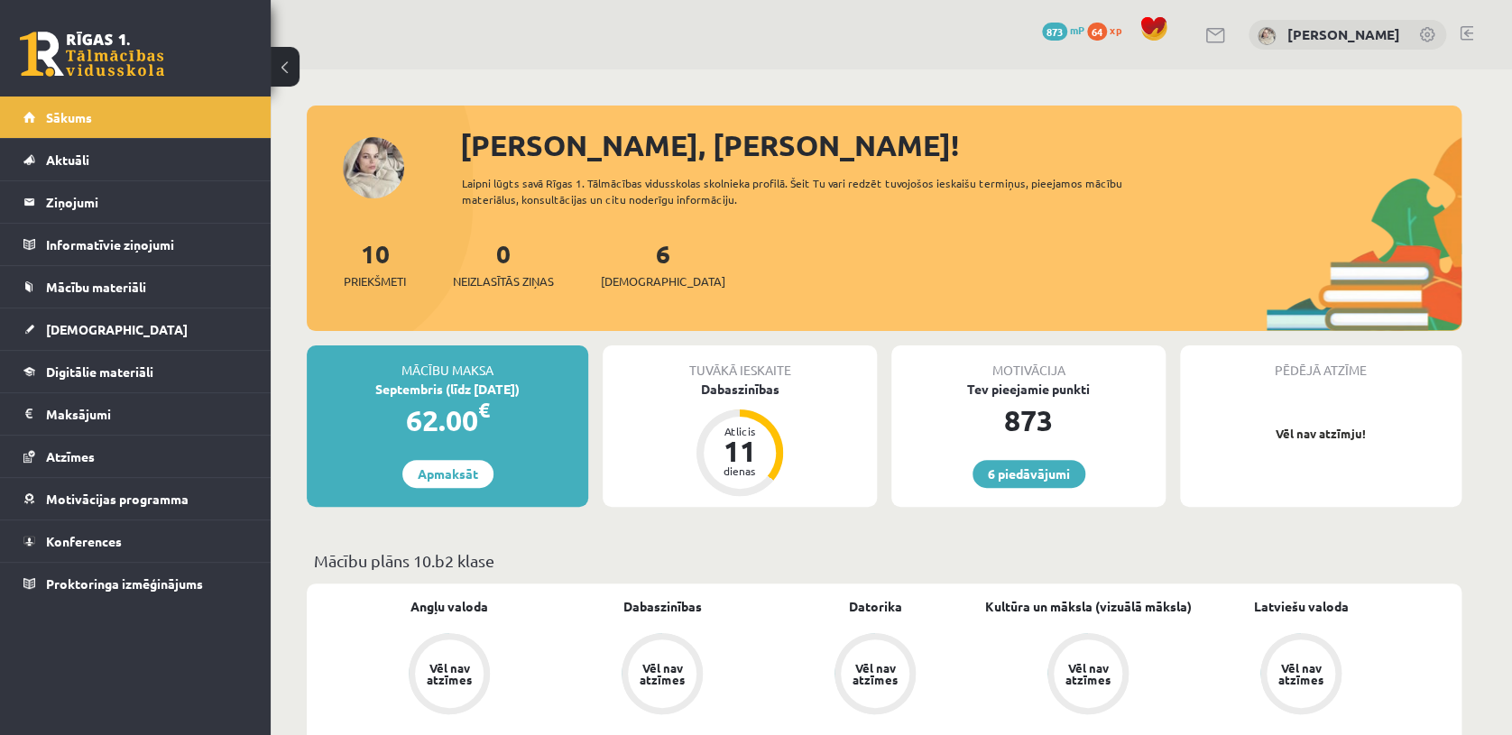
click at [1087, 29] on span "64" at bounding box center [1097, 32] width 20 height 18
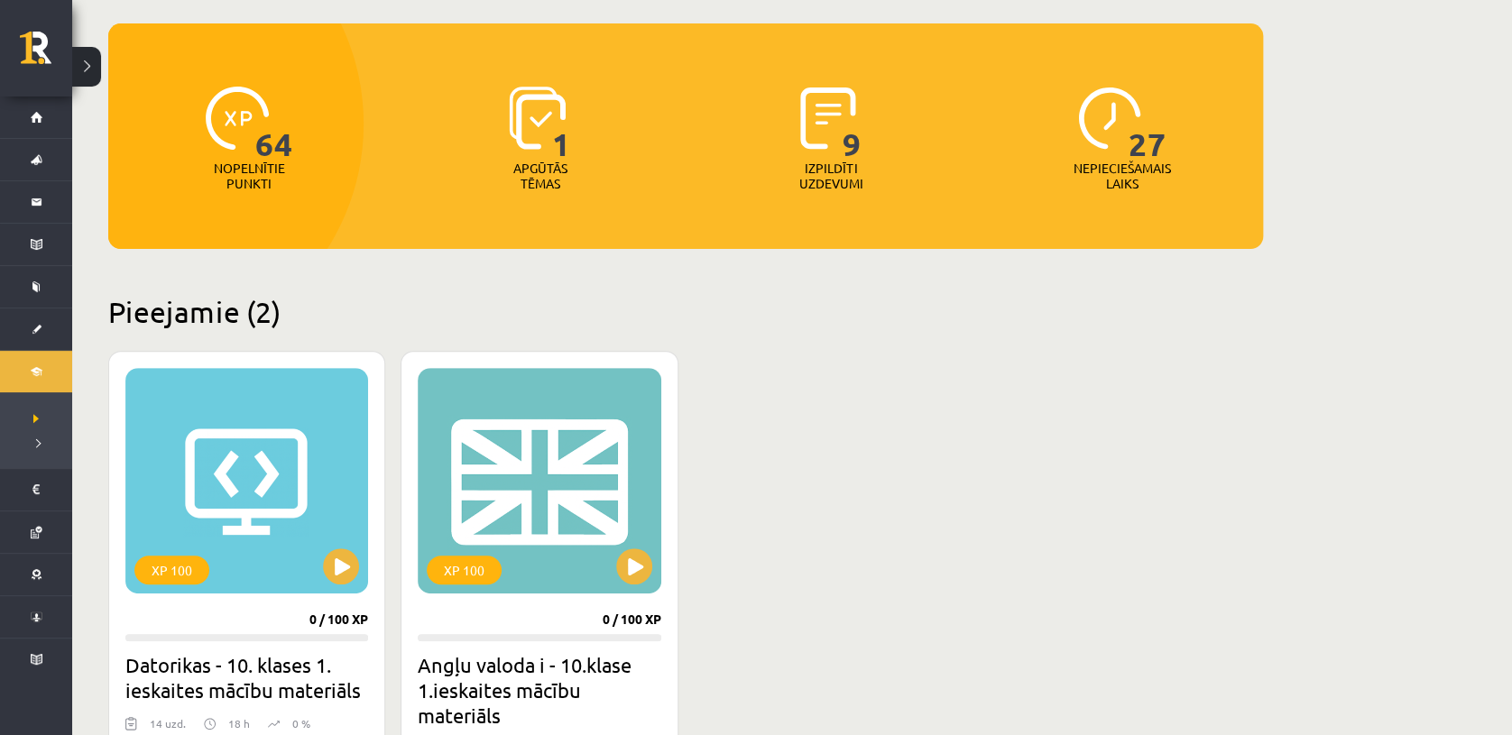
scroll to position [150, 0]
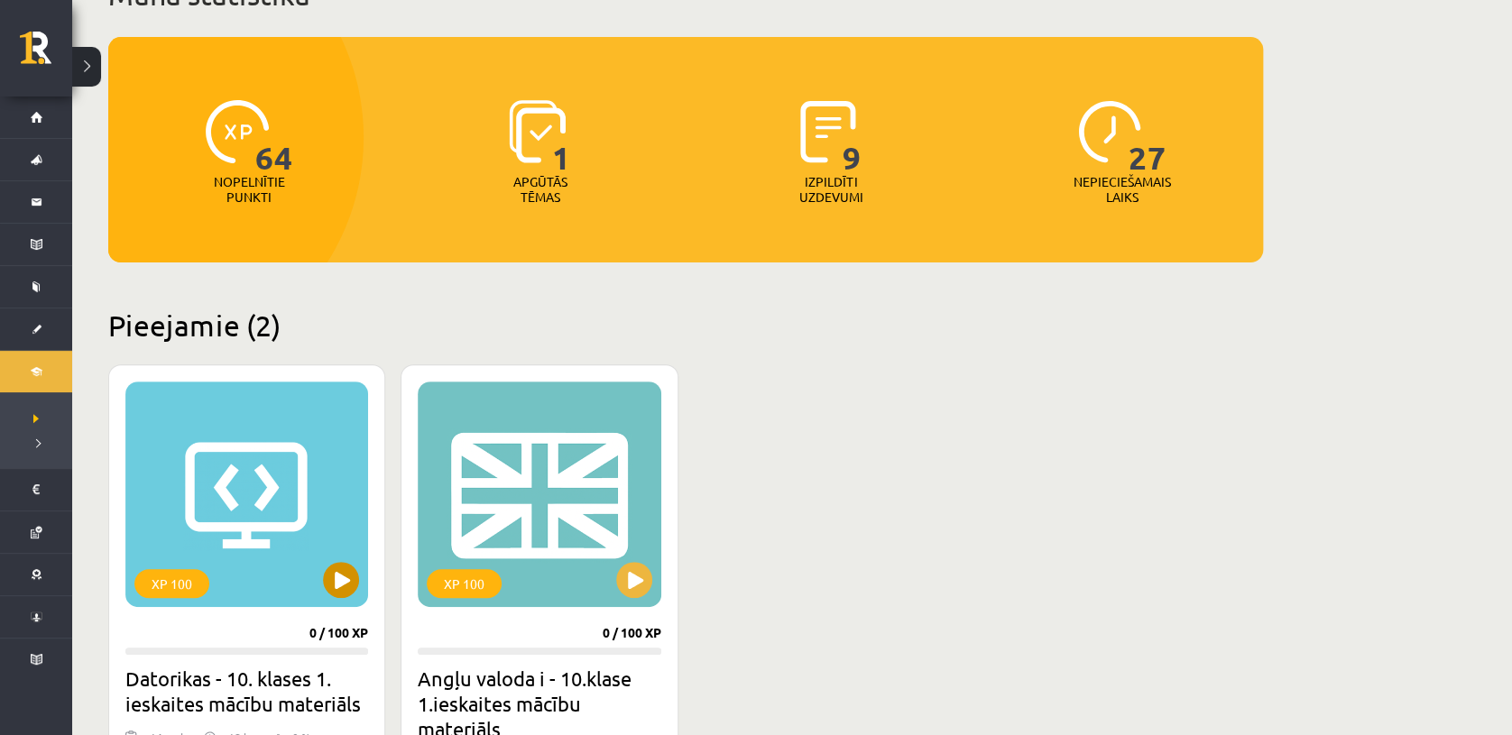
click at [359, 595] on div "XP 100" at bounding box center [246, 494] width 243 height 225
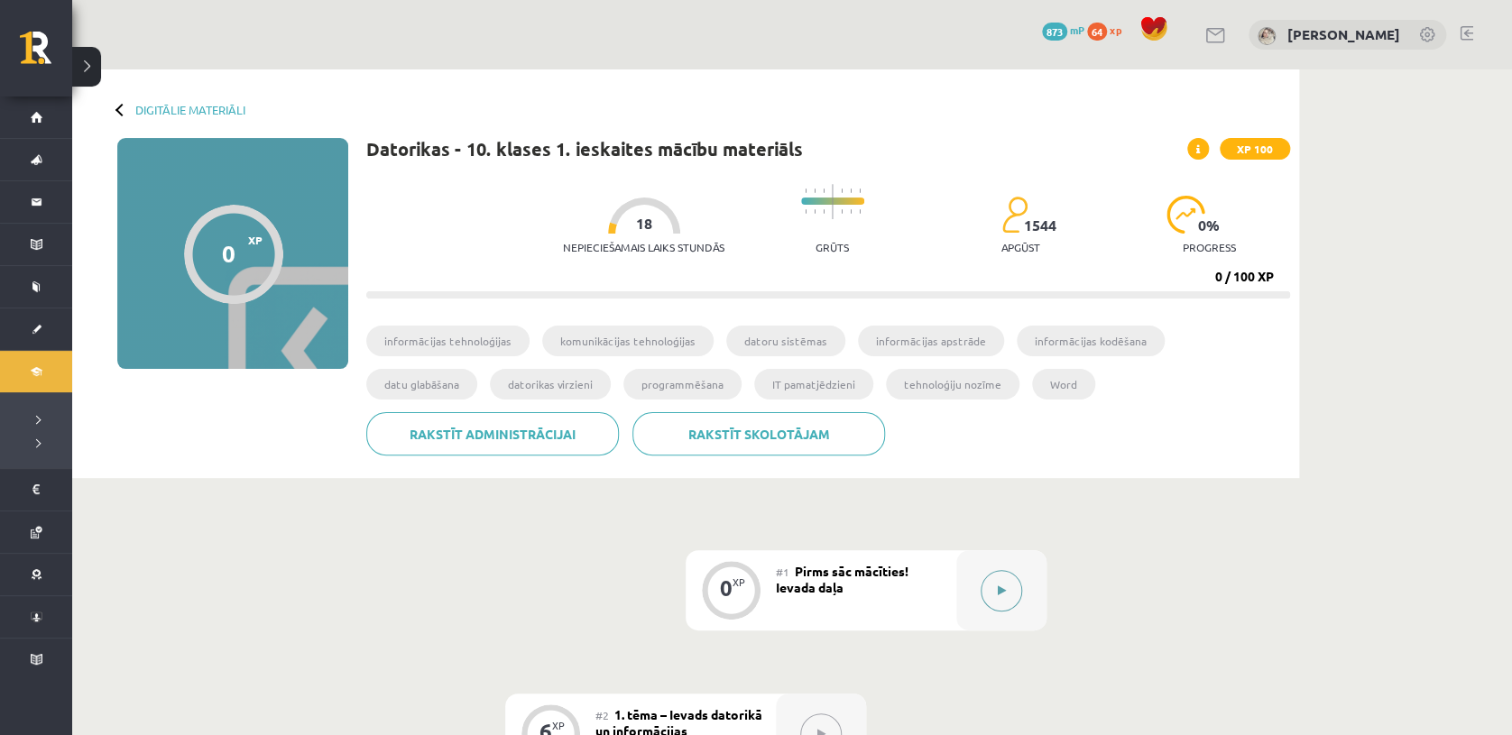
click at [1005, 593] on icon at bounding box center [1002, 590] width 8 height 11
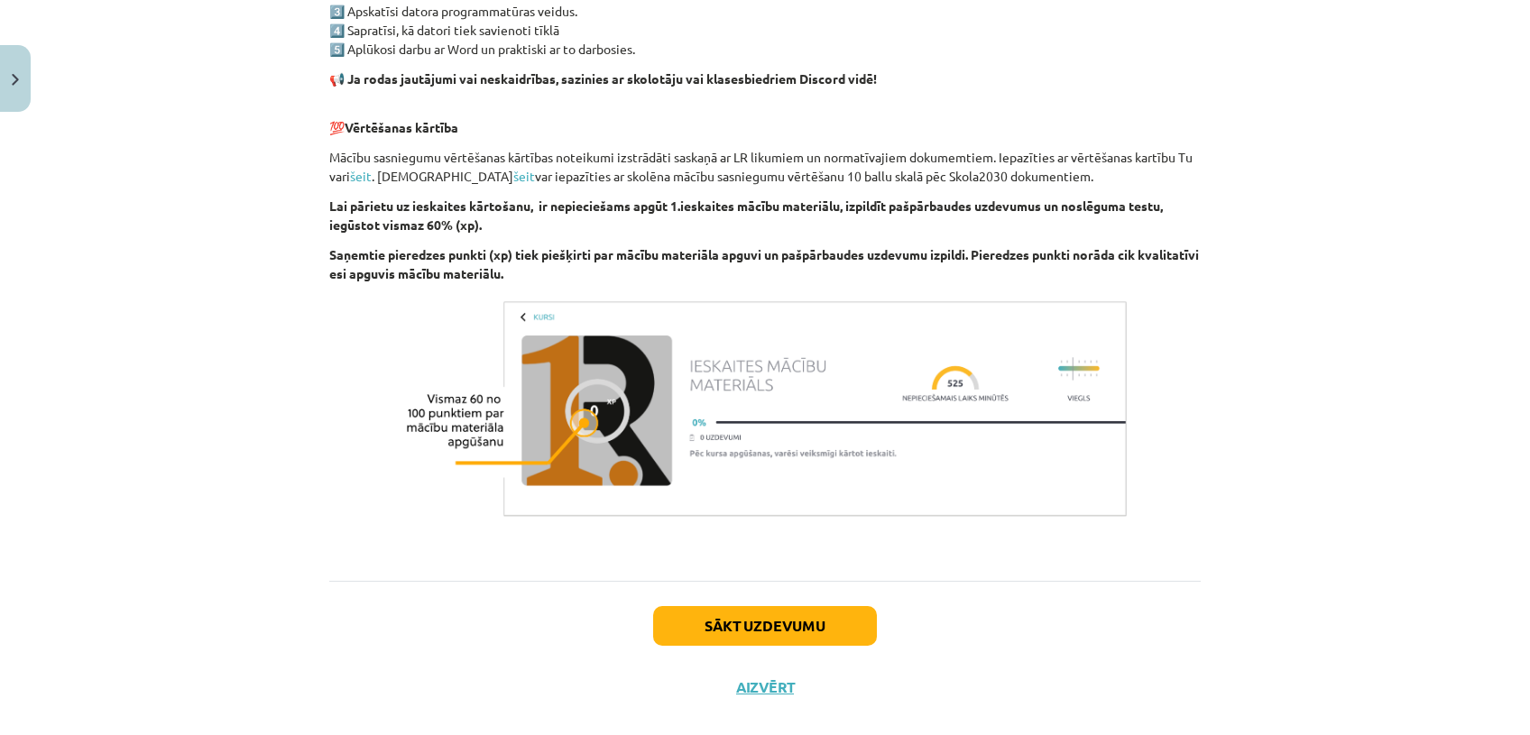
scroll to position [1177, 0]
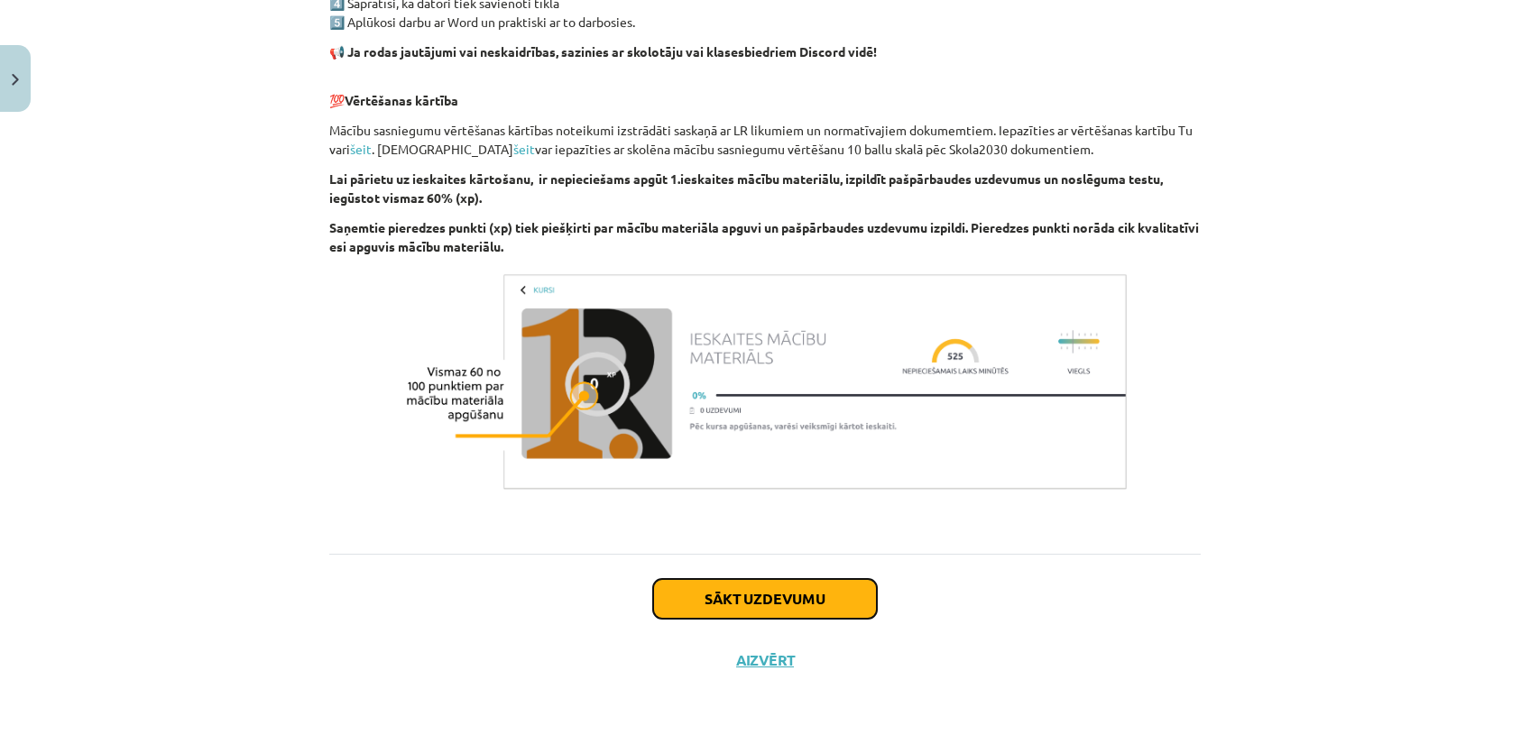
click at [820, 590] on button "Sākt uzdevumu" at bounding box center [765, 599] width 224 height 40
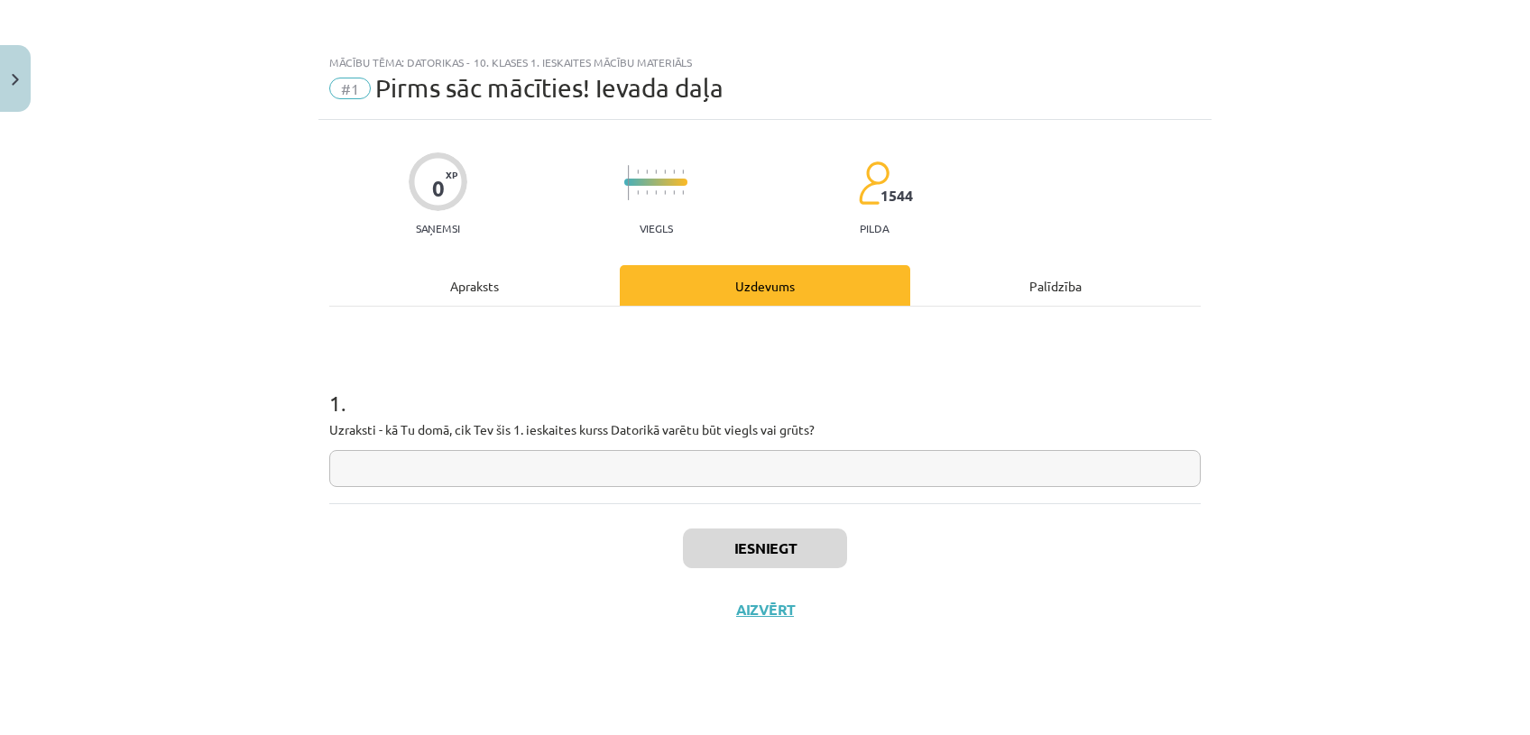
scroll to position [0, 0]
click at [694, 469] on input "text" at bounding box center [764, 468] width 871 height 37
type input "*****"
click at [746, 539] on button "Iesniegt" at bounding box center [765, 549] width 164 height 40
click at [786, 616] on button "Nākamā nodarbība" at bounding box center [764, 621] width 177 height 41
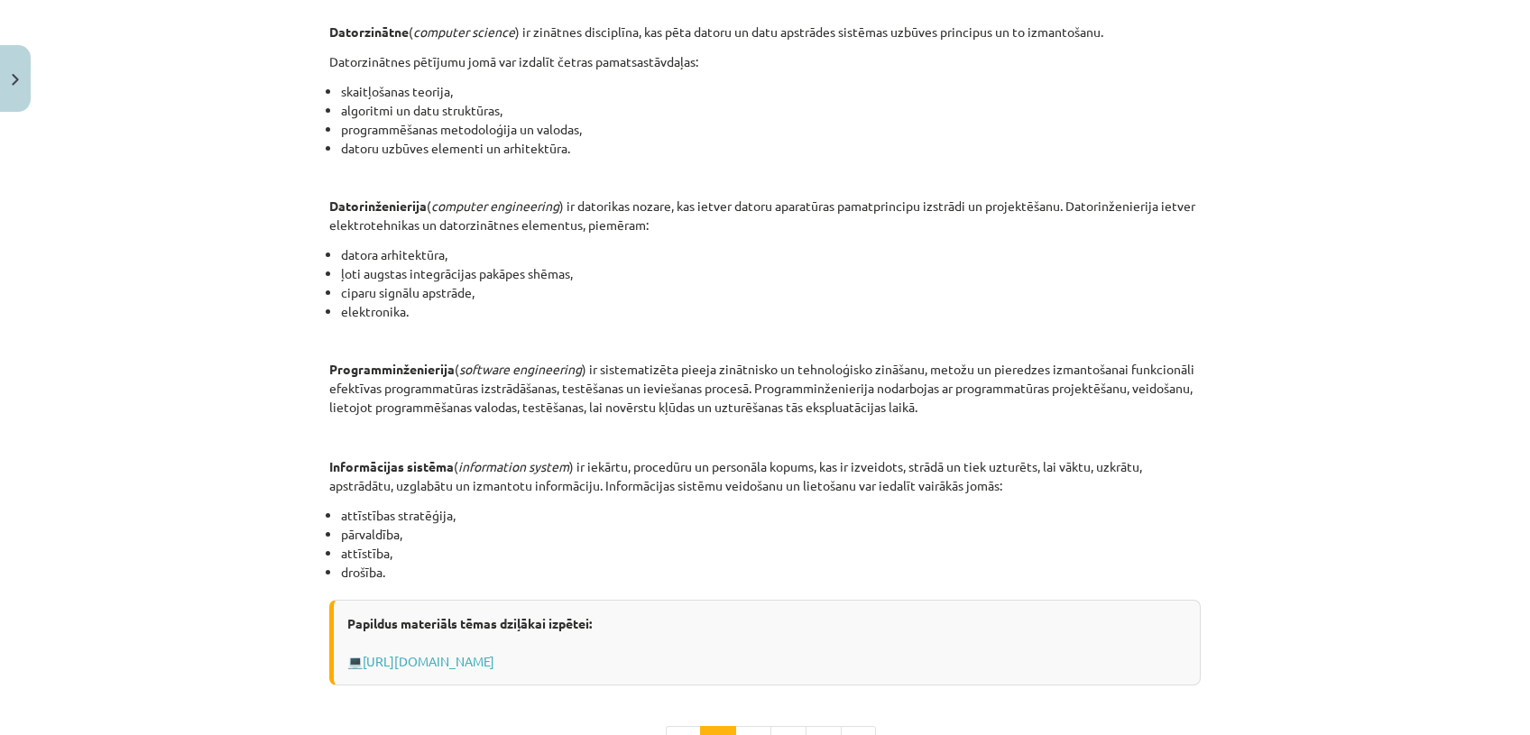
scroll to position [807, 0]
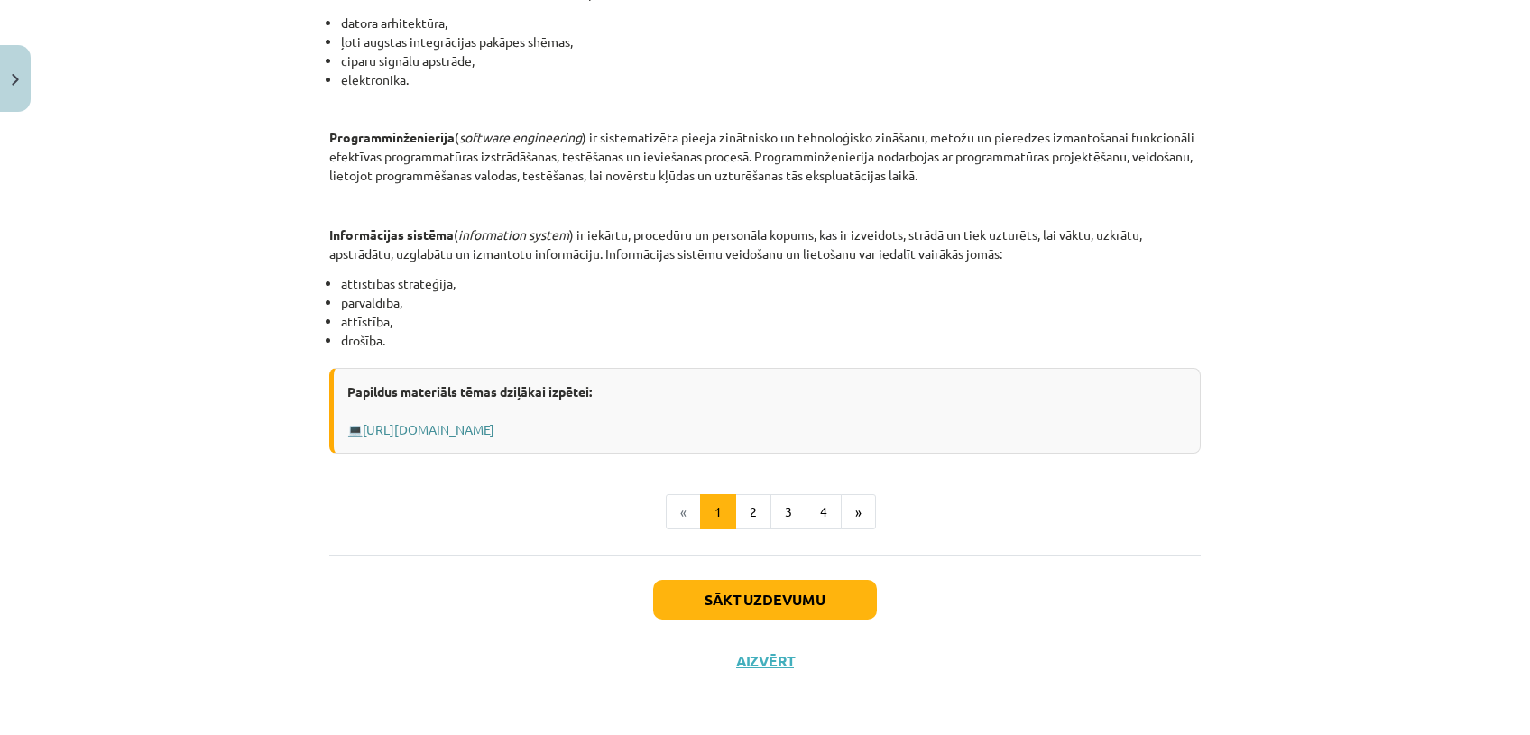
click at [494, 430] on link "Https://profizgl.lu.lv/mod/book/view.php?id=22319&chapterid=6858" at bounding box center [429, 429] width 132 height 16
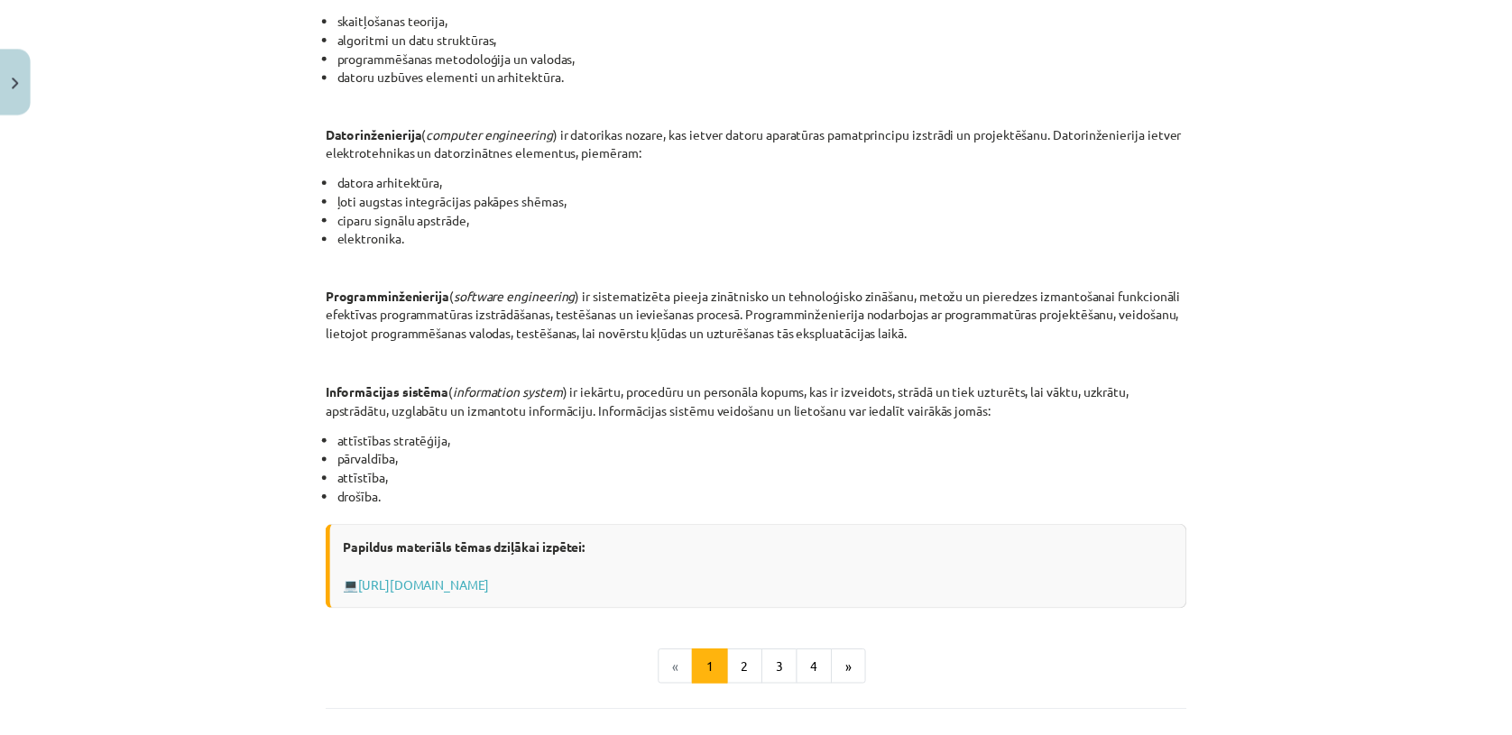
scroll to position [0, 0]
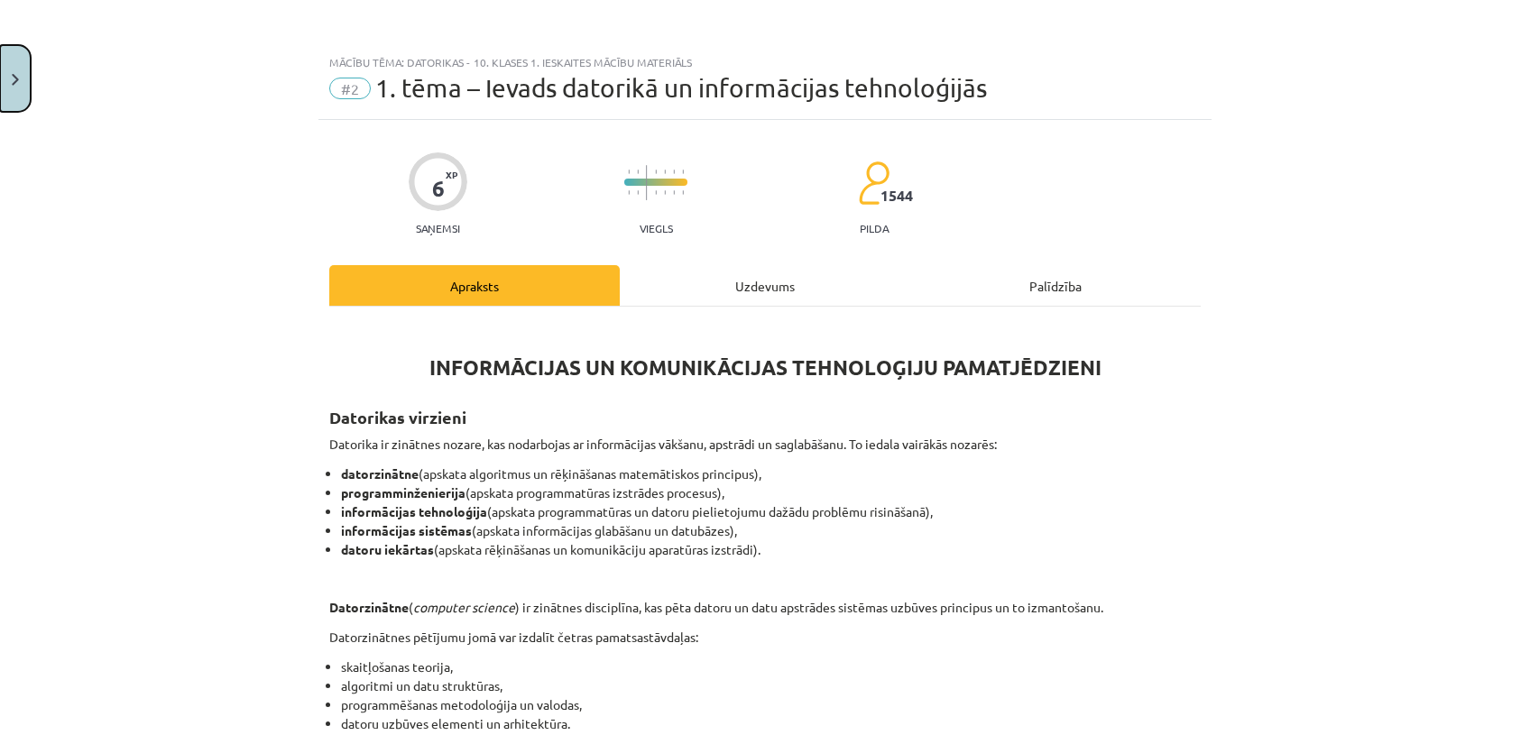
click at [11, 68] on button "Close" at bounding box center [15, 78] width 31 height 67
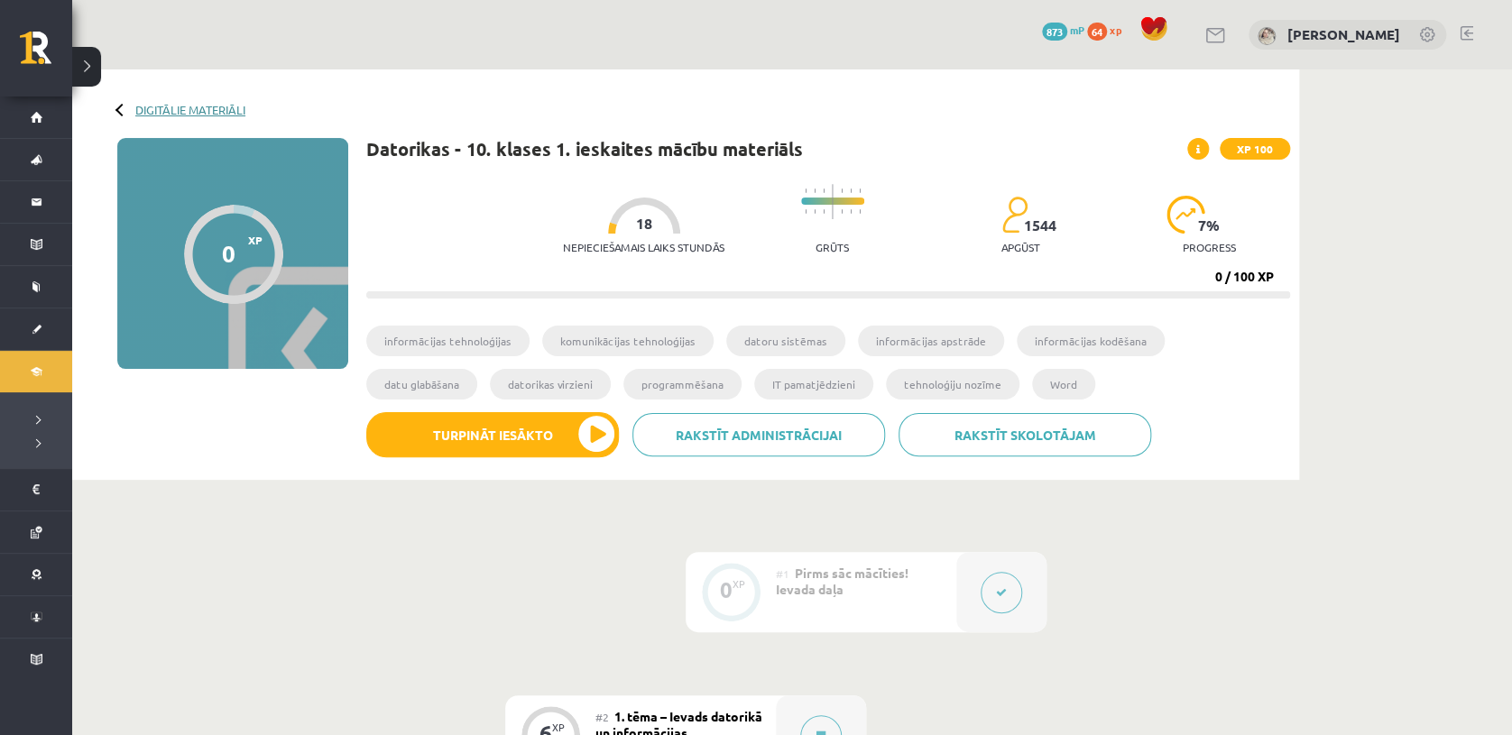
click at [171, 112] on link "Digitālie materiāli" at bounding box center [190, 110] width 110 height 14
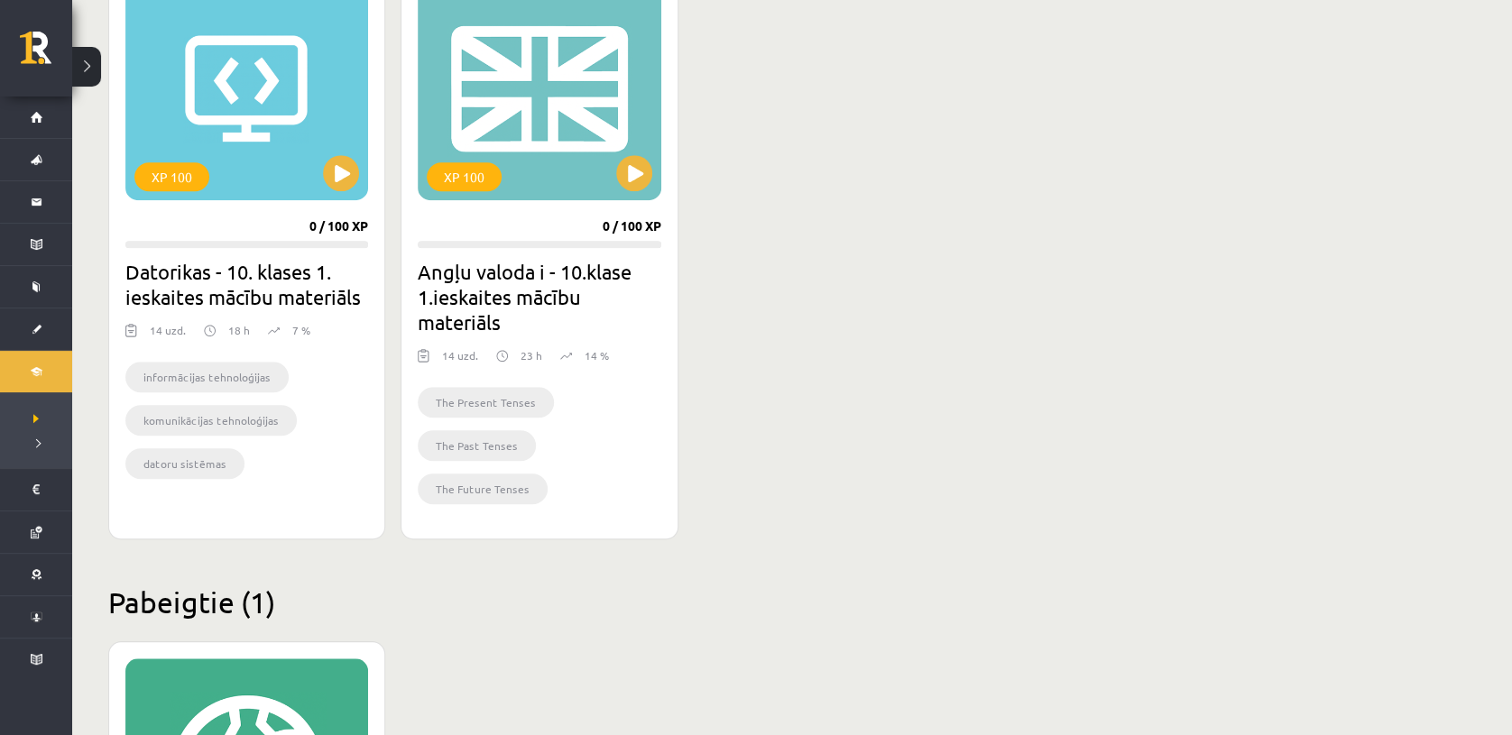
scroll to position [570, 0]
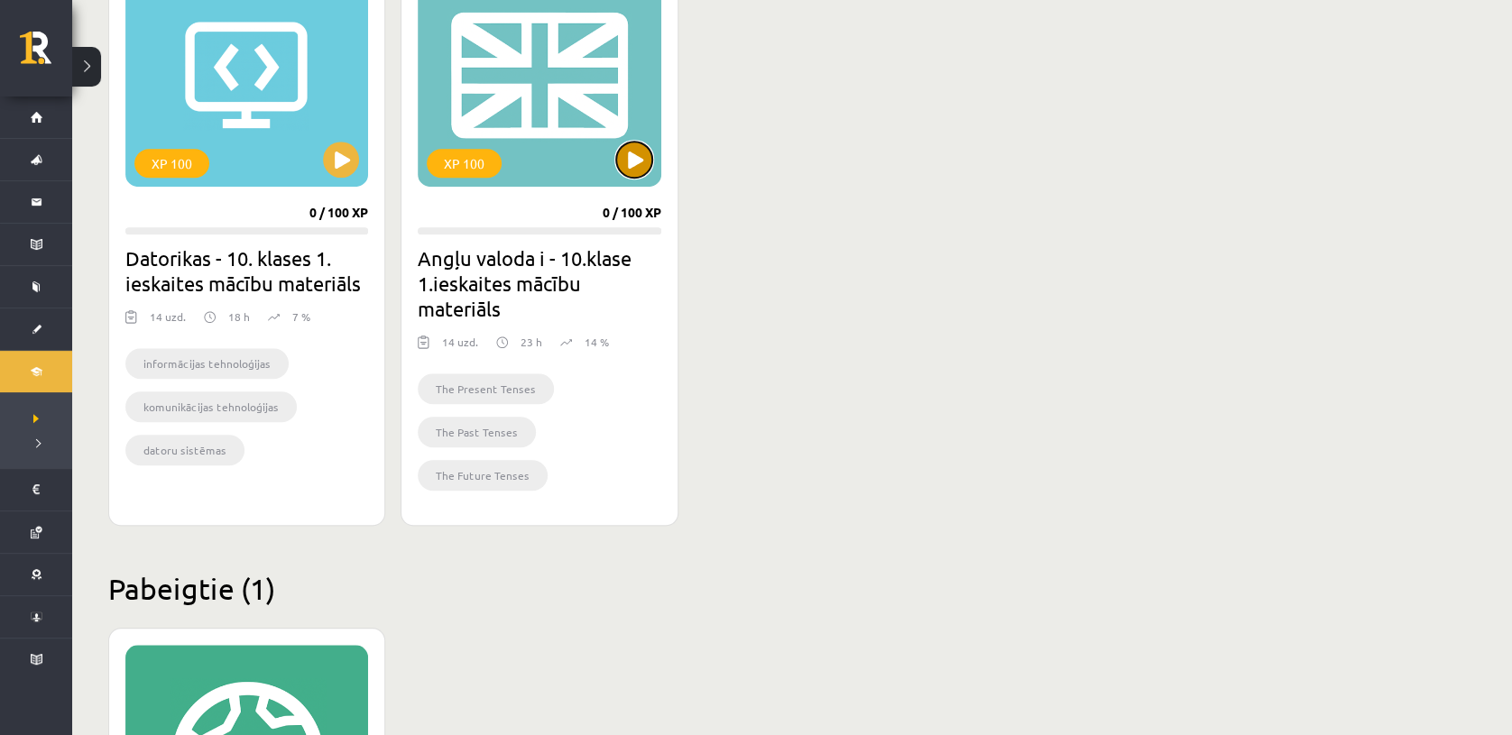
click at [624, 166] on button at bounding box center [634, 160] width 36 height 36
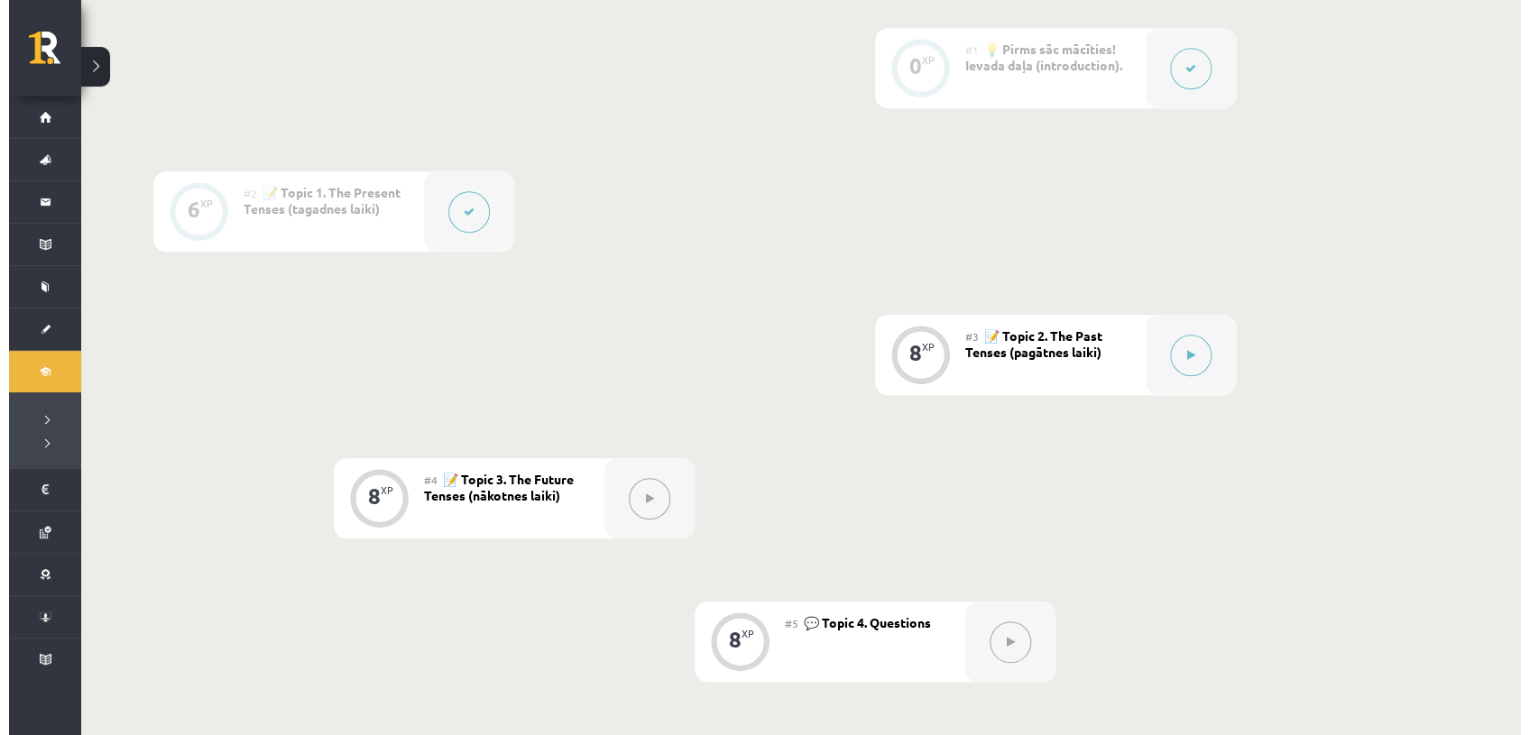
scroll to position [500, 0]
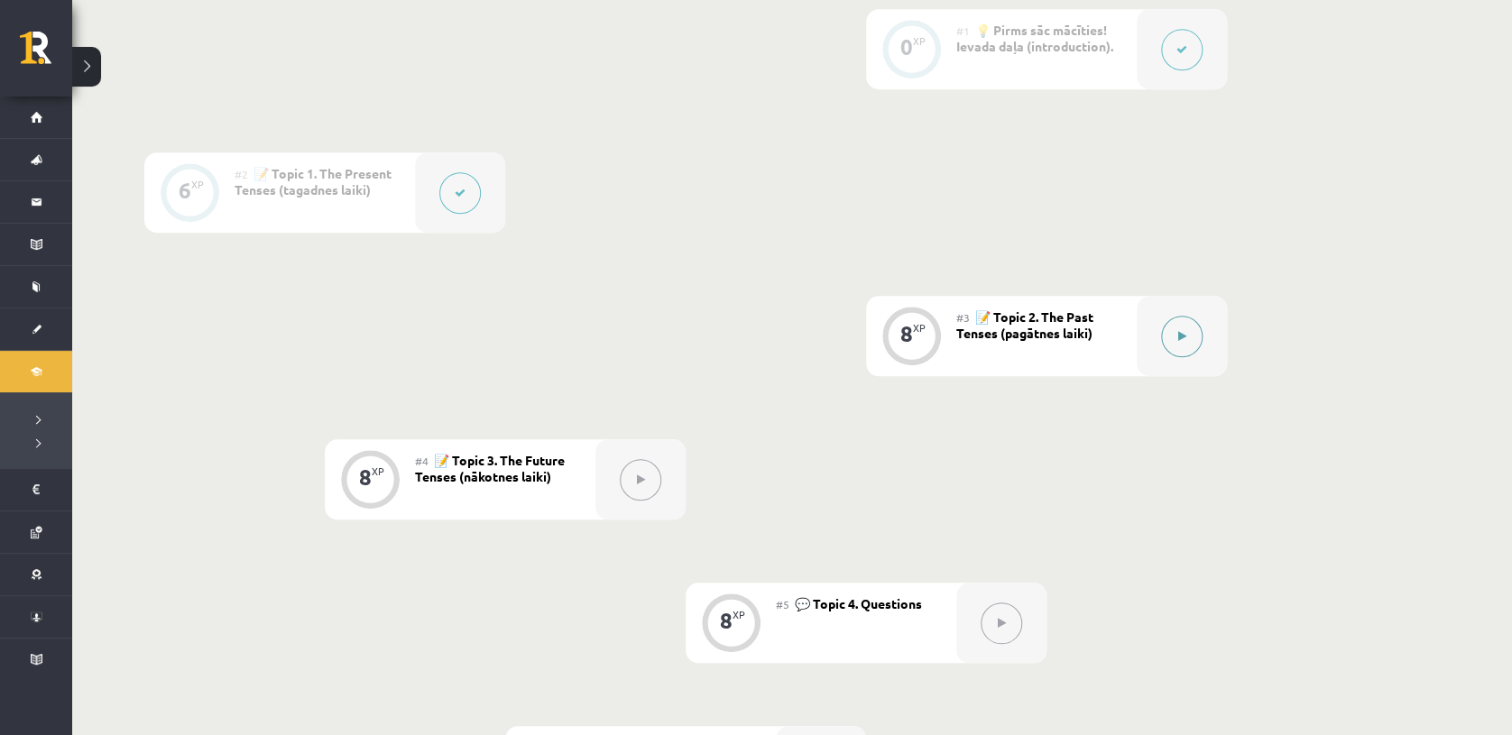
click at [1172, 341] on button at bounding box center [1181, 336] width 41 height 41
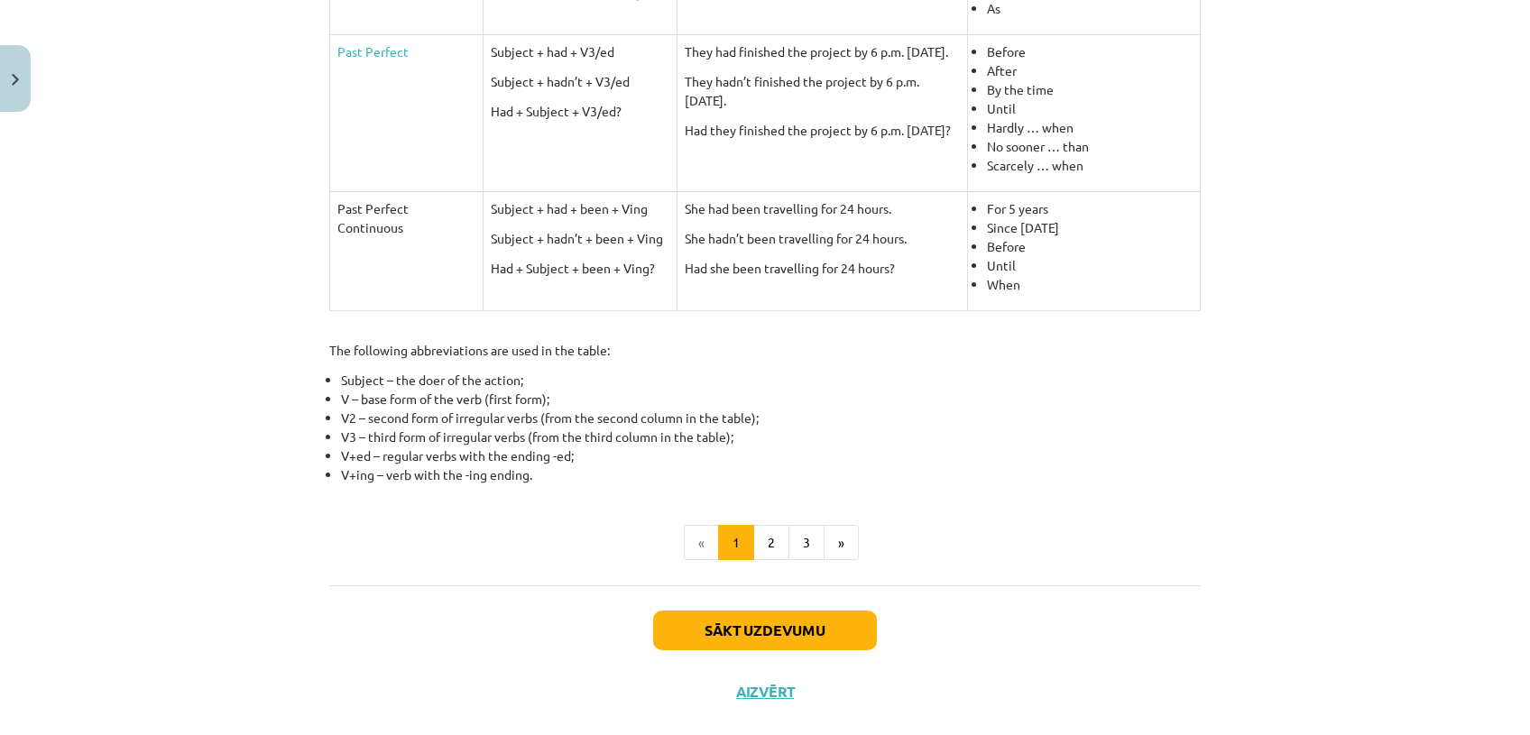
scroll to position [722, 0]
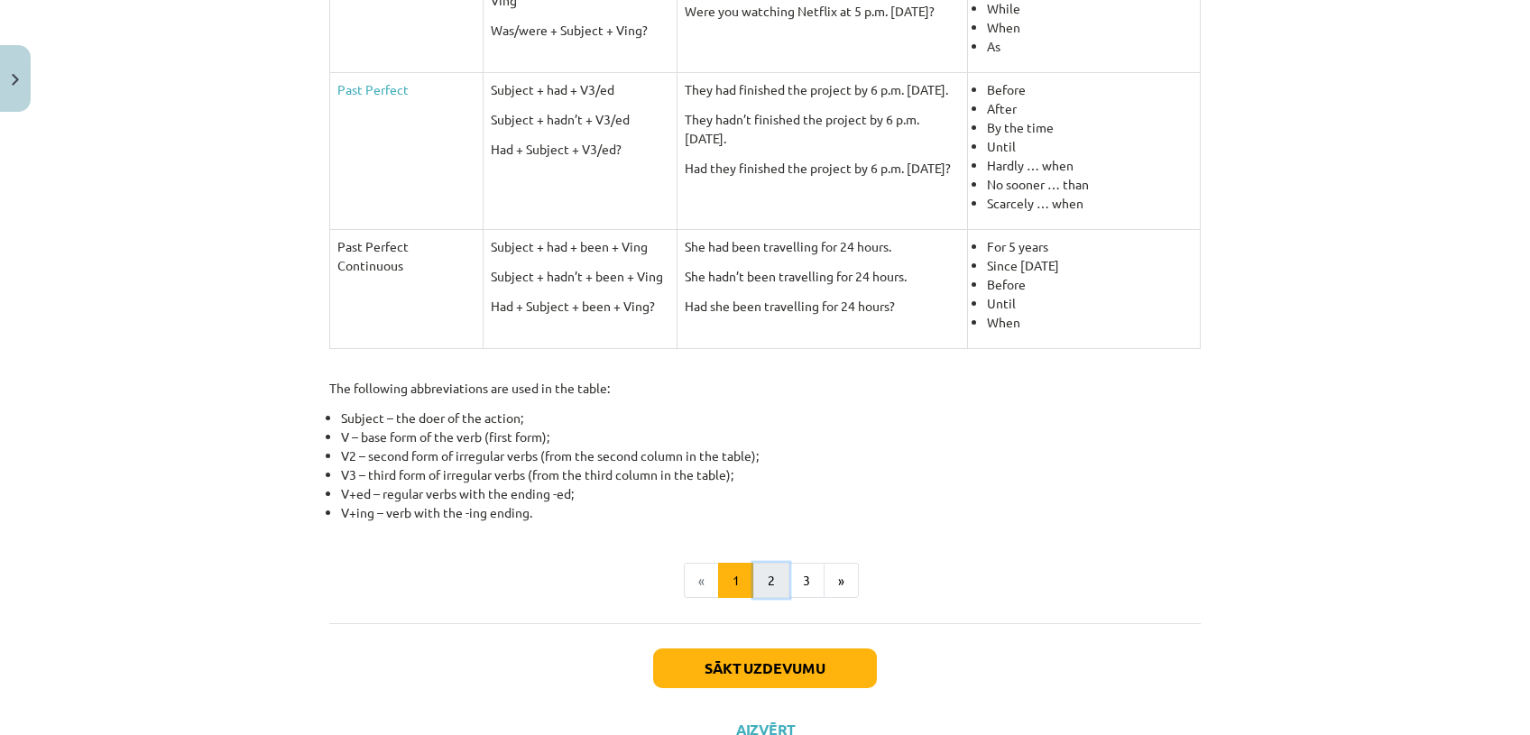
click at [754, 585] on button "2" at bounding box center [771, 581] width 36 height 36
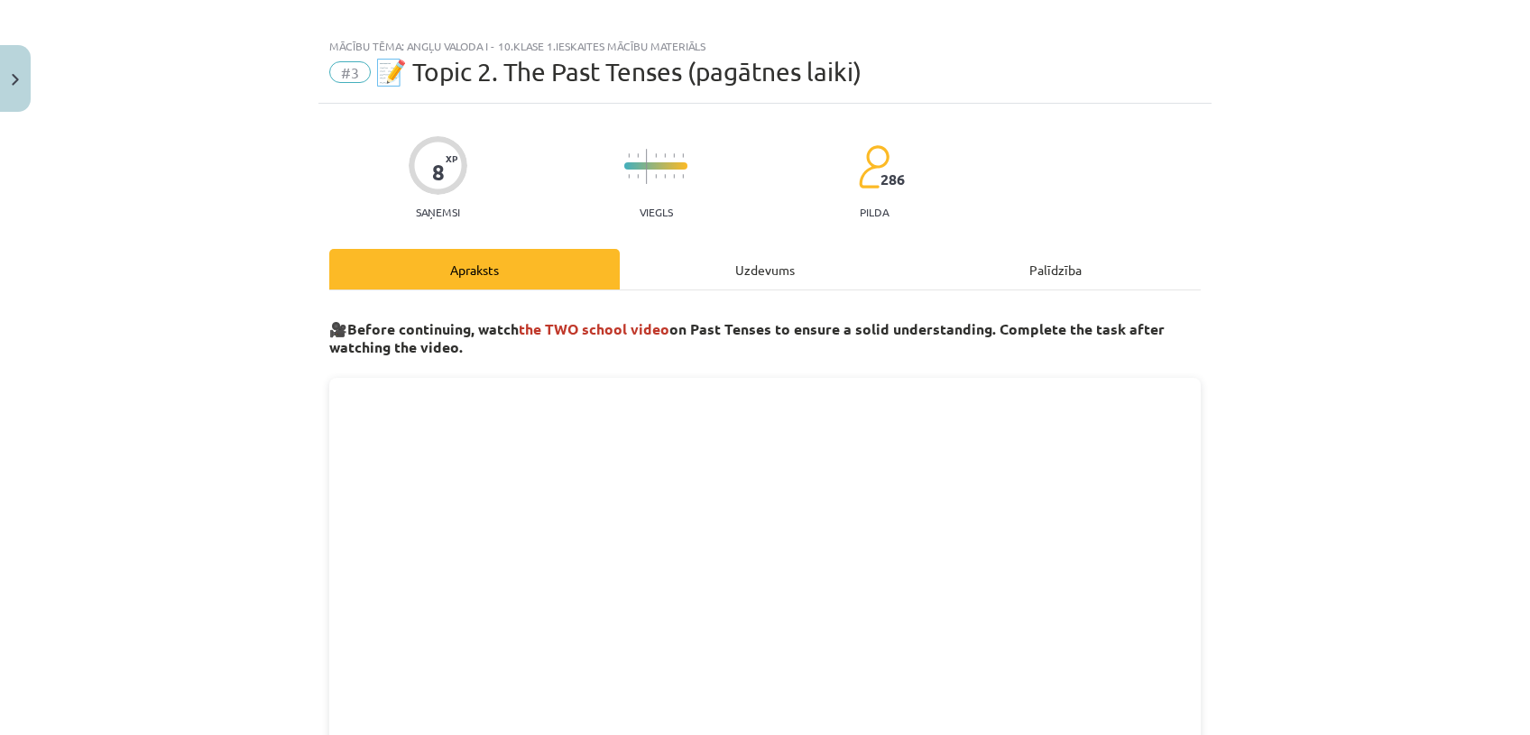
scroll to position [0, 0]
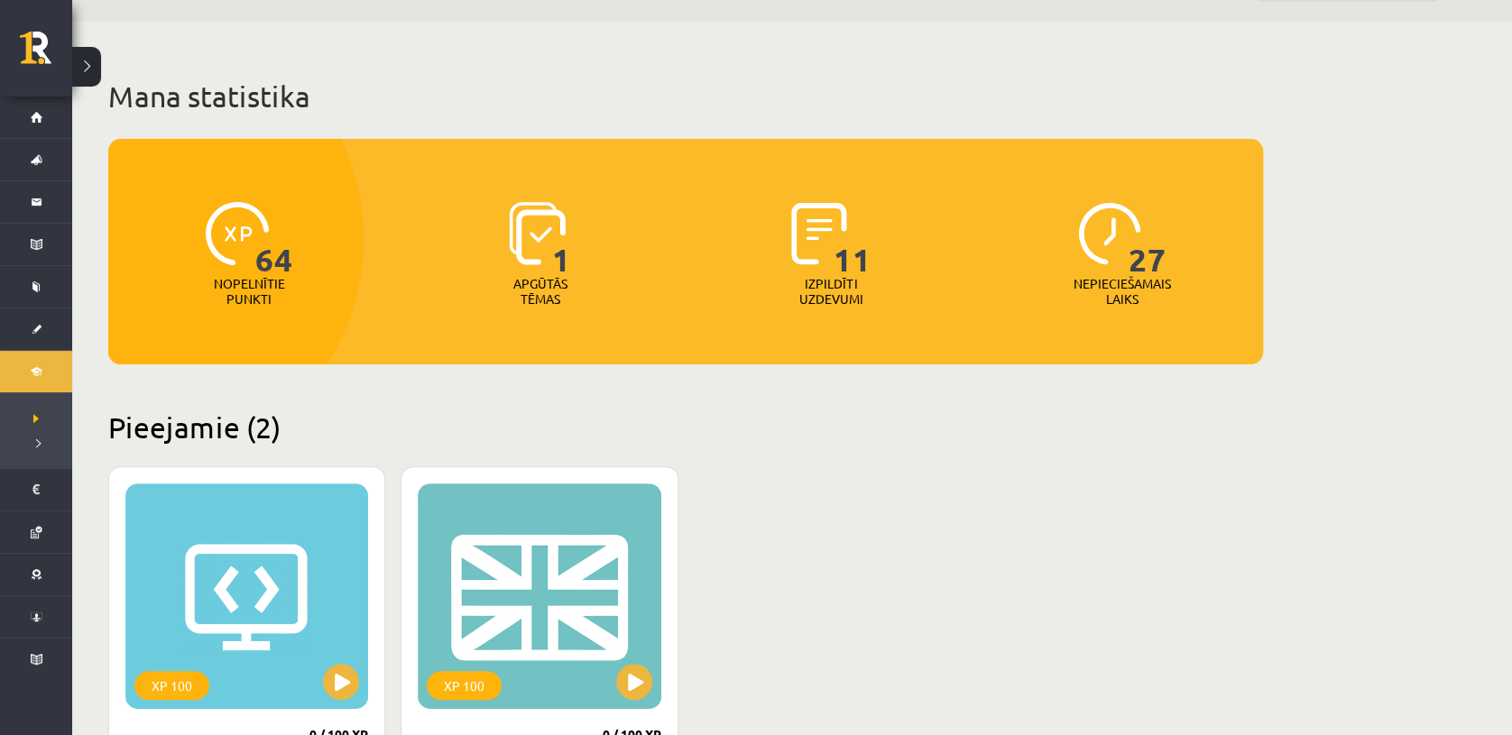
scroll to position [15, 0]
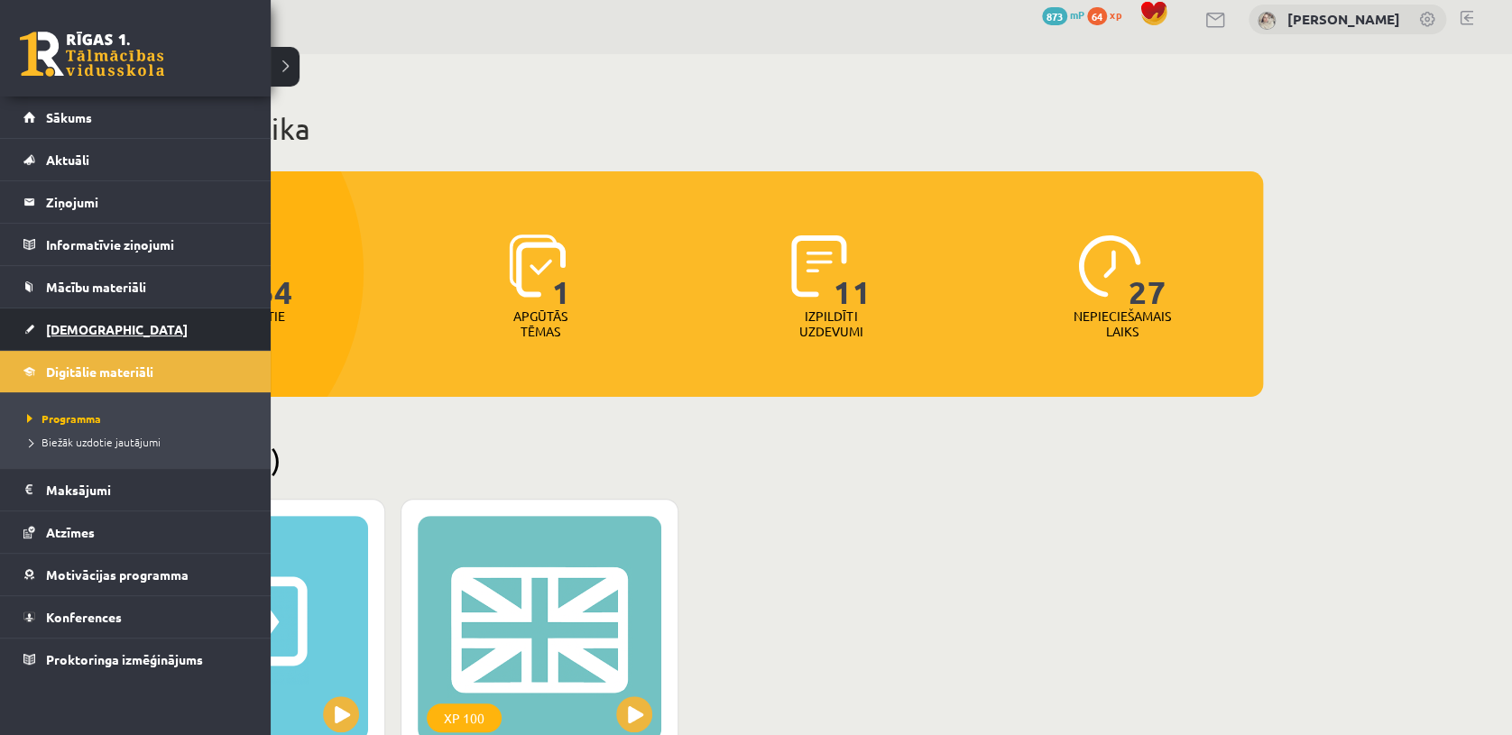
click at [77, 331] on span "[DEMOGRAPHIC_DATA]" at bounding box center [117, 329] width 142 height 16
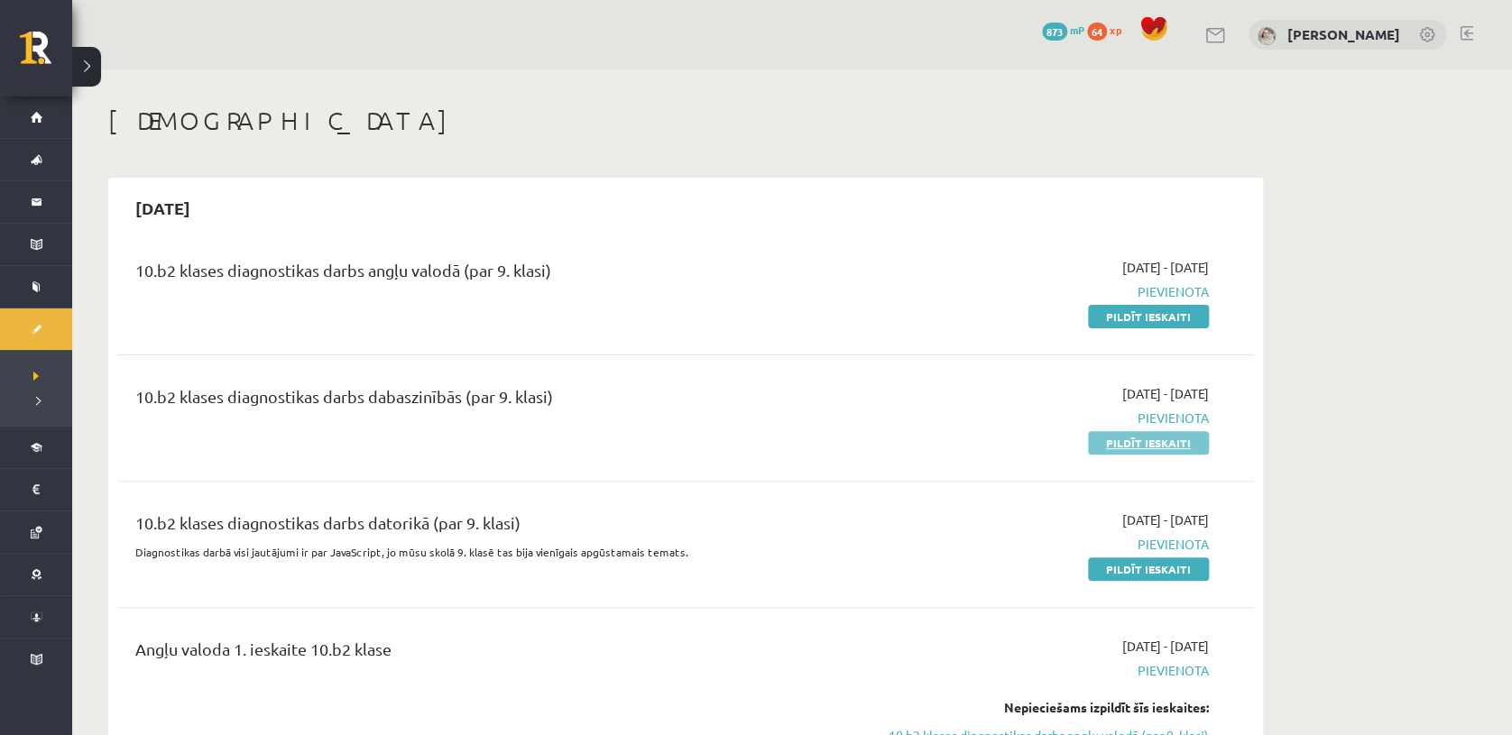
click at [1154, 440] on link "Pildīt ieskaiti" at bounding box center [1148, 442] width 121 height 23
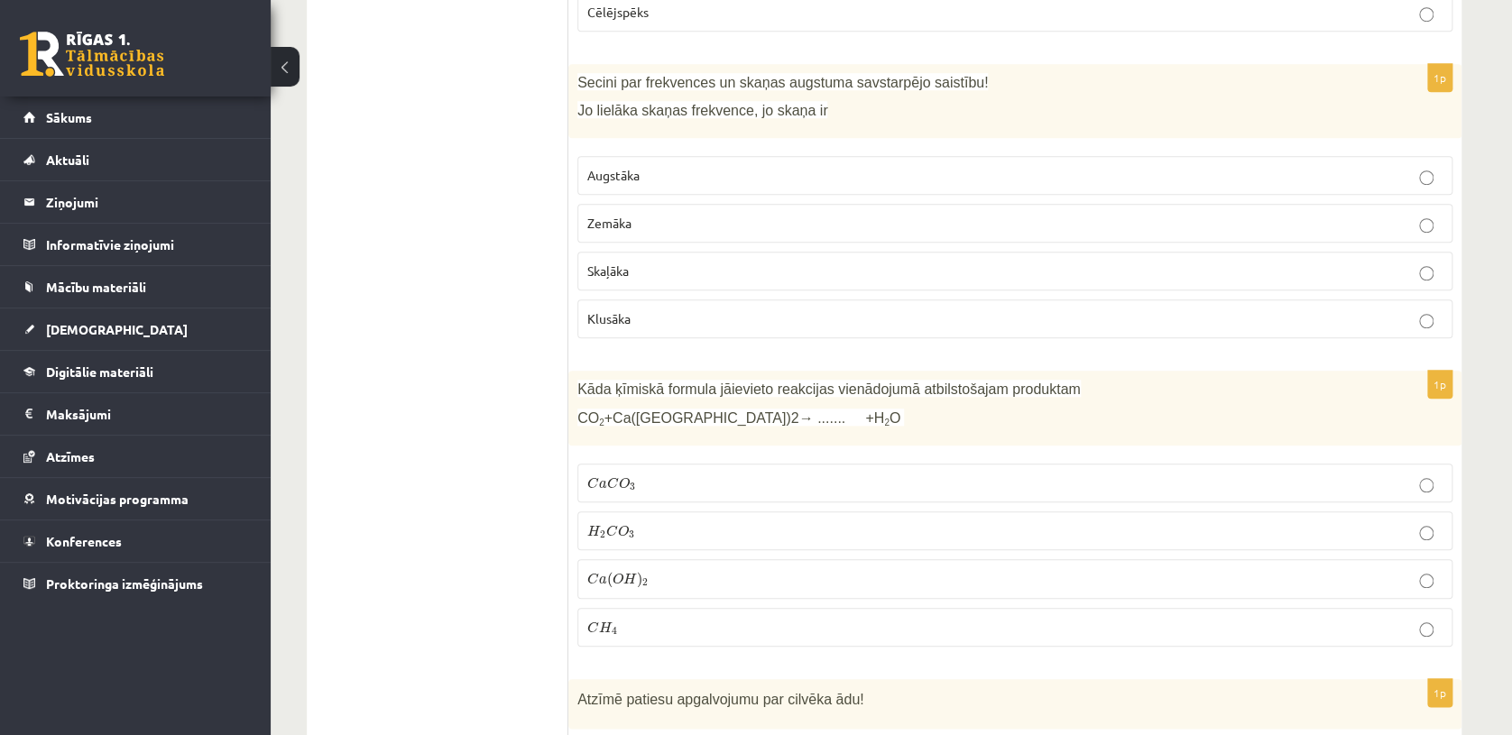
scroll to position [570, 0]
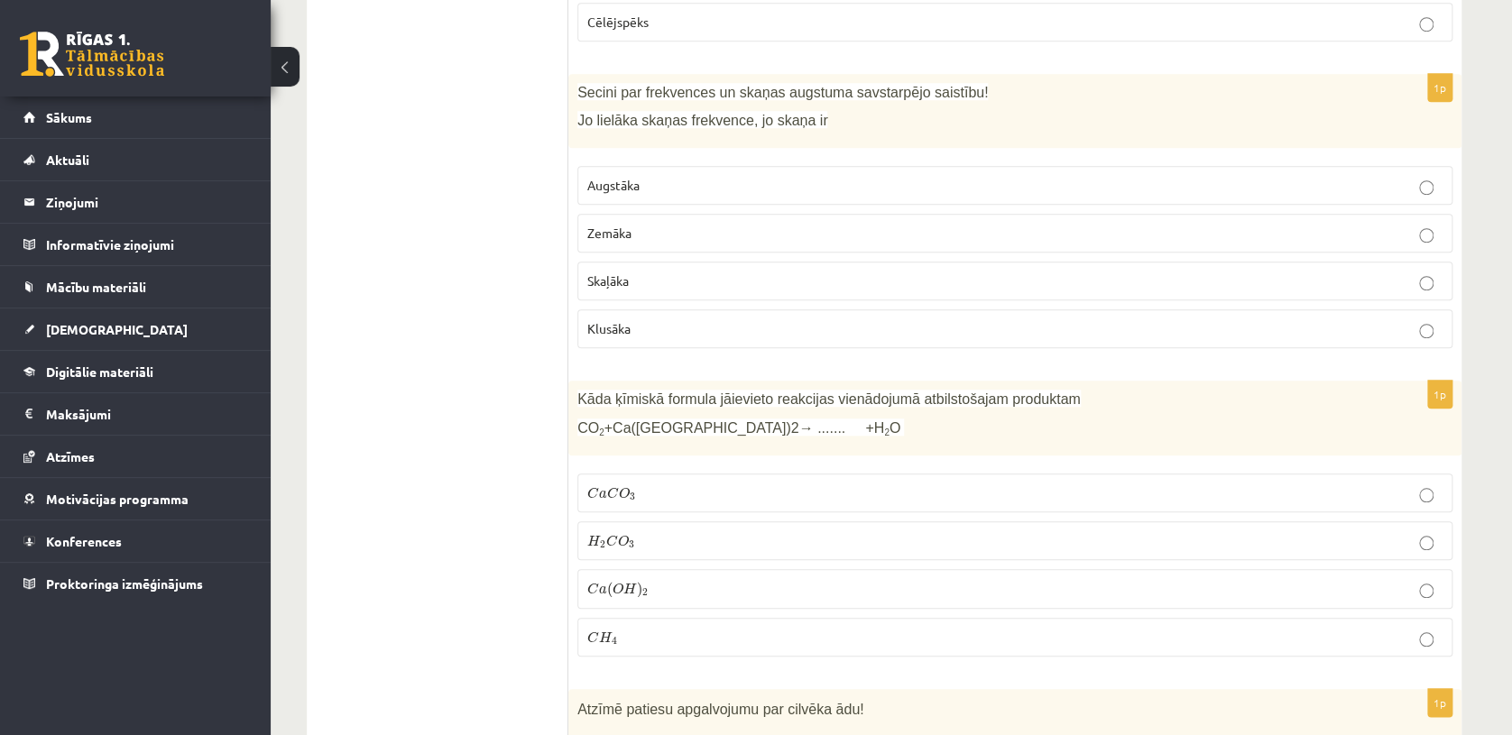
click at [961, 177] on p "Augstāka" at bounding box center [1014, 185] width 855 height 19
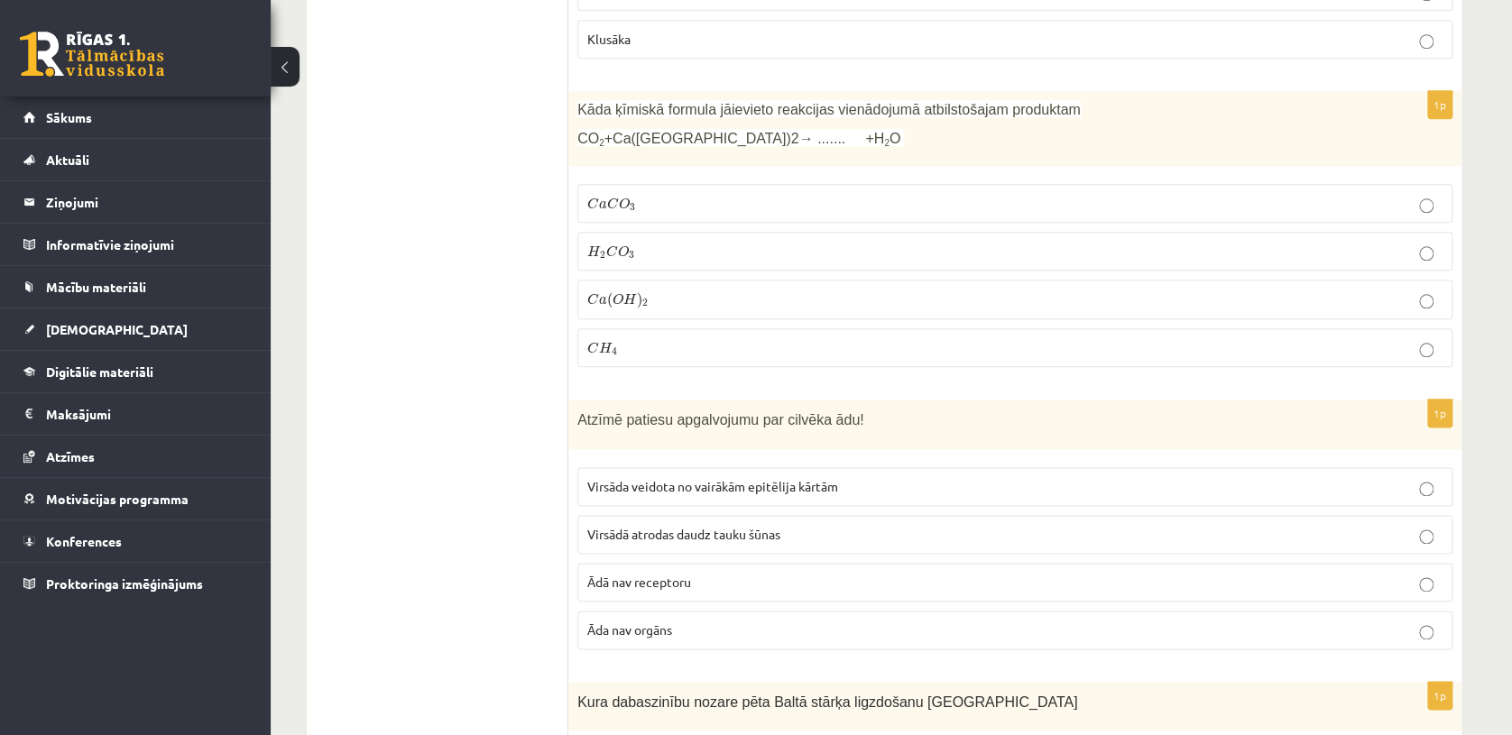
scroll to position [850, 0]
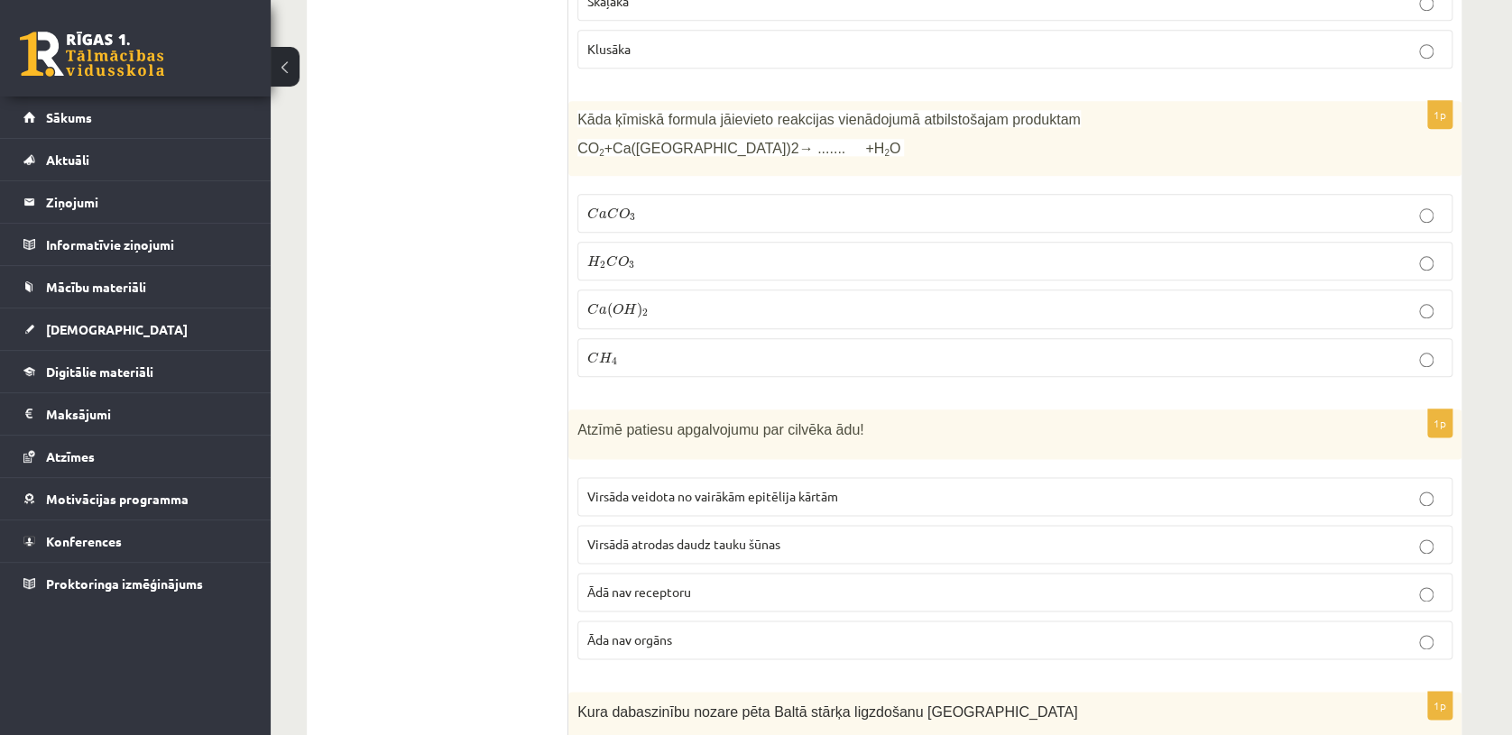
click at [1263, 310] on p "C a ( O H ) 2 C a ( O H ) 2" at bounding box center [1014, 309] width 855 height 20
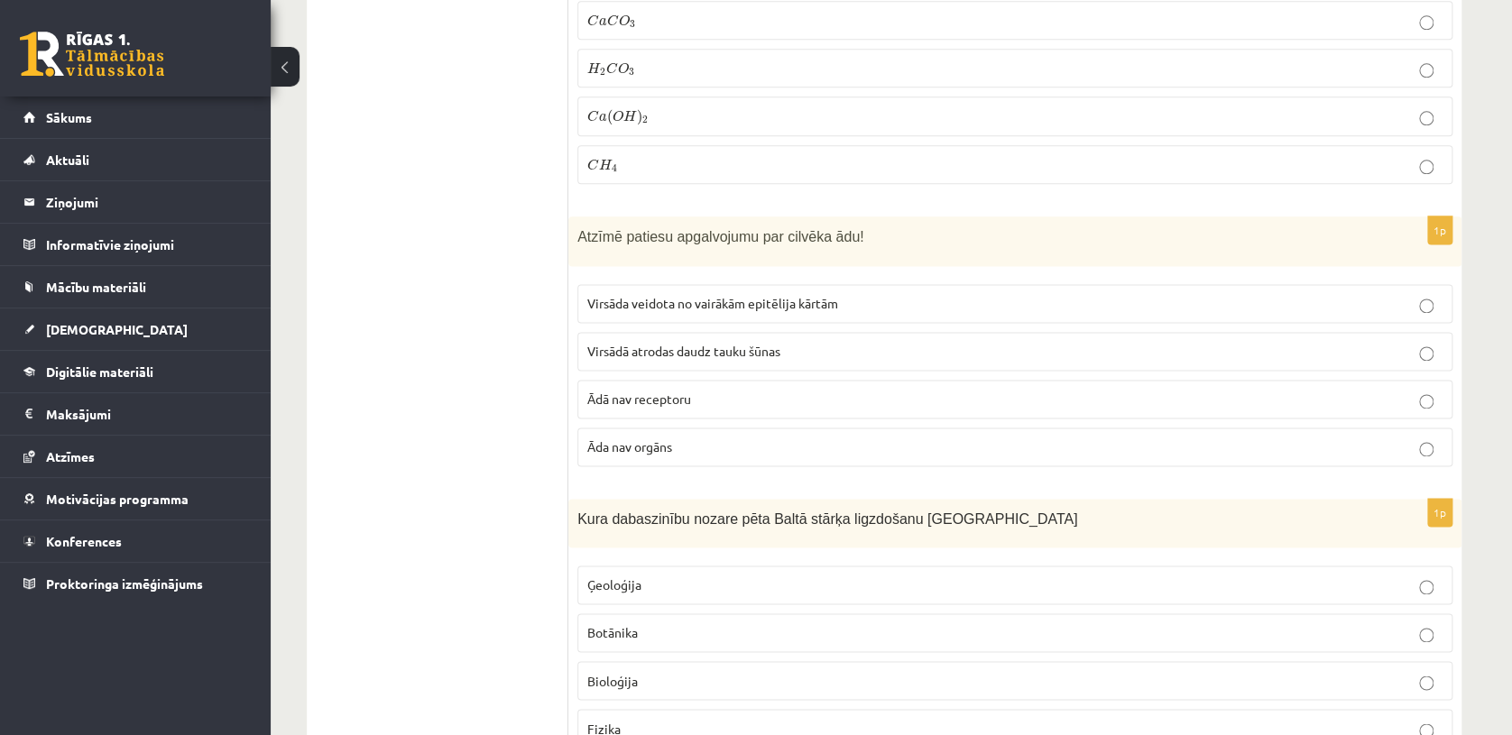
scroll to position [1064, 0]
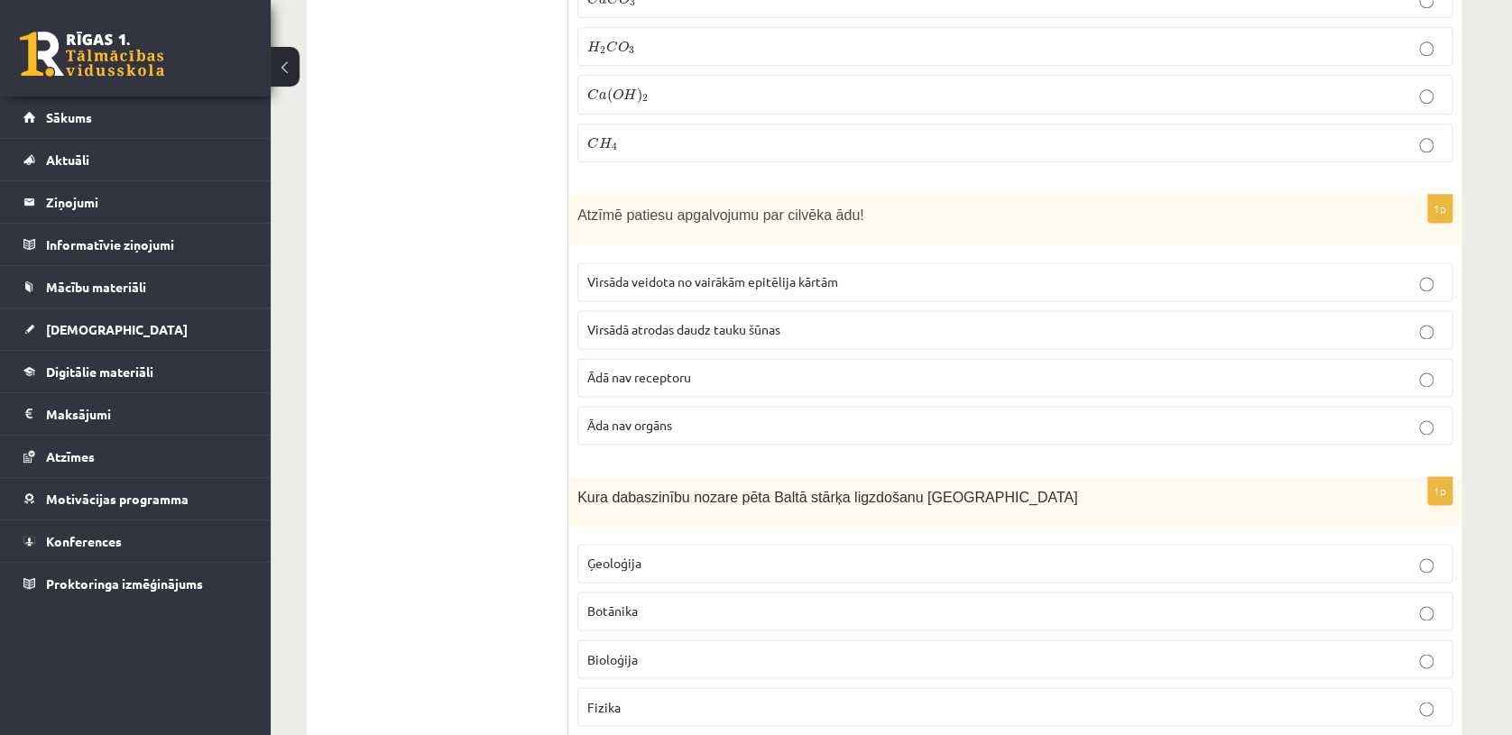
click at [1121, 323] on p "Virsādā atrodas daudz tauku šūnas" at bounding box center [1014, 329] width 855 height 19
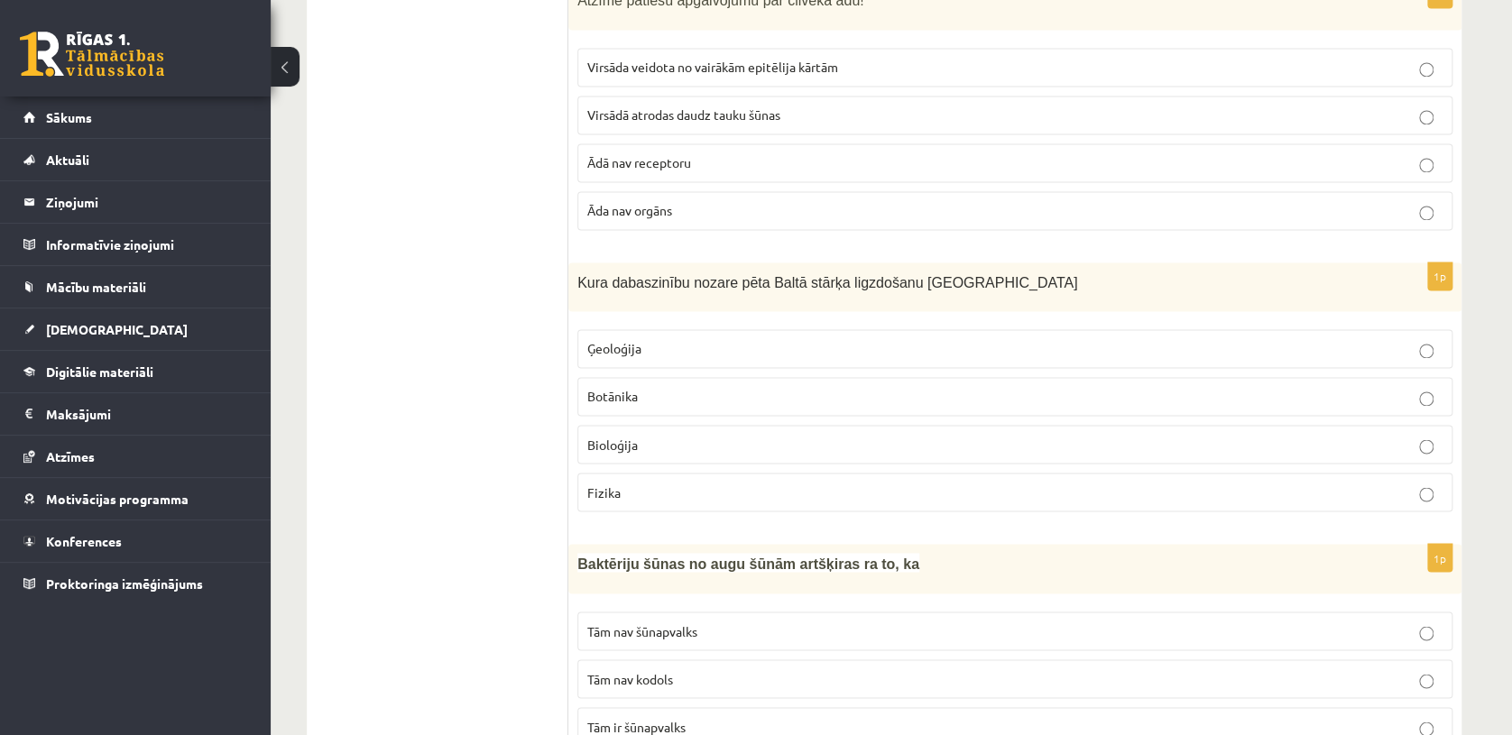
scroll to position [1301, 0]
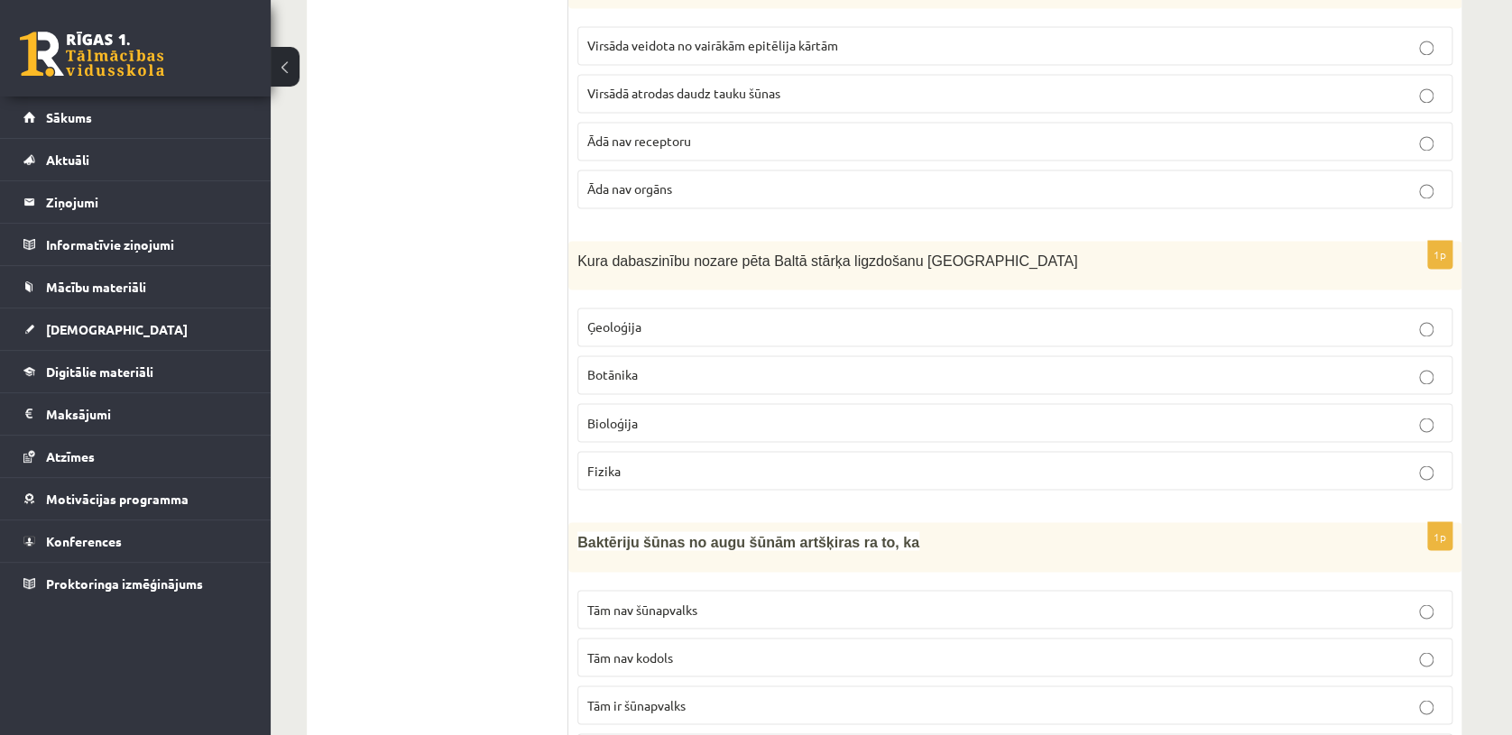
click at [860, 416] on p "Bioloģija" at bounding box center [1014, 422] width 855 height 19
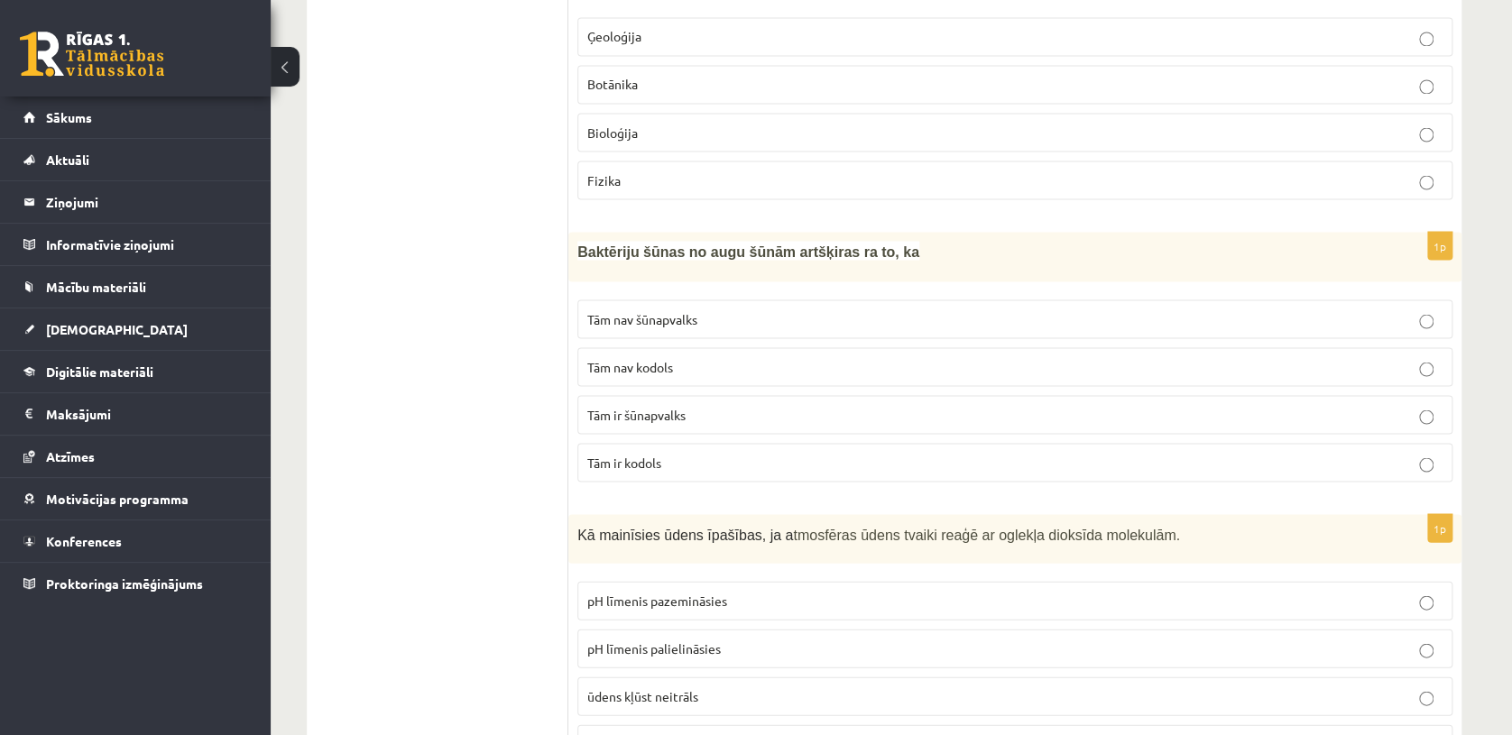
scroll to position [1613, 0]
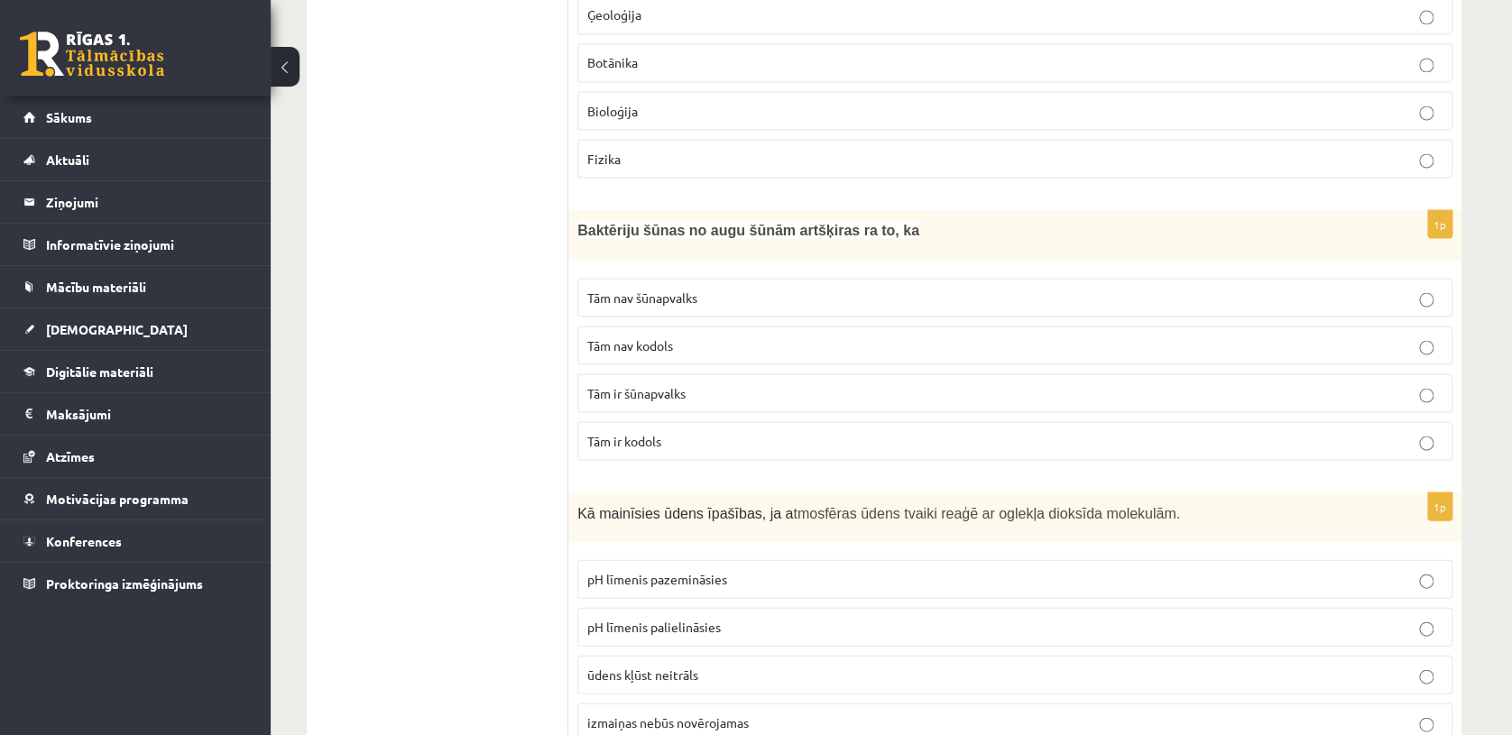
click at [972, 289] on p "Tām nav šūnapvalks" at bounding box center [1014, 297] width 855 height 19
click at [1257, 278] on label "Tām nav šūnapvalks" at bounding box center [1014, 297] width 875 height 39
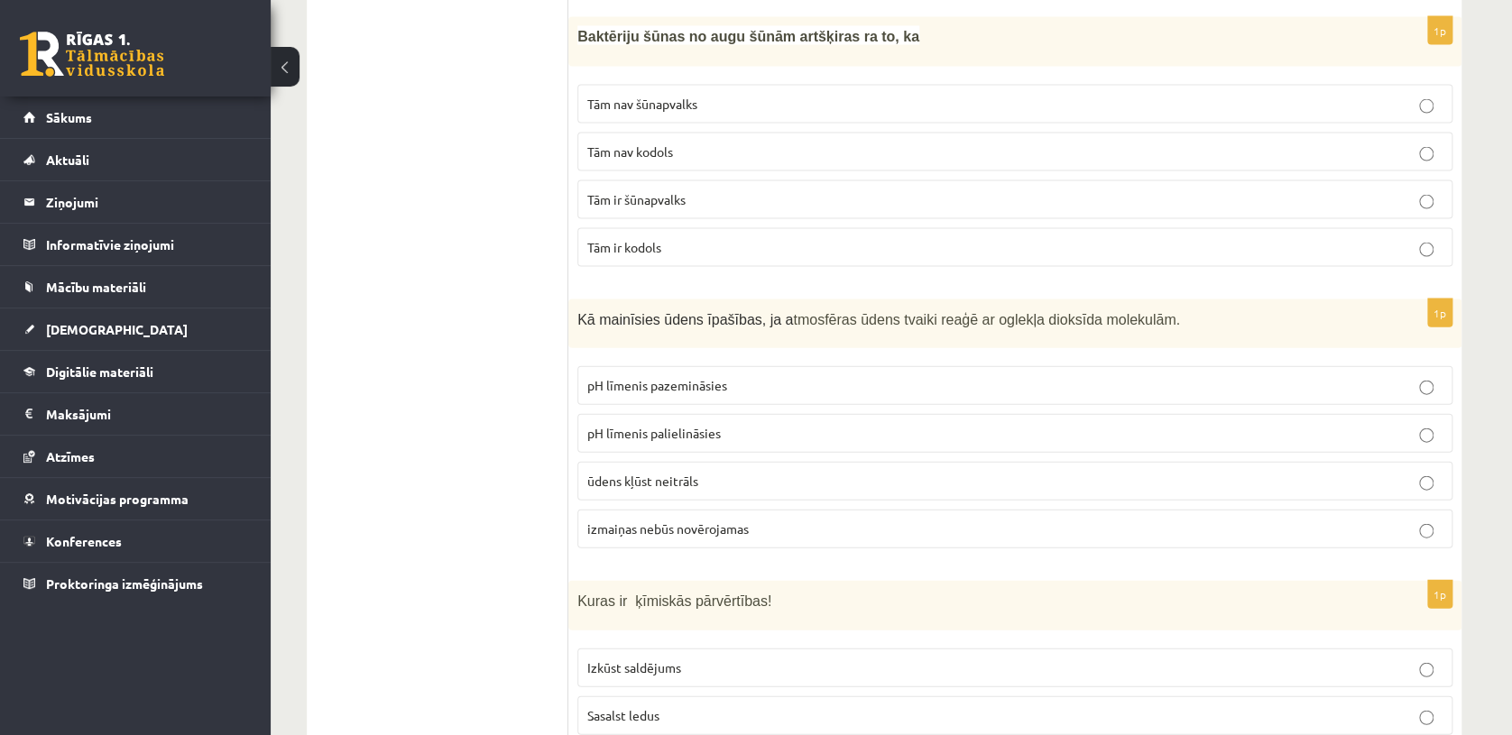
scroll to position [1817, 0]
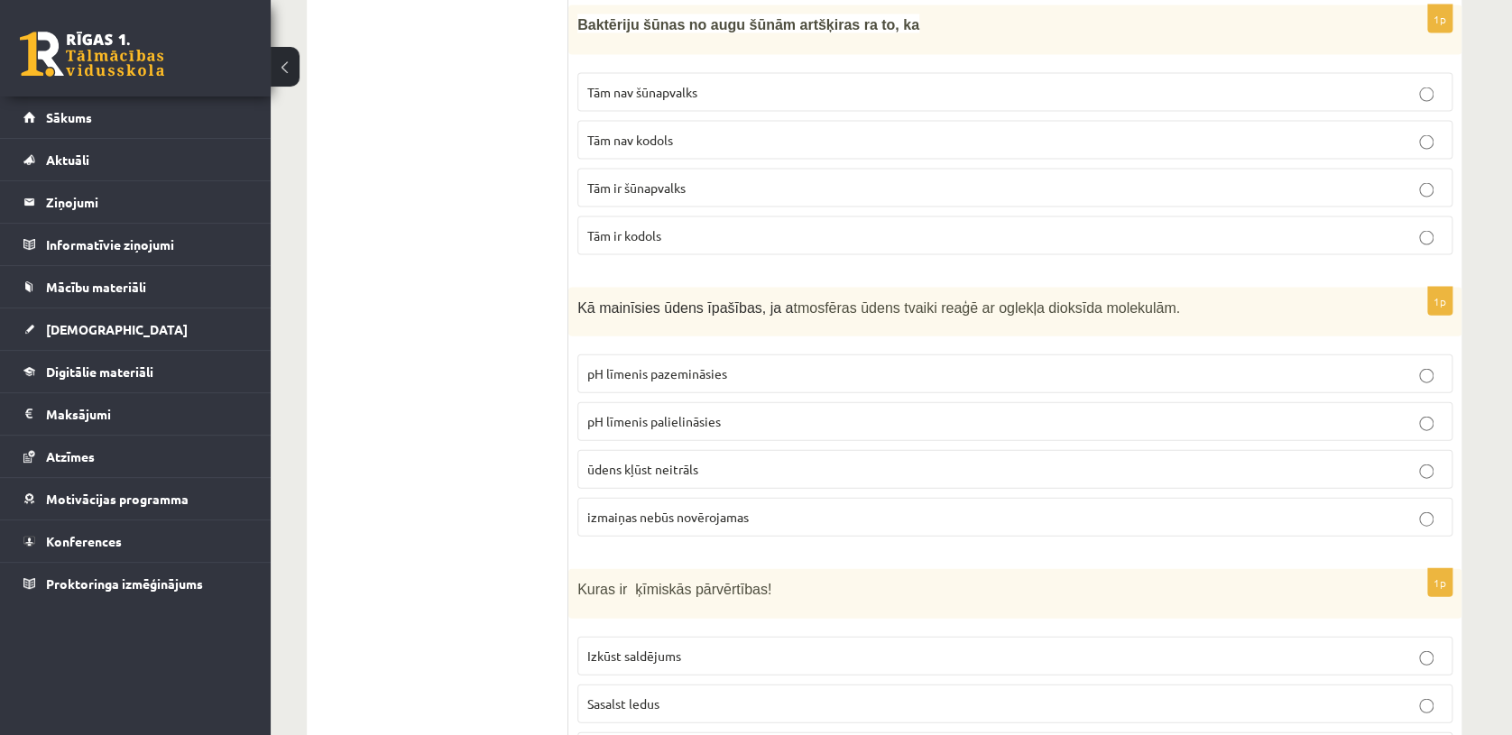
click at [1392, 181] on p "Tām ir šūnapvalks" at bounding box center [1014, 188] width 855 height 19
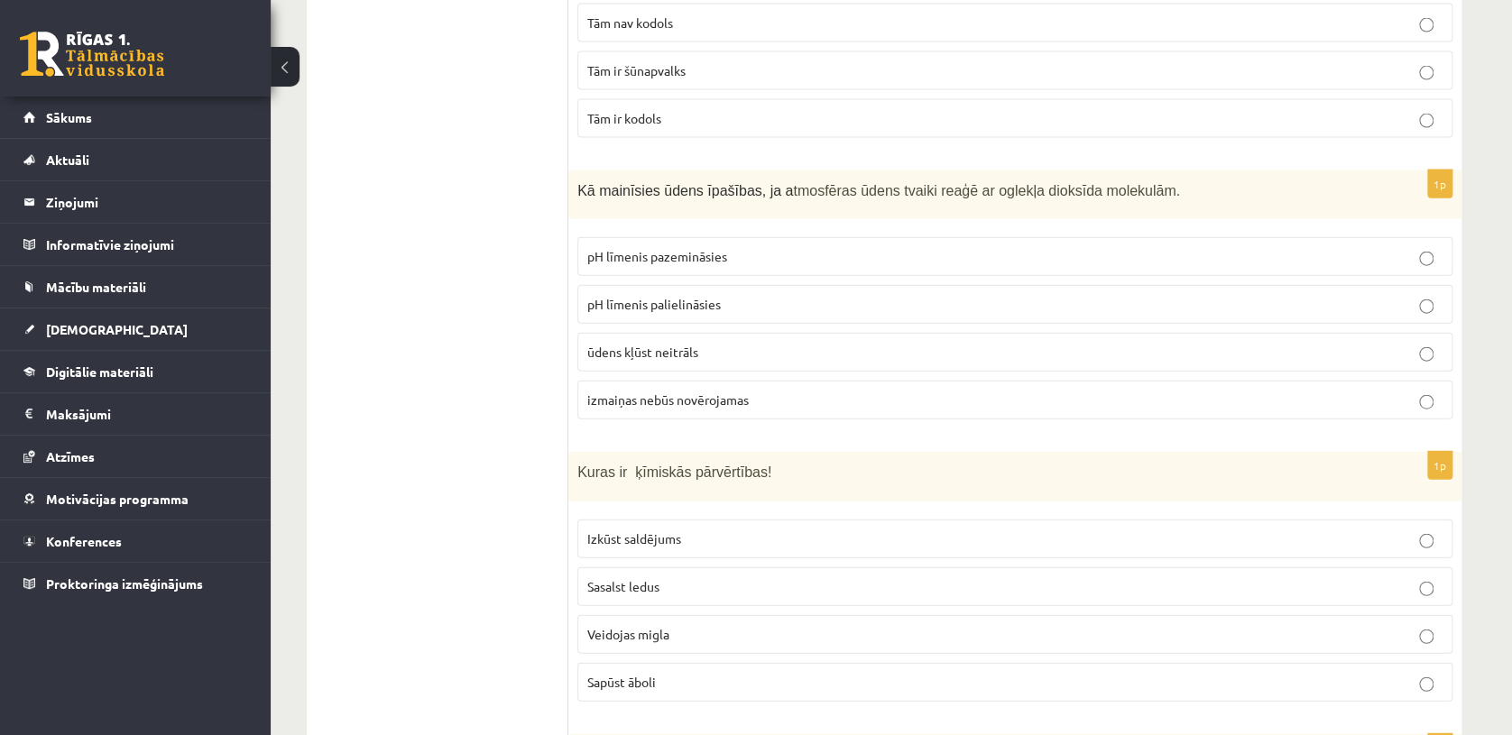
scroll to position [1978, 0]
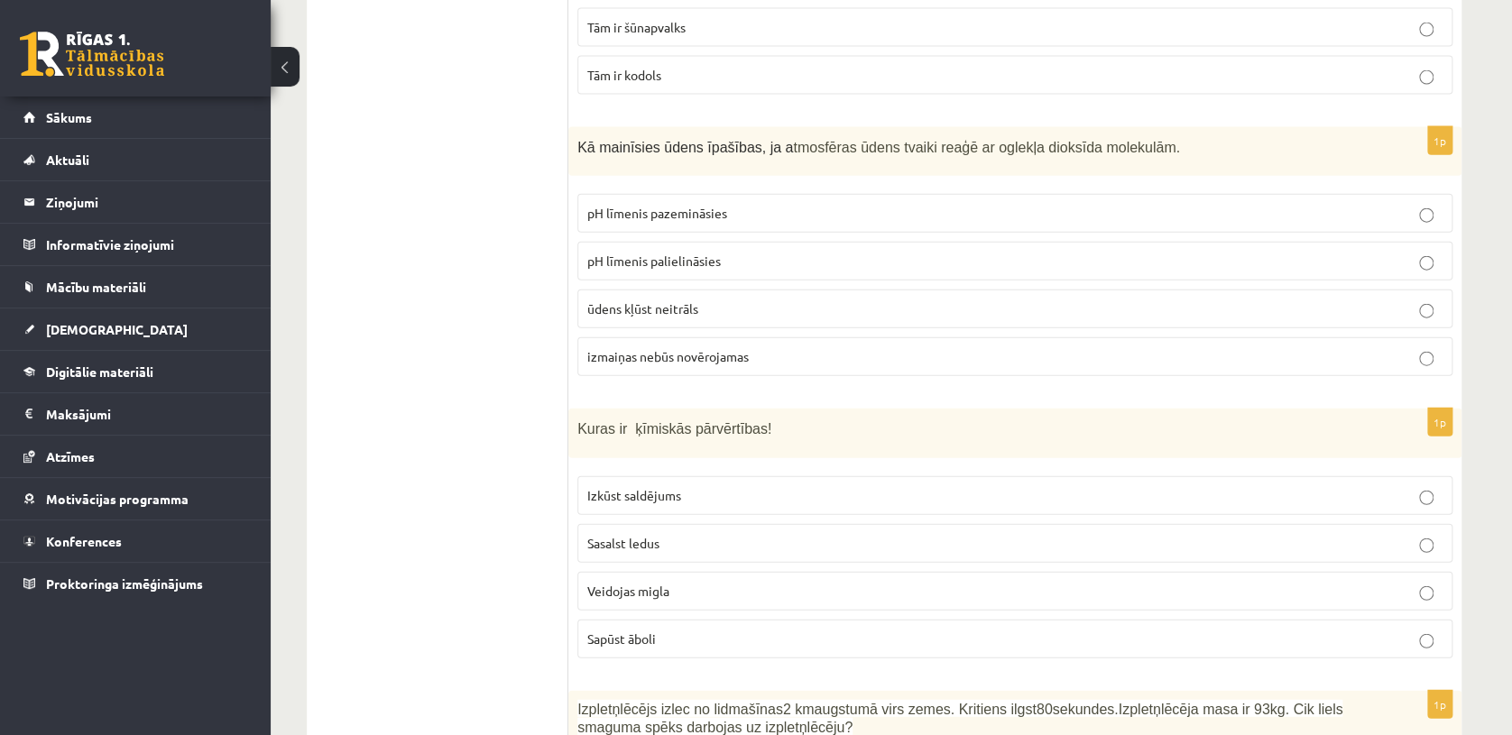
click at [991, 204] on p "pH līmenis pazemināsies" at bounding box center [1014, 213] width 855 height 19
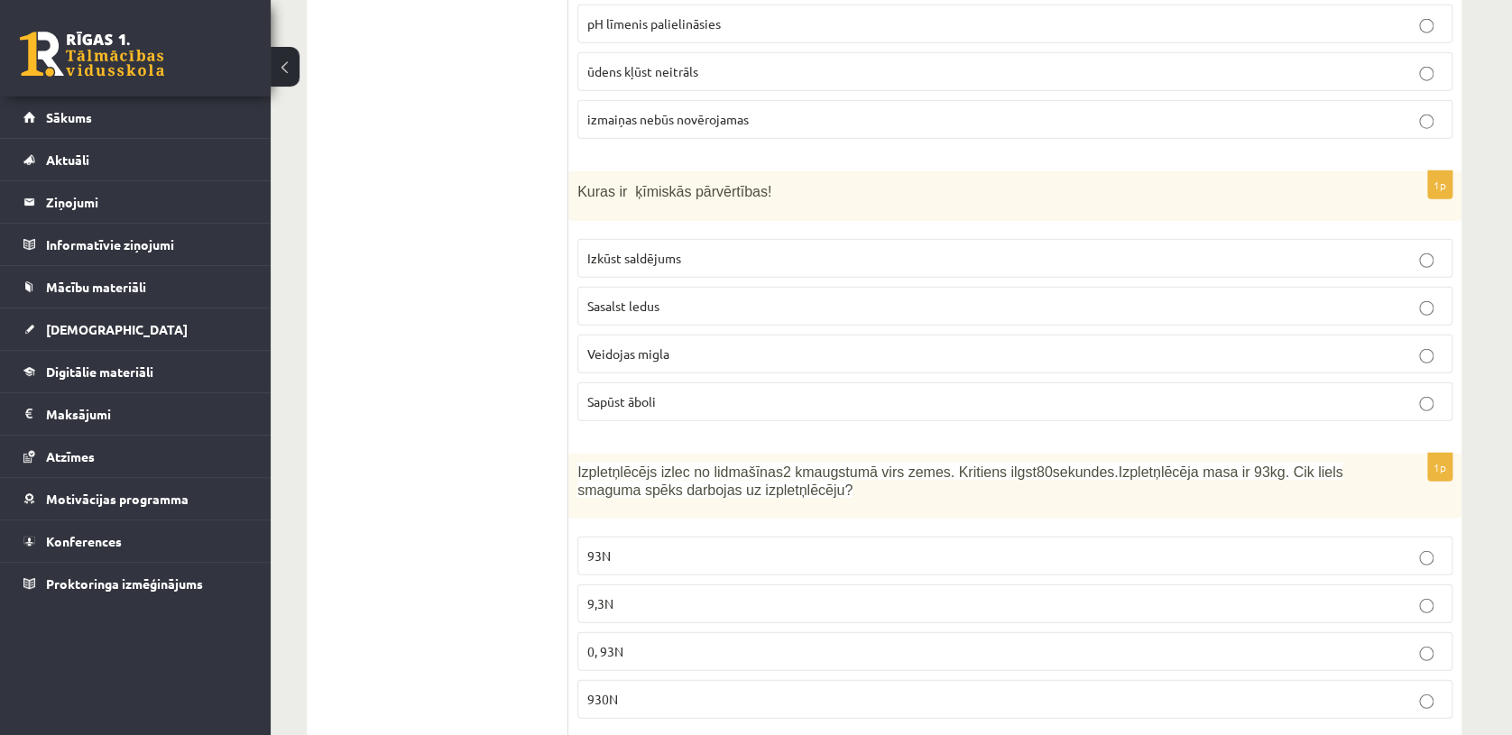
scroll to position [2237, 0]
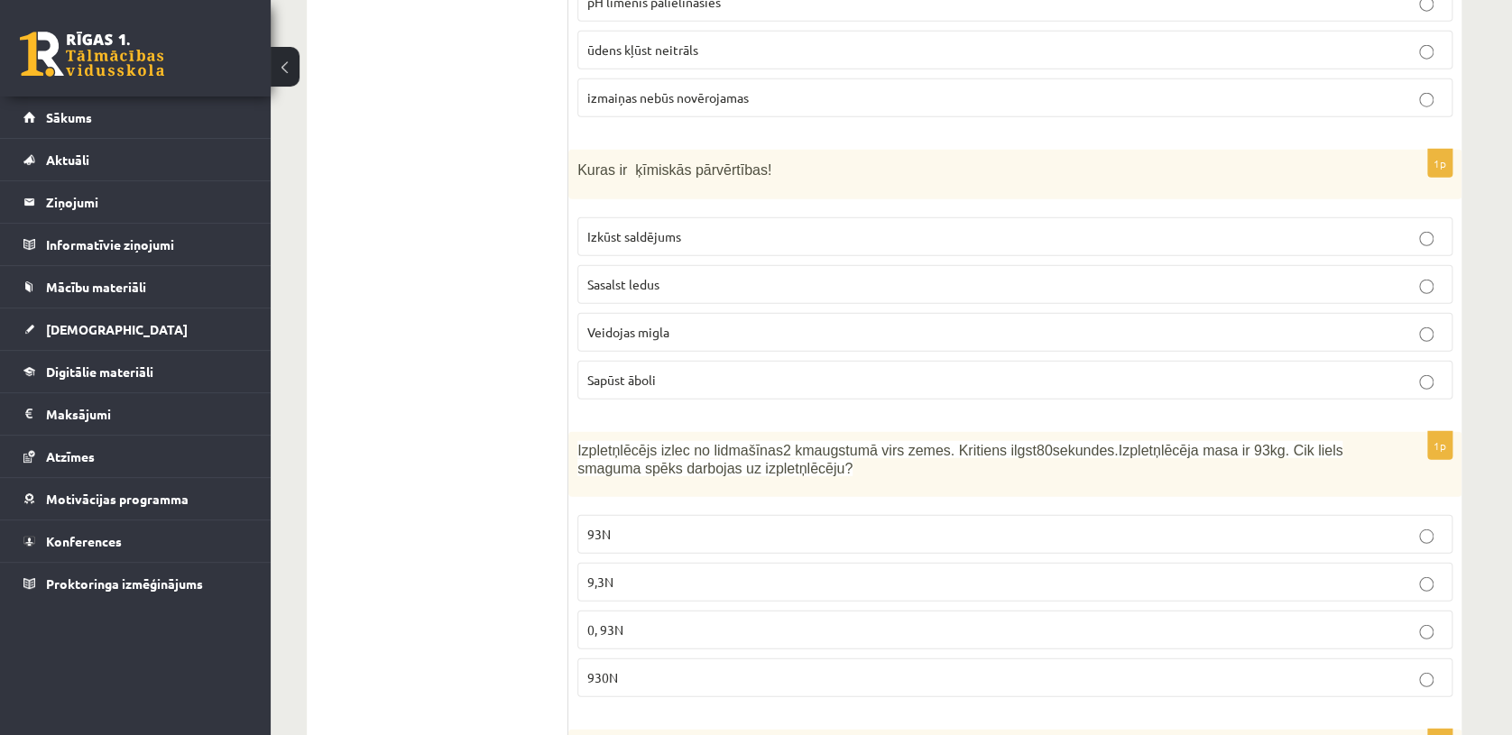
click at [828, 326] on p "Veidojas migla" at bounding box center [1014, 332] width 855 height 19
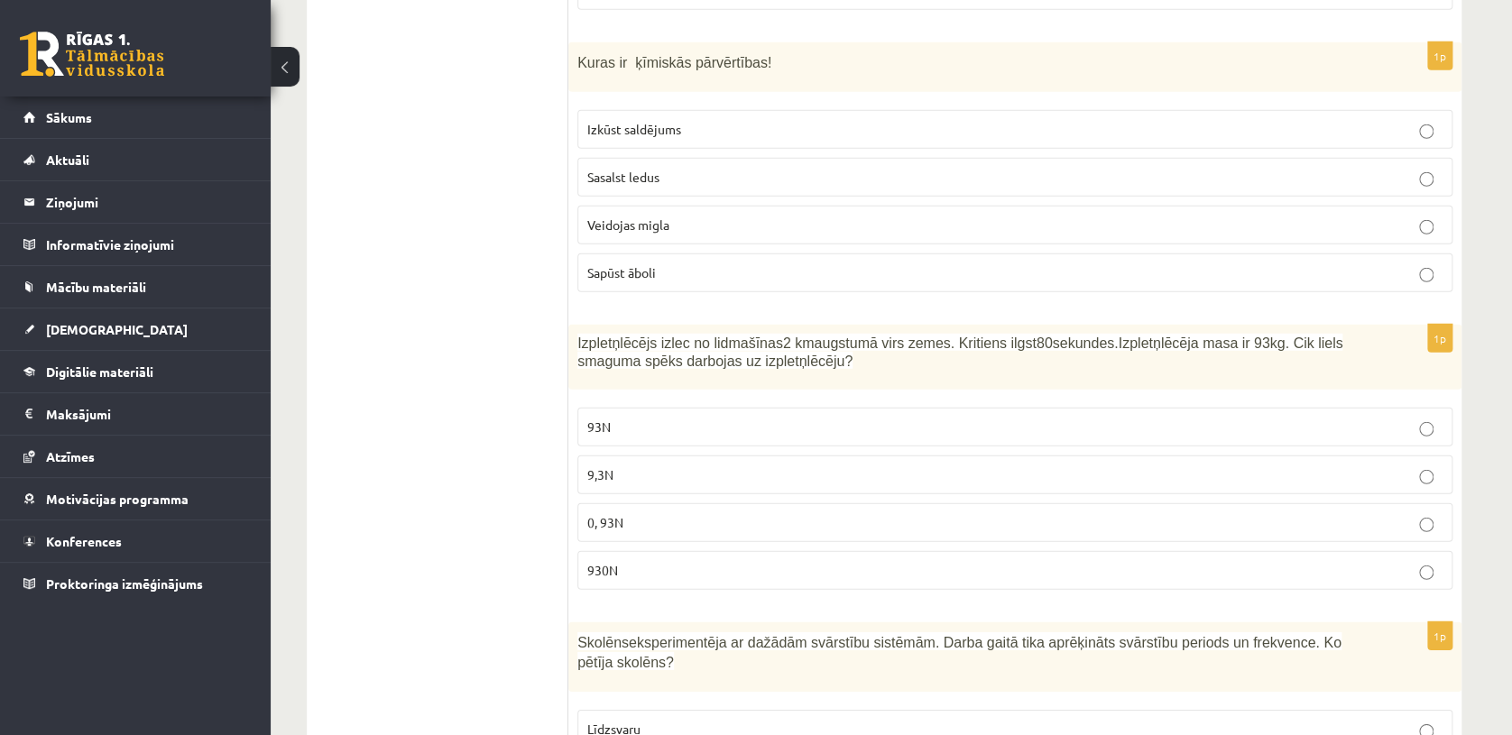
scroll to position [2354, 0]
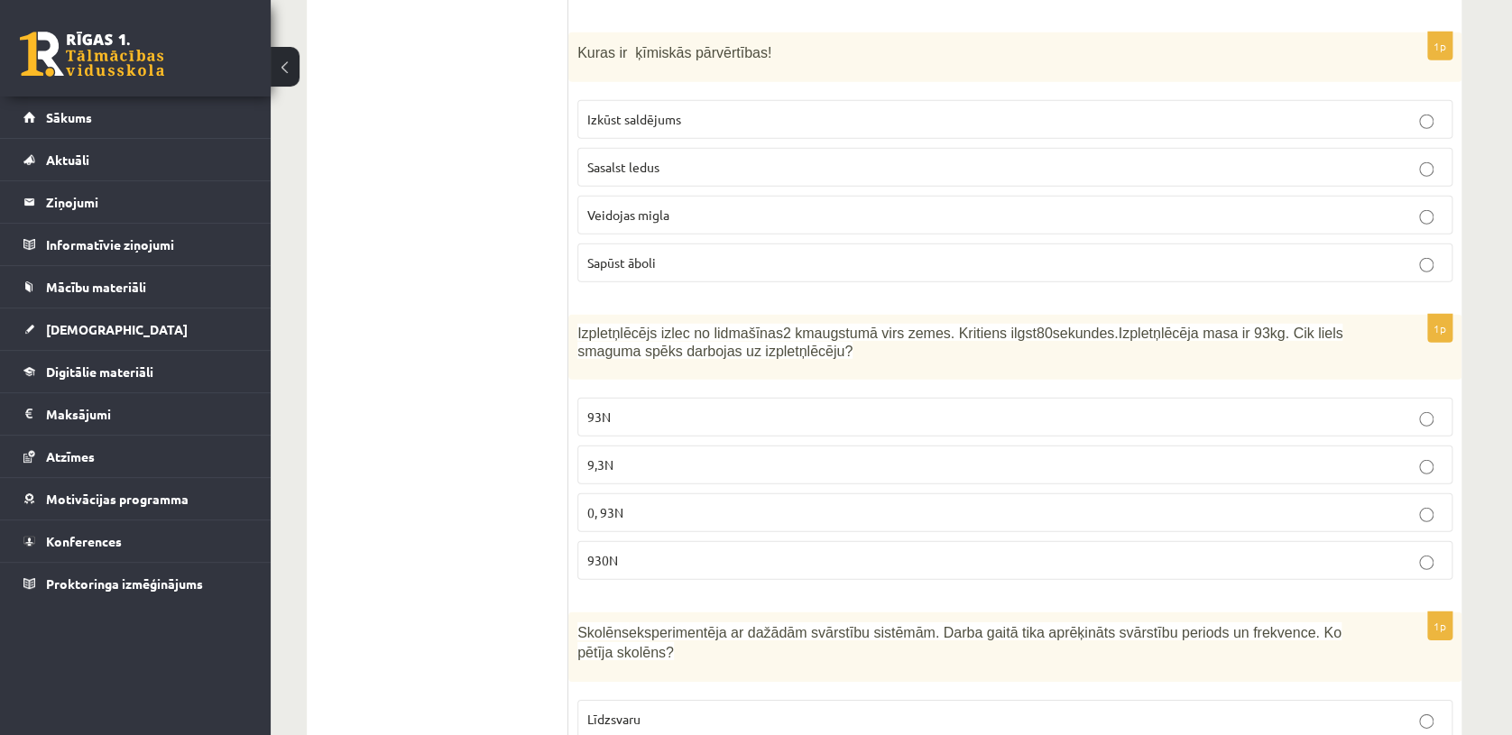
click at [875, 483] on fieldset "93N 9,3N 0, 93N 930N" at bounding box center [1014, 487] width 875 height 197
click at [882, 503] on p "0, 93N" at bounding box center [1014, 512] width 855 height 19
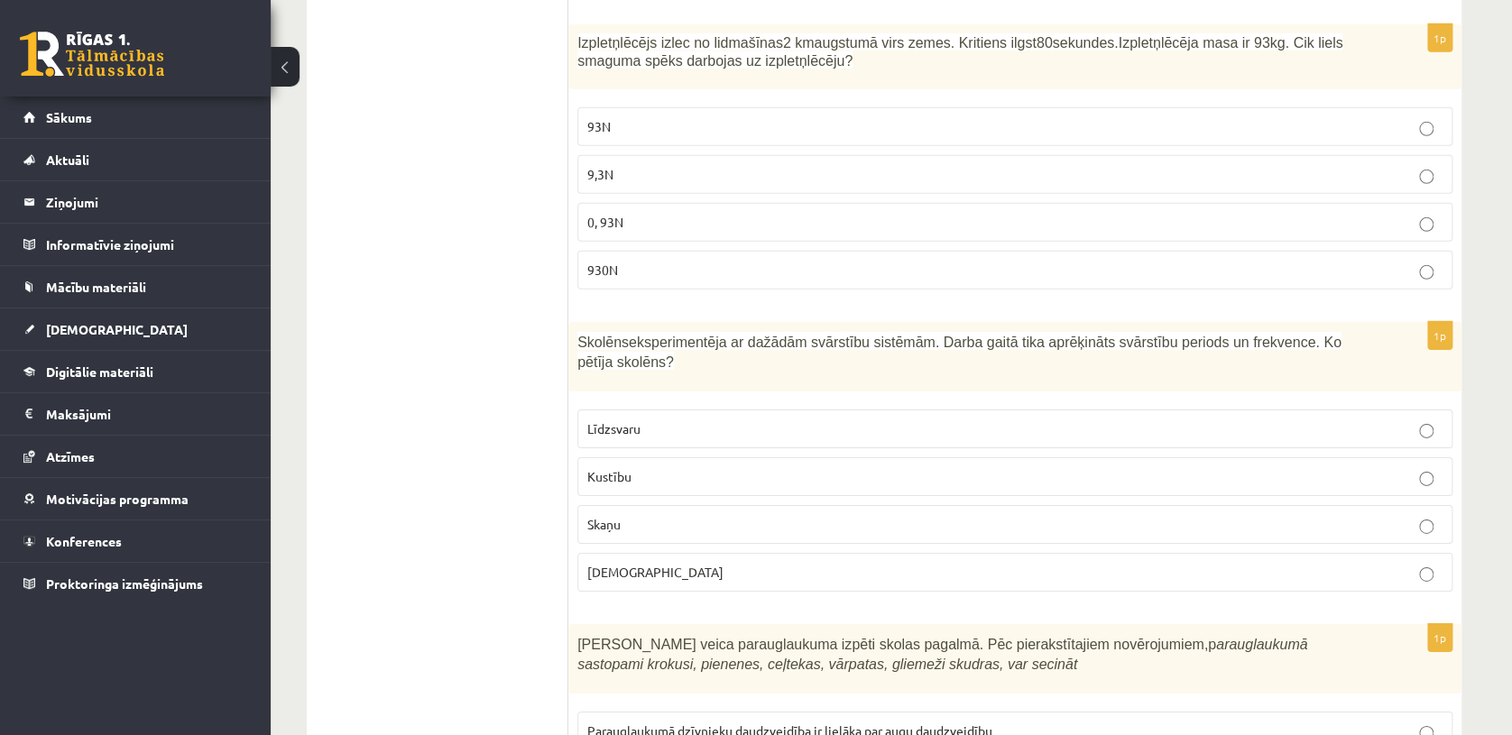
scroll to position [2655, 0]
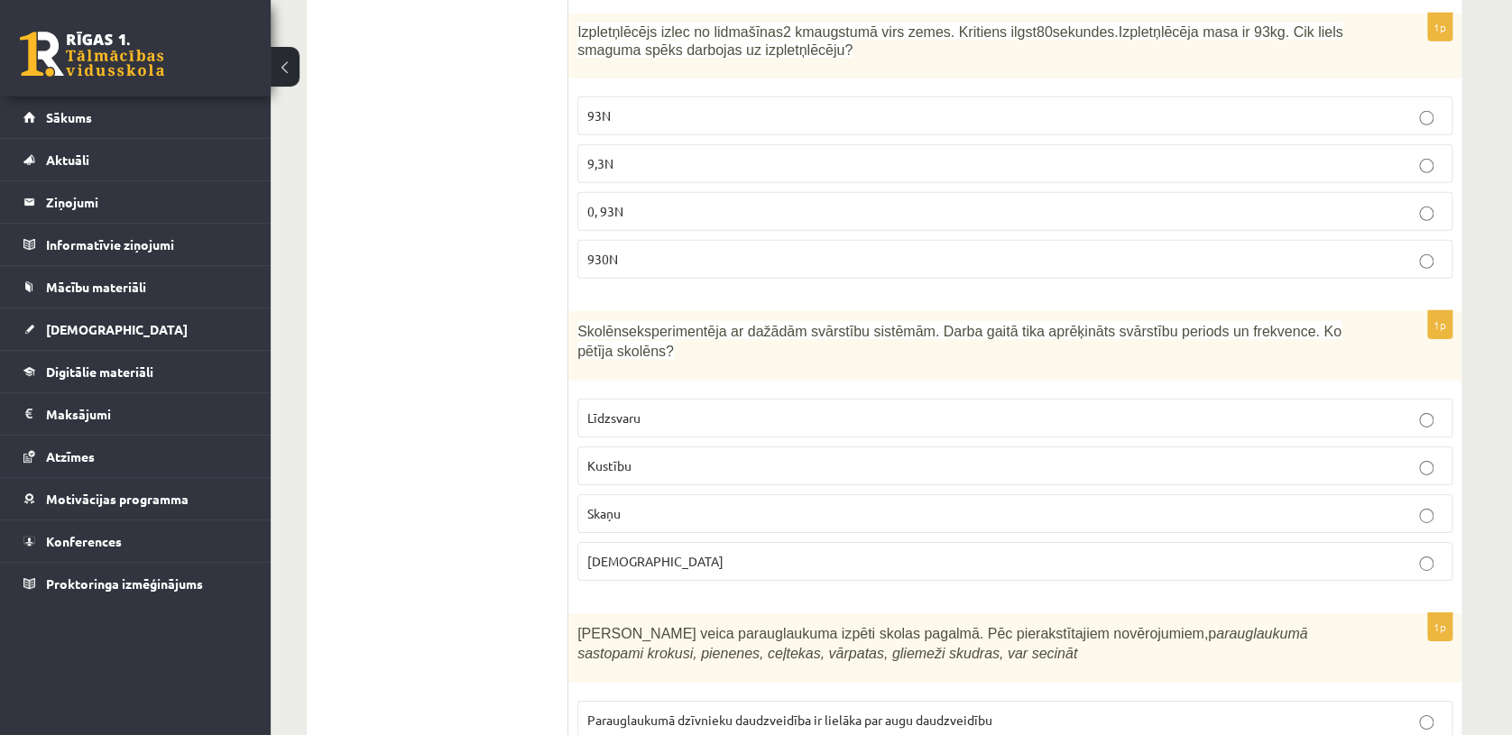
click at [1372, 409] on p "Līdzsvaru" at bounding box center [1014, 418] width 855 height 19
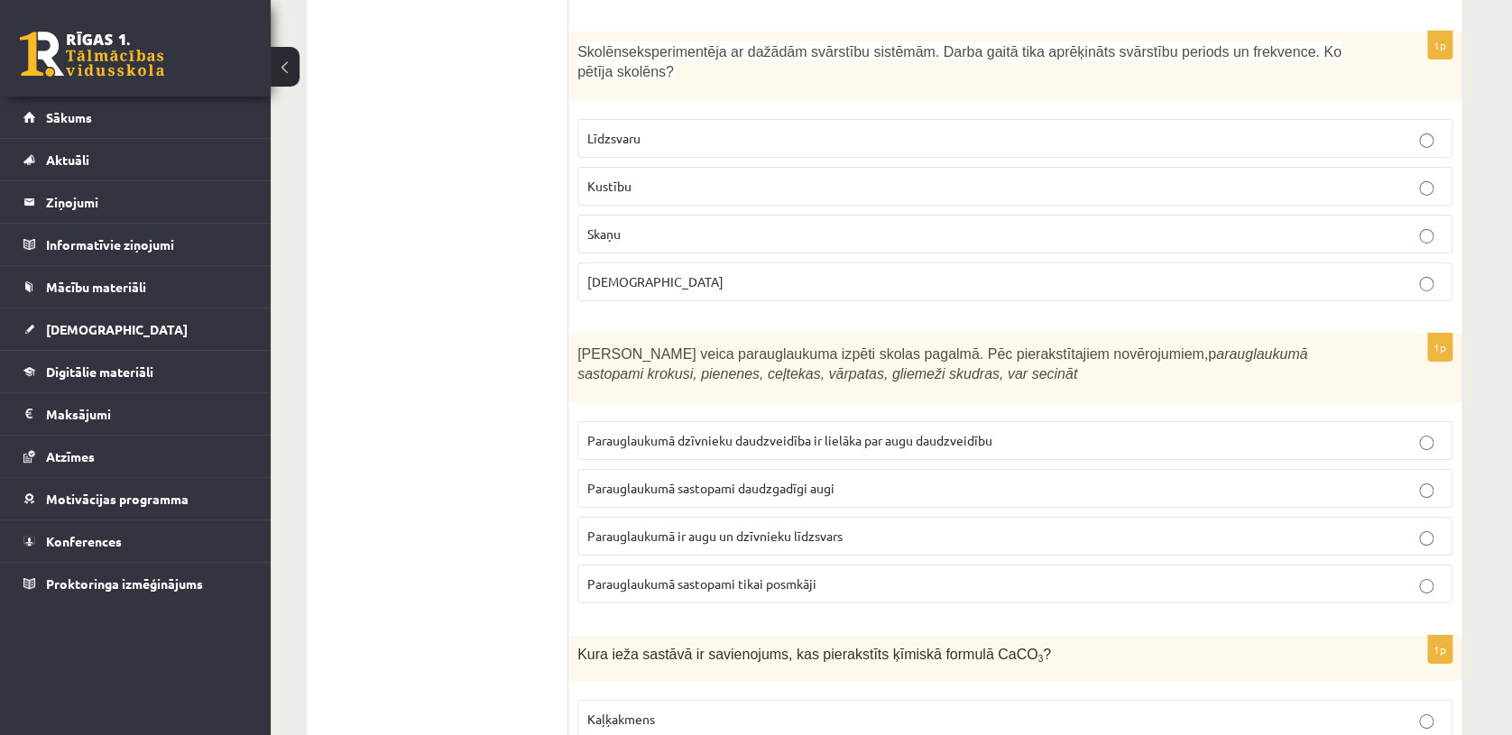
scroll to position [2956, 0]
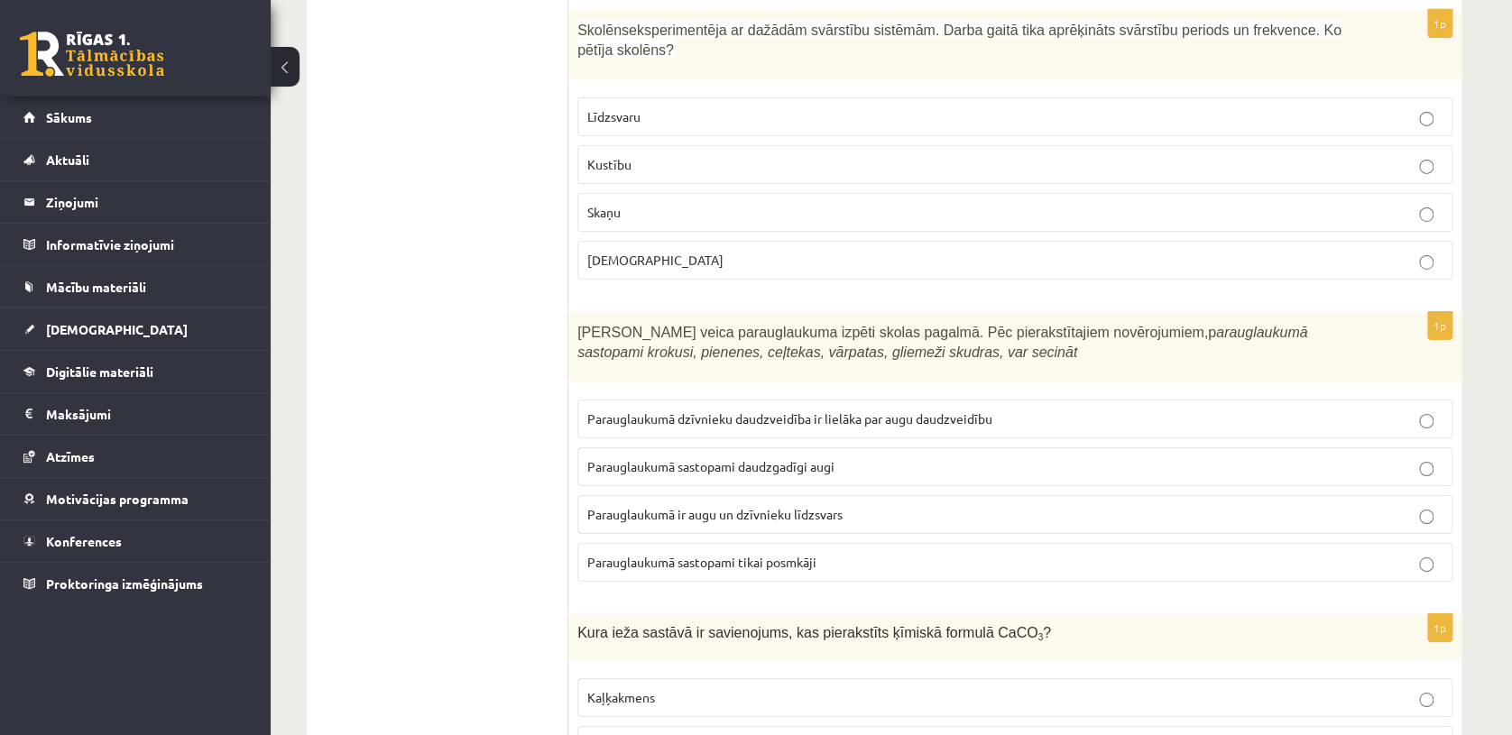
click at [1038, 447] on label "Parauglaukumā sastopami daudzgadīgi augi" at bounding box center [1014, 466] width 875 height 39
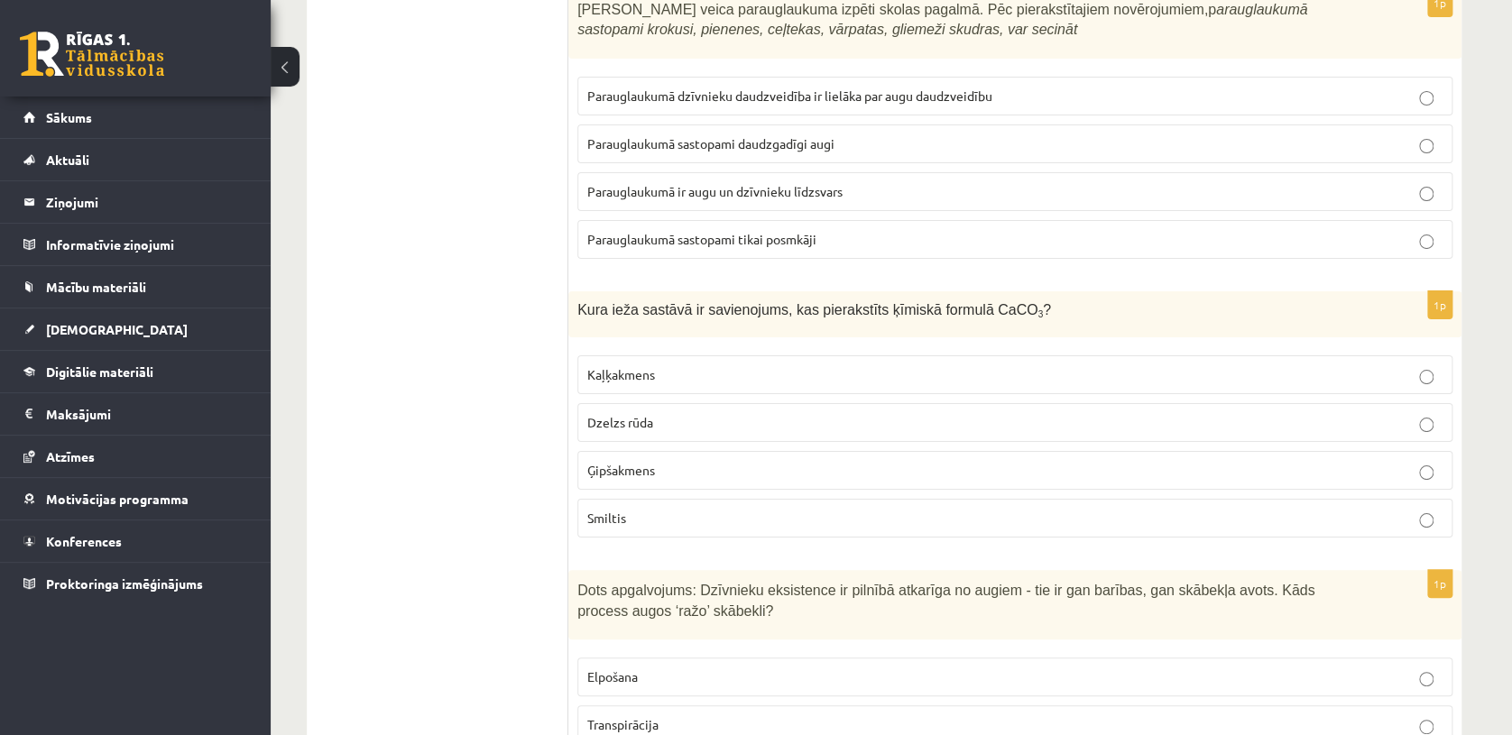
scroll to position [3290, 0]
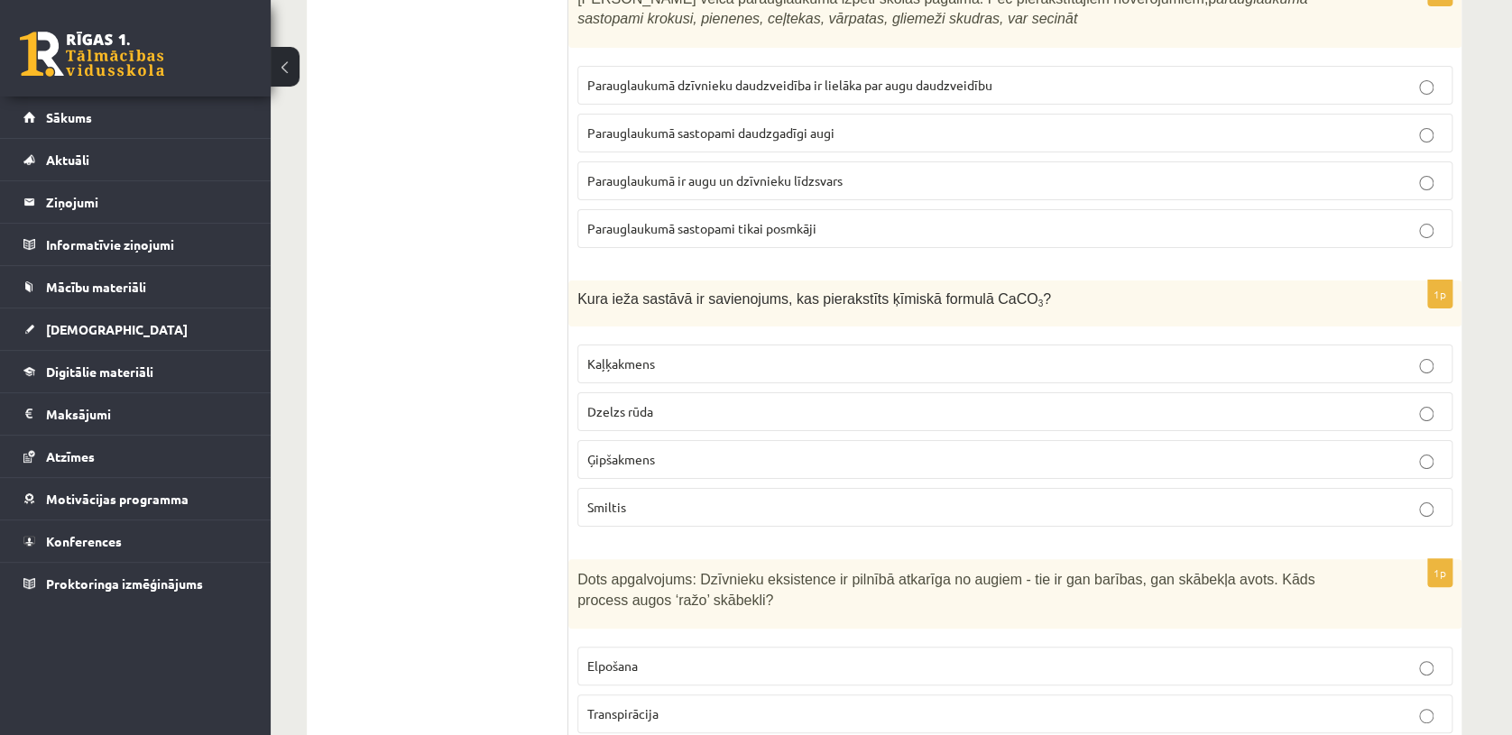
click at [1336, 450] on p "Ģipšakmens" at bounding box center [1014, 459] width 855 height 19
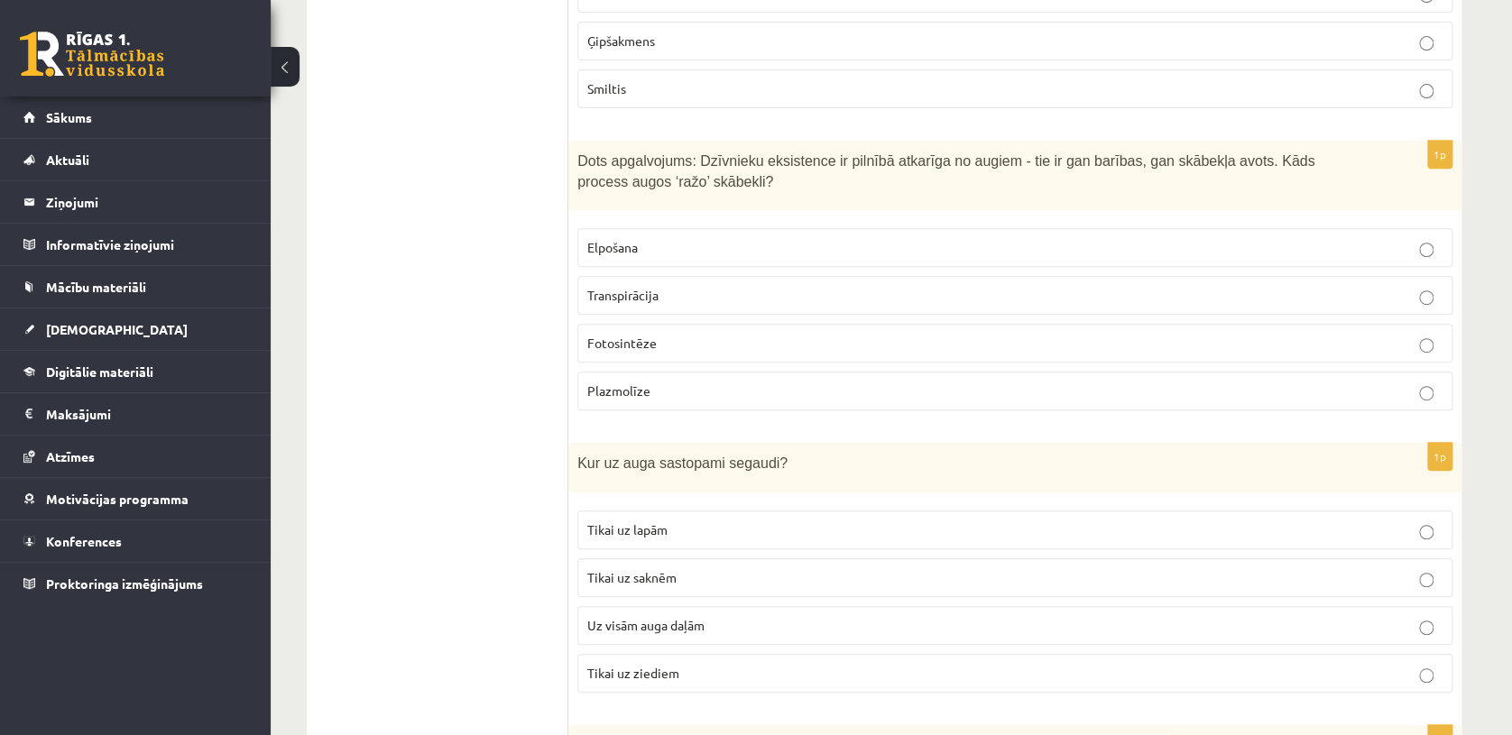
scroll to position [3699, 0]
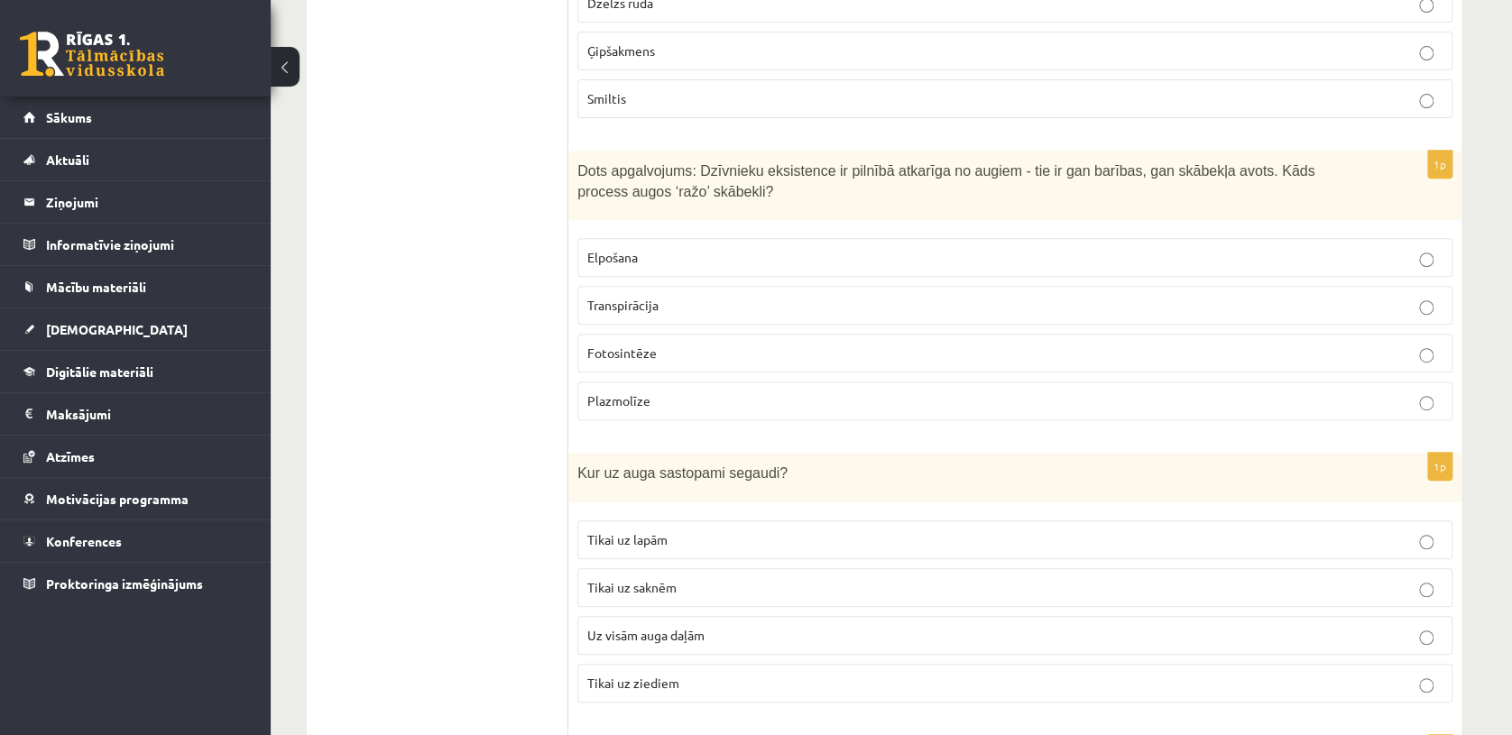
click at [1403, 344] on p "Fotosintēze" at bounding box center [1014, 353] width 855 height 19
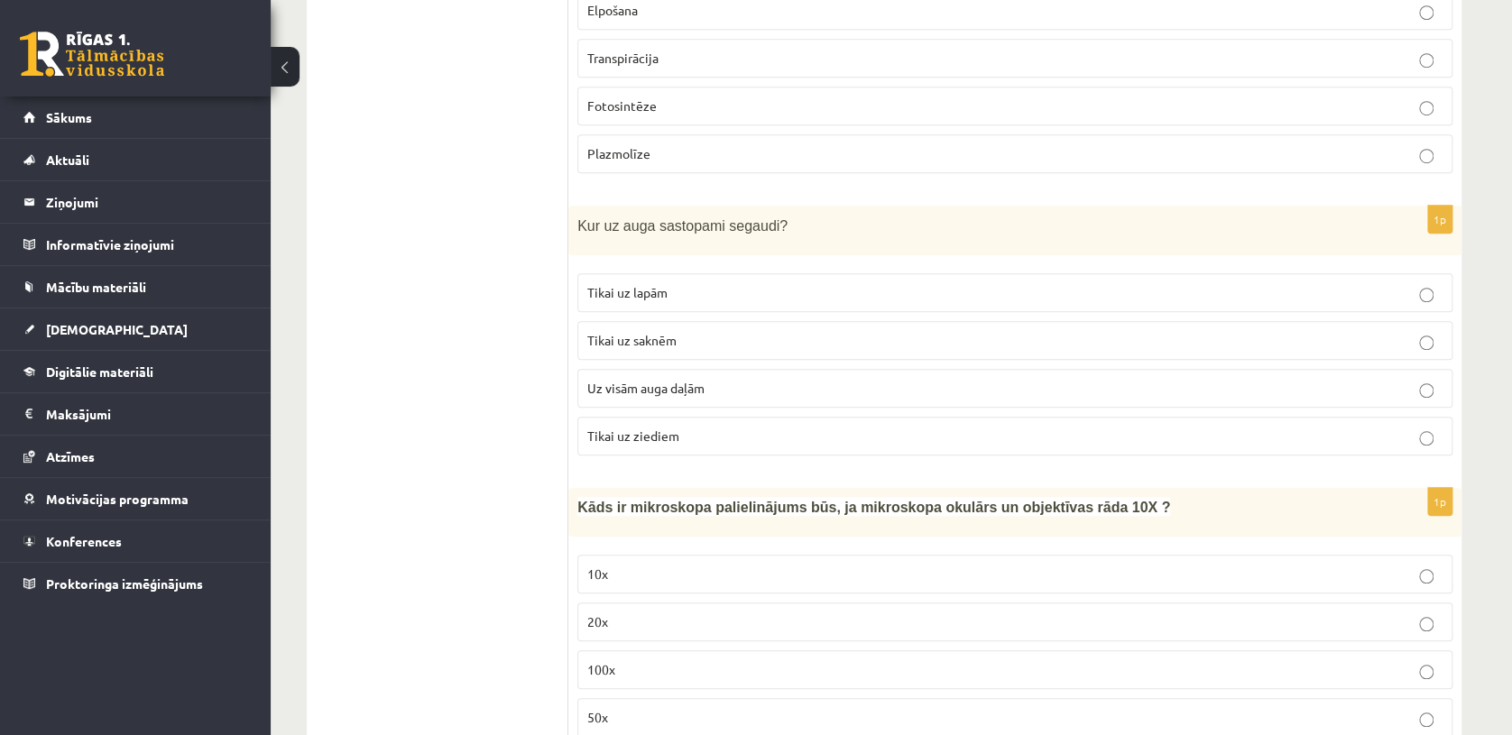
scroll to position [3957, 0]
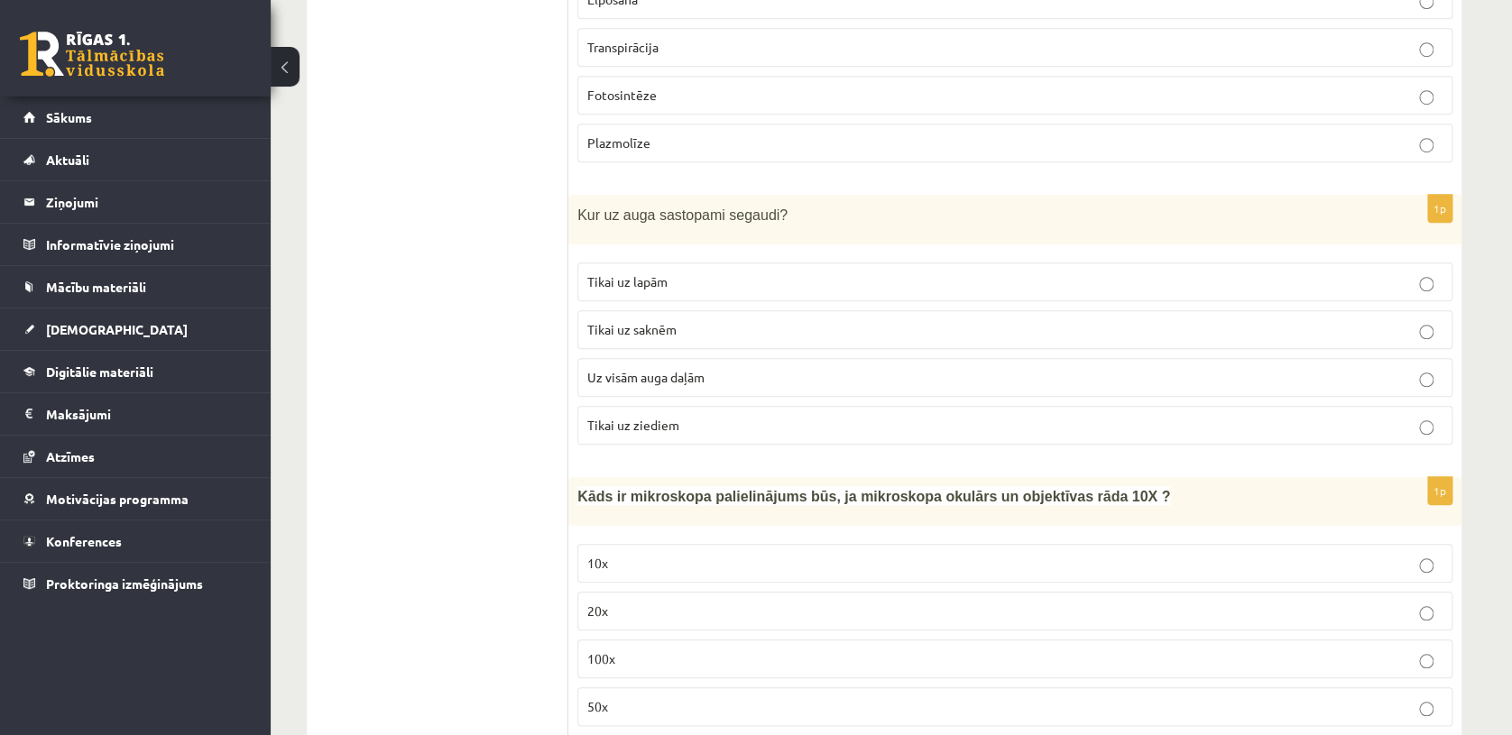
click at [815, 272] on p "Tikai uz lapām" at bounding box center [1014, 281] width 855 height 19
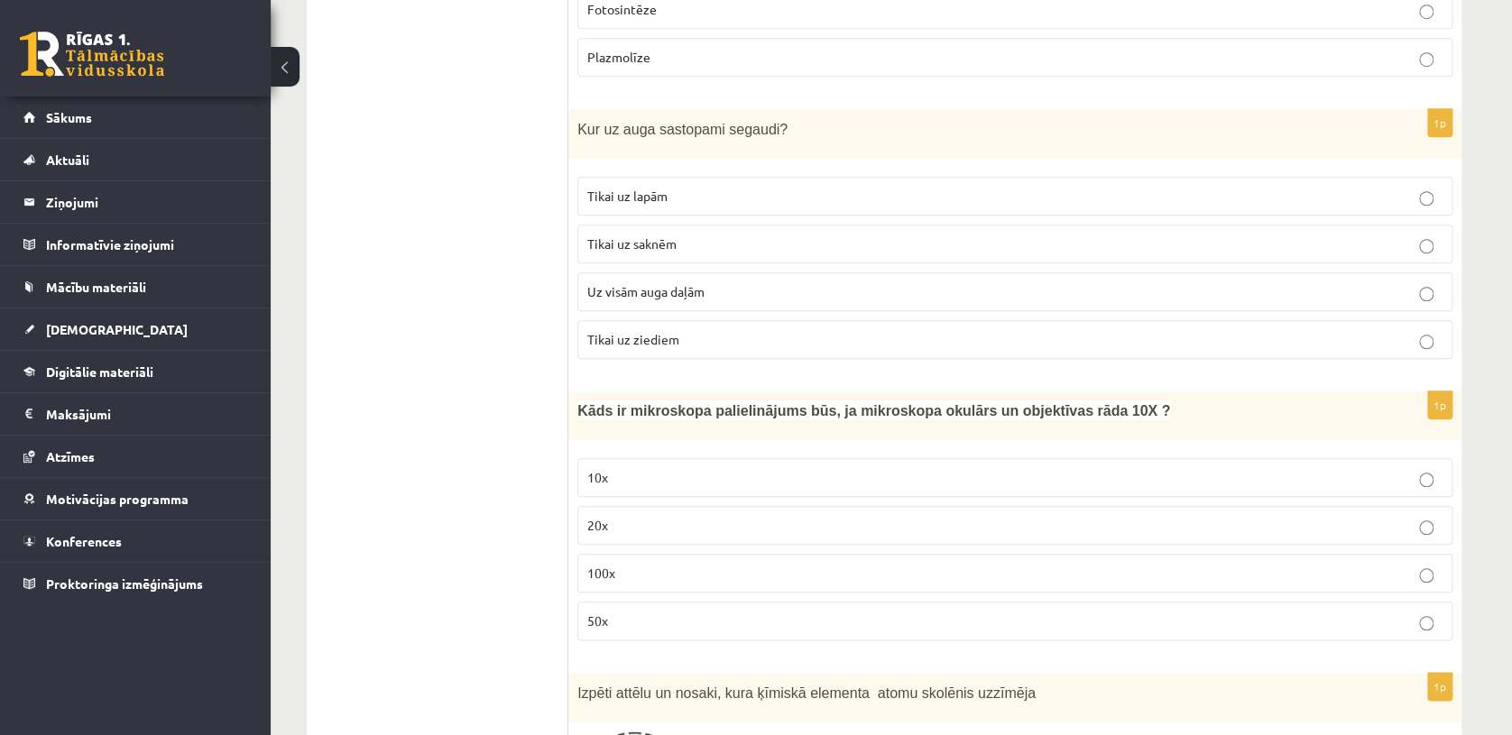
scroll to position [4053, 0]
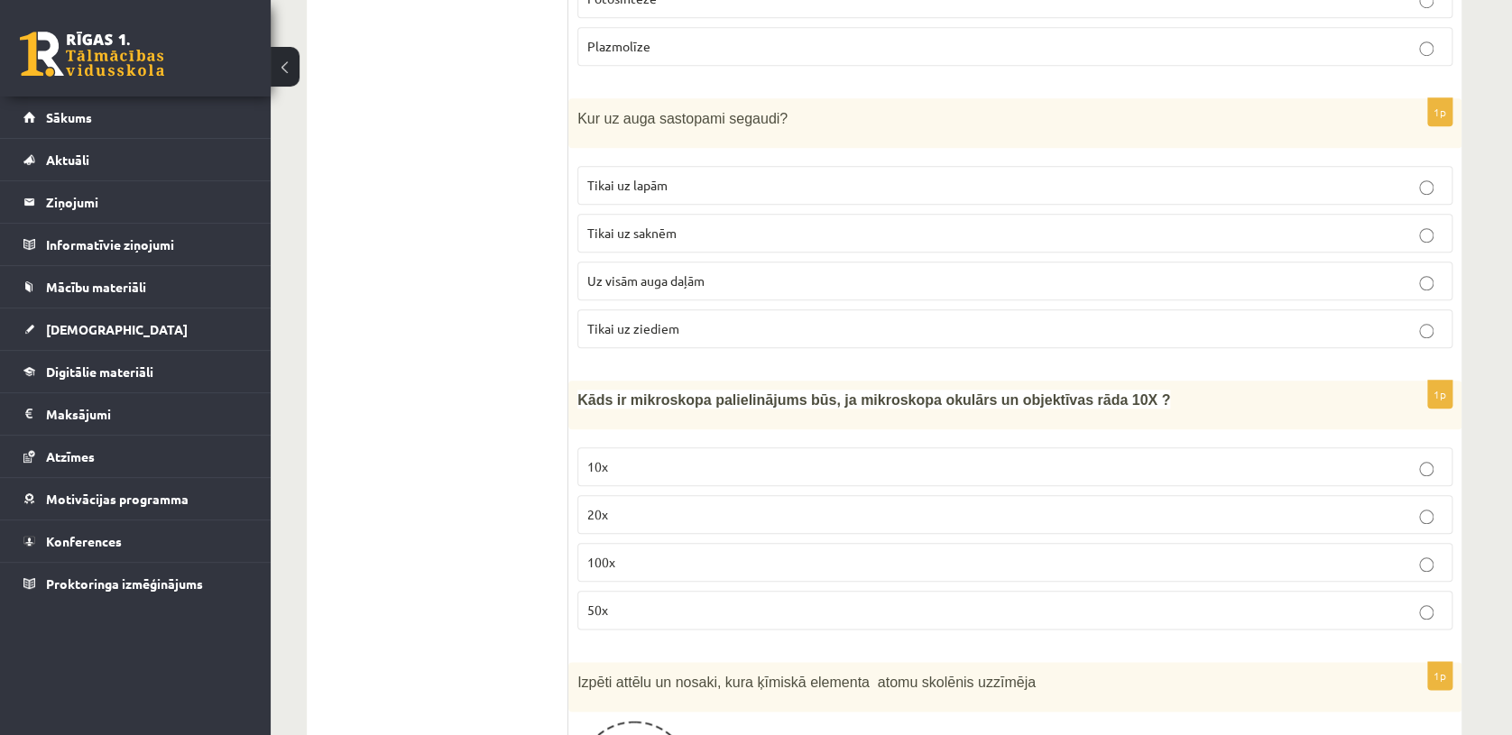
click at [761, 553] on p "100x" at bounding box center [1014, 562] width 855 height 19
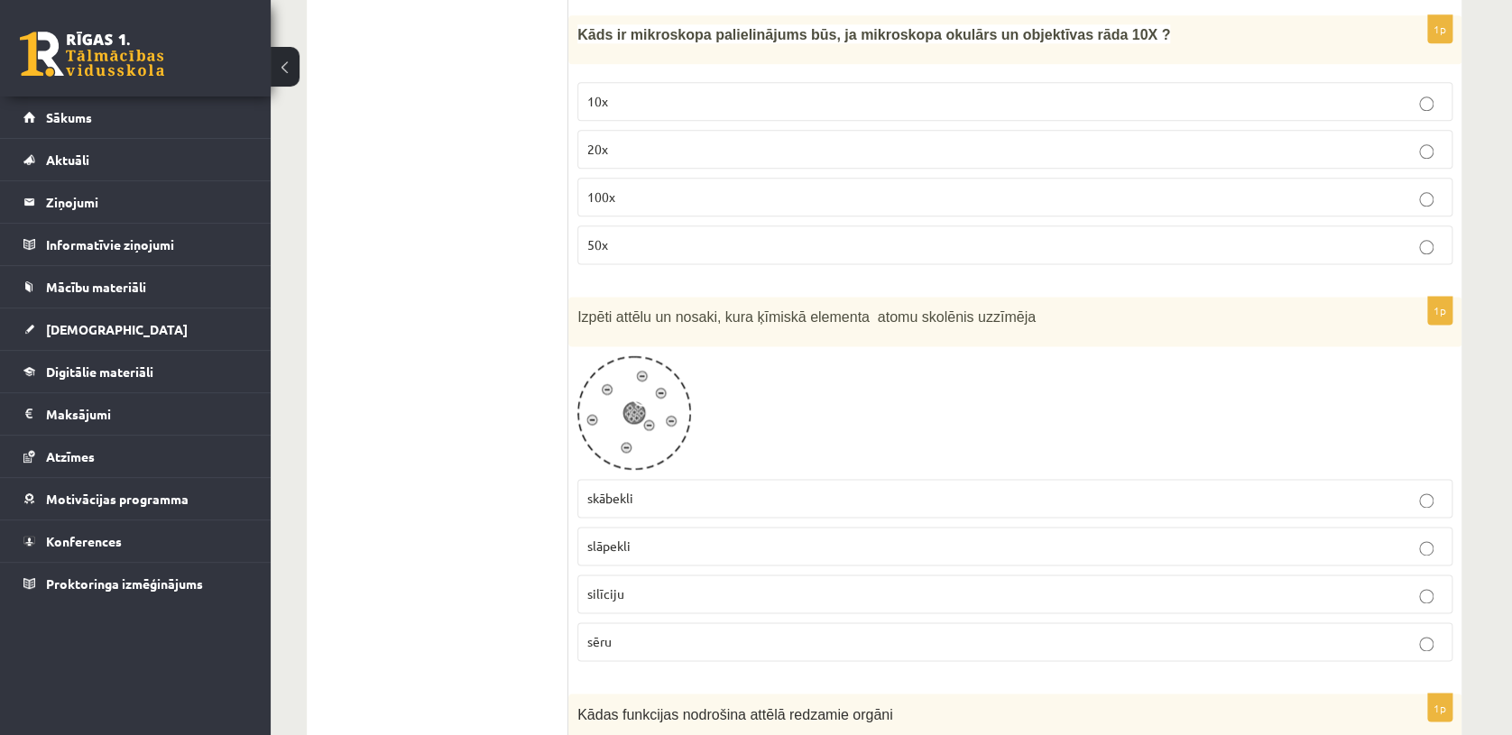
scroll to position [4440, 0]
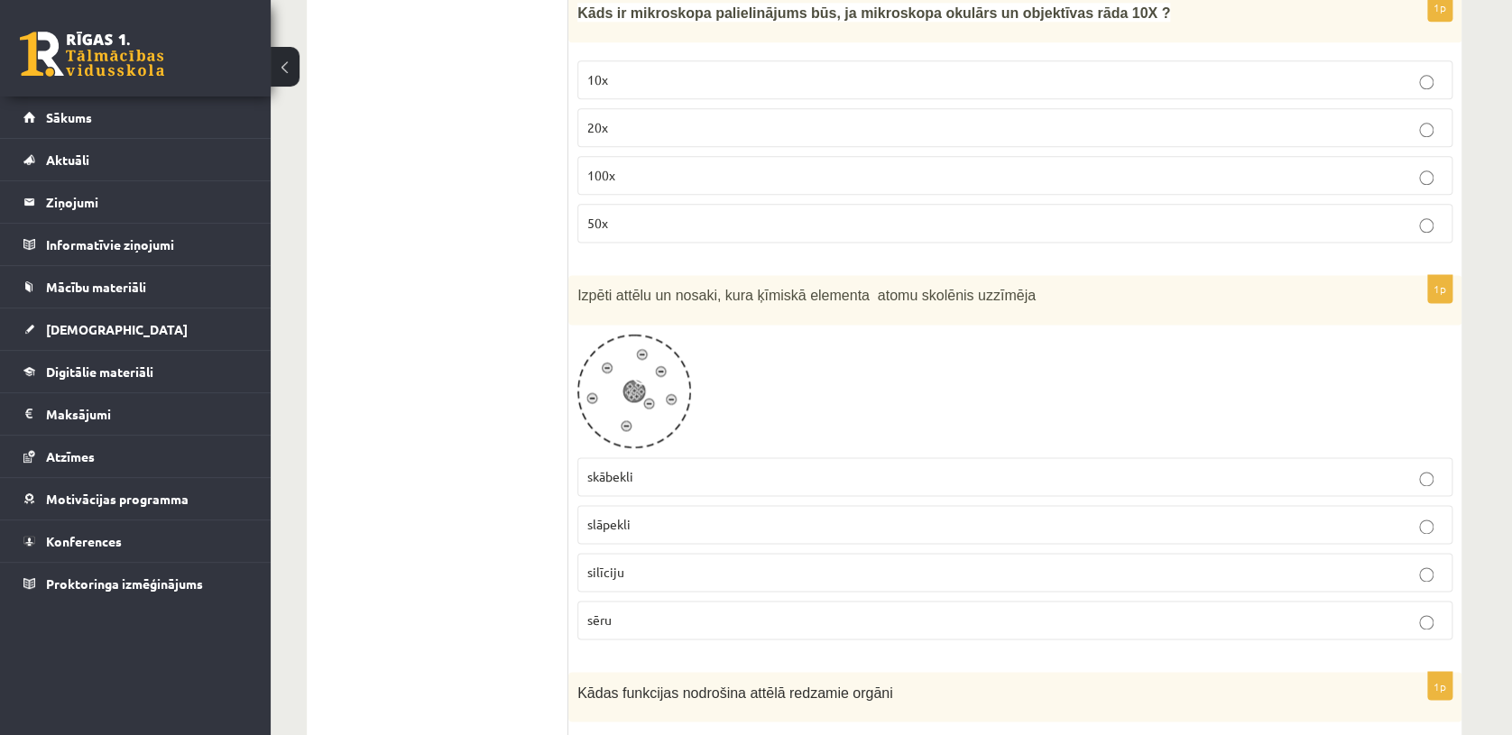
click at [649, 363] on span at bounding box center [645, 377] width 29 height 29
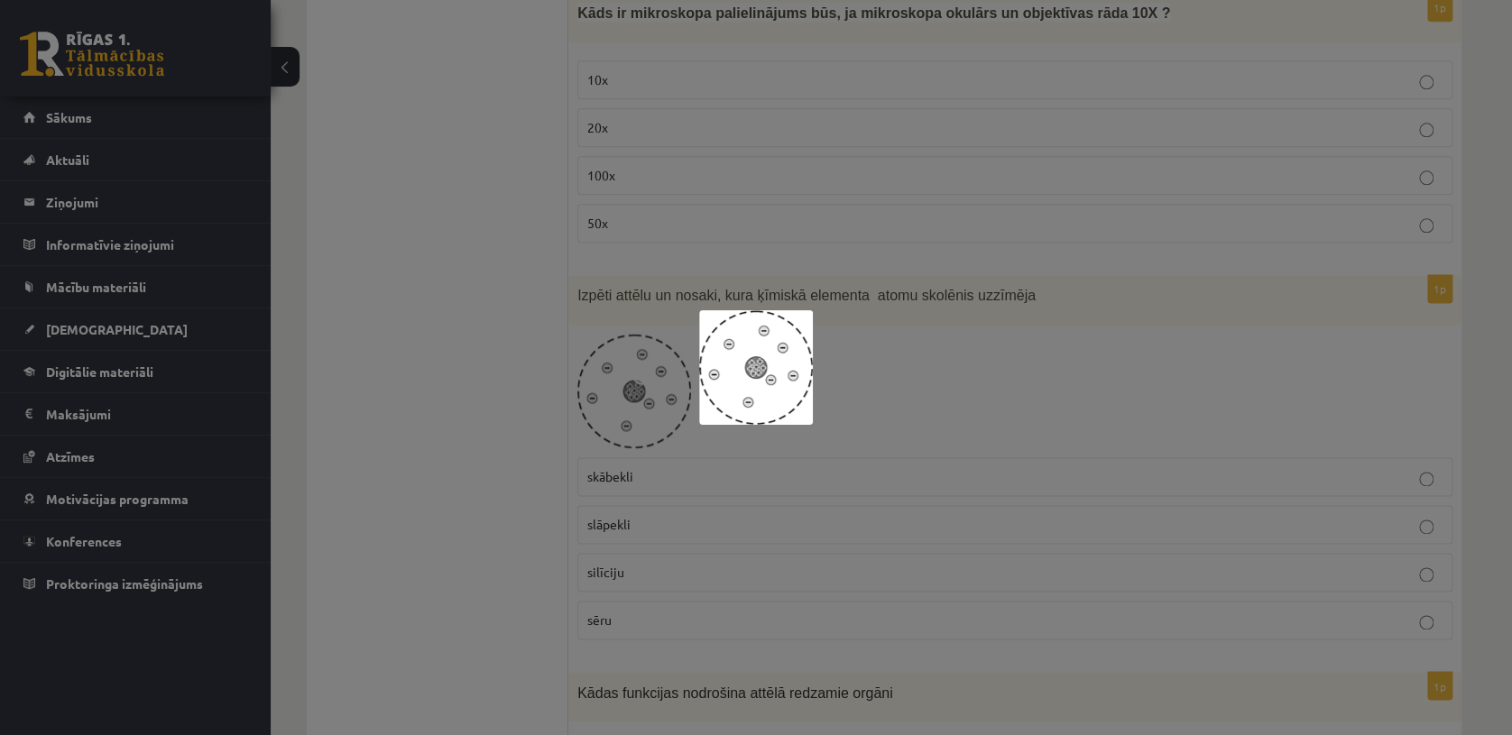
click at [921, 339] on div at bounding box center [756, 367] width 1512 height 735
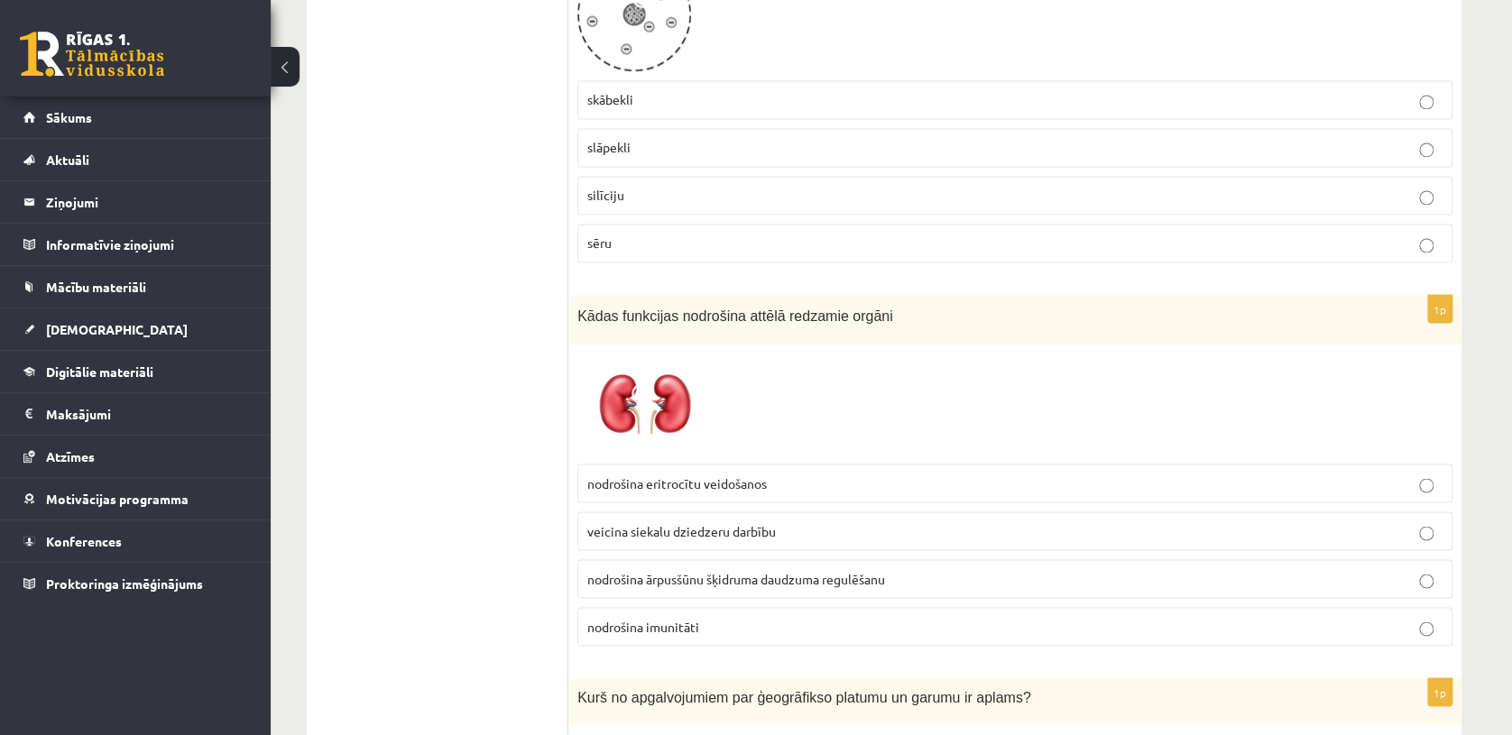
scroll to position [4838, 0]
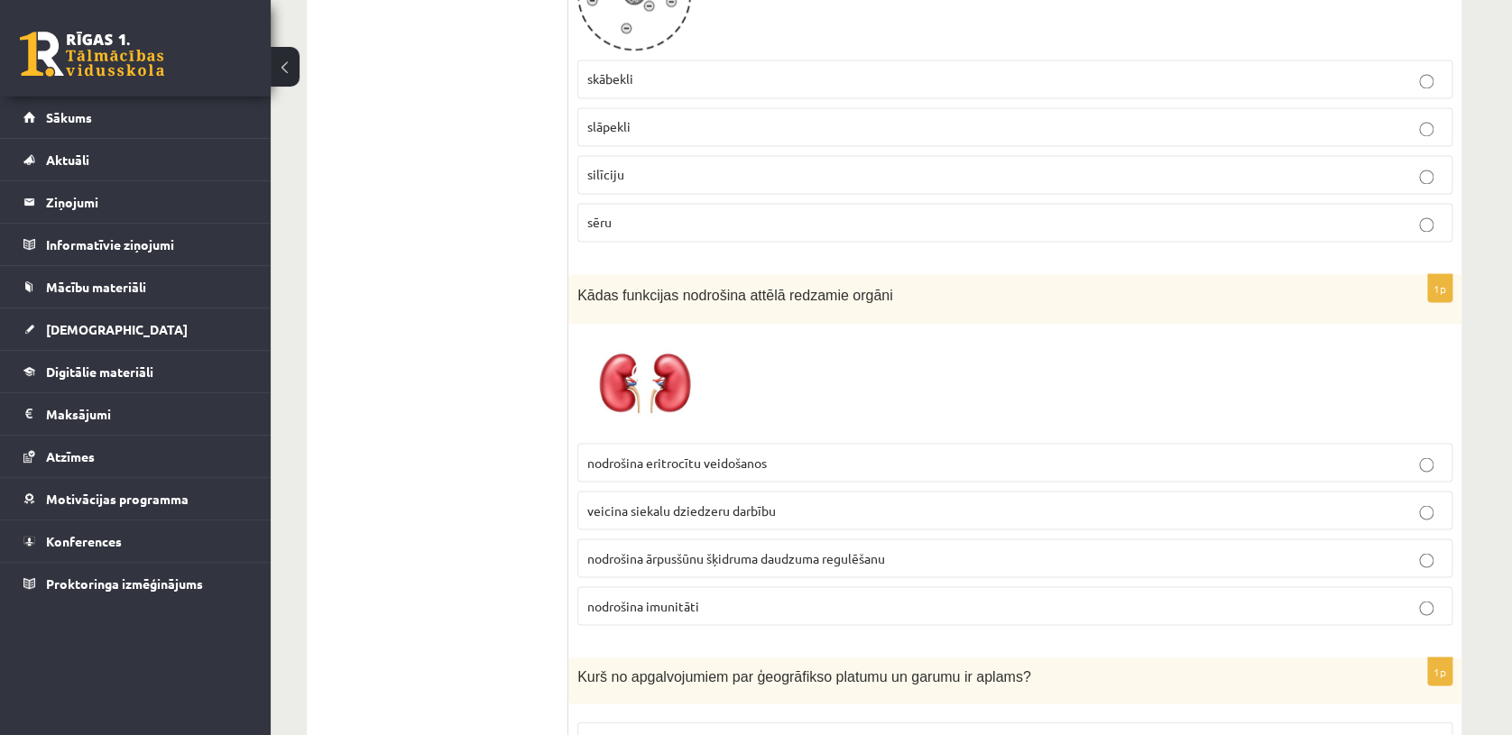
click at [943, 453] on p "nodrošina eritrocītu veidošanos" at bounding box center [1014, 462] width 855 height 19
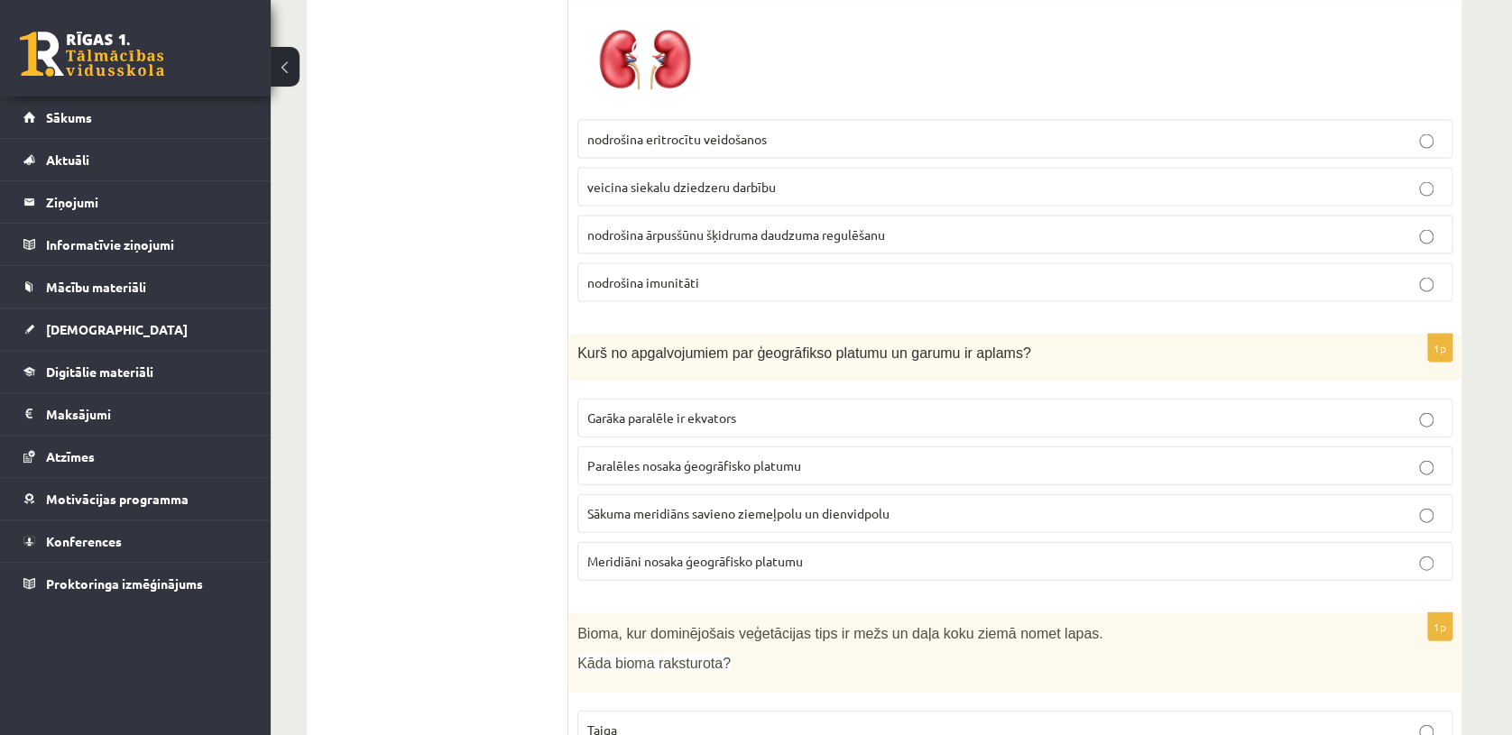
scroll to position [5172, 0]
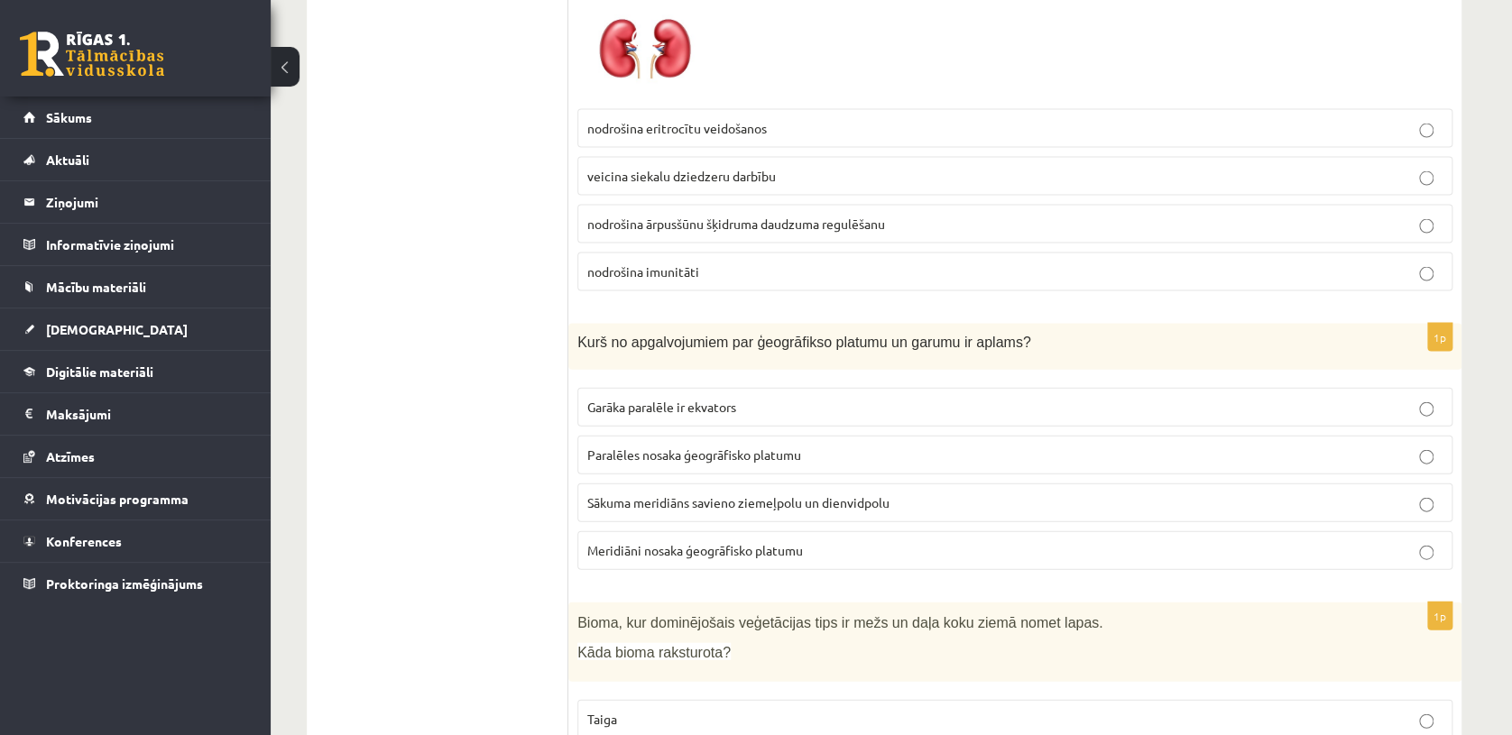
click at [957, 531] on label "Meridiāni nosaka ģeogrāfisko platumu" at bounding box center [1014, 550] width 875 height 39
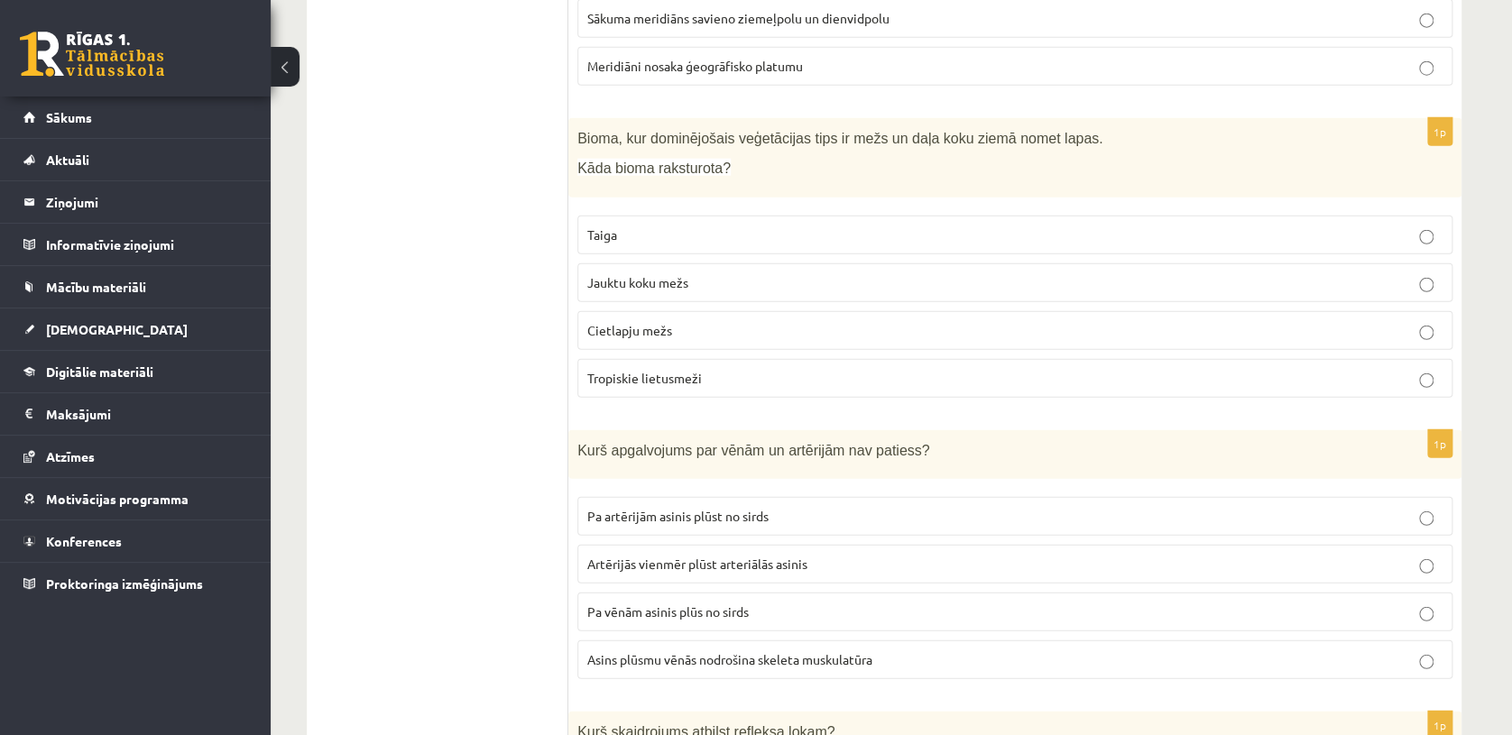
scroll to position [5678, 0]
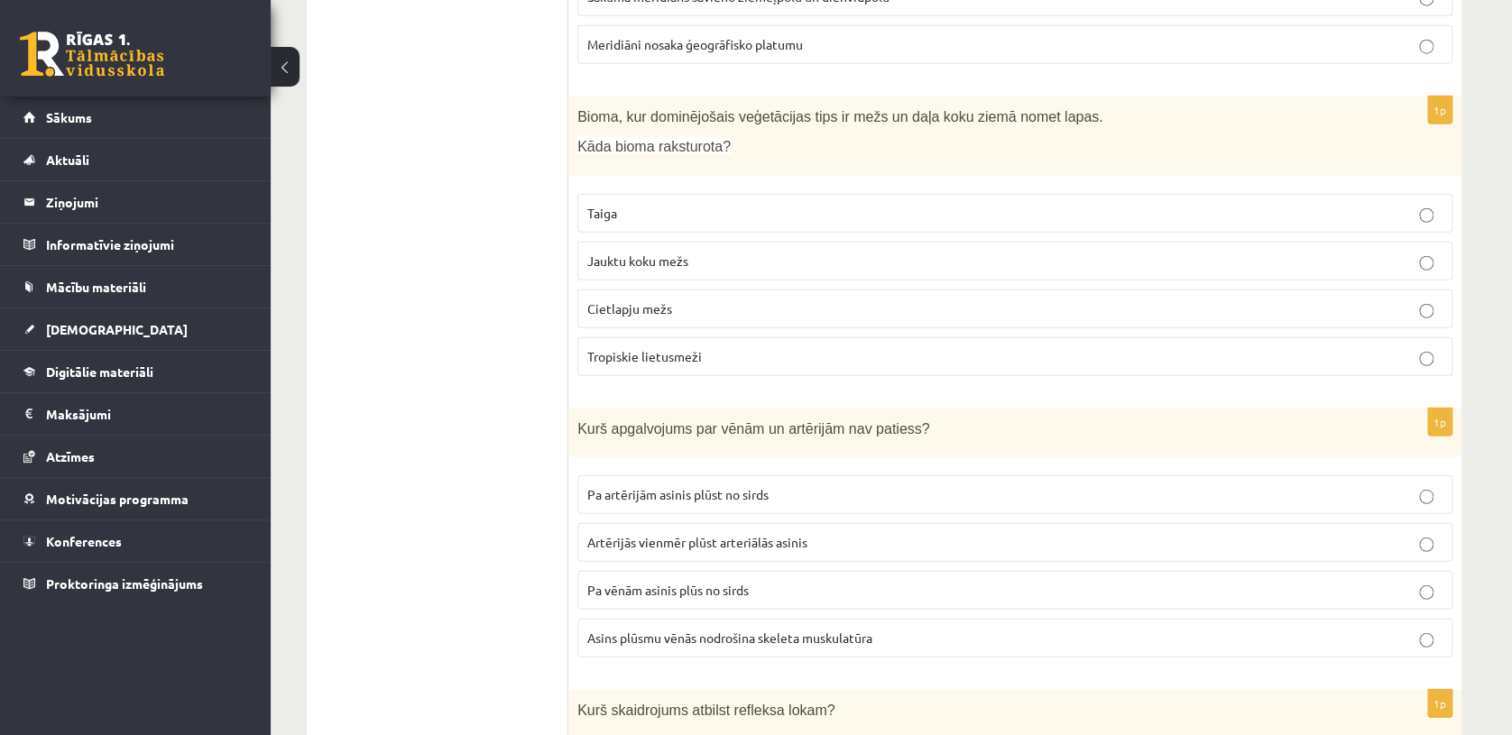
click at [979, 629] on p "Asins plūsmu vēnās nodrošina skeleta muskulatūra" at bounding box center [1014, 638] width 855 height 19
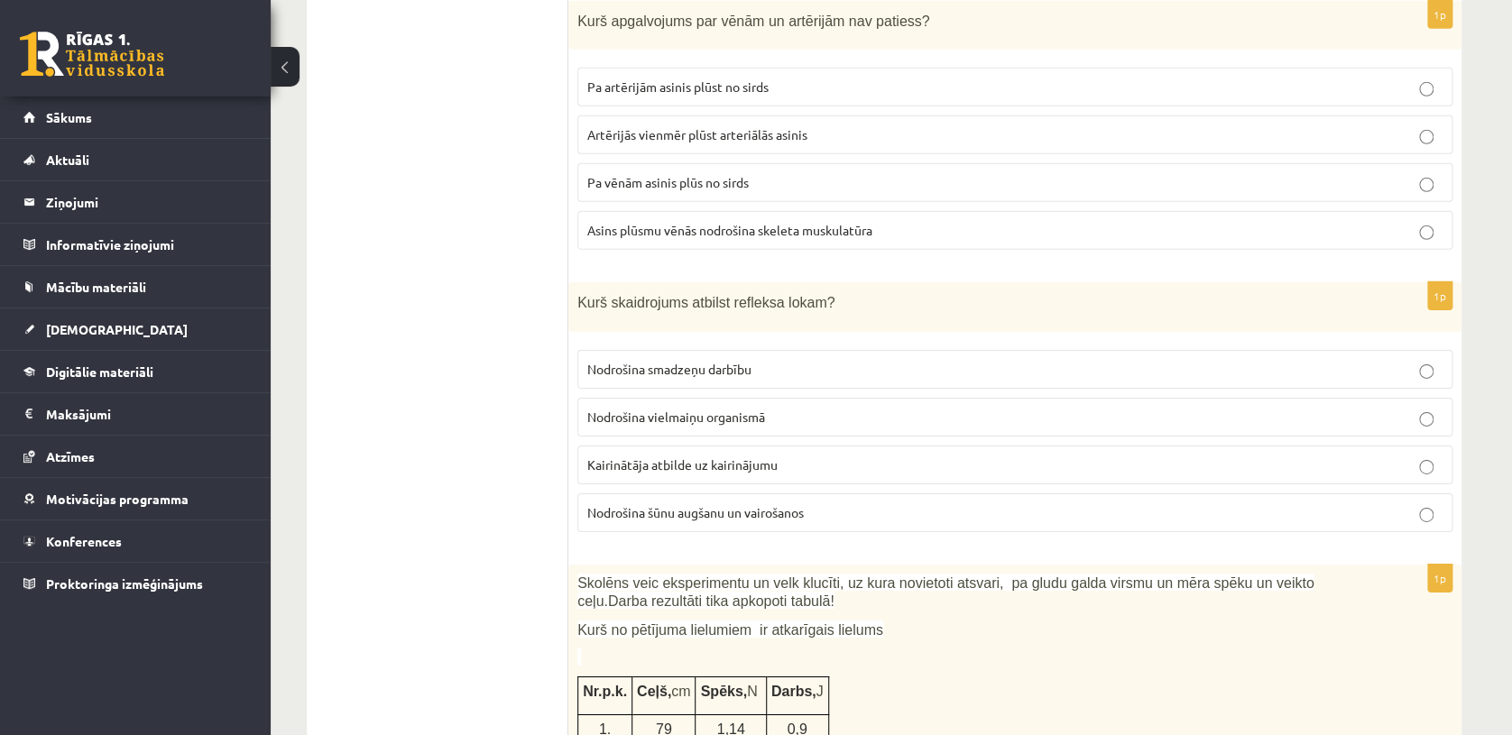
scroll to position [6097, 0]
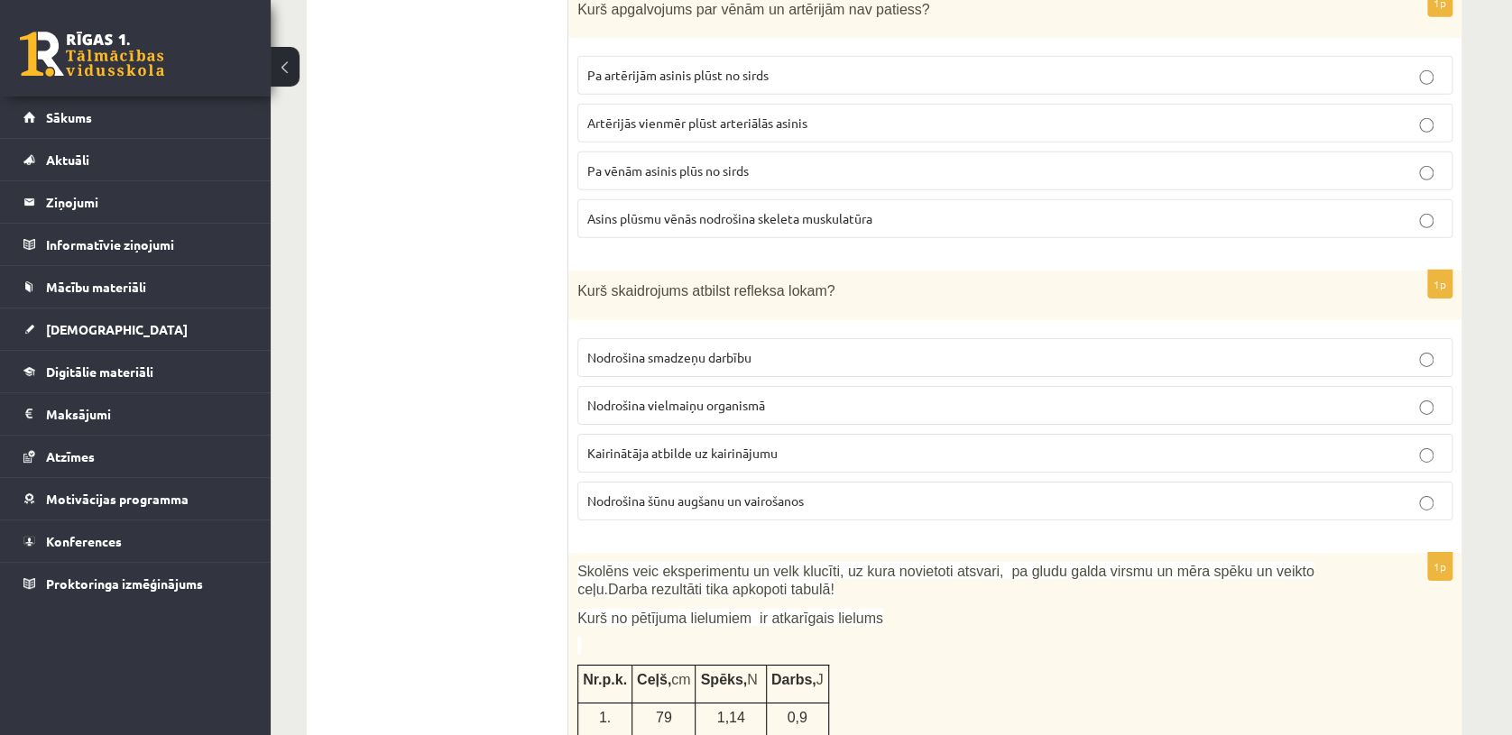
click at [809, 444] on p "Kairinātāja atbilde uz kairinājumu" at bounding box center [1014, 453] width 855 height 19
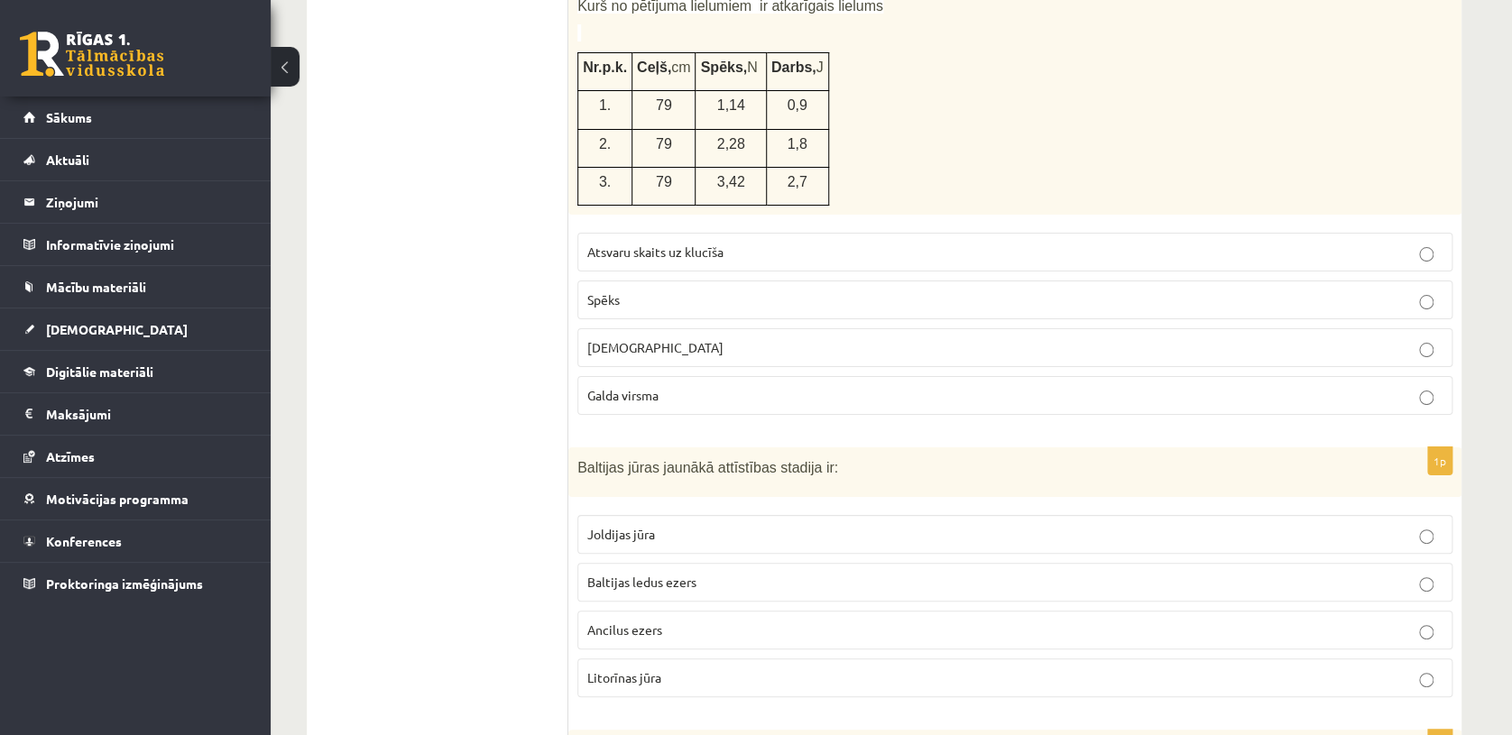
scroll to position [6720, 0]
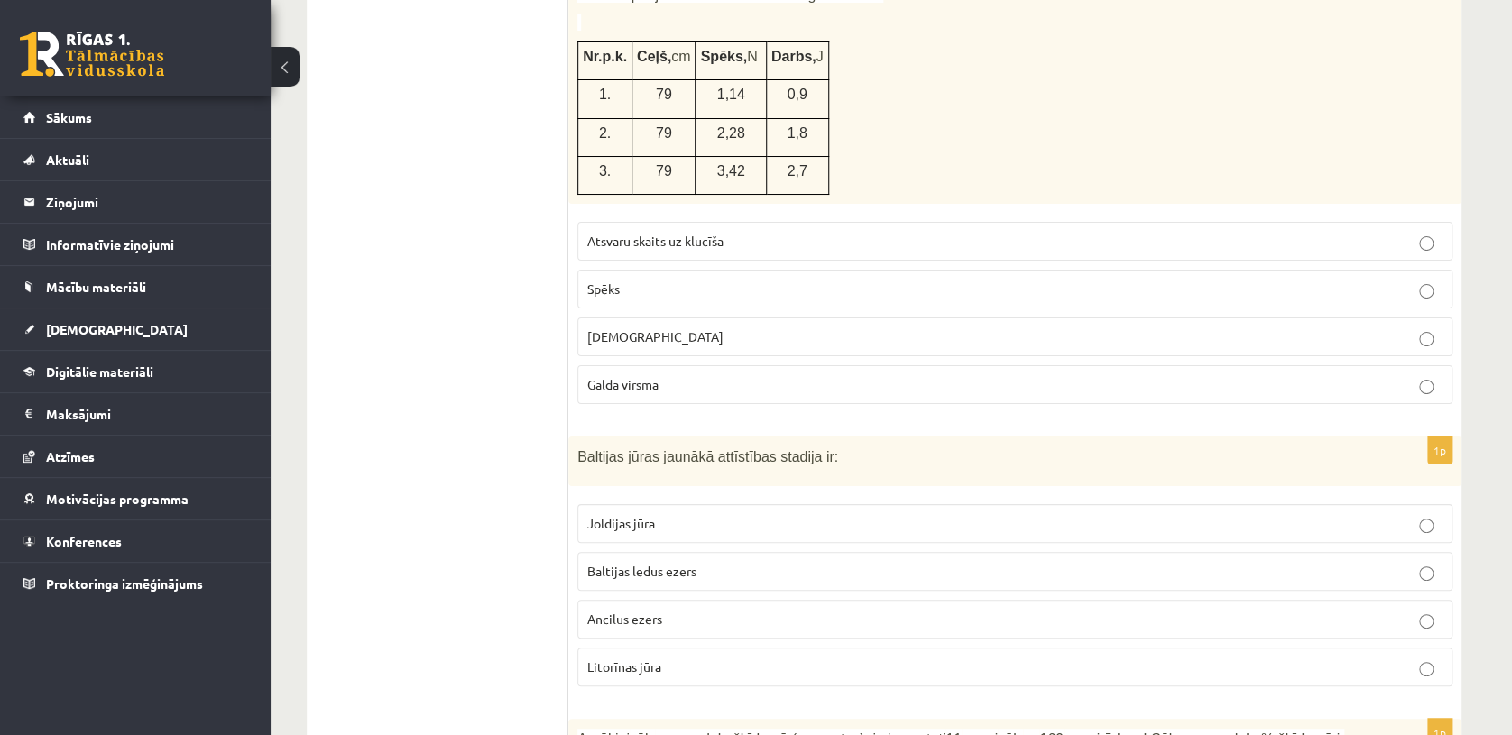
click at [929, 562] on p "Baltijas ledus ezers" at bounding box center [1014, 571] width 855 height 19
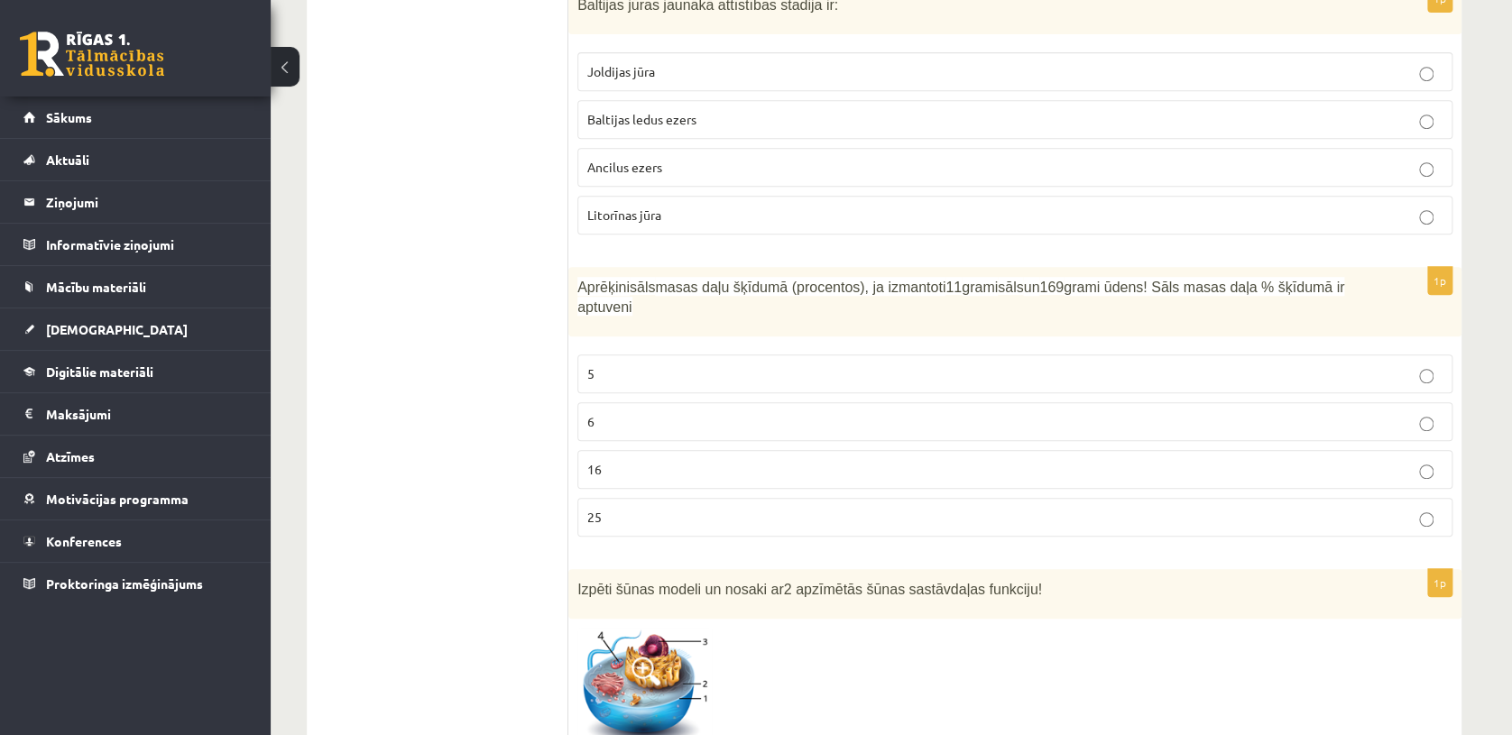
scroll to position [7194, 0]
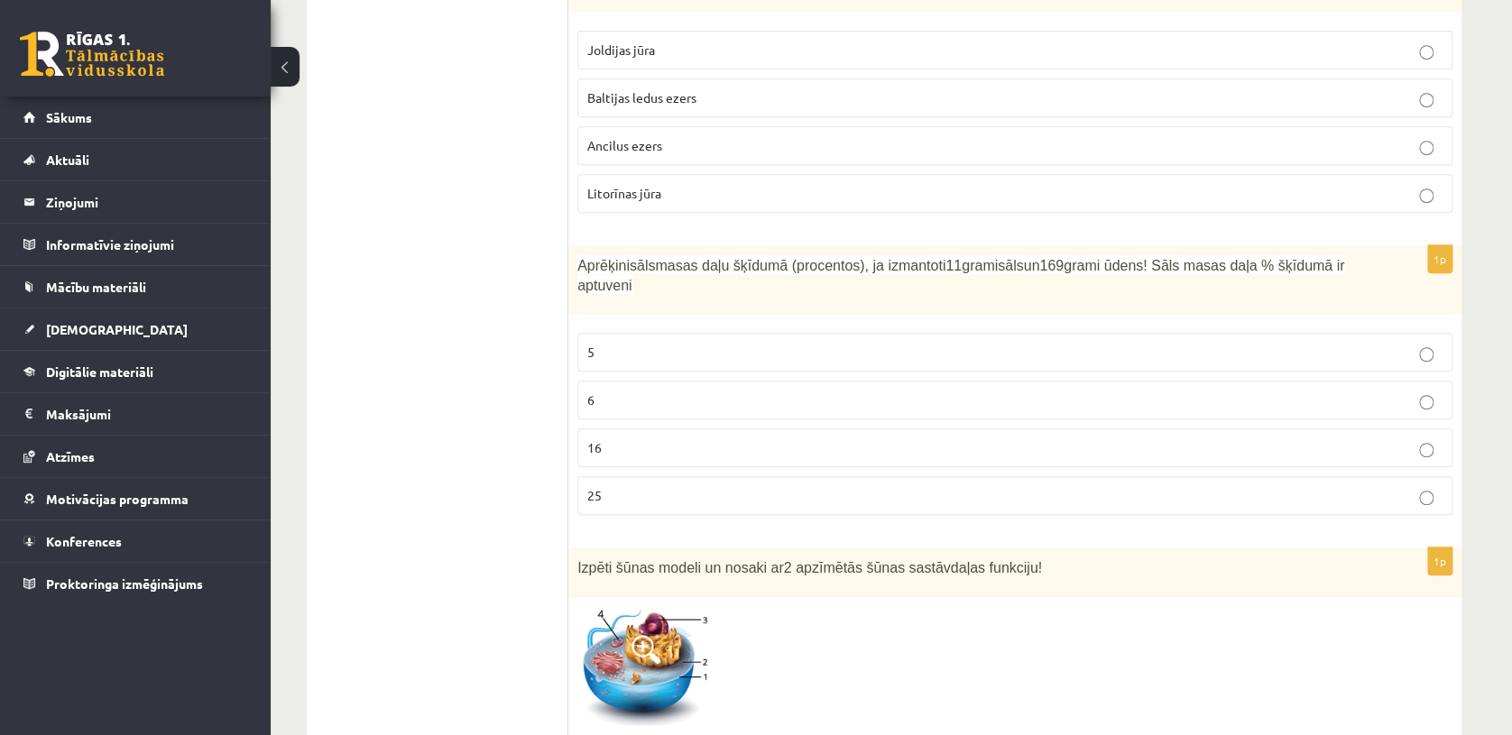
click at [755, 438] on p "16" at bounding box center [1014, 447] width 855 height 19
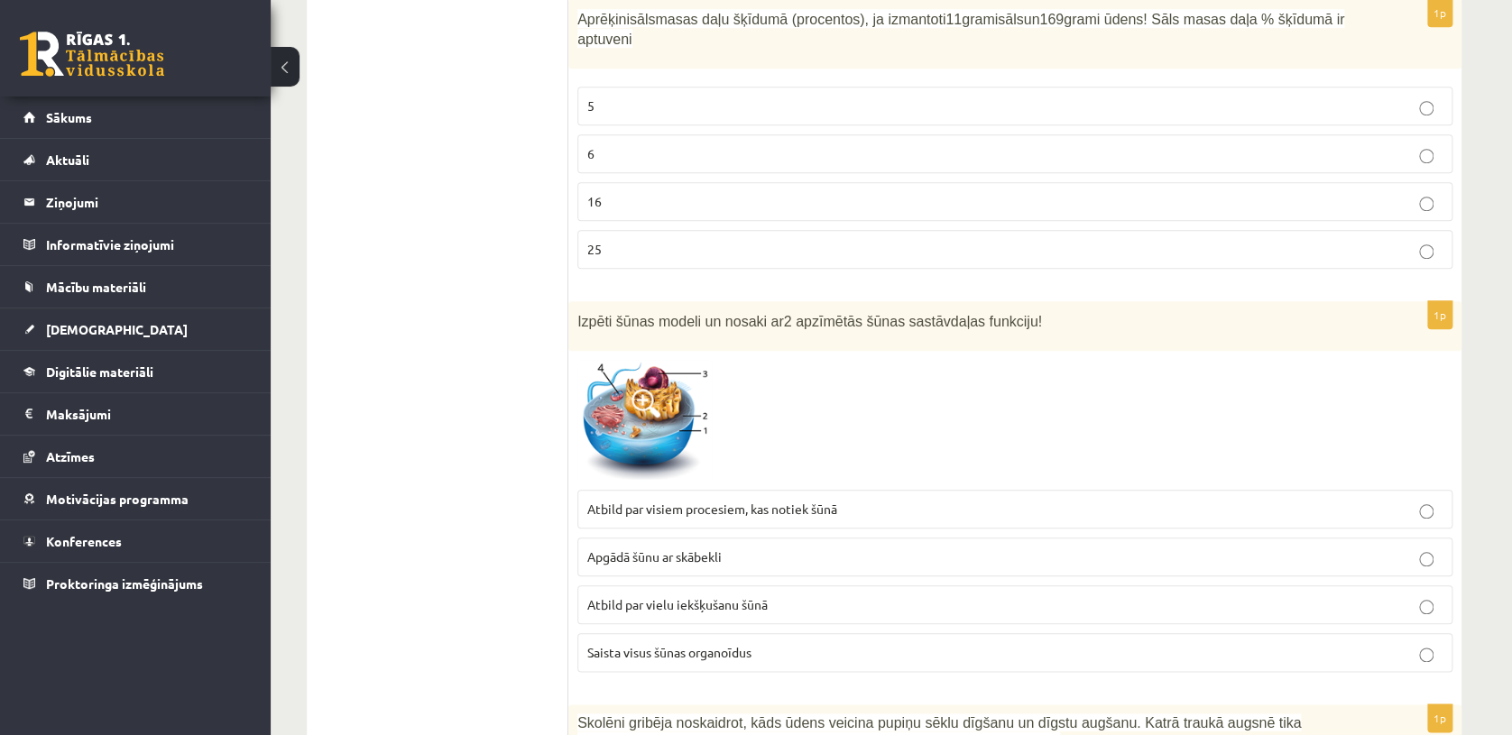
scroll to position [7452, 0]
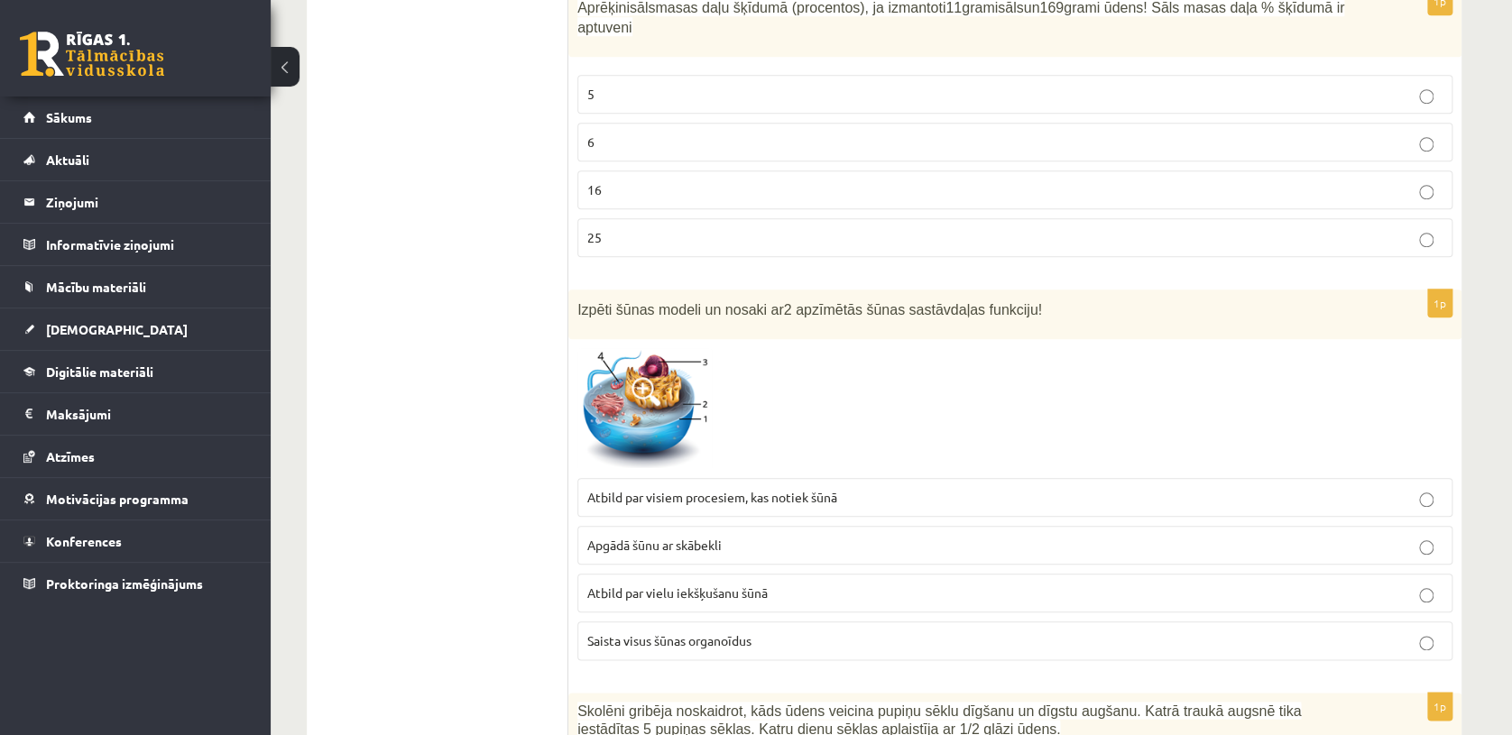
click at [903, 488] on p "Atbild par visiem procesiem, kas notiek šūnā" at bounding box center [1014, 497] width 855 height 19
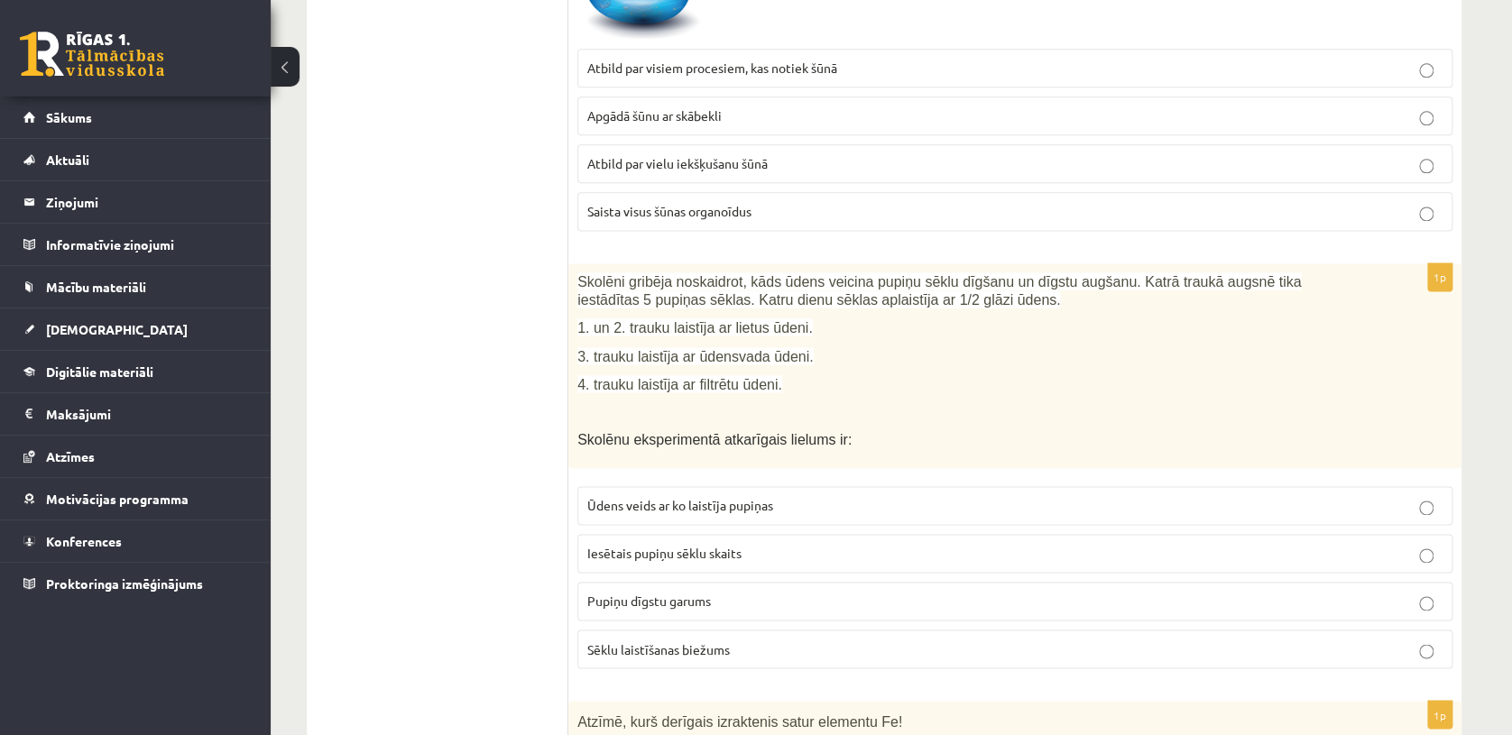
scroll to position [7913, 0]
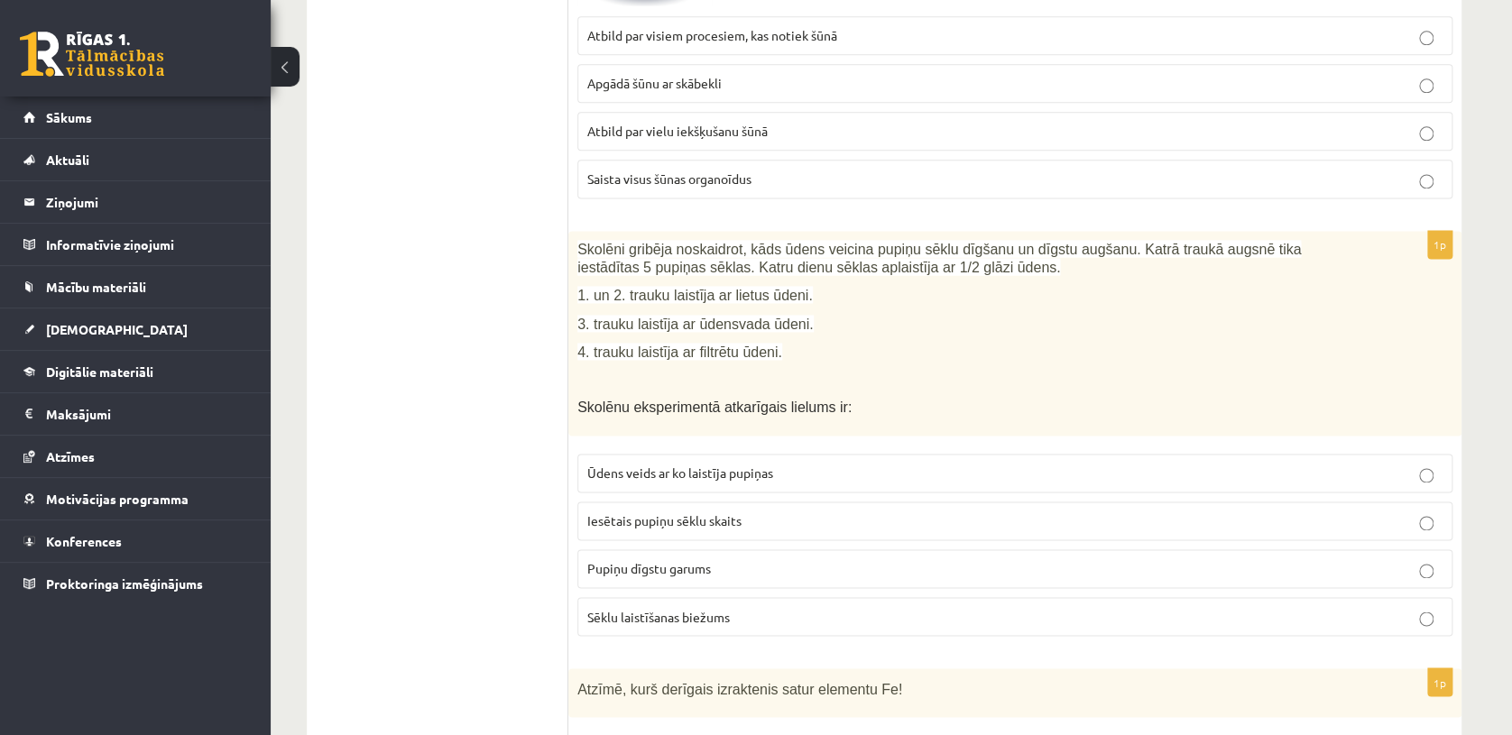
click at [793, 464] on p "Ūdens veids ar ko laistīja pupiņas" at bounding box center [1014, 473] width 855 height 19
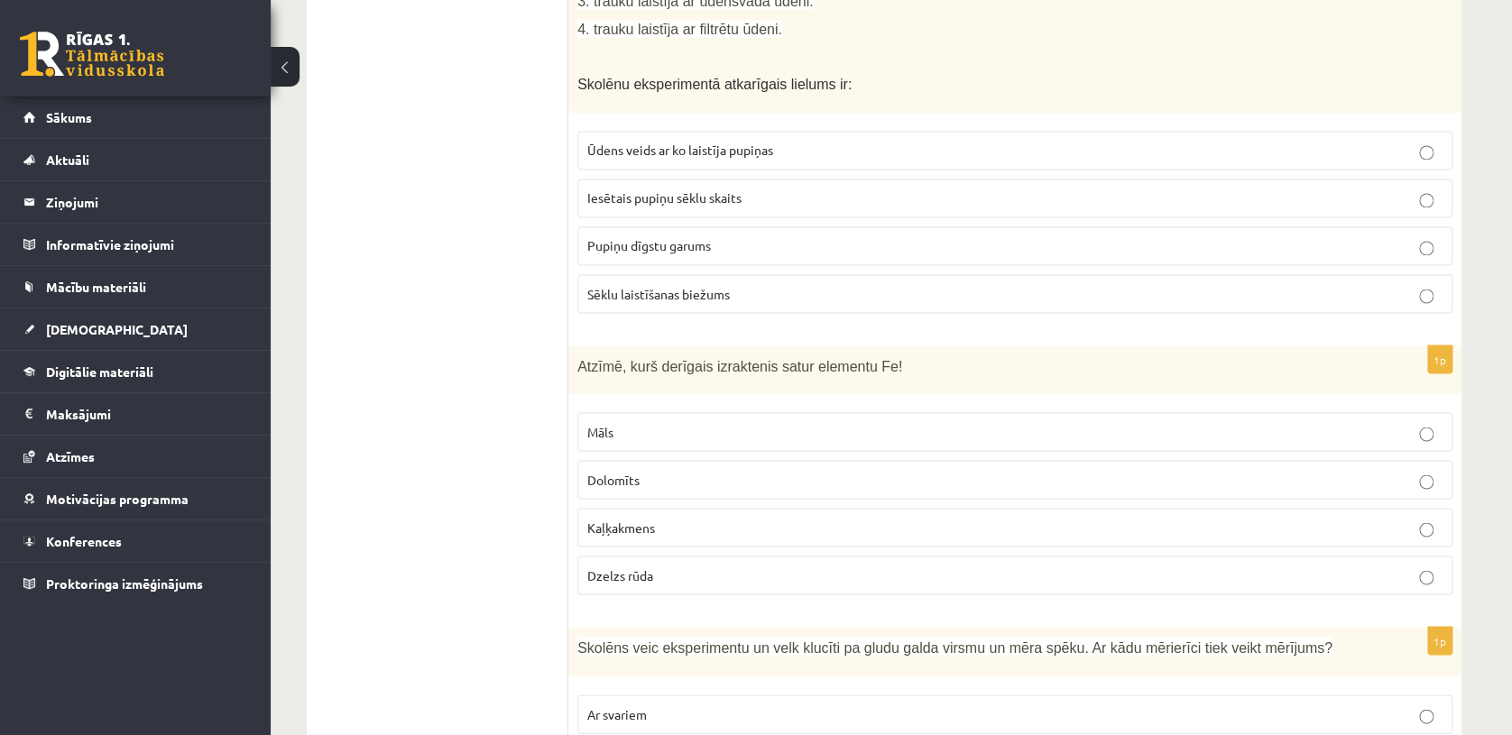
scroll to position [8376, 0]
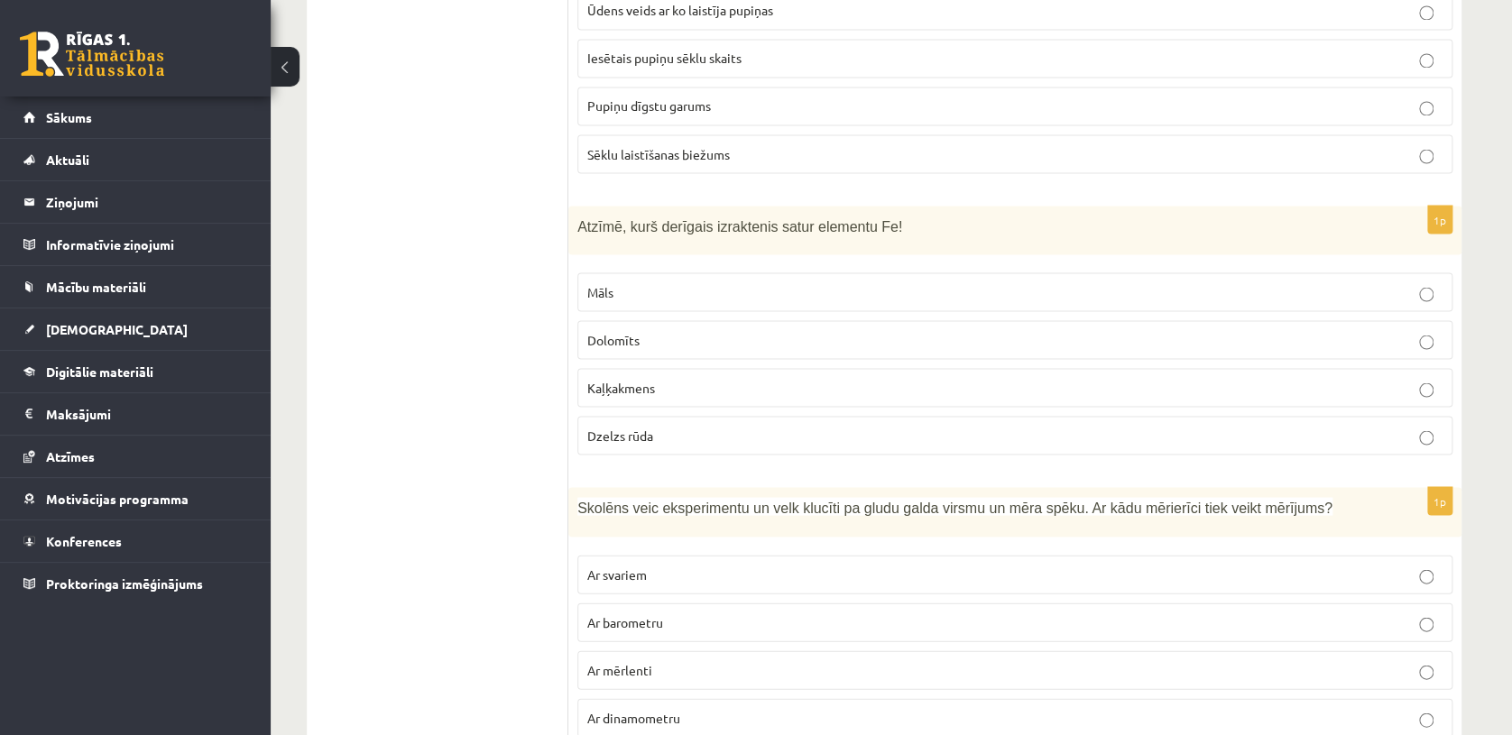
click at [863, 426] on p "Dzelzs rūda" at bounding box center [1014, 435] width 855 height 19
click at [654, 602] on label "Ar barometru" at bounding box center [1014, 621] width 875 height 39
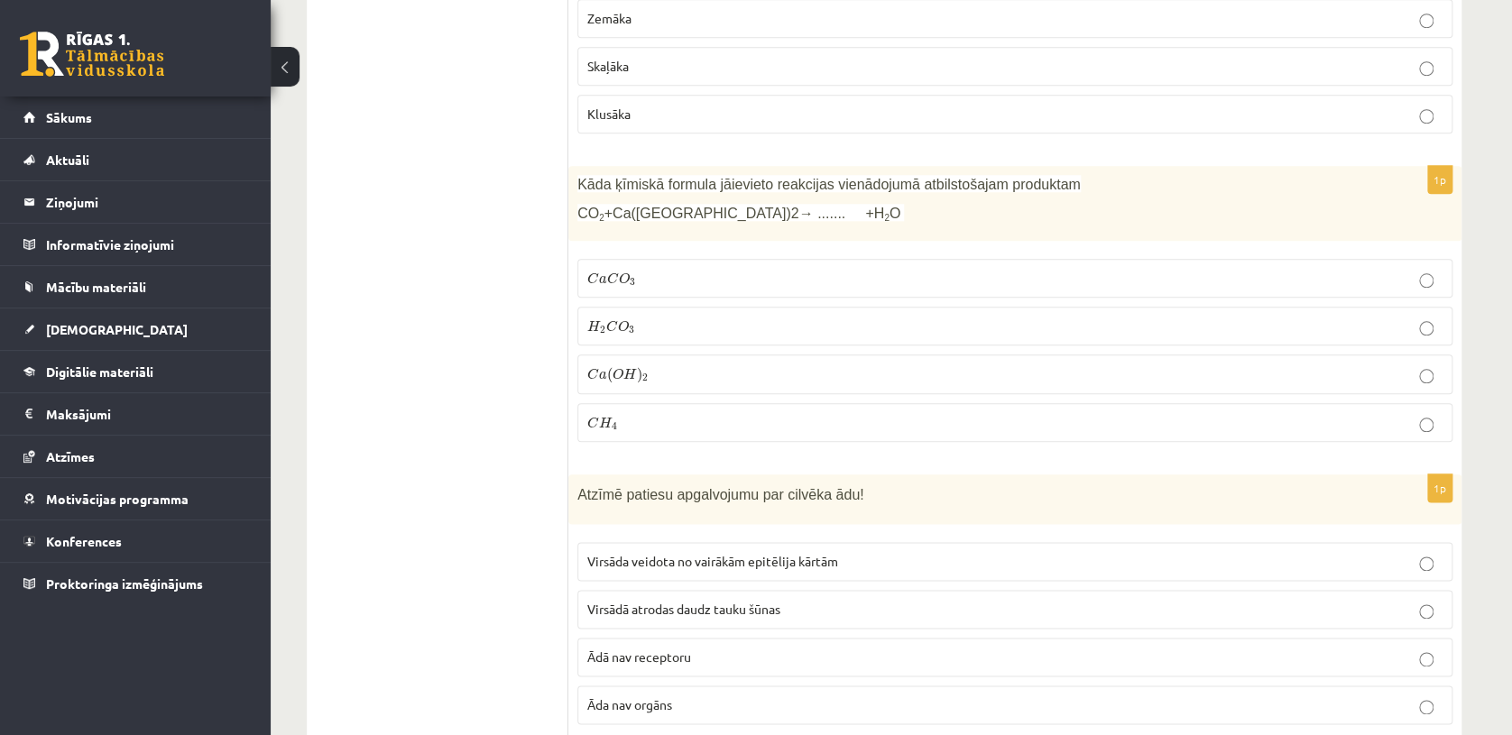
scroll to position [0, 0]
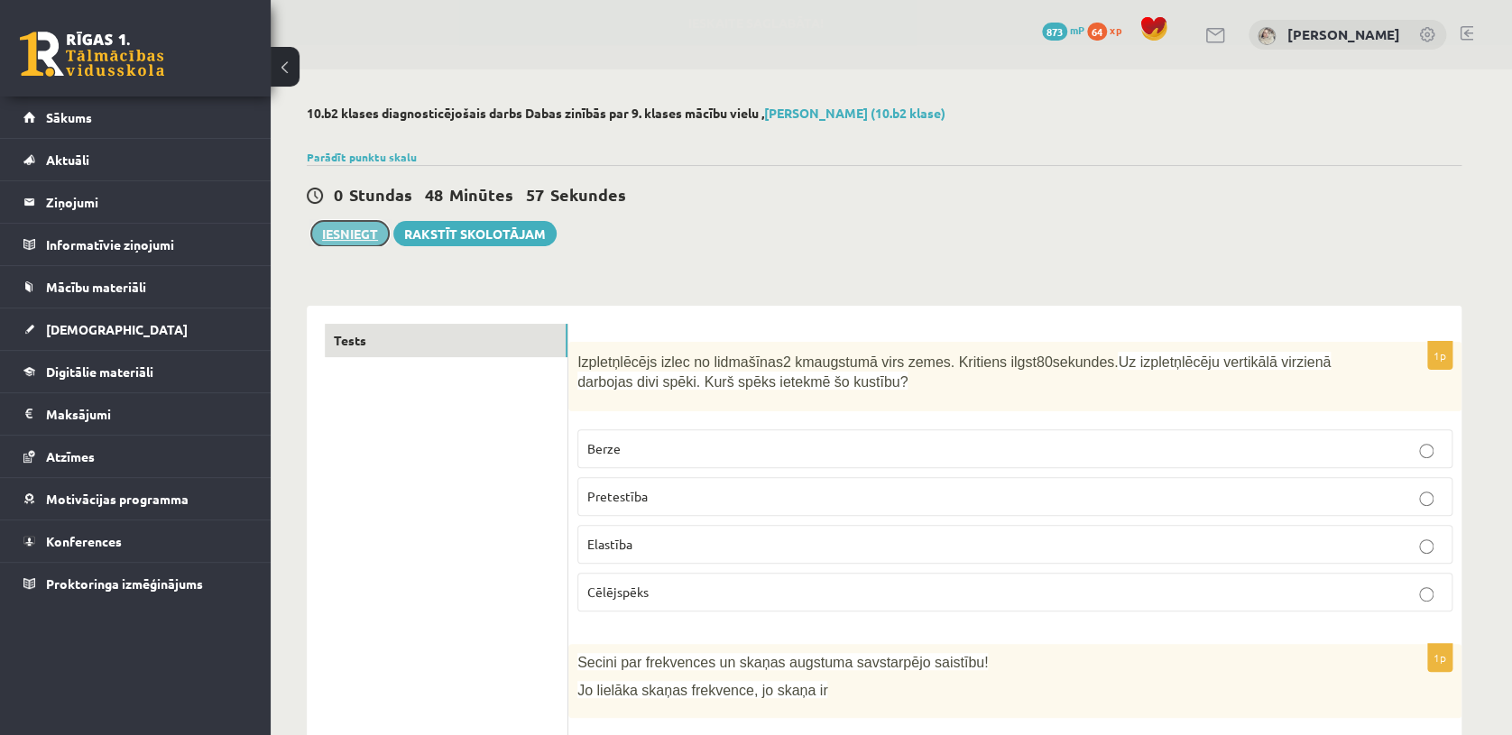
click at [352, 232] on button "Iesniegt" at bounding box center [350, 233] width 78 height 25
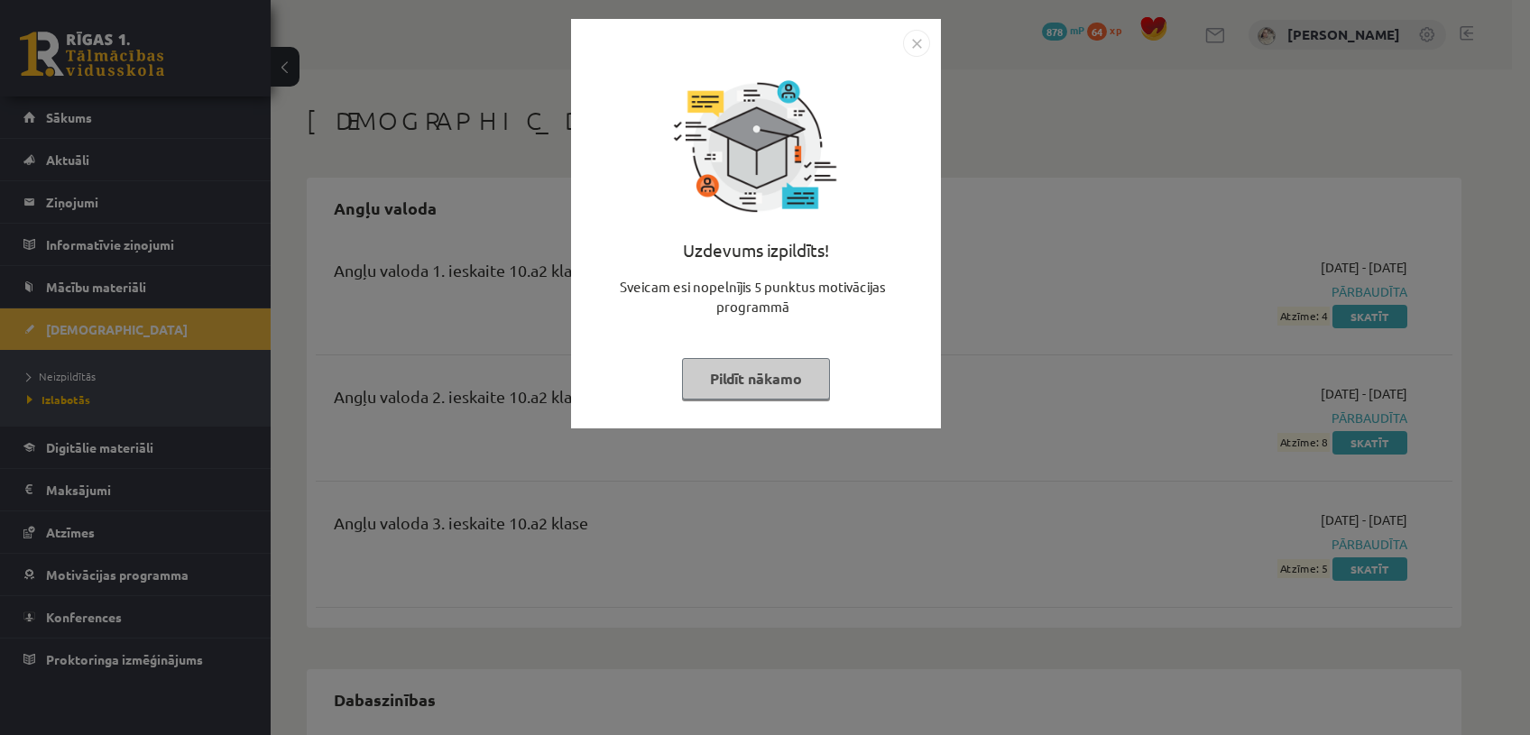
click at [793, 367] on button "Pildīt nākamo" at bounding box center [756, 378] width 148 height 41
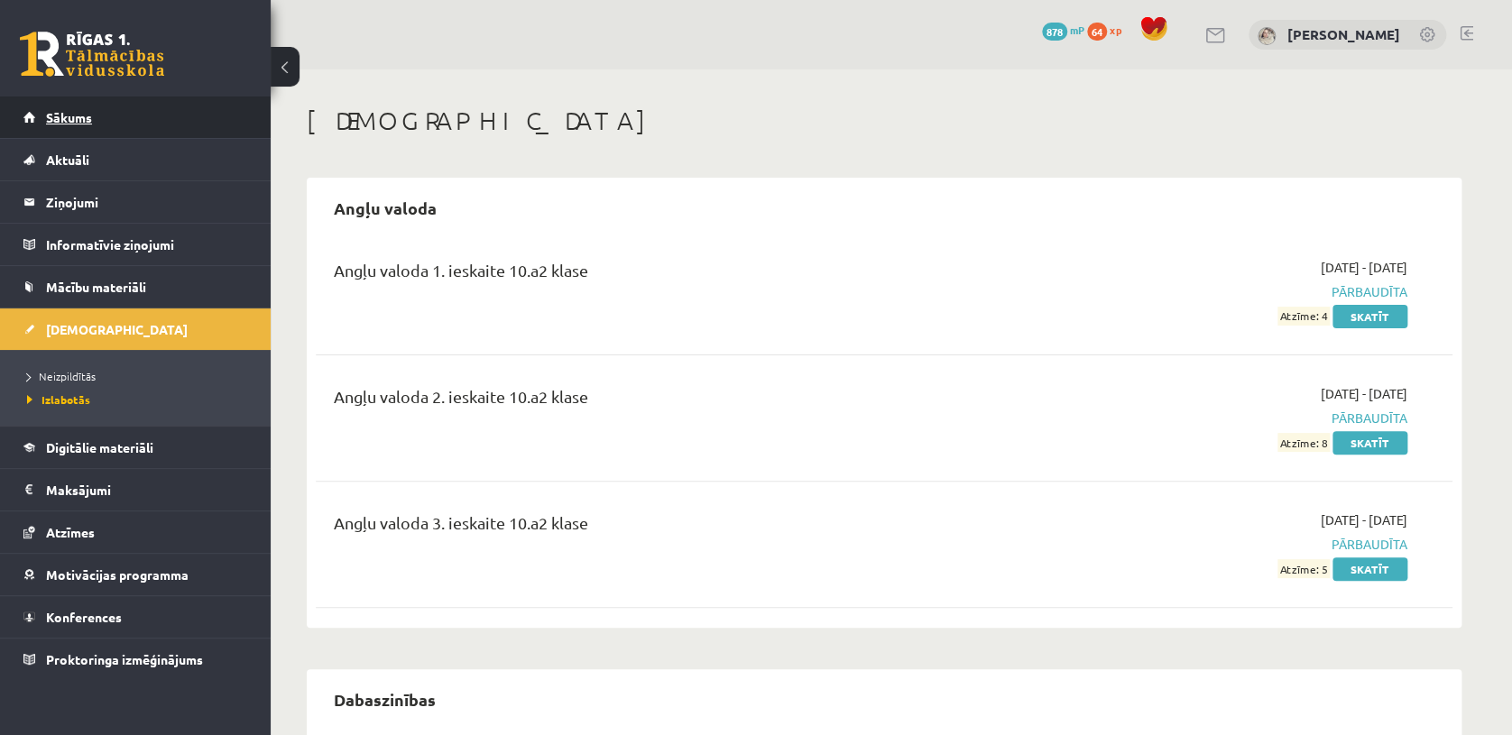
click at [116, 98] on link "Sākums" at bounding box center [135, 117] width 225 height 41
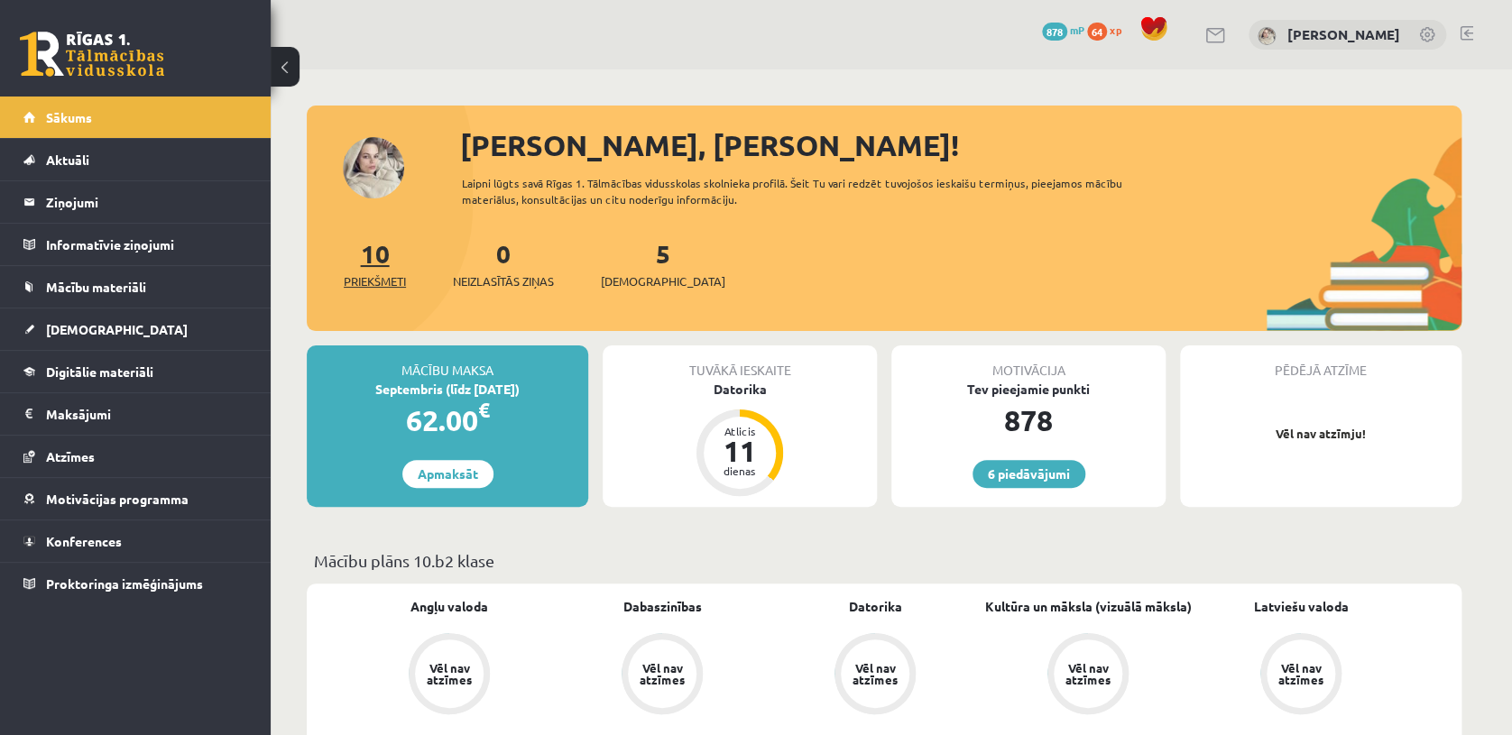
click at [374, 272] on span "Priekšmeti" at bounding box center [375, 281] width 62 height 18
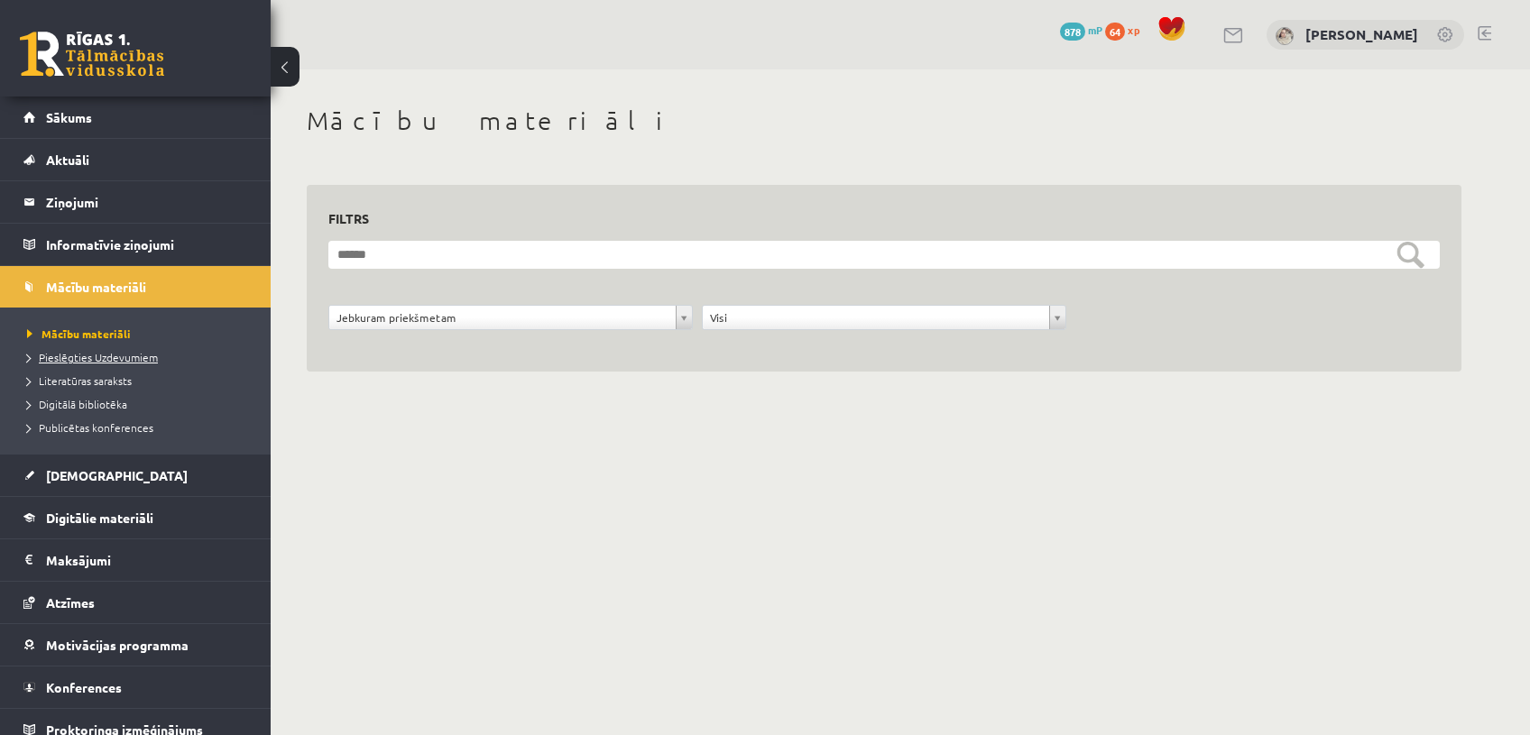
click at [117, 352] on span "Pieslēgties Uzdevumiem" at bounding box center [92, 357] width 131 height 14
click at [104, 117] on link "Sākums" at bounding box center [135, 117] width 225 height 41
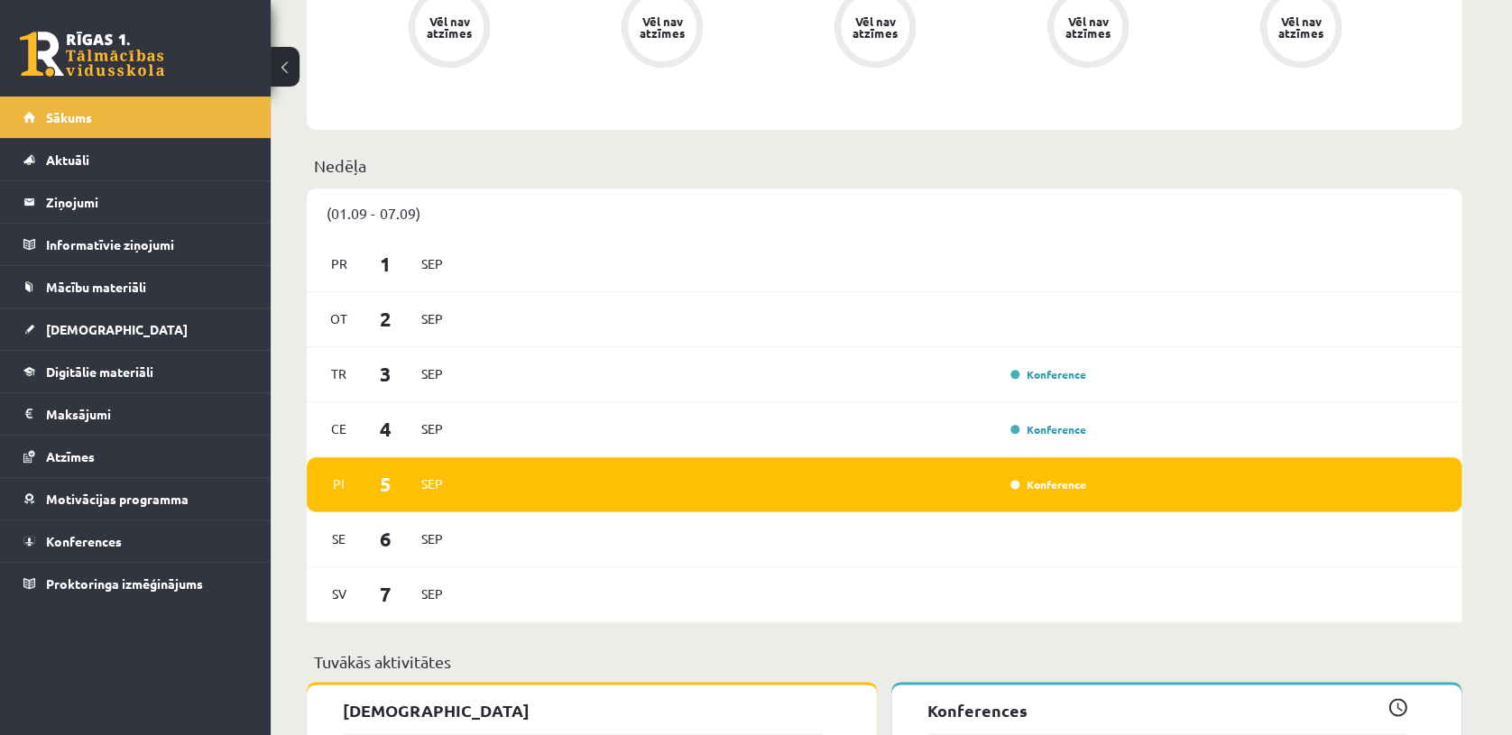
scroll to position [830, 0]
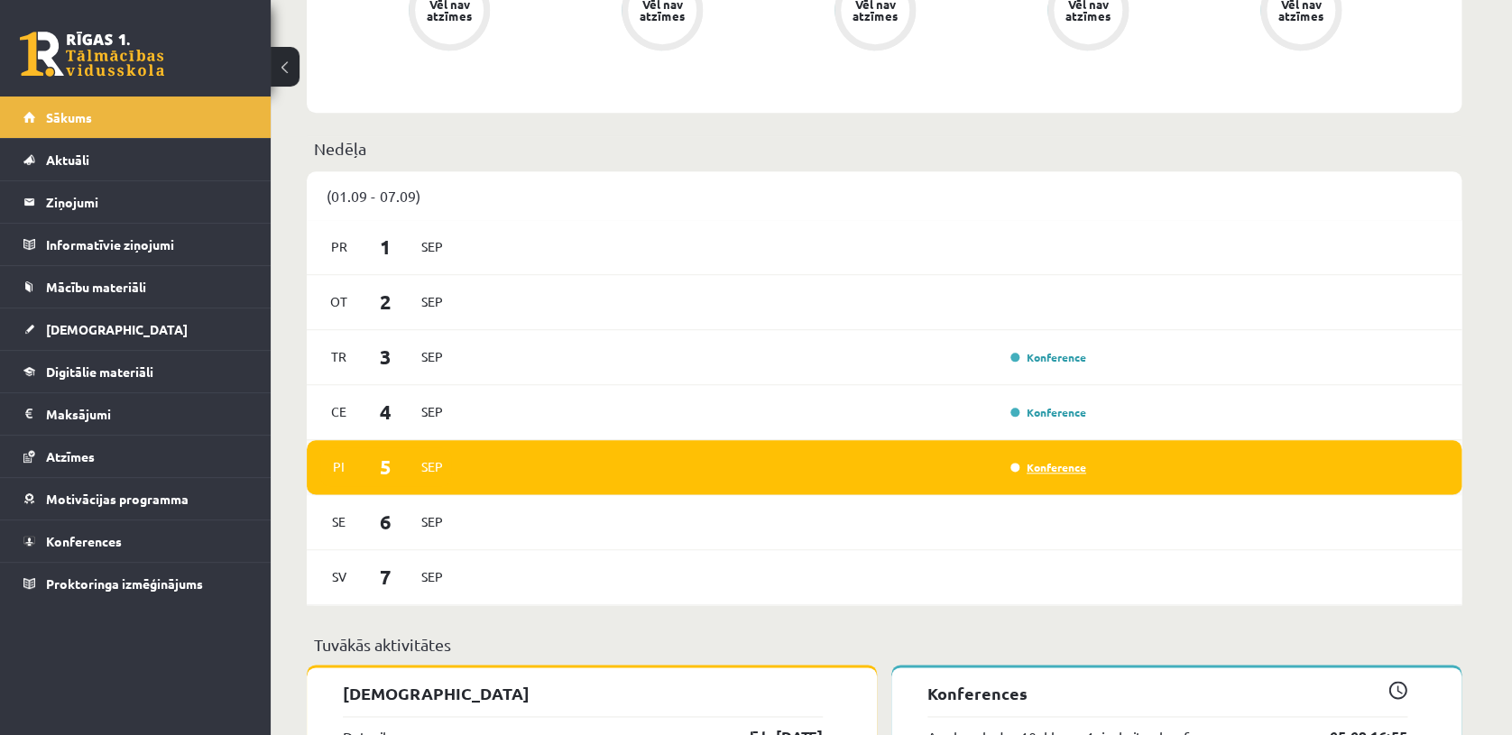
click at [1043, 468] on link "Konference" at bounding box center [1048, 467] width 76 height 14
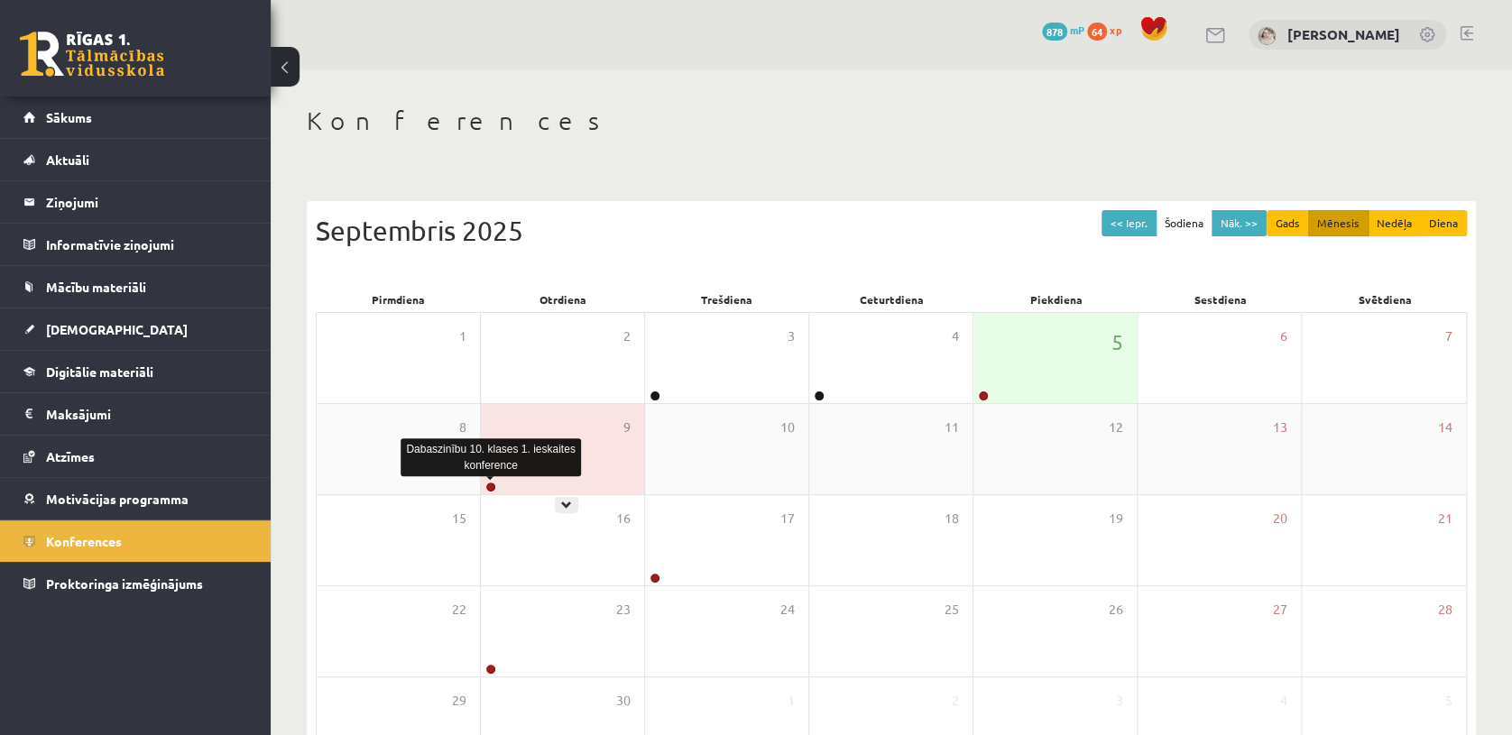
click at [493, 483] on link at bounding box center [490, 487] width 11 height 11
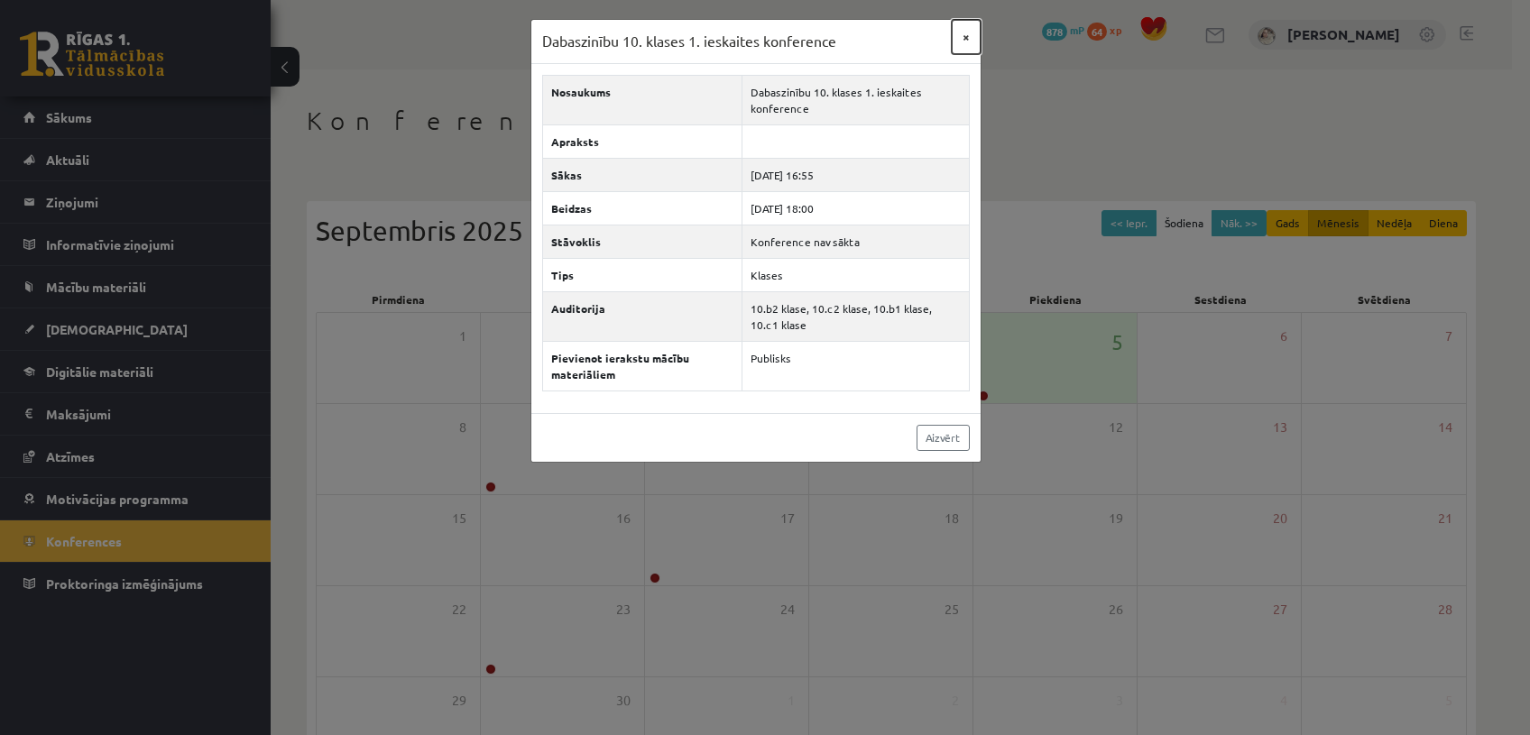
click at [969, 27] on button "×" at bounding box center [966, 37] width 29 height 34
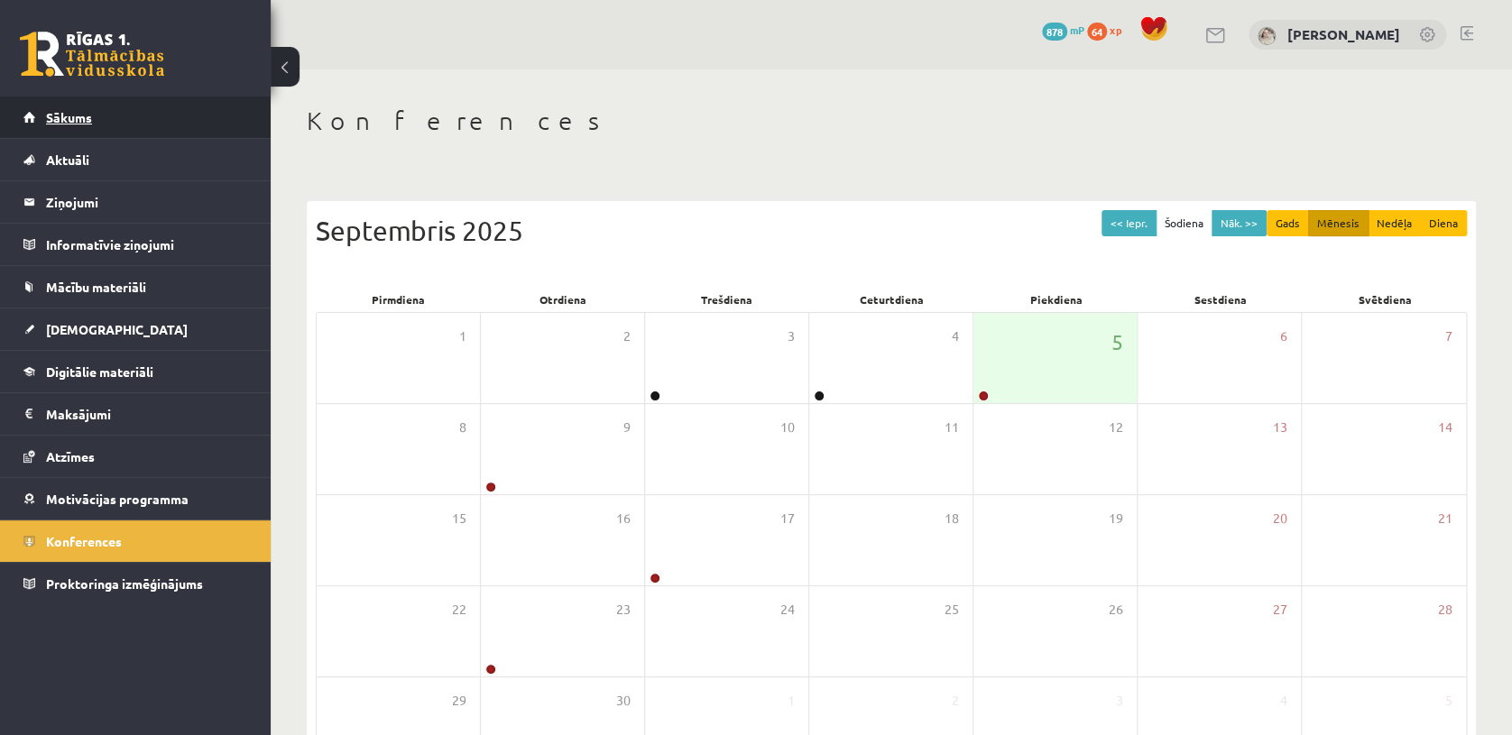
click at [124, 106] on link "Sākums" at bounding box center [135, 117] width 225 height 41
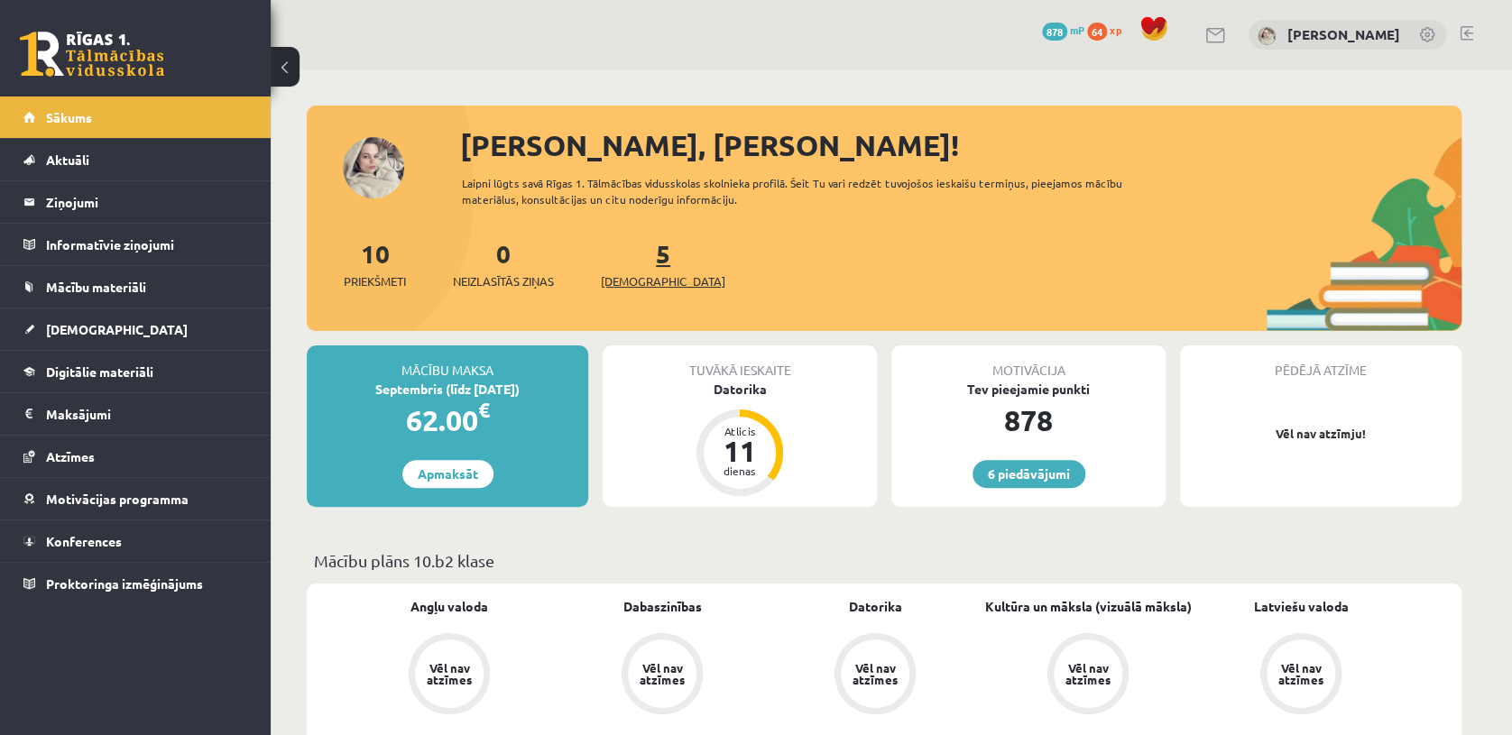
click at [641, 277] on span "[DEMOGRAPHIC_DATA]" at bounding box center [663, 281] width 124 height 18
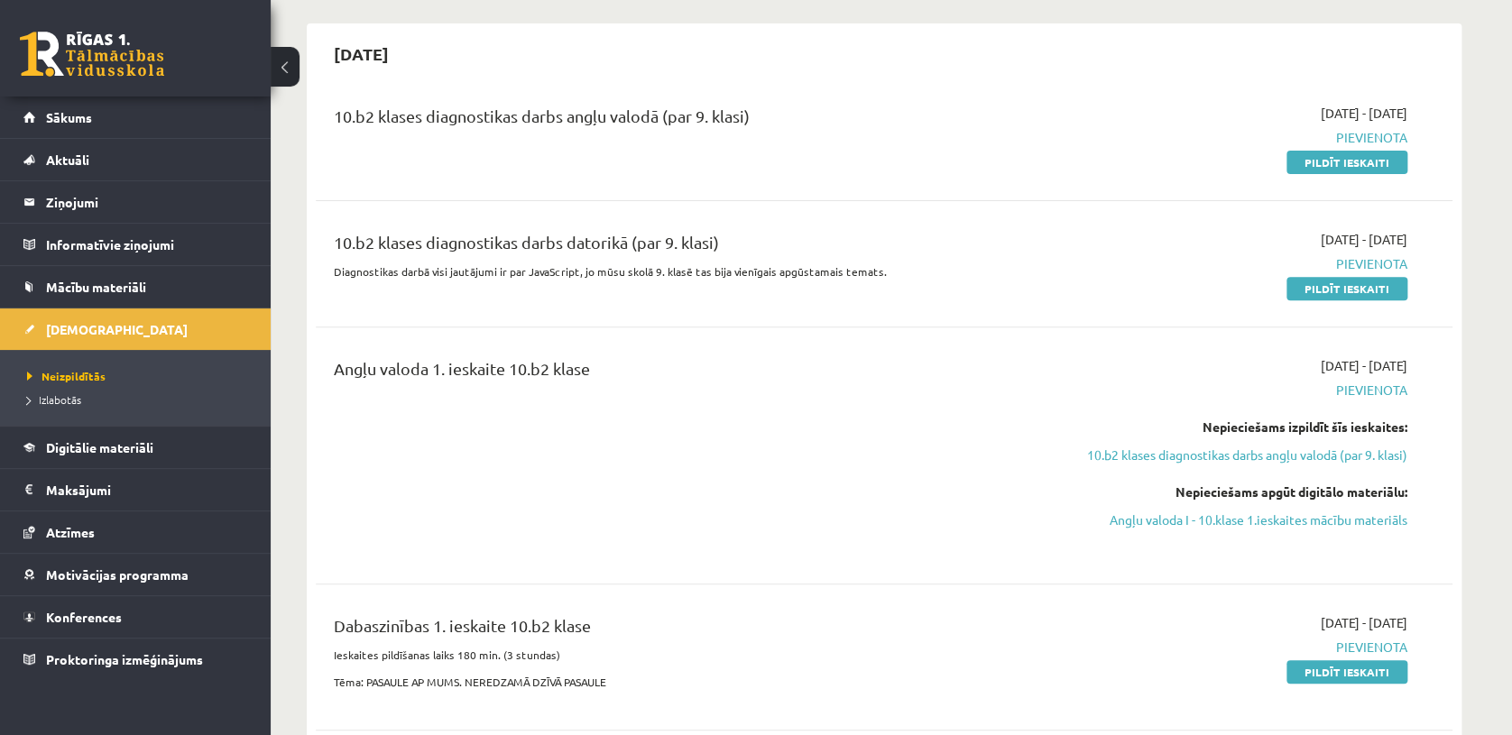
scroll to position [34, 0]
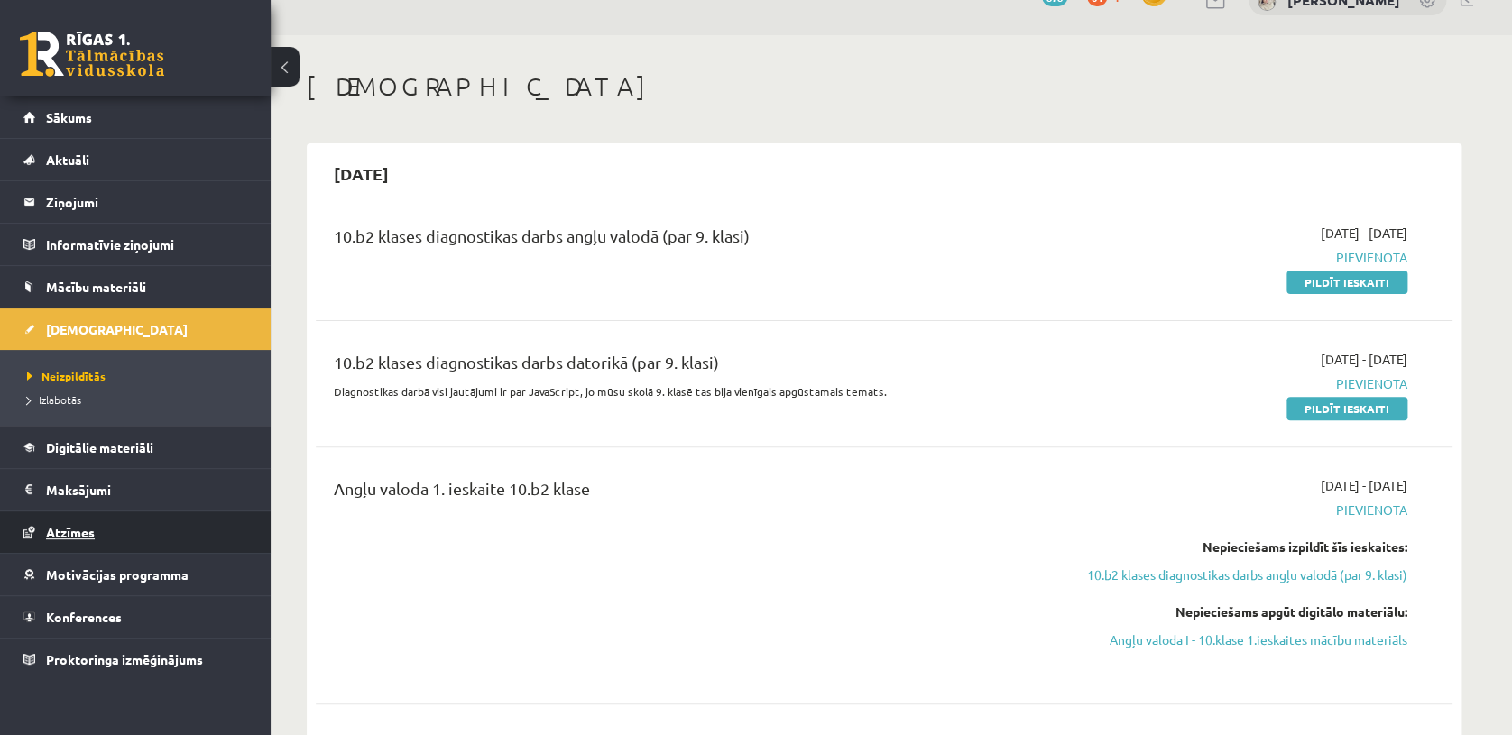
click at [115, 529] on link "Atzīmes" at bounding box center [135, 531] width 225 height 41
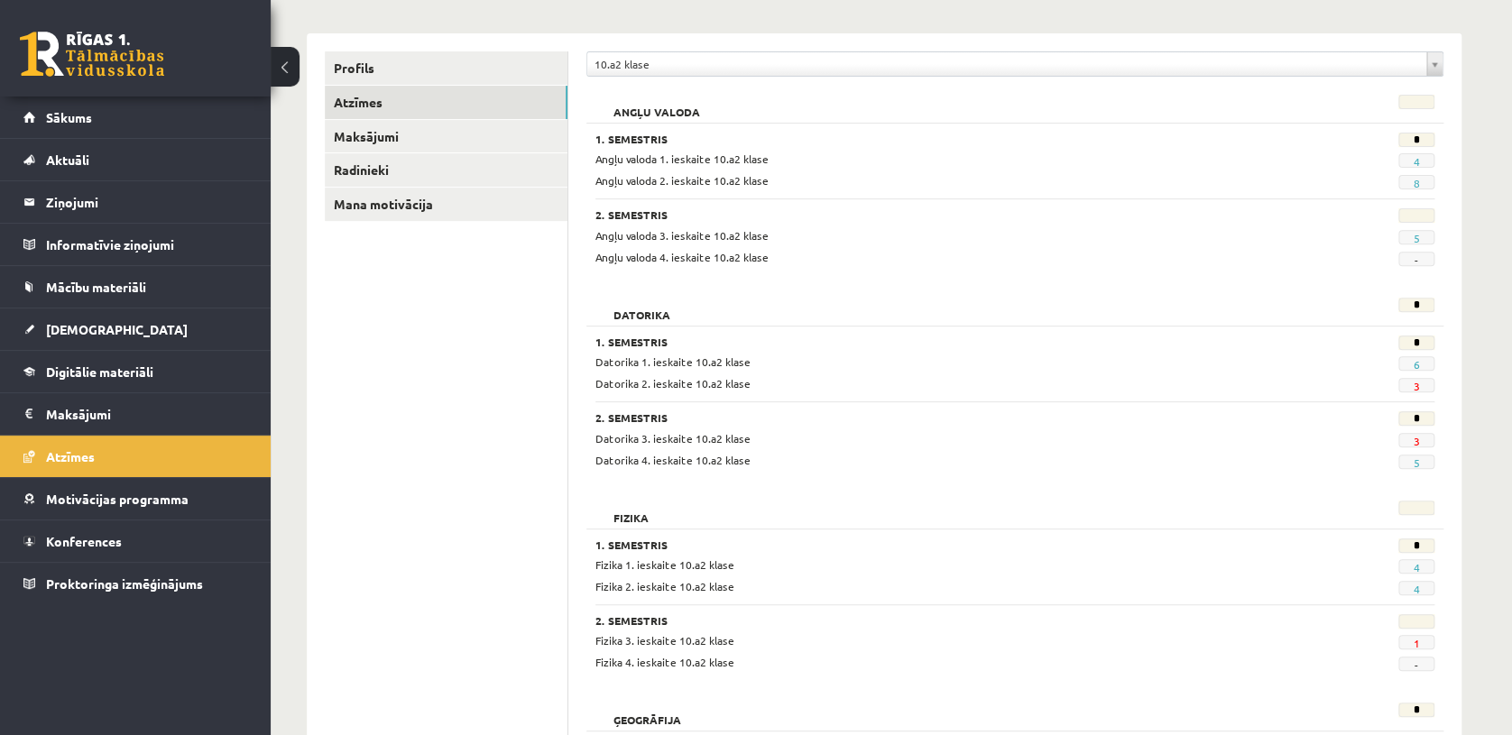
scroll to position [199, 0]
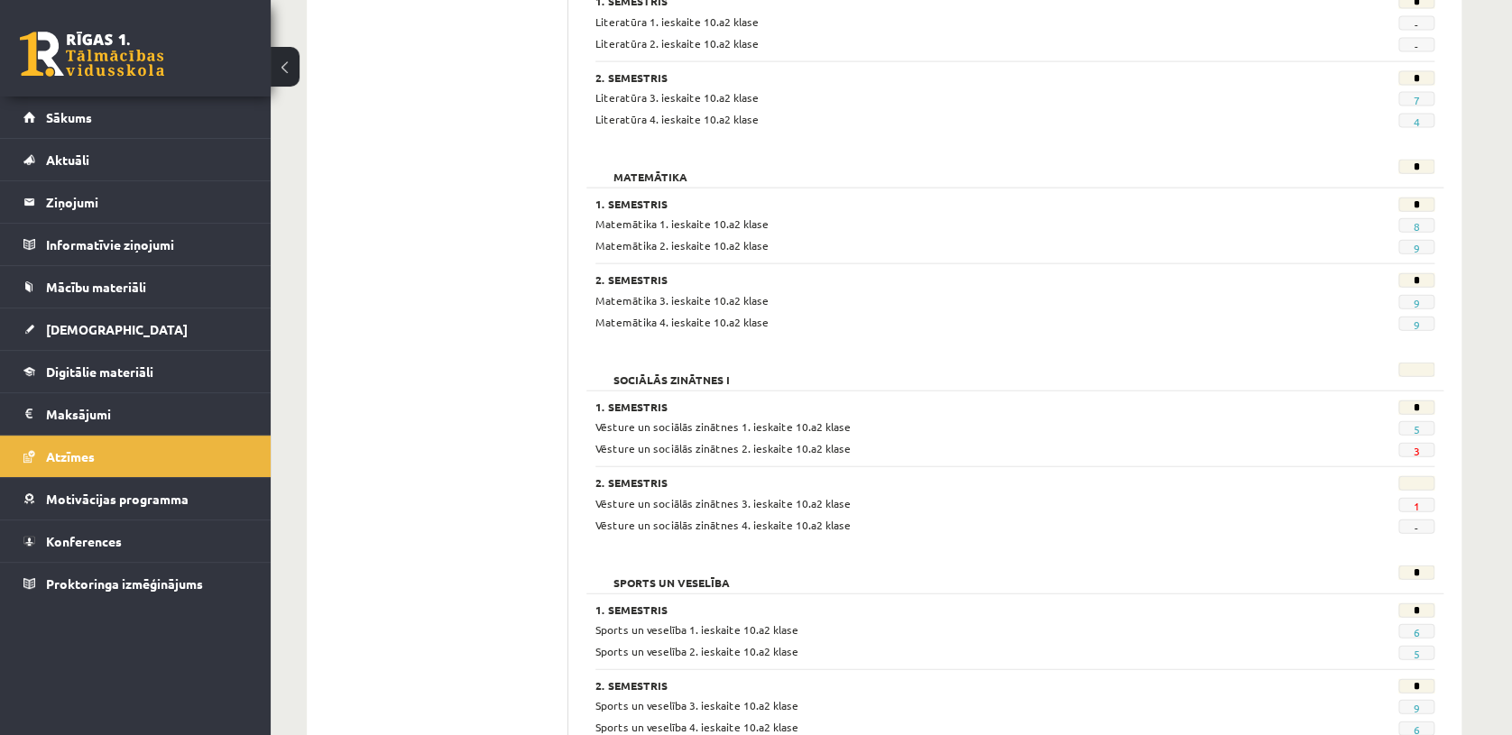
scroll to position [2037, 0]
